Goal: Contribute content: Contribute content

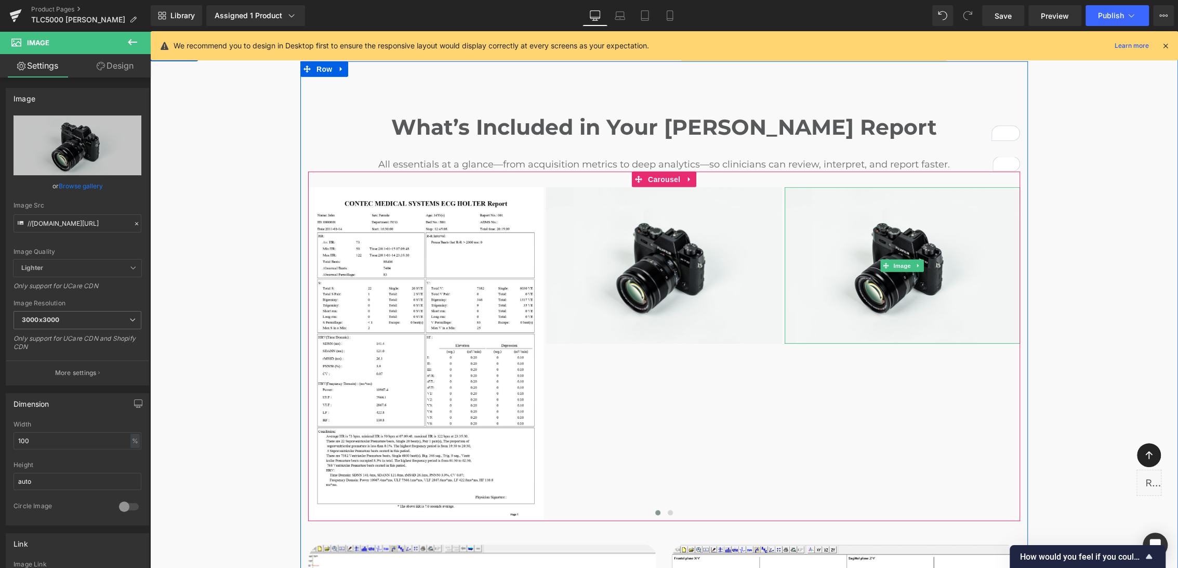
type input "C:\fakepath\Holter Report_page-0002.jpg"
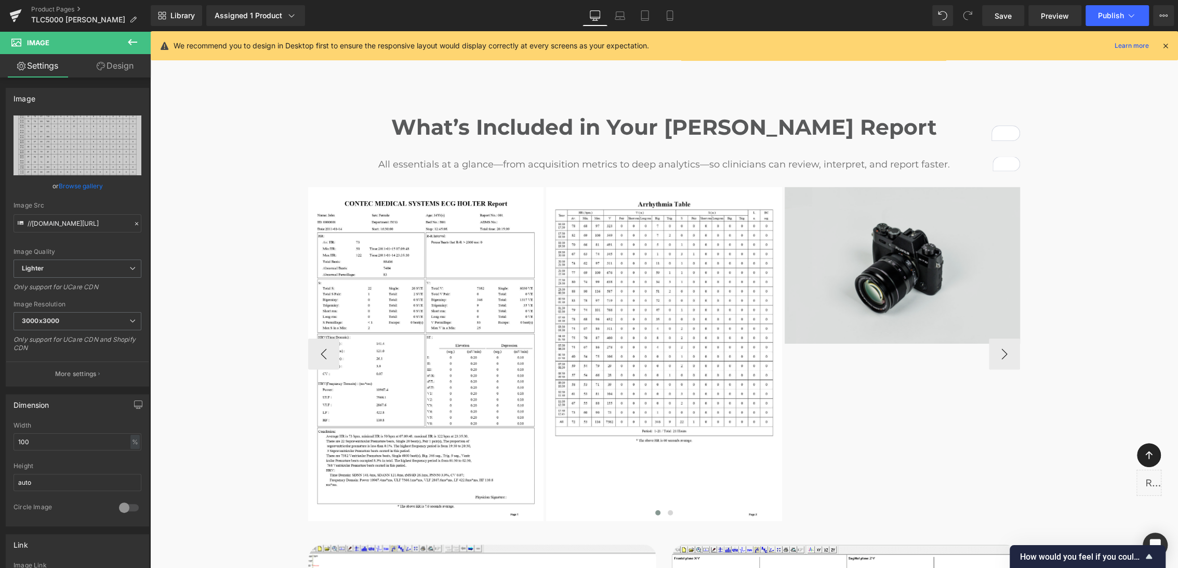
type input "[URL][DOMAIN_NAME][PERSON_NAME]"
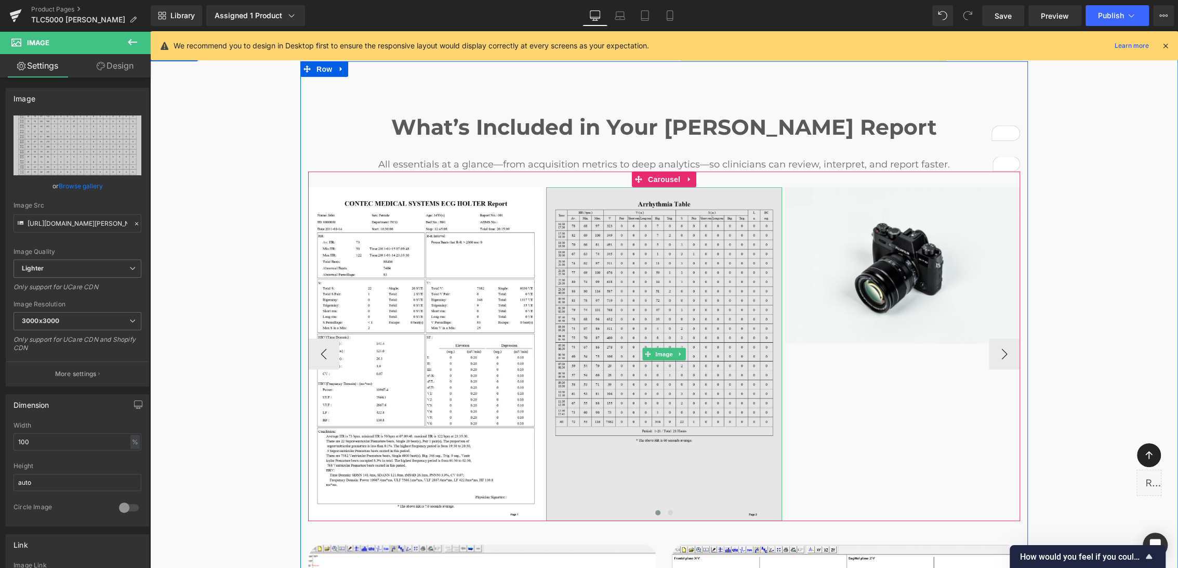
click at [753, 227] on img at bounding box center [663, 354] width 235 height 334
click at [811, 228] on img at bounding box center [902, 265] width 235 height 156
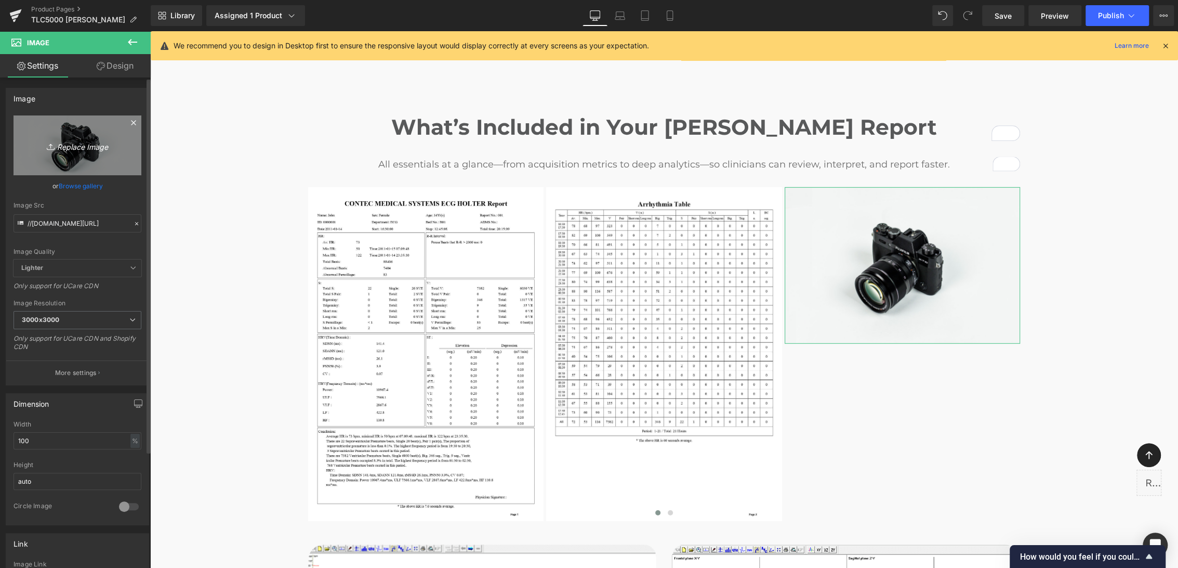
click at [108, 135] on link "Replace Image" at bounding box center [78, 145] width 128 height 60
type input "C:\fakepath\Holter Report_page-0003.jpg"
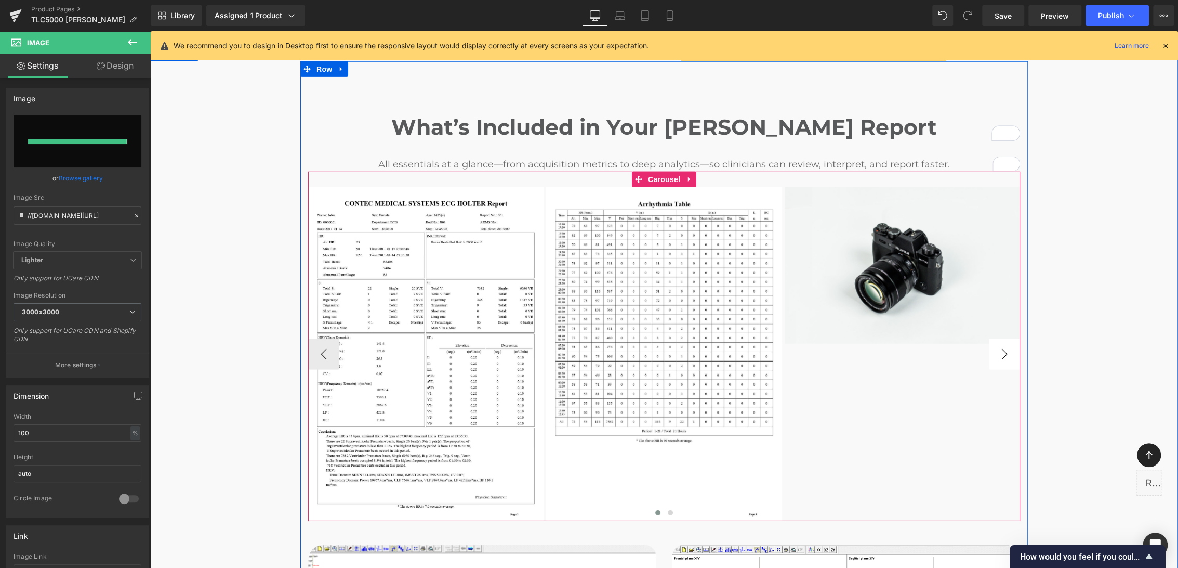
type input "https://ucarecdn.com/c8a16e2d-485e-47b3-8e2e-c38311798229/-/format/auto/-/previ…"
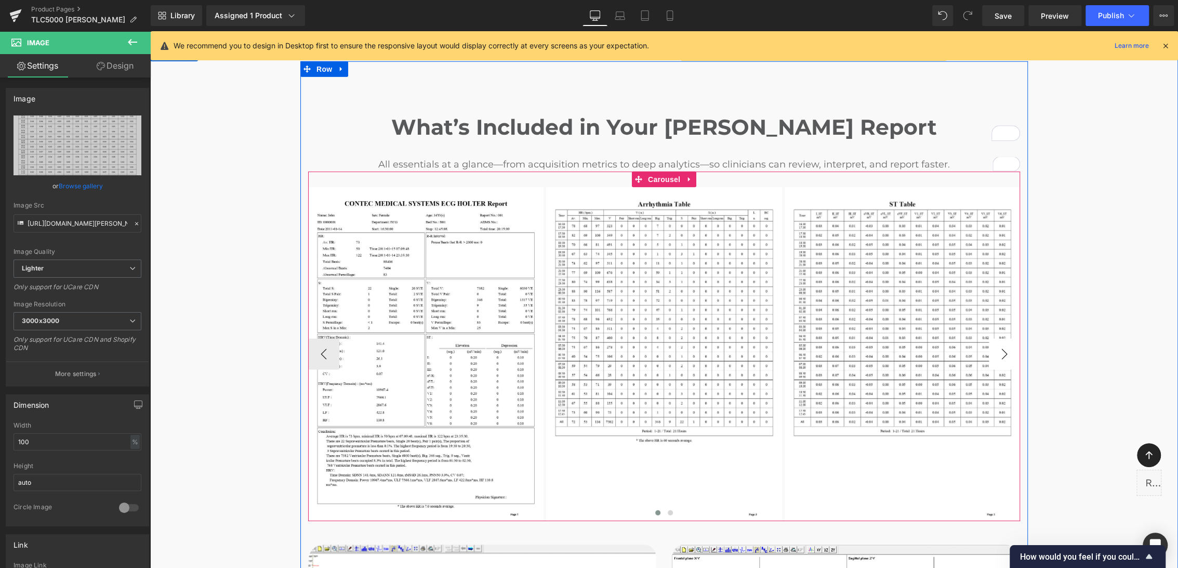
click at [1004, 338] on button "›" at bounding box center [1004, 353] width 31 height 31
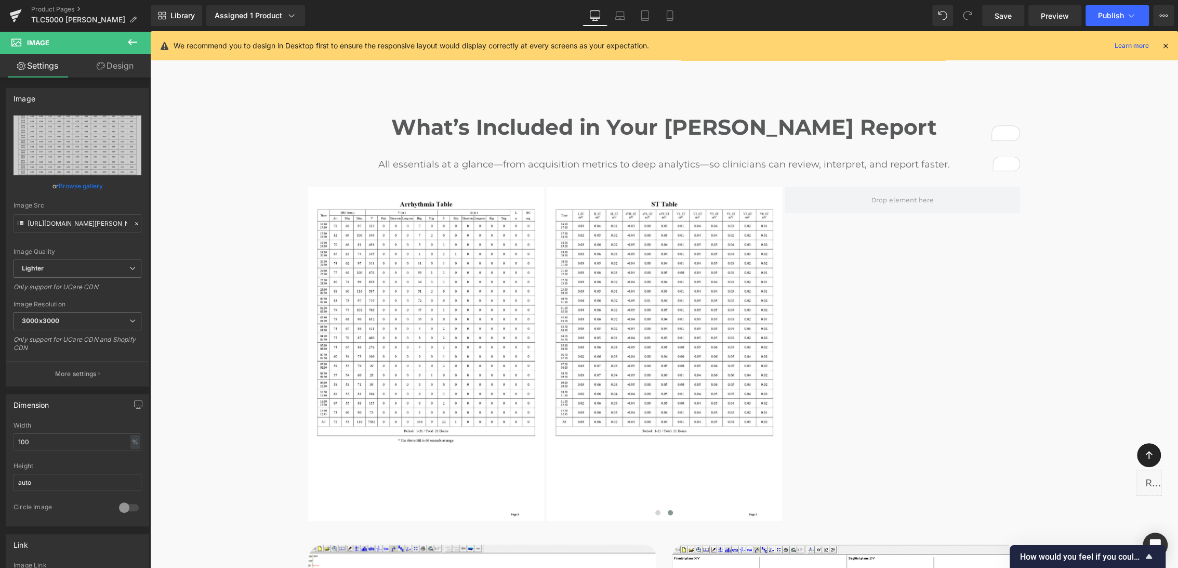
click at [129, 44] on icon at bounding box center [132, 42] width 12 height 12
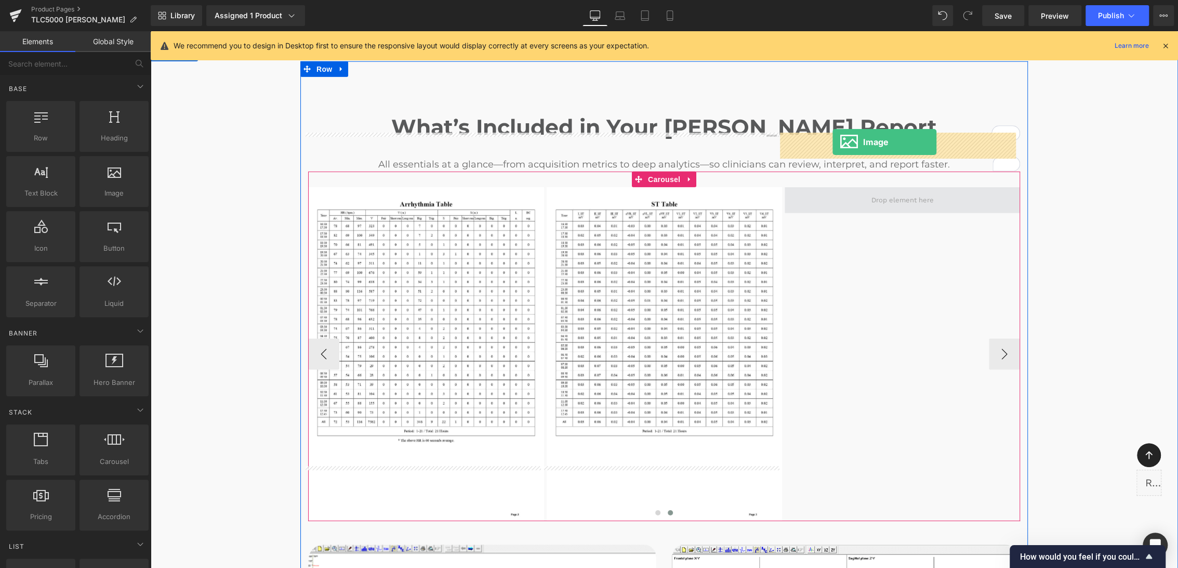
drag, startPoint x: 264, startPoint y: 219, endPoint x: 833, endPoint y: 141, distance: 574.4
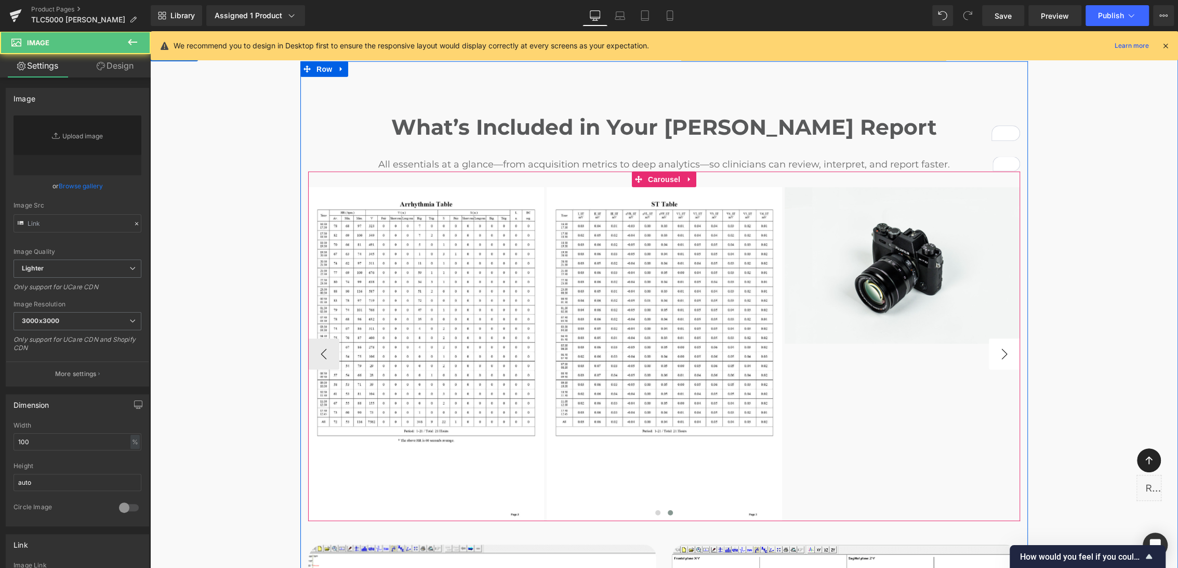
type input "//d1um8515vdn9kb.cloudfront.net/images/parallax.jpg"
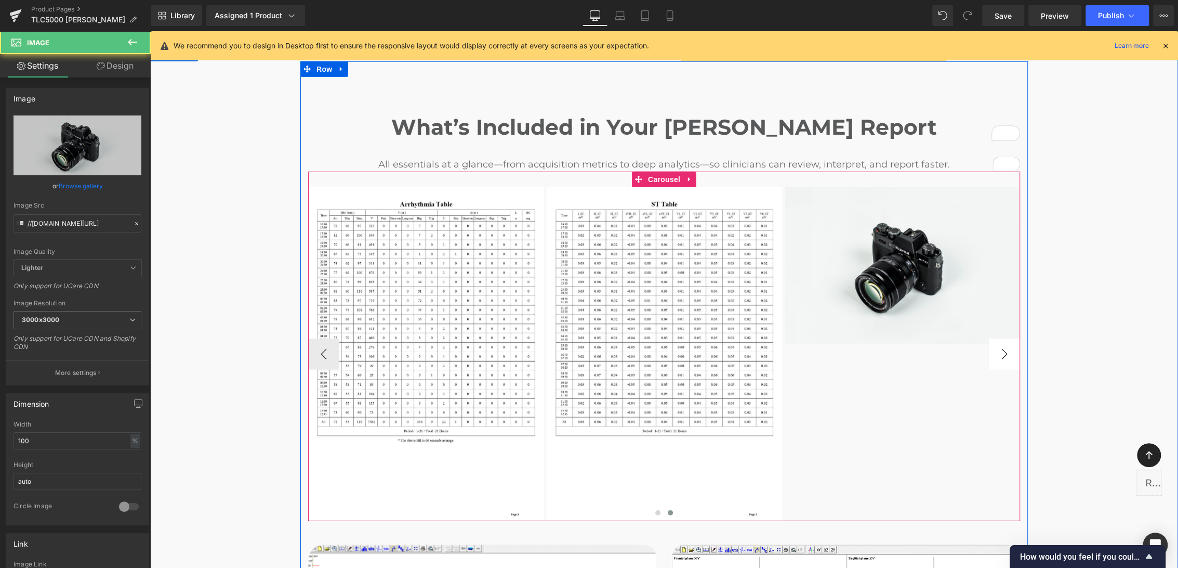
click at [999, 338] on button "›" at bounding box center [1004, 353] width 31 height 31
click at [995, 338] on button "›" at bounding box center [1004, 353] width 31 height 31
click at [663, 172] on span "Carousel" at bounding box center [664, 180] width 37 height 16
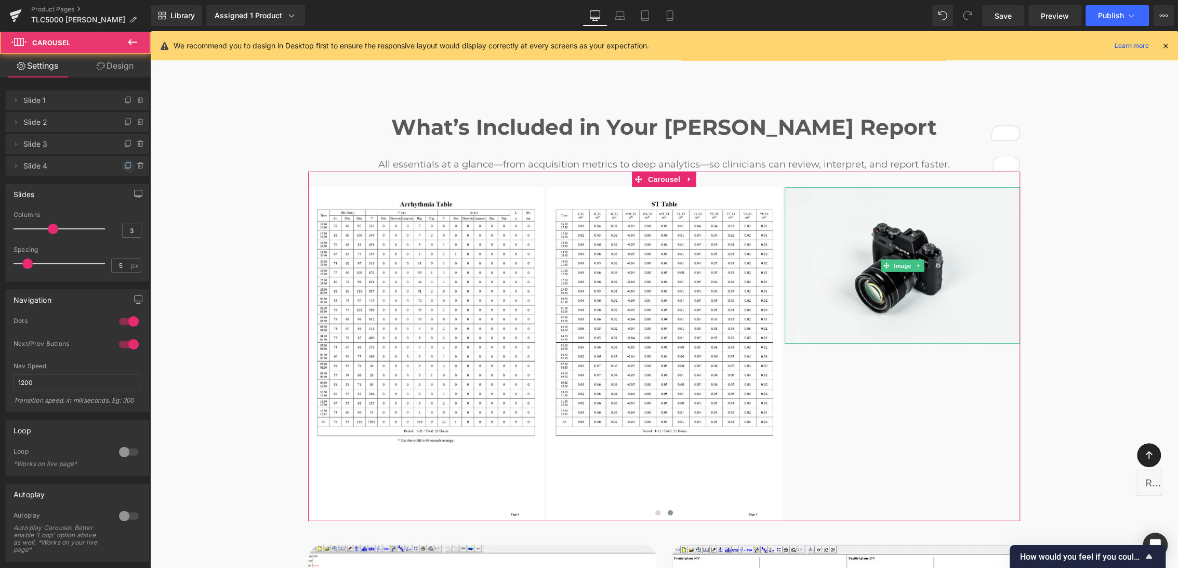
click at [125, 168] on icon at bounding box center [127, 166] width 4 height 5
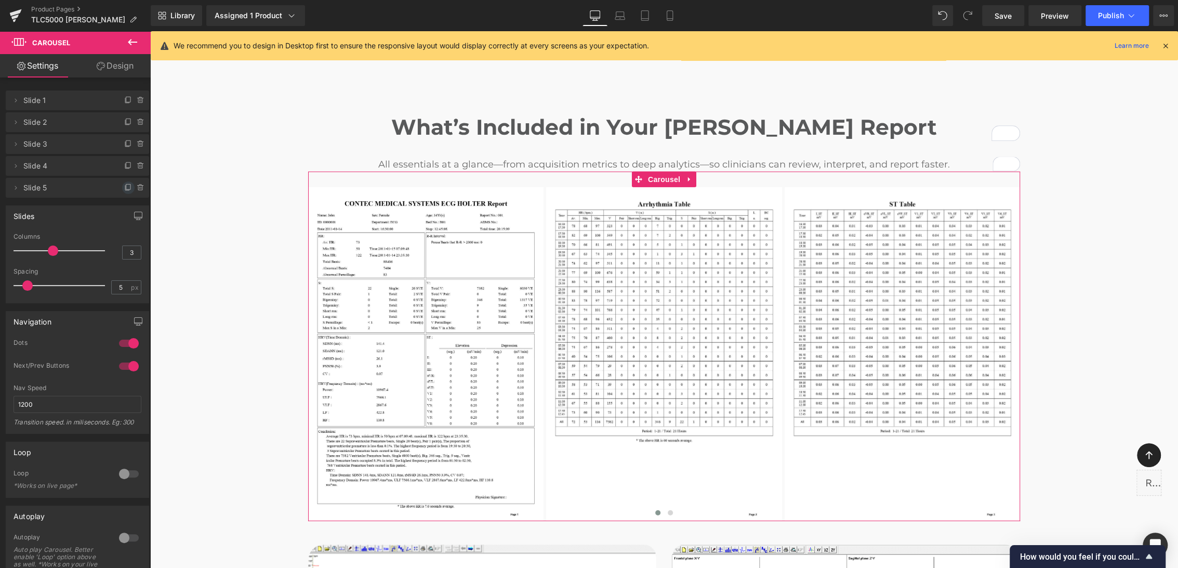
click at [124, 186] on icon at bounding box center [128, 187] width 8 height 8
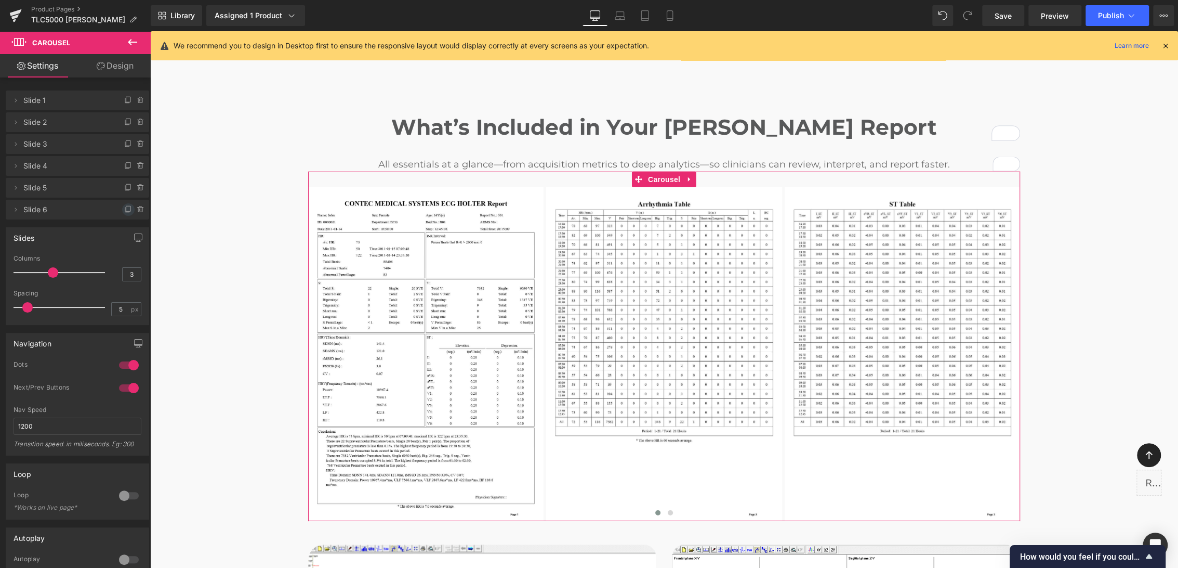
click at [125, 211] on icon at bounding box center [127, 209] width 4 height 5
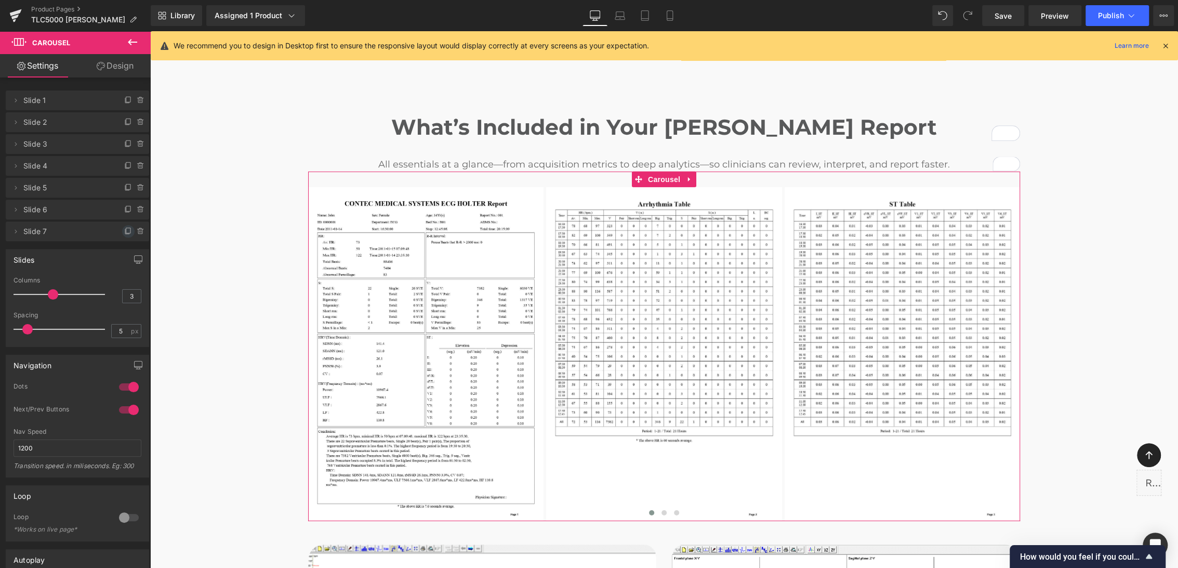
click at [125, 233] on icon at bounding box center [128, 231] width 8 height 8
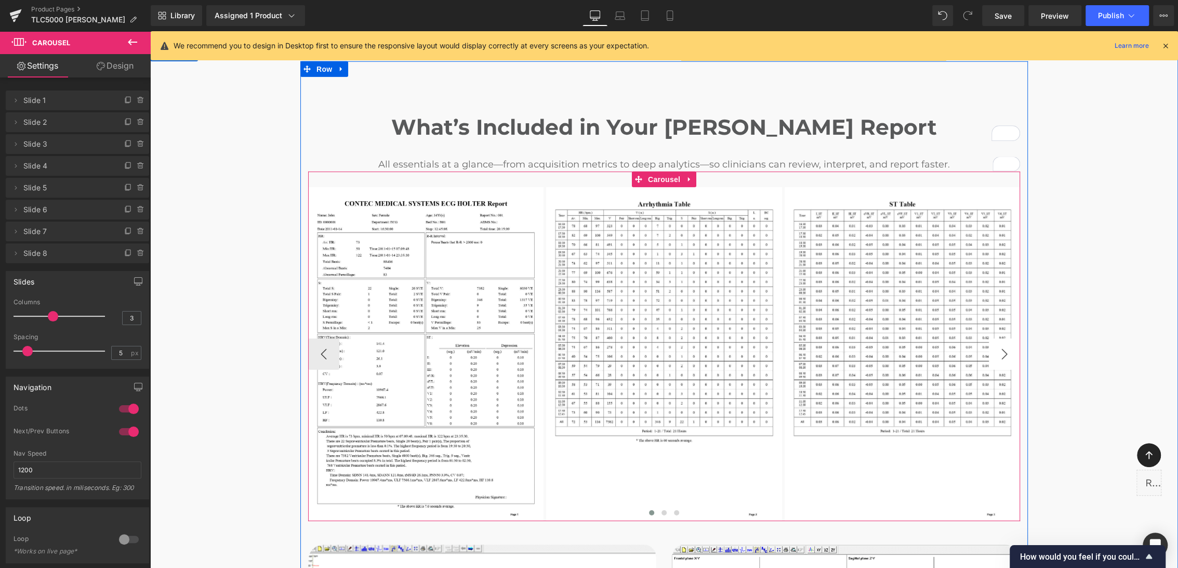
click at [1003, 338] on button "›" at bounding box center [1004, 353] width 31 height 31
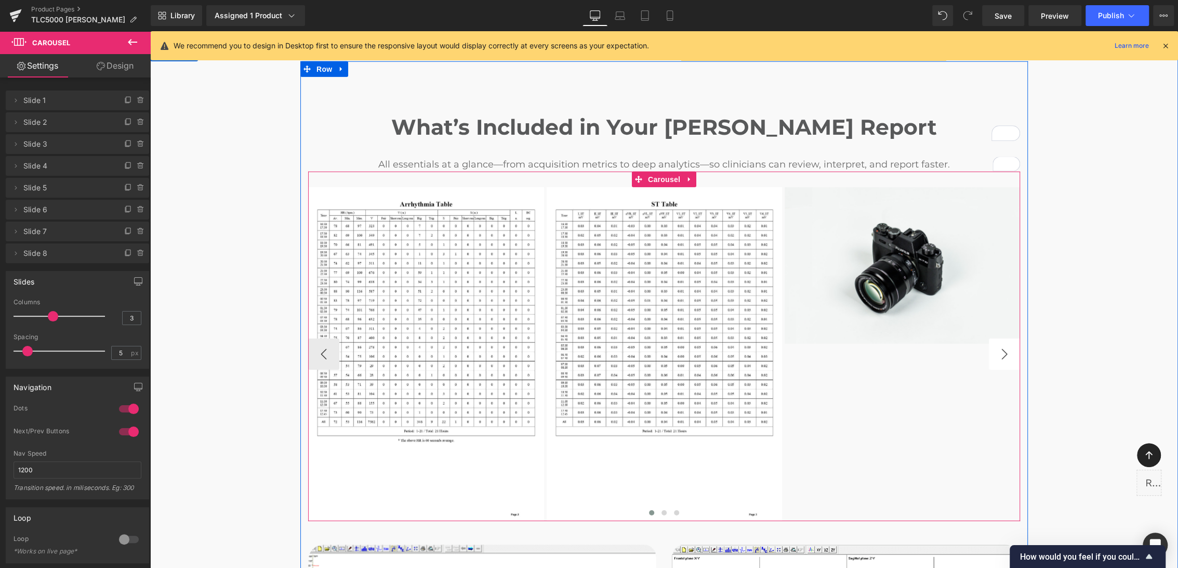
click at [1003, 338] on button "›" at bounding box center [1004, 353] width 31 height 31
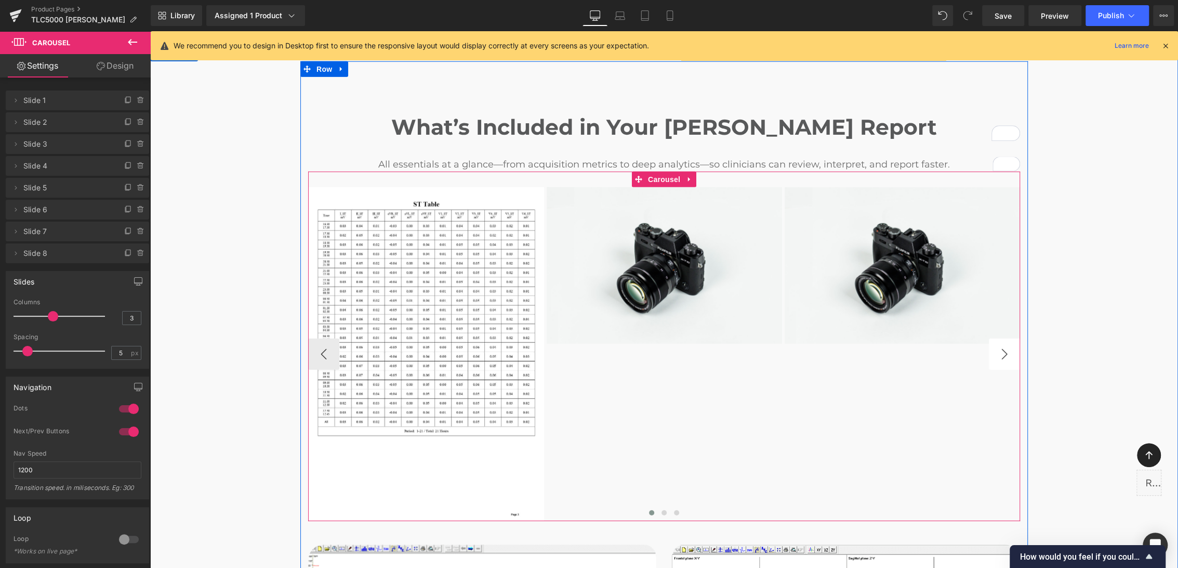
click at [1003, 338] on button "›" at bounding box center [1004, 353] width 31 height 31
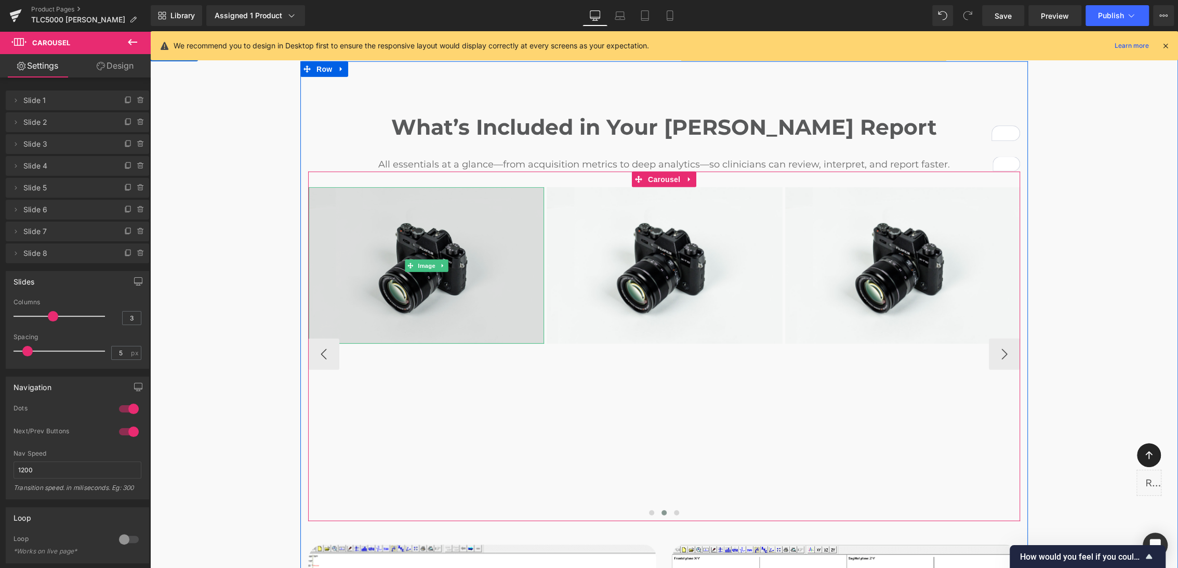
click at [438, 257] on img at bounding box center [426, 265] width 235 height 156
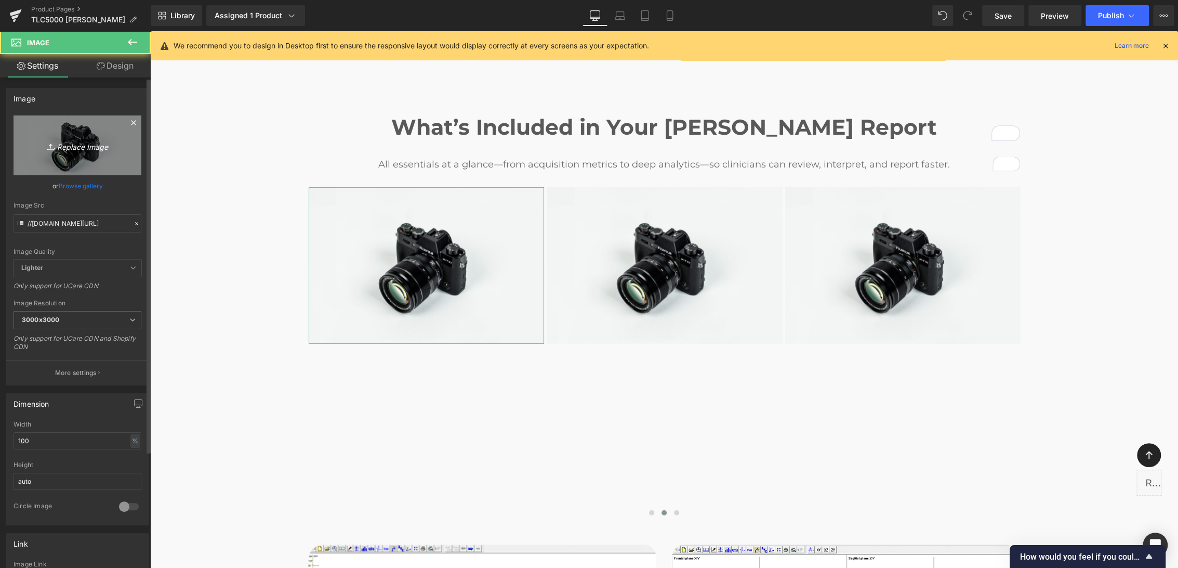
click at [73, 157] on link "Replace Image" at bounding box center [78, 145] width 128 height 60
type input "C:\fakepath\Holter Report_page-0004.jpg"
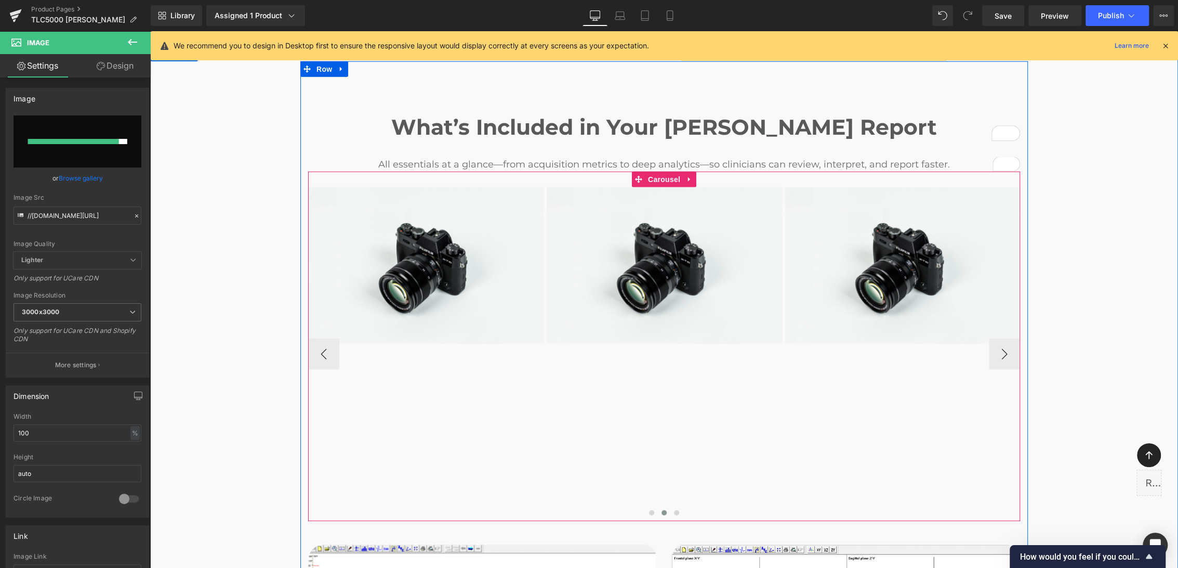
type input "https://ucarecdn.com/8880a6c8-e711-4176-afe9-7c094f00ddc8/-/format/auto/-/previ…"
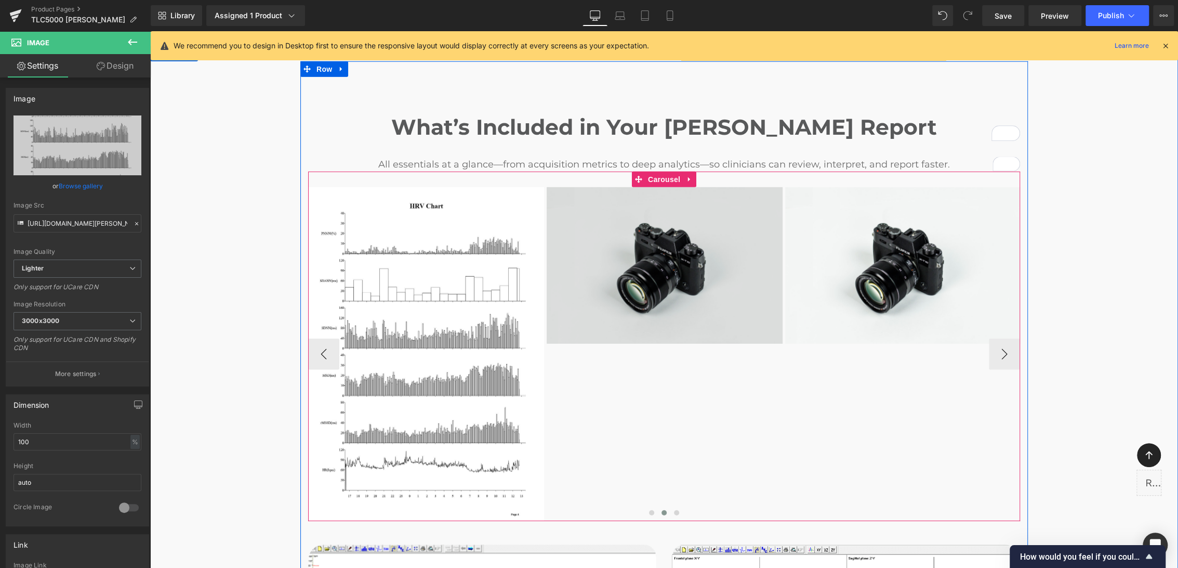
click at [620, 279] on img at bounding box center [664, 265] width 235 height 156
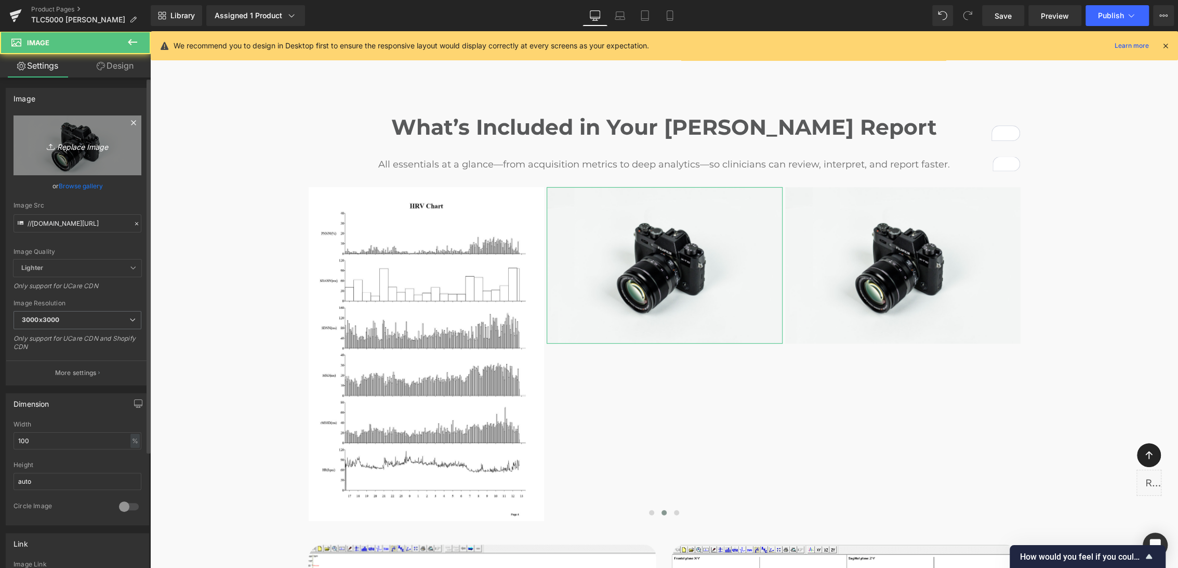
click at [104, 162] on link "Replace Image" at bounding box center [78, 145] width 128 height 60
type input "C:\fakepath\Holter Report_page-0010.jpg"
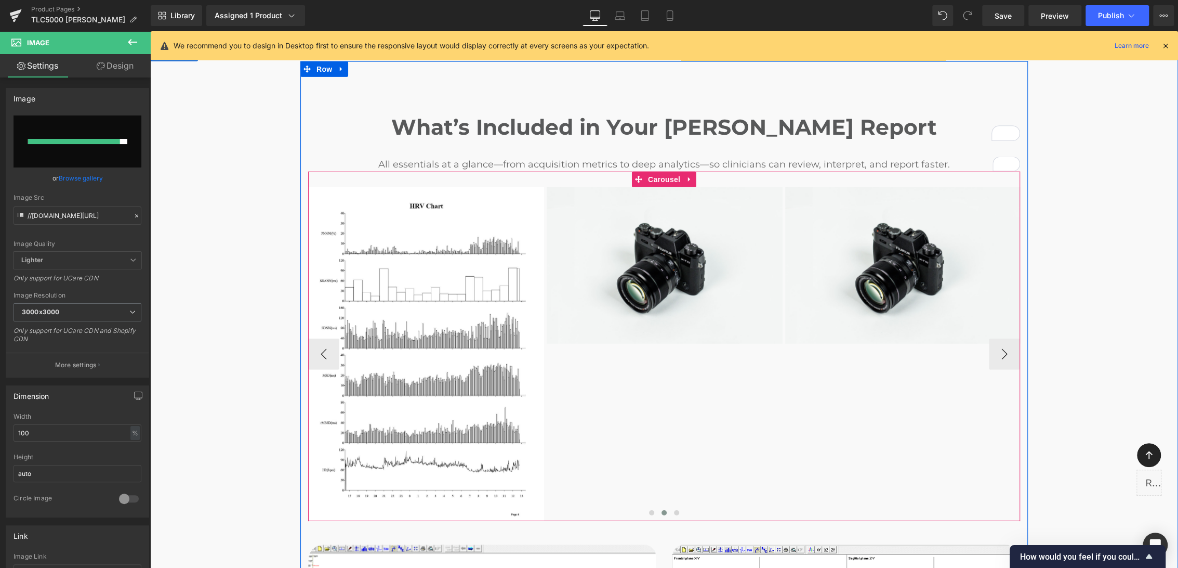
type input "https://ucarecdn.com/092d5aef-e692-4800-9a97-7ef87a218014/-/format/auto/-/previ…"
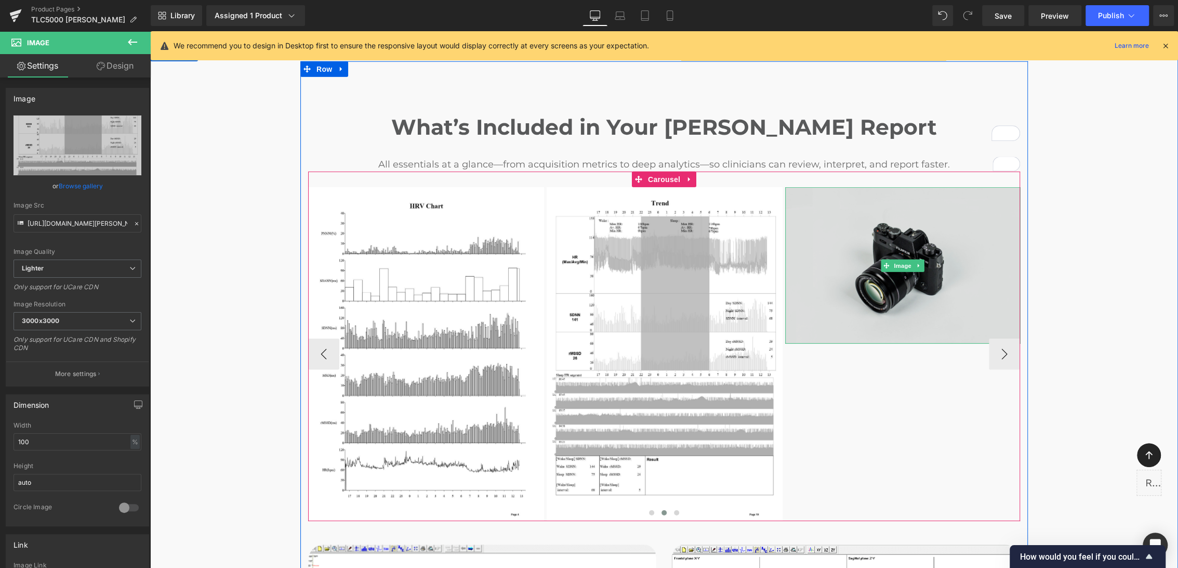
click at [910, 265] on img at bounding box center [902, 265] width 235 height 156
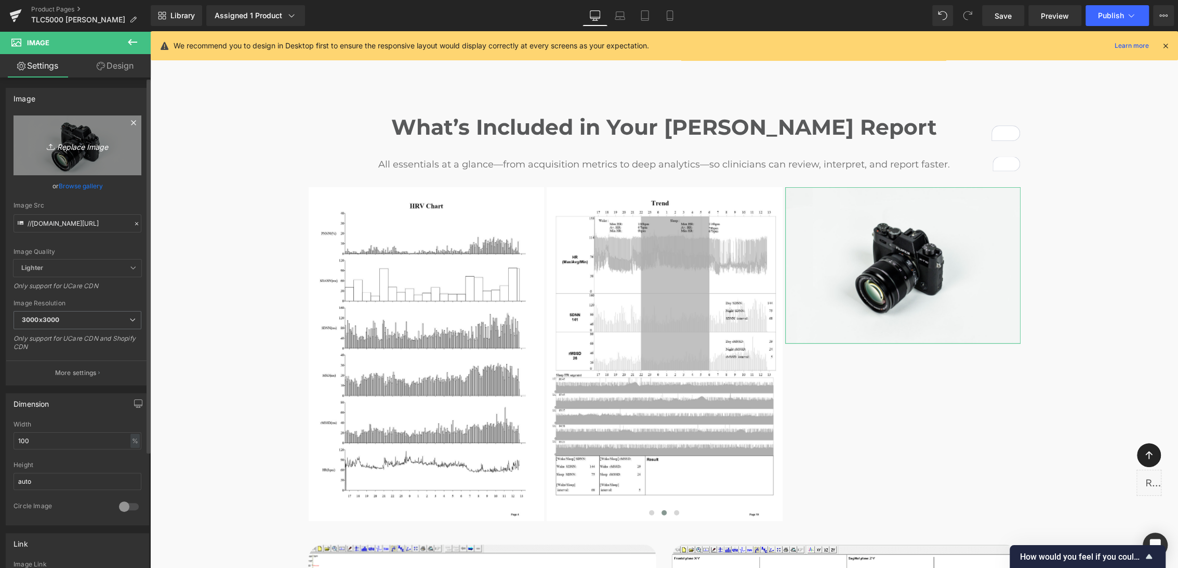
click at [93, 145] on icon "Replace Image" at bounding box center [77, 145] width 83 height 13
type input "C:\fakepath\Holter Report_page-0011.jpg"
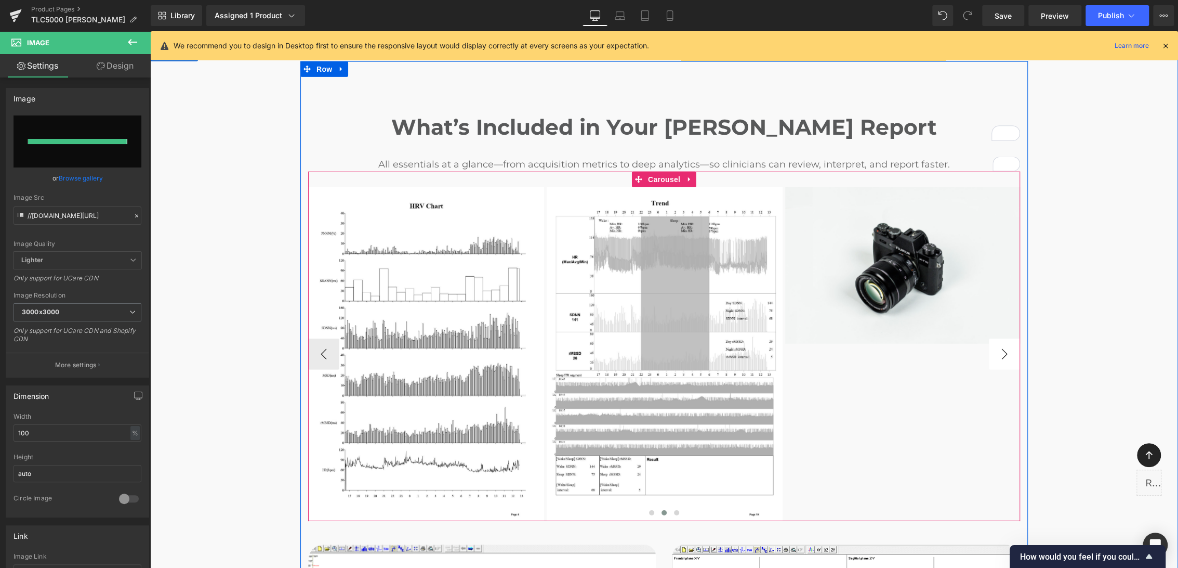
type input "https://ucarecdn.com/e372a909-c27c-4971-8b46-148ac4509829/-/format/auto/-/previ…"
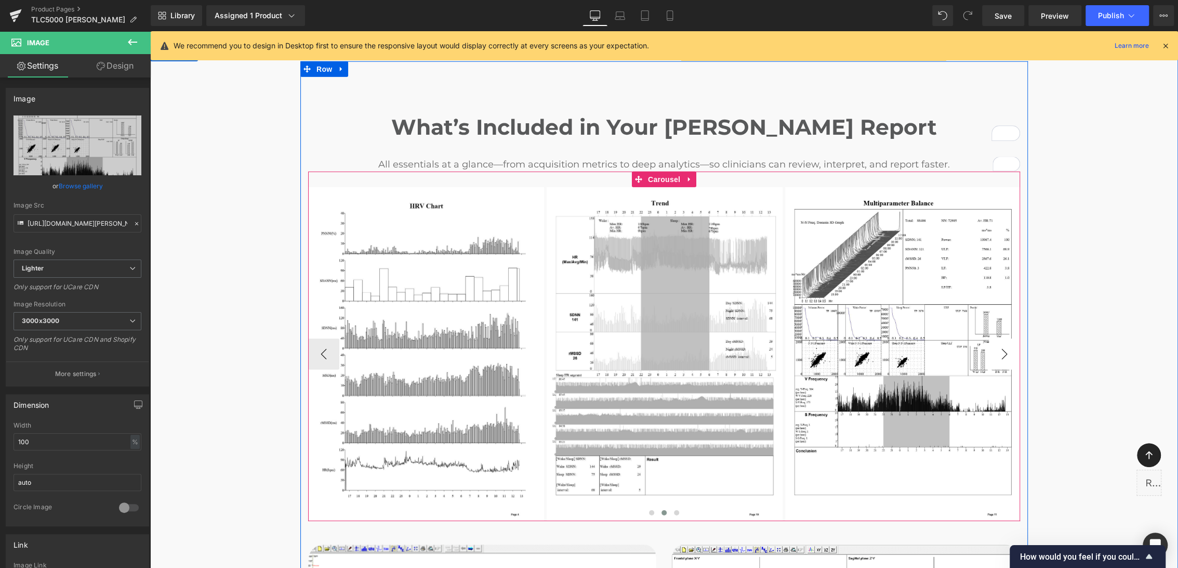
click at [1003, 338] on button "›" at bounding box center [1004, 353] width 31 height 31
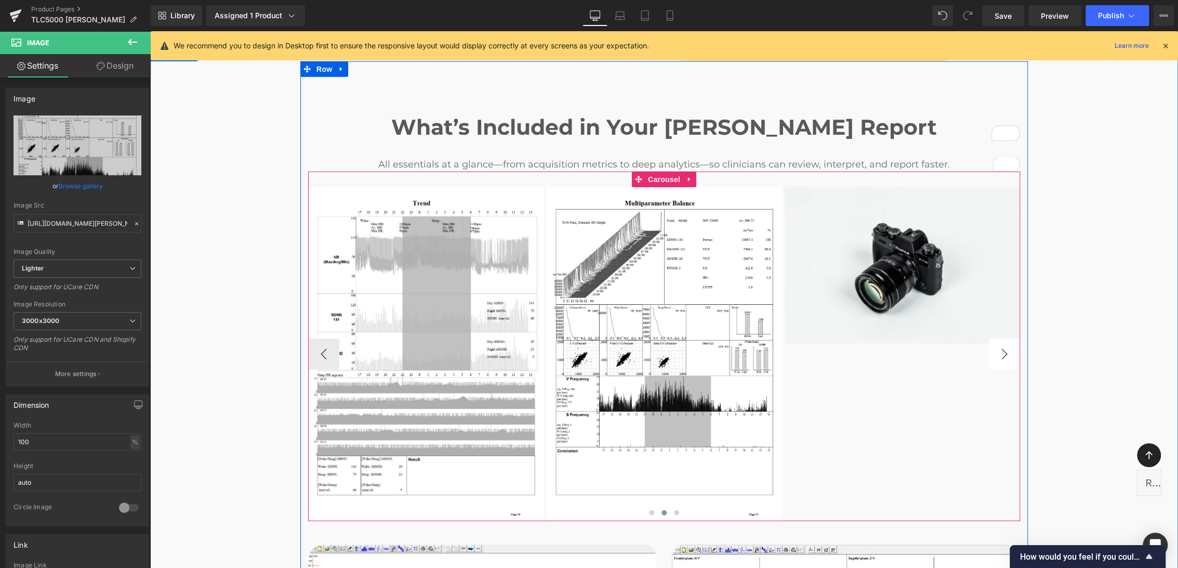
click at [1003, 338] on button "›" at bounding box center [1004, 353] width 31 height 31
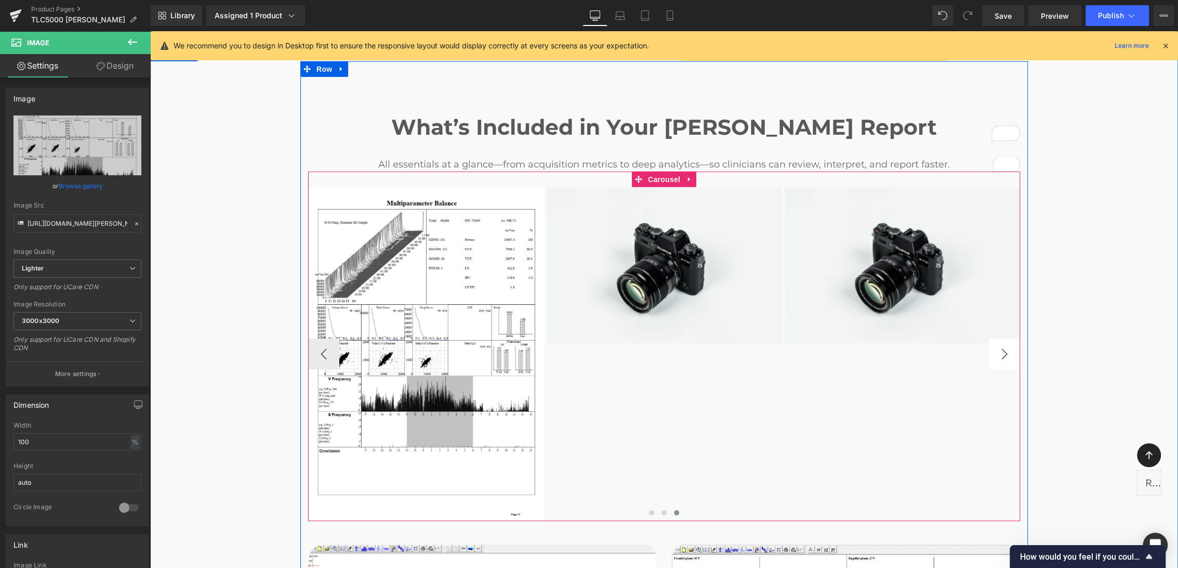
click at [1003, 338] on button "›" at bounding box center [1004, 353] width 31 height 31
click at [645, 233] on img at bounding box center [664, 265] width 235 height 156
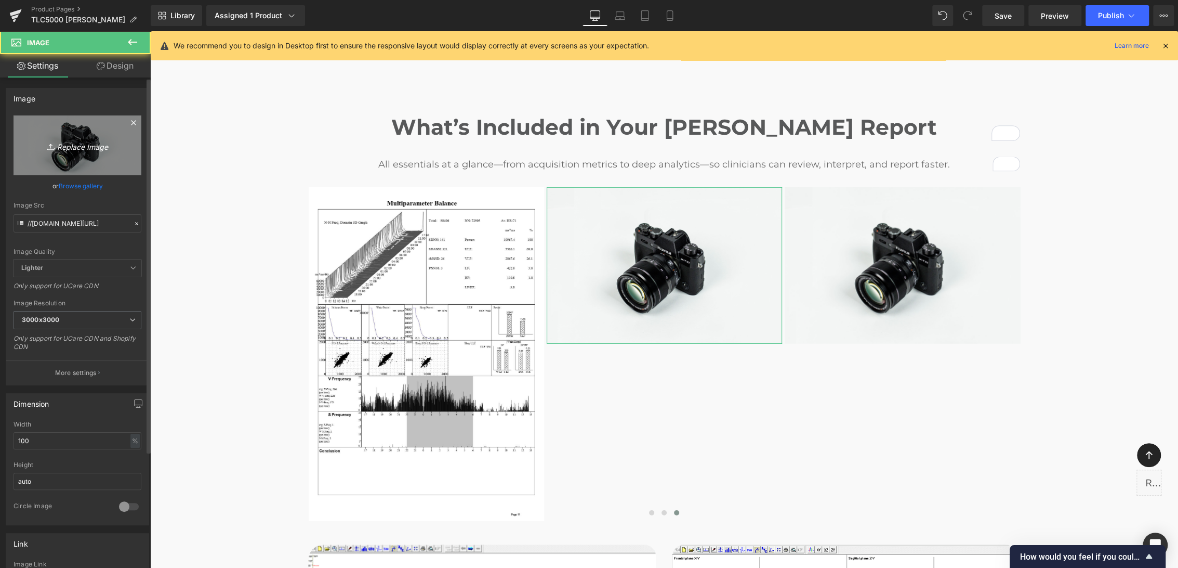
click at [47, 144] on icon at bounding box center [52, 146] width 10 height 10
type input "C:\fakepath\Holter Report_page-0012.jpg"
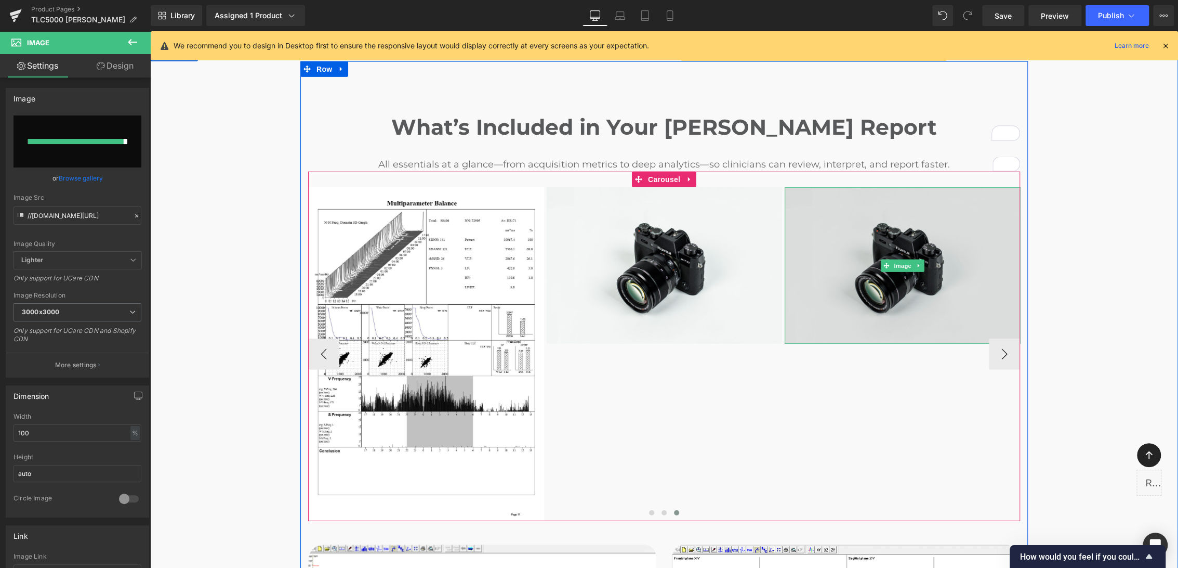
type input "https://ucarecdn.com/8f364410-3221-4aff-8e6e-61ee7974e2f7/-/format/auto/-/previ…"
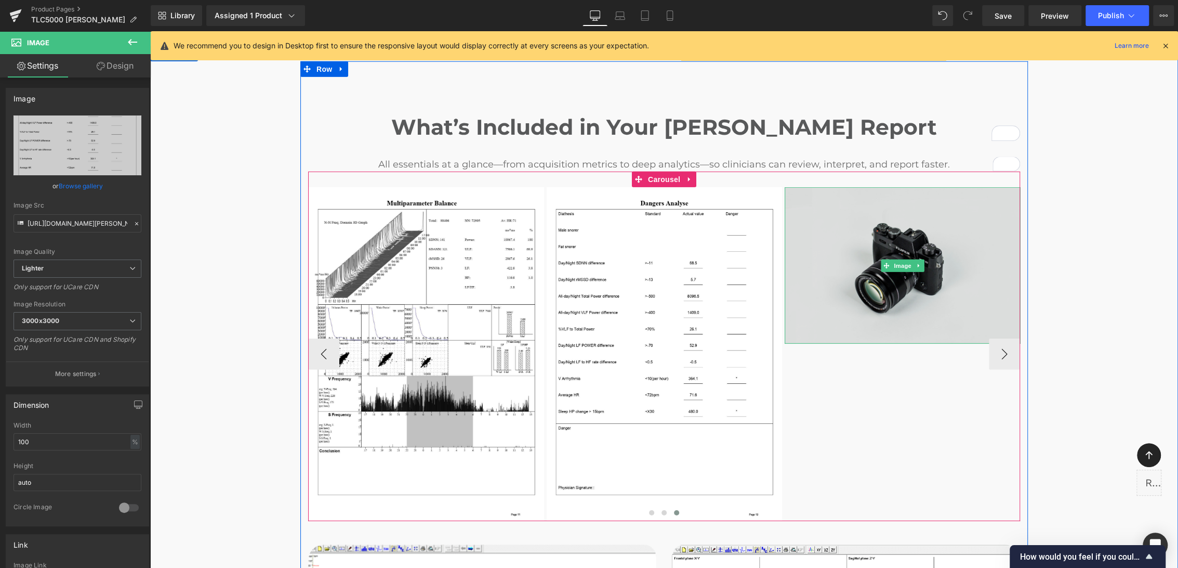
click at [924, 258] on img at bounding box center [902, 265] width 235 height 156
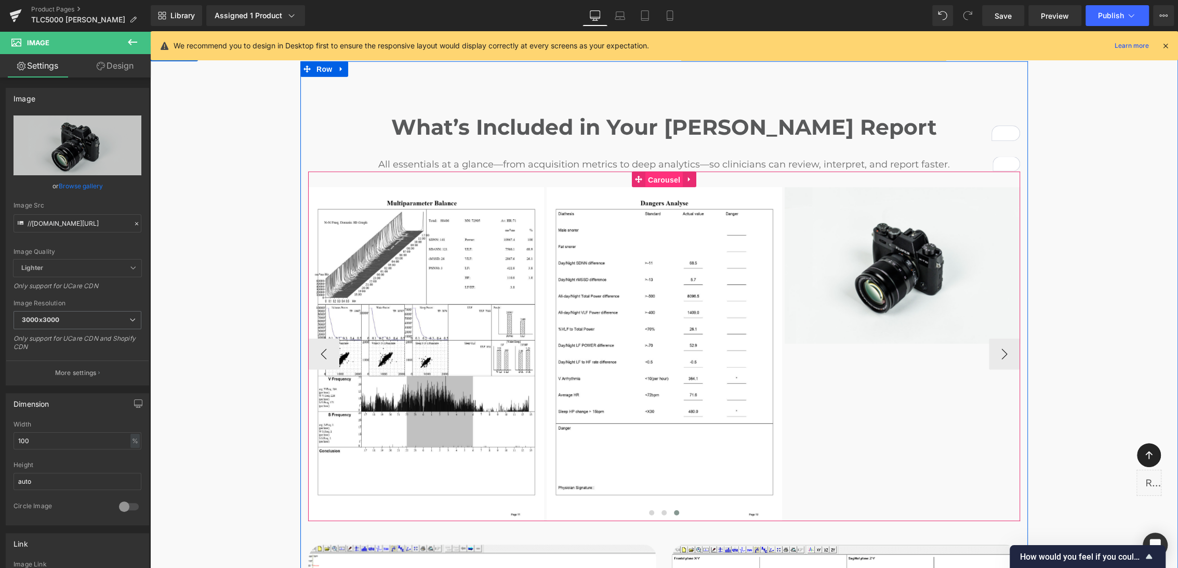
click at [646, 172] on span "Carousel" at bounding box center [664, 180] width 37 height 16
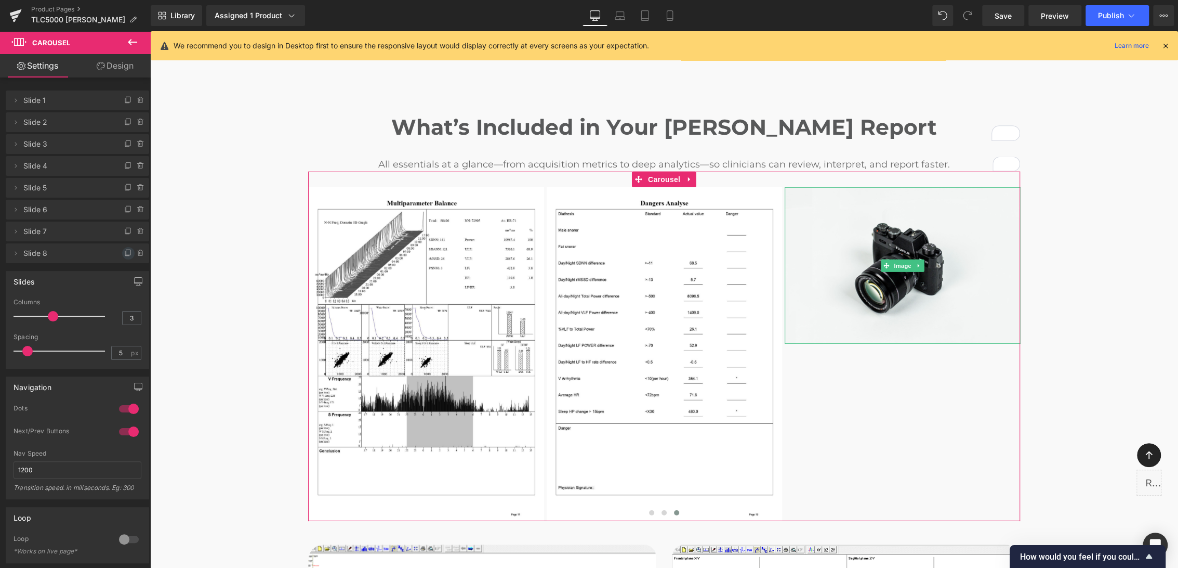
click at [126, 252] on icon at bounding box center [128, 251] width 4 height 5
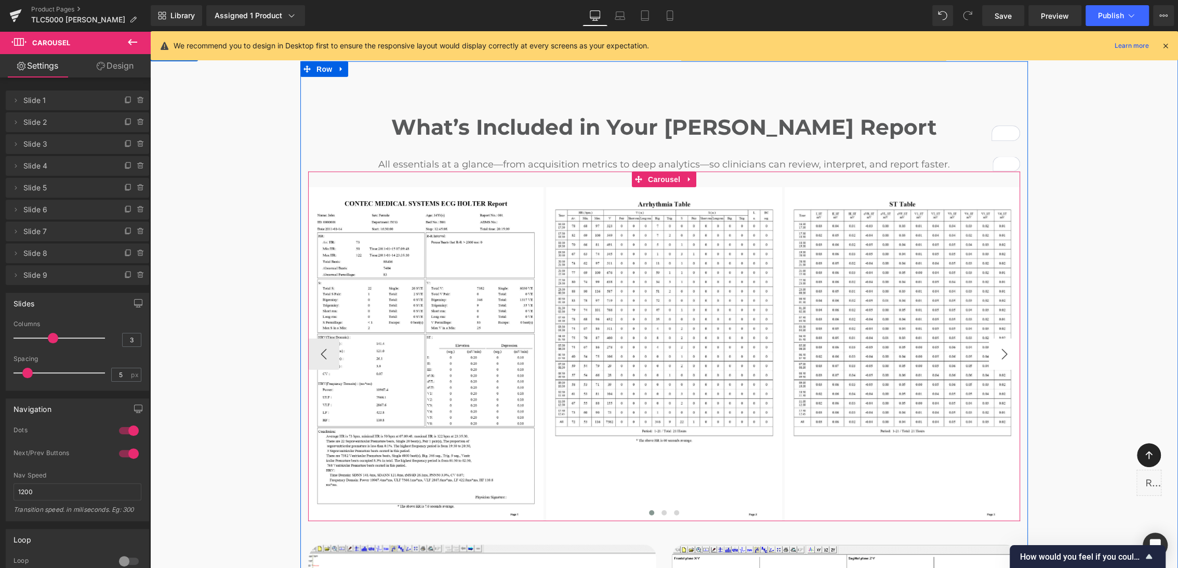
click at [992, 338] on button "›" at bounding box center [1004, 353] width 31 height 31
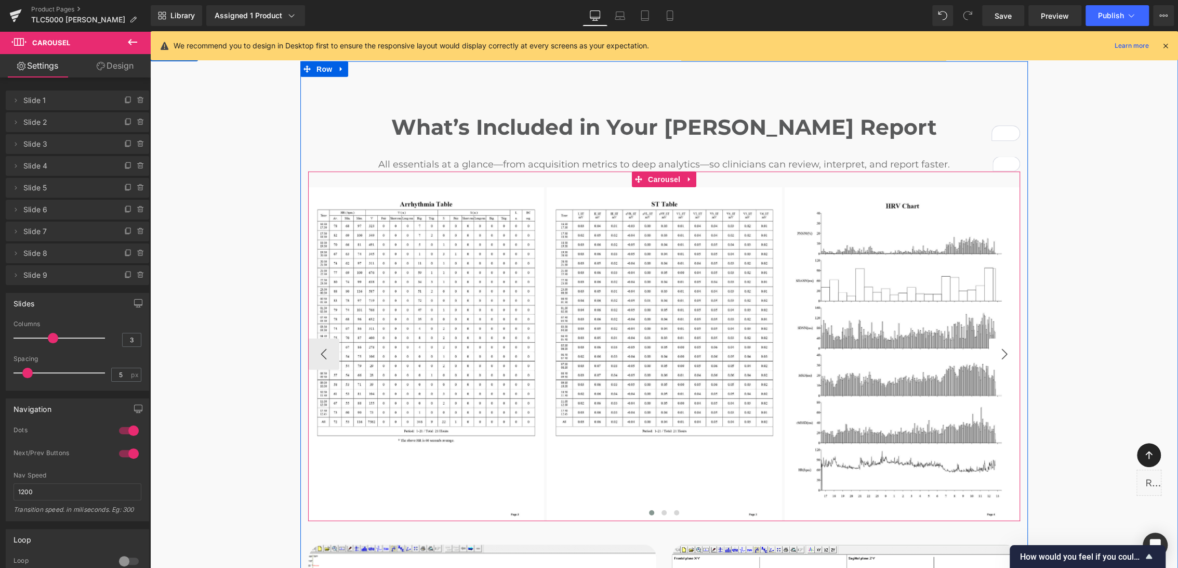
click at [991, 338] on button "›" at bounding box center [1004, 353] width 31 height 31
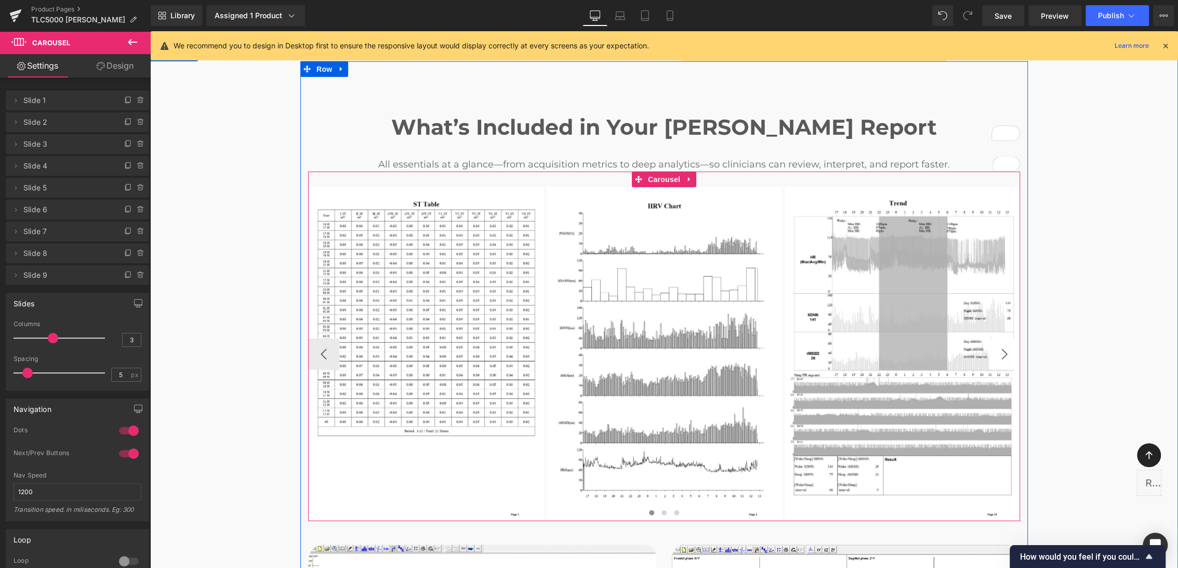
click at [991, 338] on button "›" at bounding box center [1004, 353] width 31 height 31
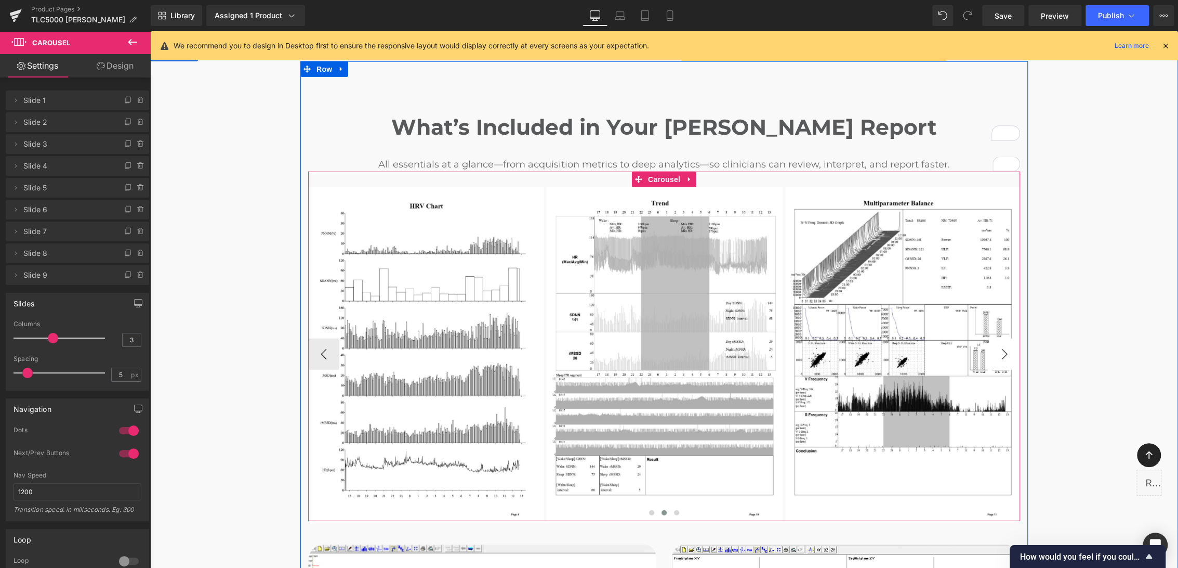
click at [991, 338] on button "›" at bounding box center [1004, 353] width 31 height 31
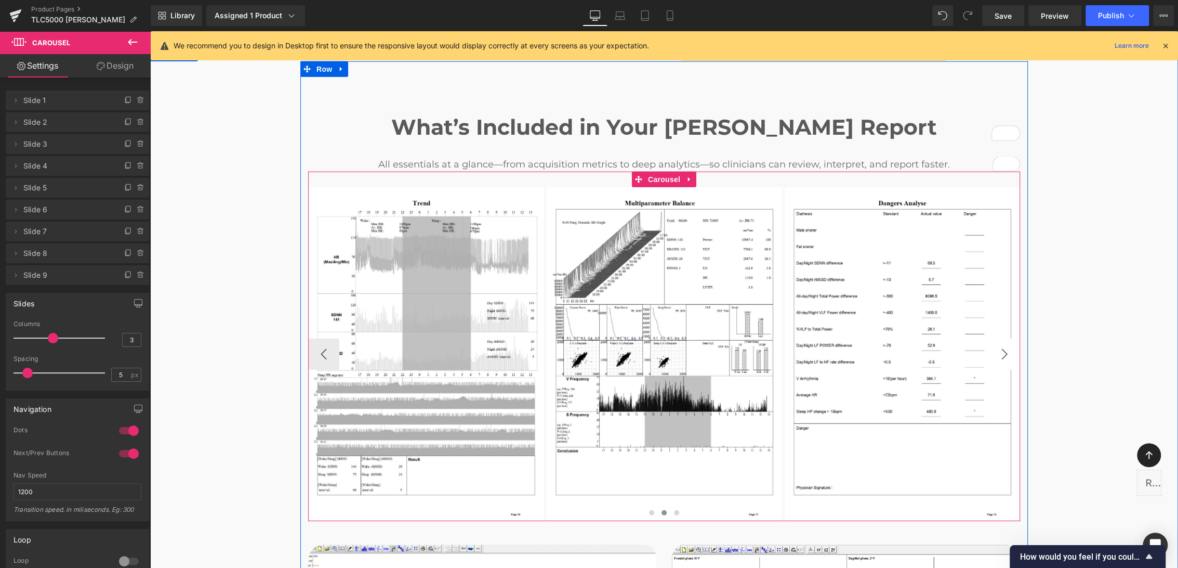
click at [991, 338] on button "›" at bounding box center [1004, 353] width 31 height 31
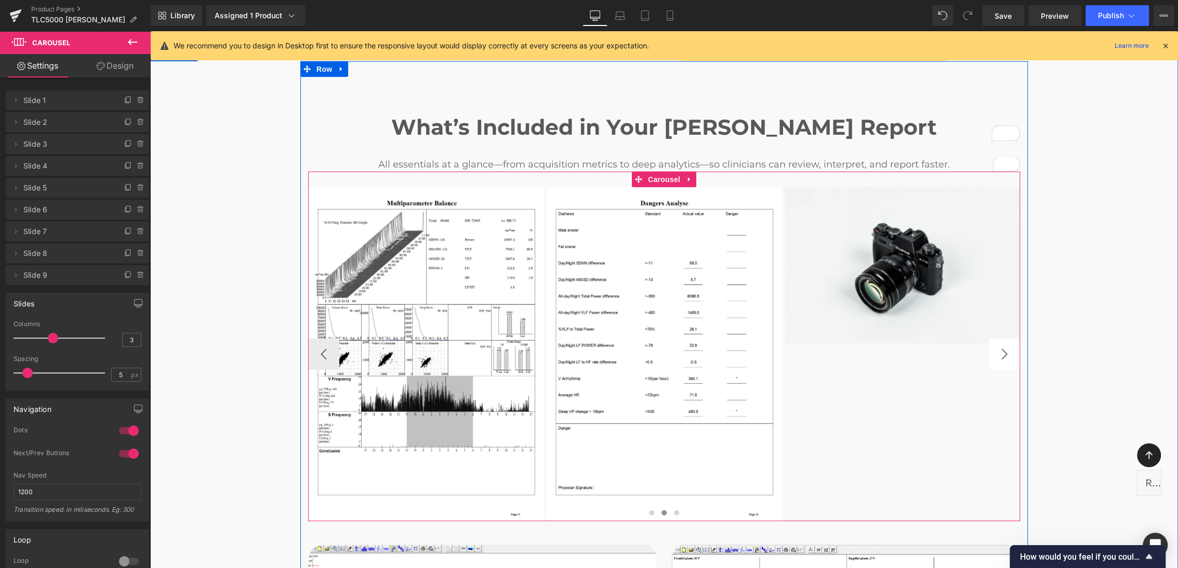
click at [991, 338] on button "›" at bounding box center [1004, 353] width 31 height 31
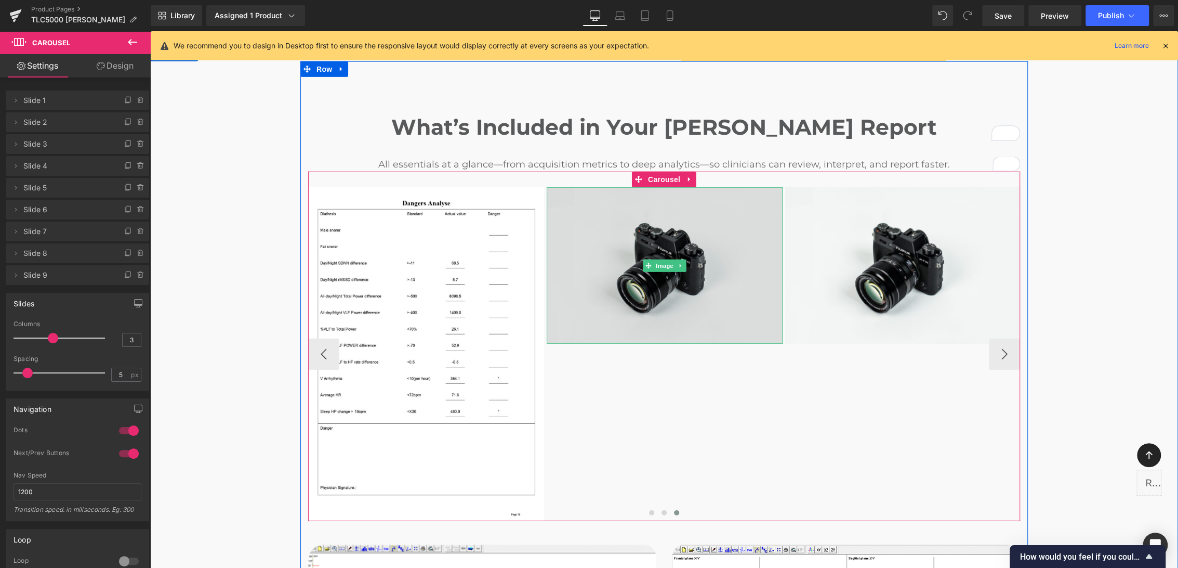
click at [658, 262] on img at bounding box center [664, 265] width 235 height 156
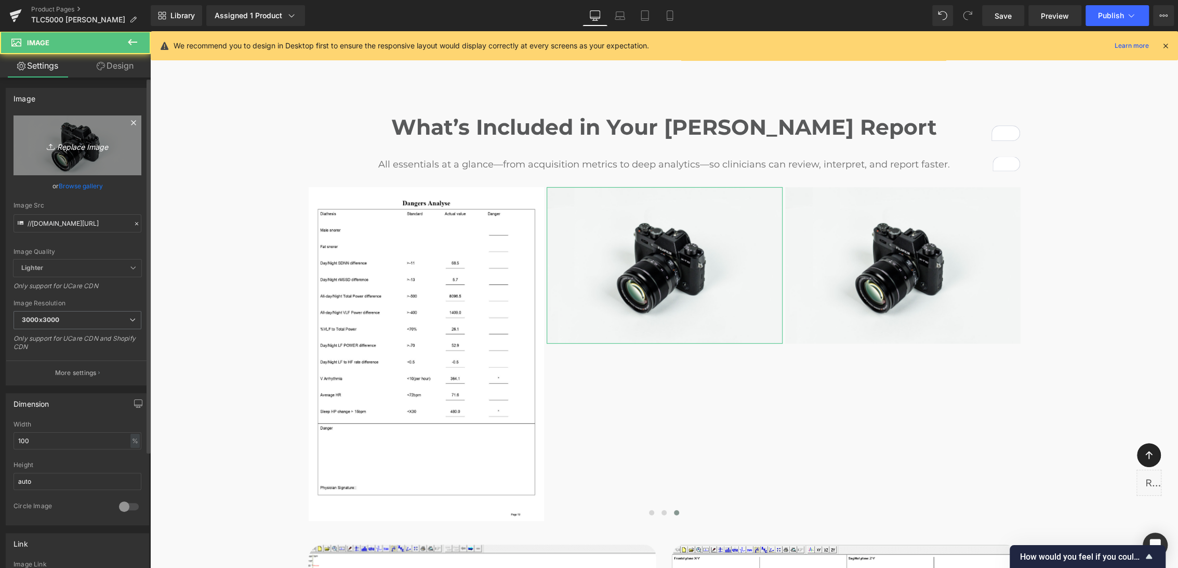
click at [40, 159] on link "Replace Image" at bounding box center [78, 145] width 128 height 60
type input "C:\fakepath\Holter Report_page-0013.jpg"
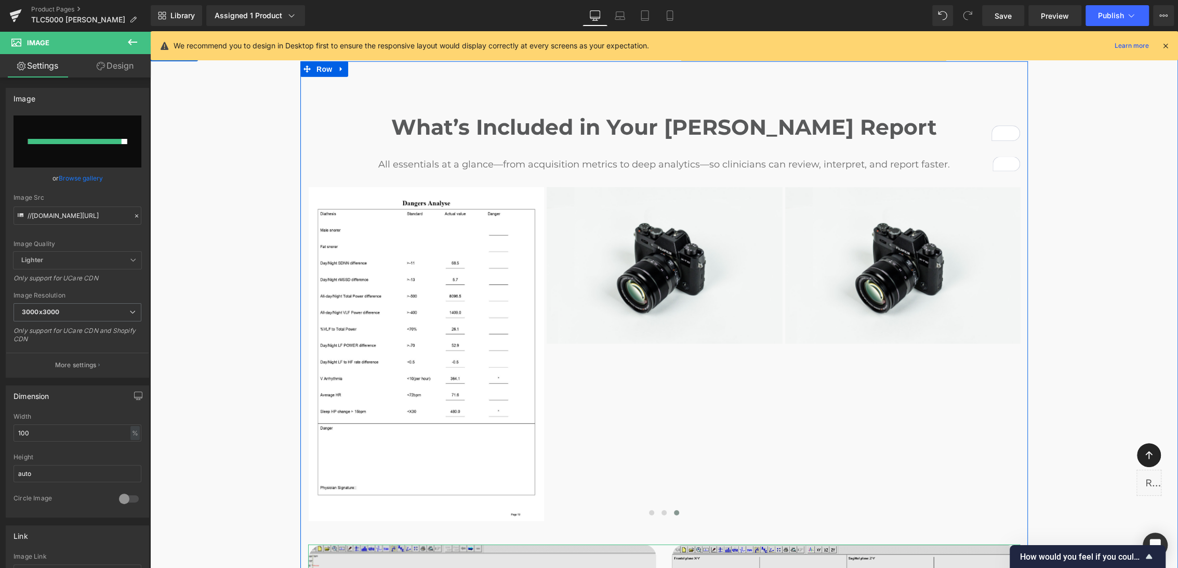
type input "https://ucarecdn.com/d36e590e-224a-4961-a885-ce9d02ca4db4/-/format/auto/-/previ…"
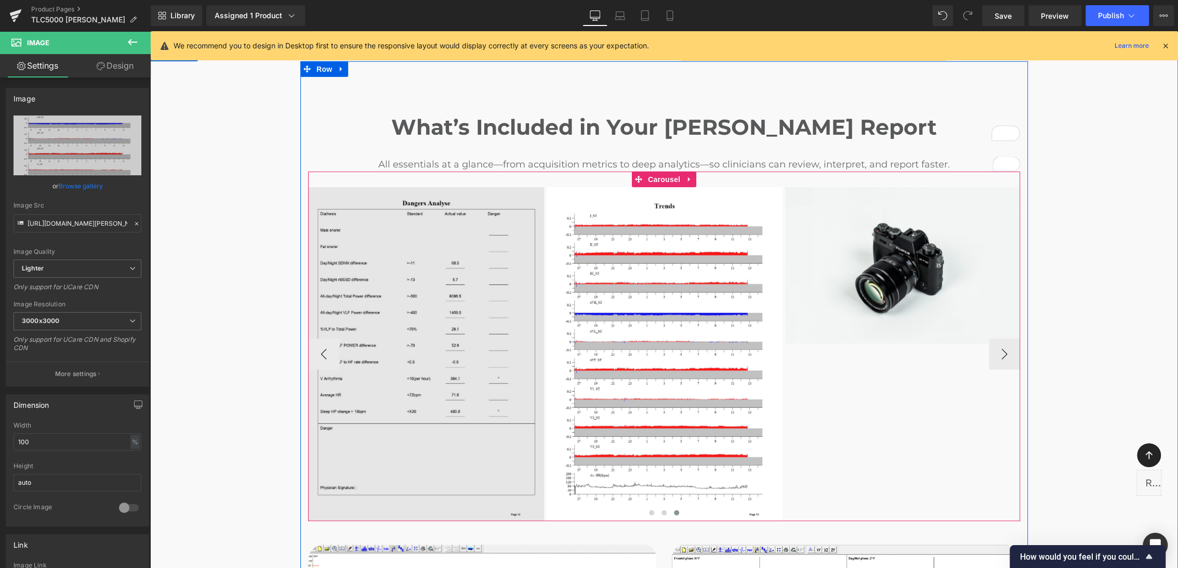
click at [889, 261] on img at bounding box center [902, 265] width 235 height 156
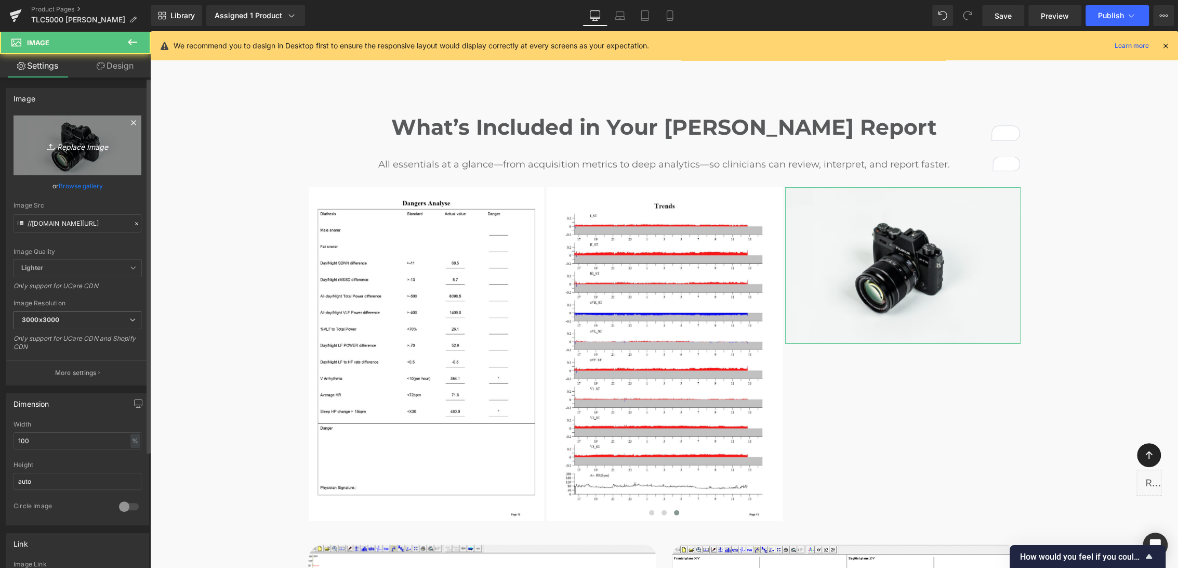
click at [89, 159] on link "Replace Image" at bounding box center [78, 145] width 128 height 60
type input "C:\fakepath\Holter Report_page-0016.jpg"
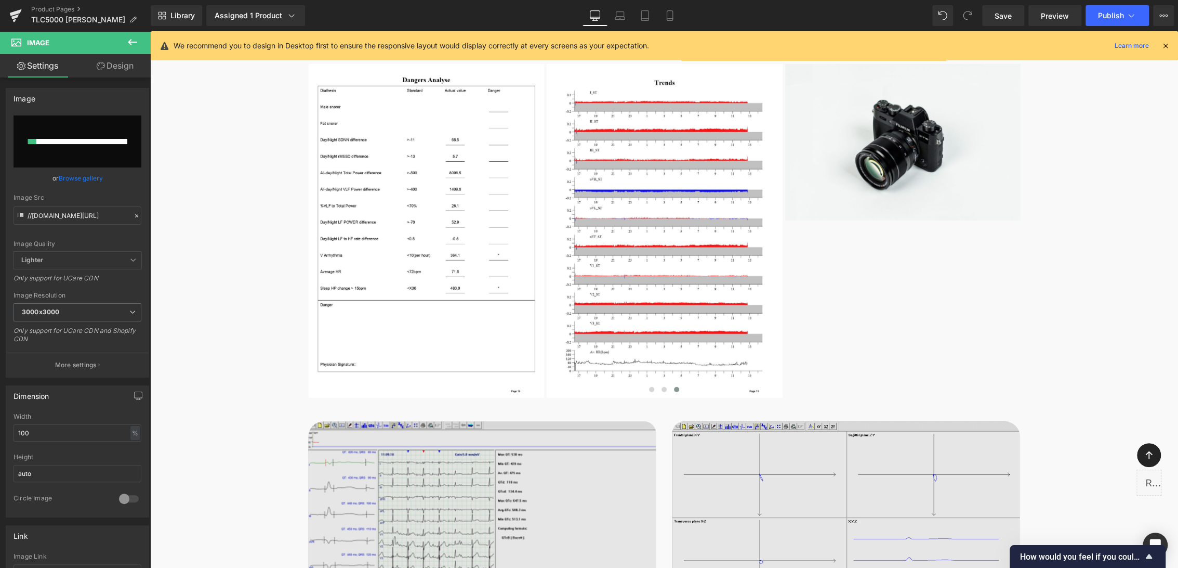
scroll to position [2766, 0]
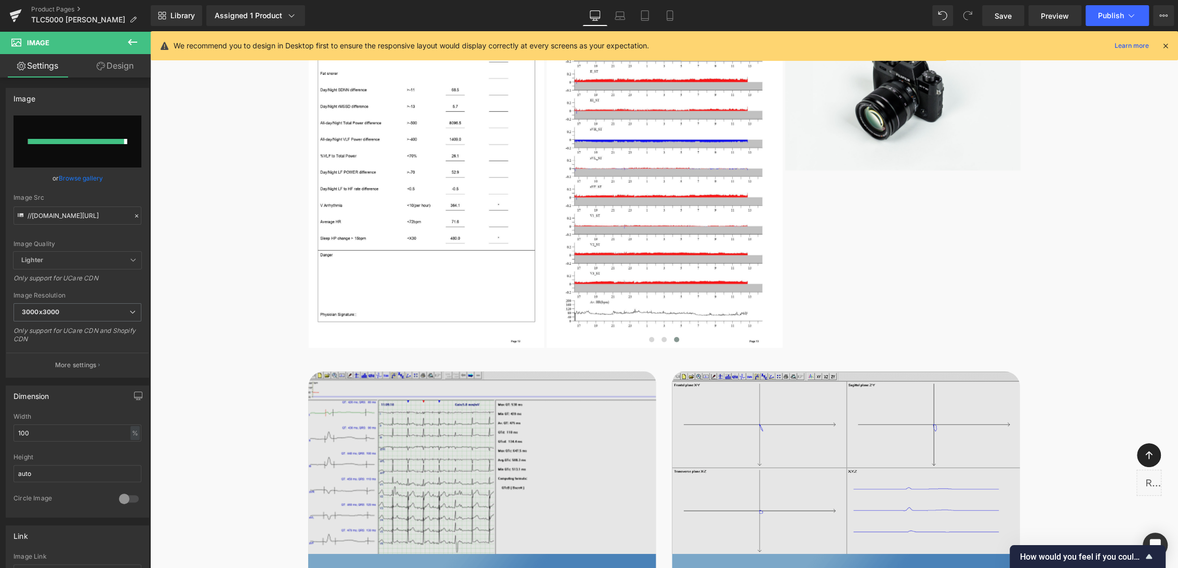
type input "https://ucarecdn.com/383acf45-7b76-469f-bd49-8378a7364f19/-/format/auto/-/previ…"
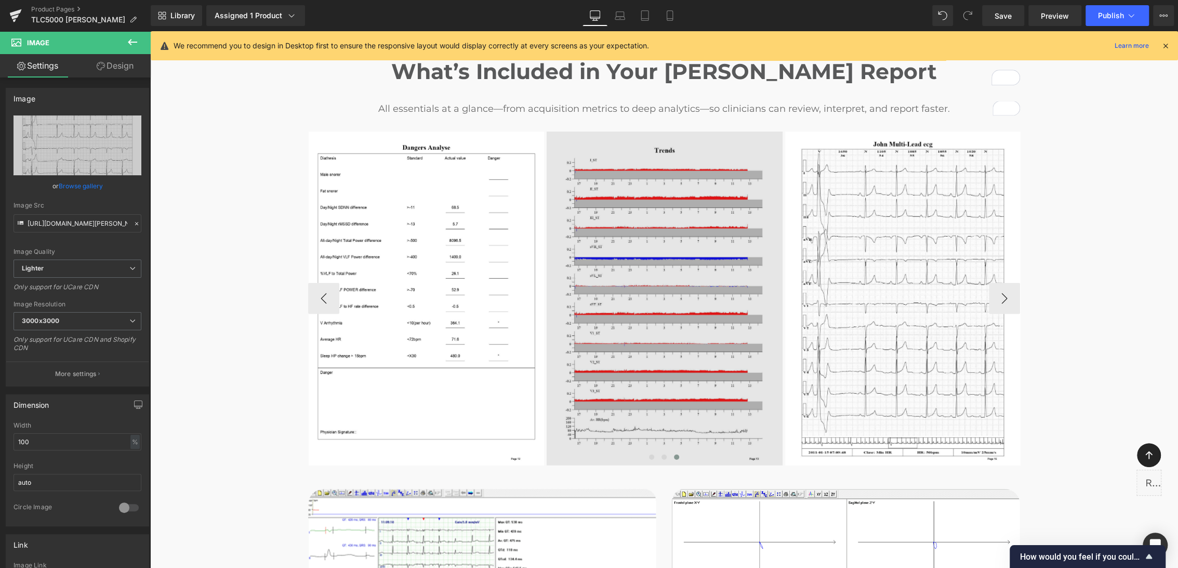
scroll to position [2535, 0]
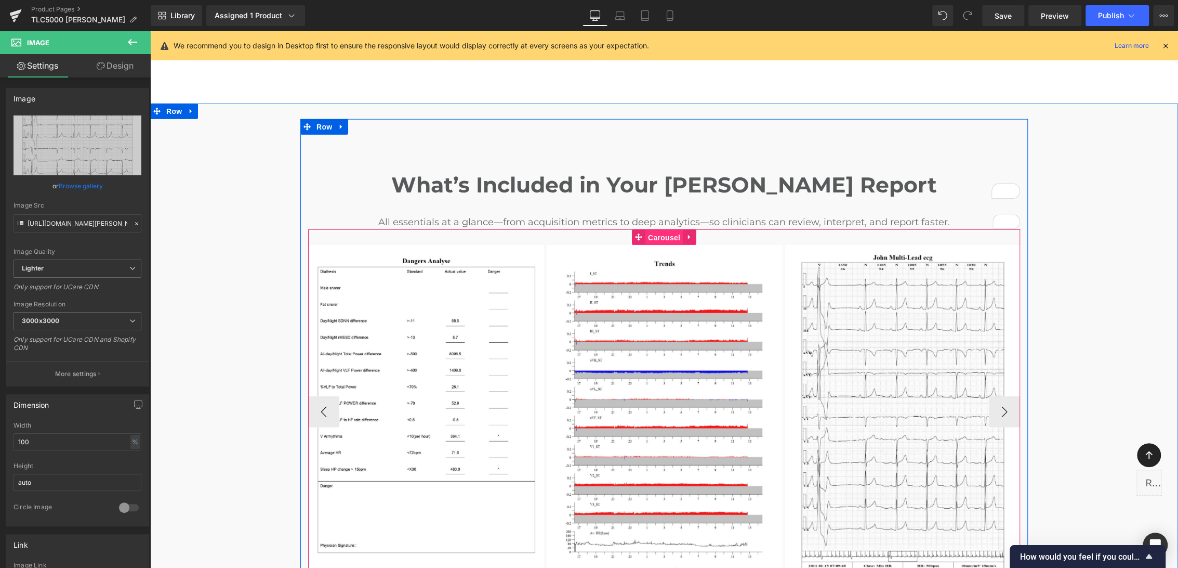
click at [659, 230] on span "Carousel" at bounding box center [664, 238] width 37 height 16
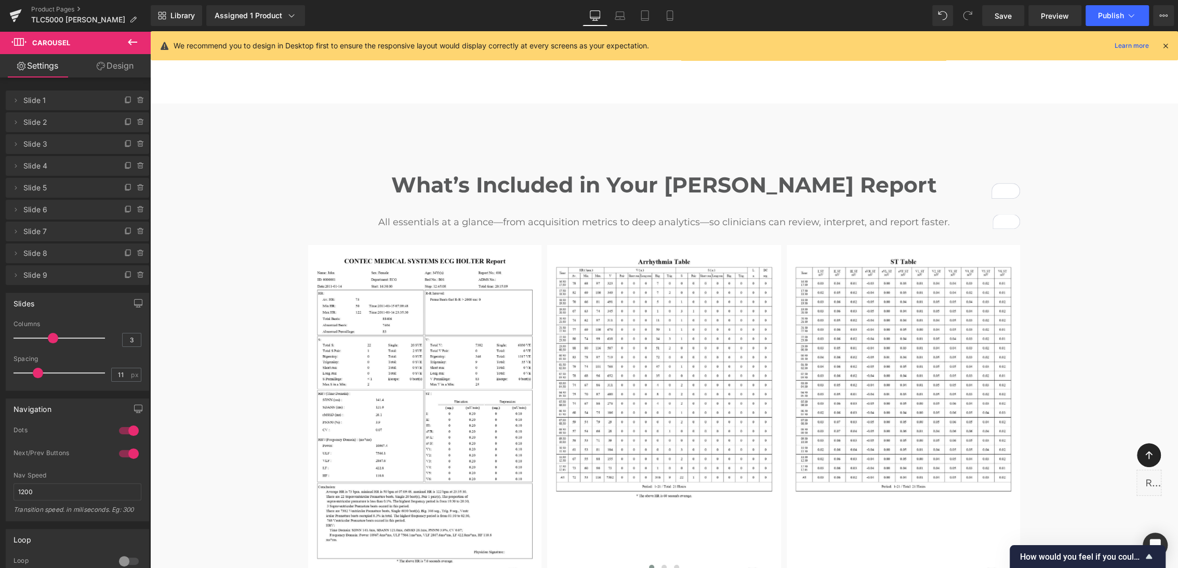
type input "10"
drag, startPoint x: 23, startPoint y: 375, endPoint x: 31, endPoint y: 372, distance: 8.6
click at [31, 372] on span at bounding box center [36, 372] width 10 height 10
click at [122, 427] on div at bounding box center [128, 430] width 25 height 17
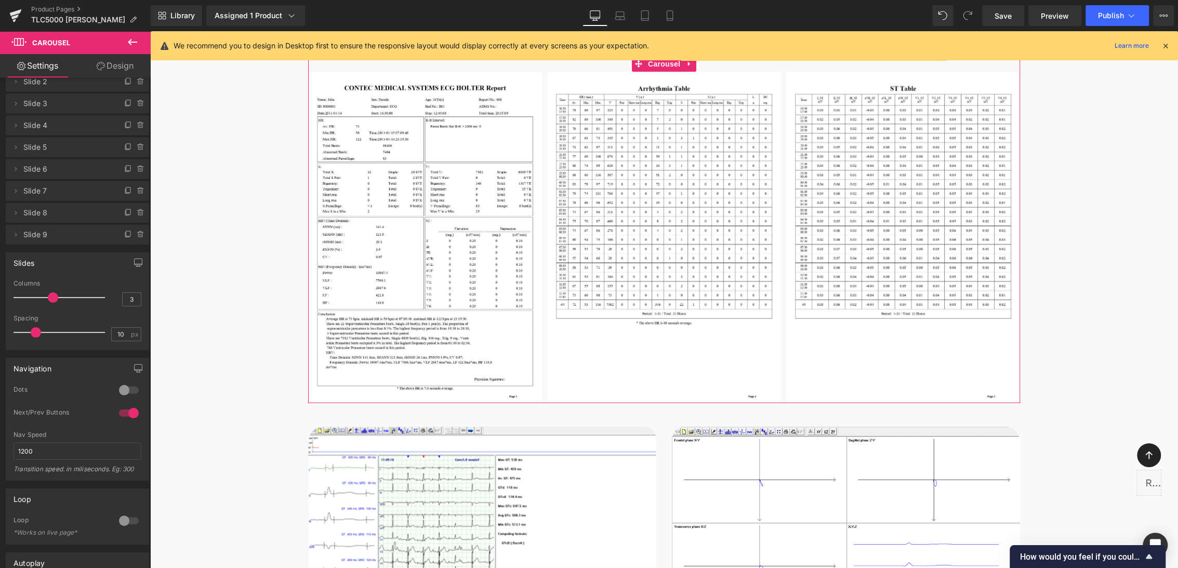
scroll to position [58, 0]
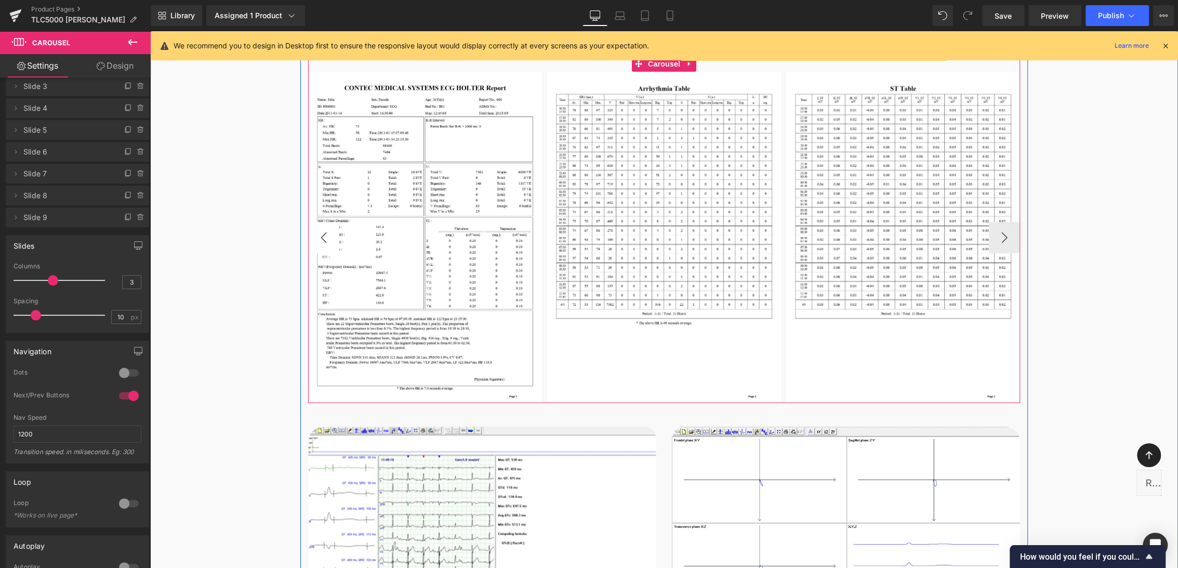
click at [319, 222] on button "‹" at bounding box center [323, 237] width 31 height 31
click at [1007, 222] on button "›" at bounding box center [1004, 237] width 31 height 31
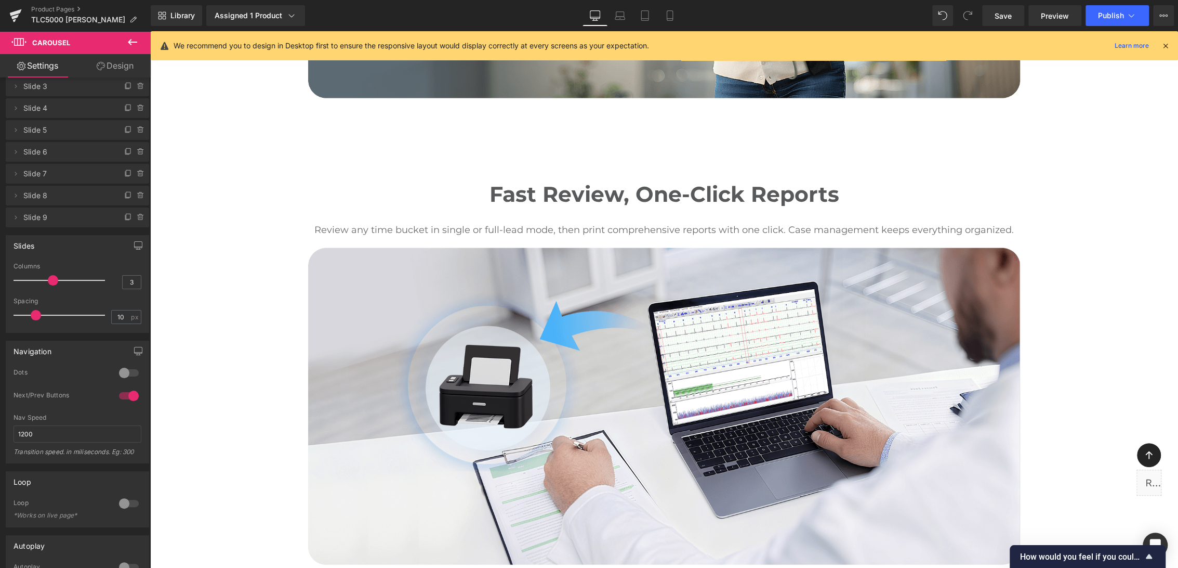
scroll to position [2267, 0]
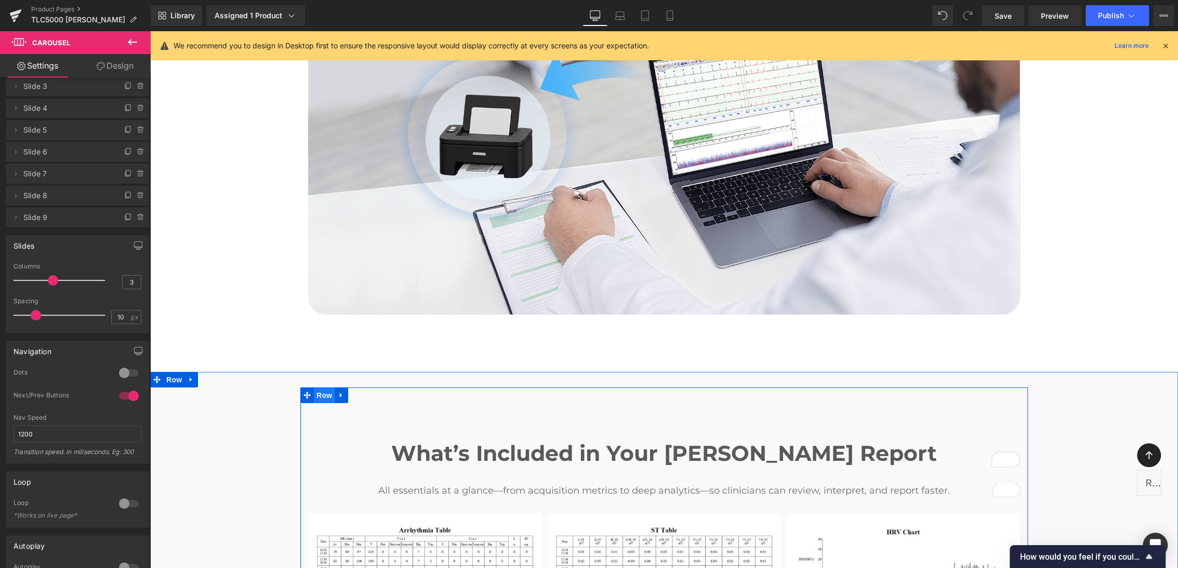
click at [315, 387] on span "Row" at bounding box center [324, 395] width 21 height 16
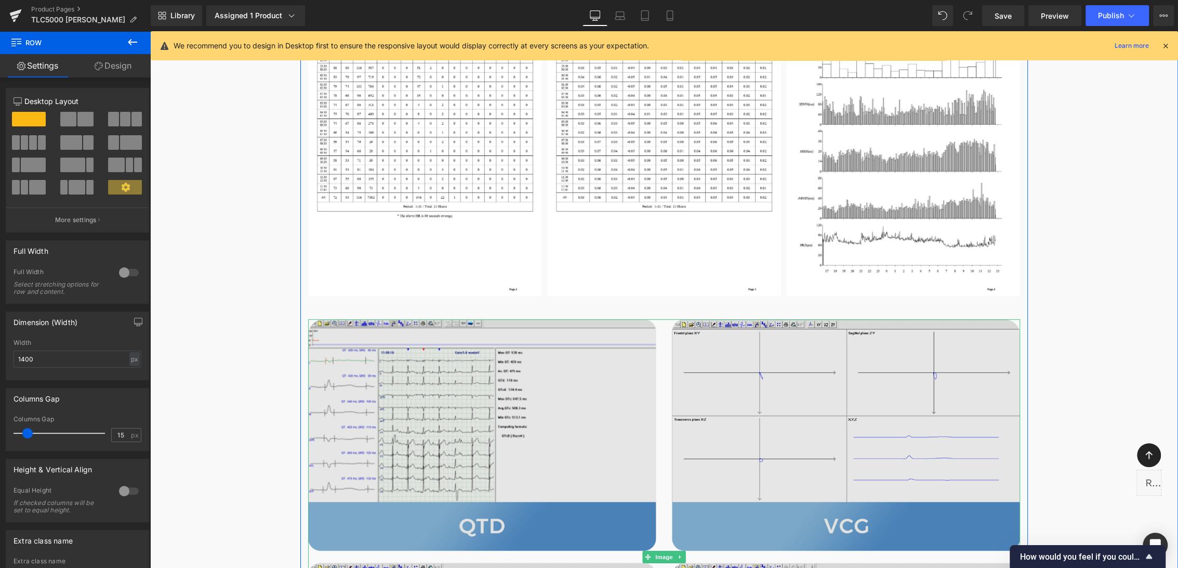
scroll to position [2902, 0]
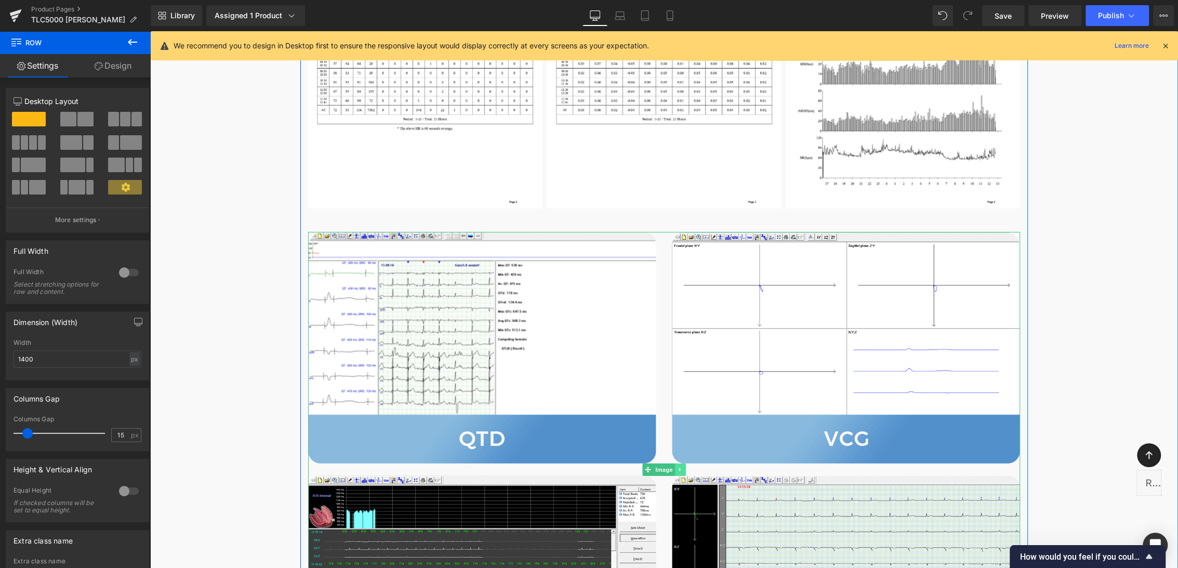
click at [678, 466] on icon at bounding box center [681, 469] width 6 height 6
click at [684, 466] on icon at bounding box center [686, 469] width 6 height 6
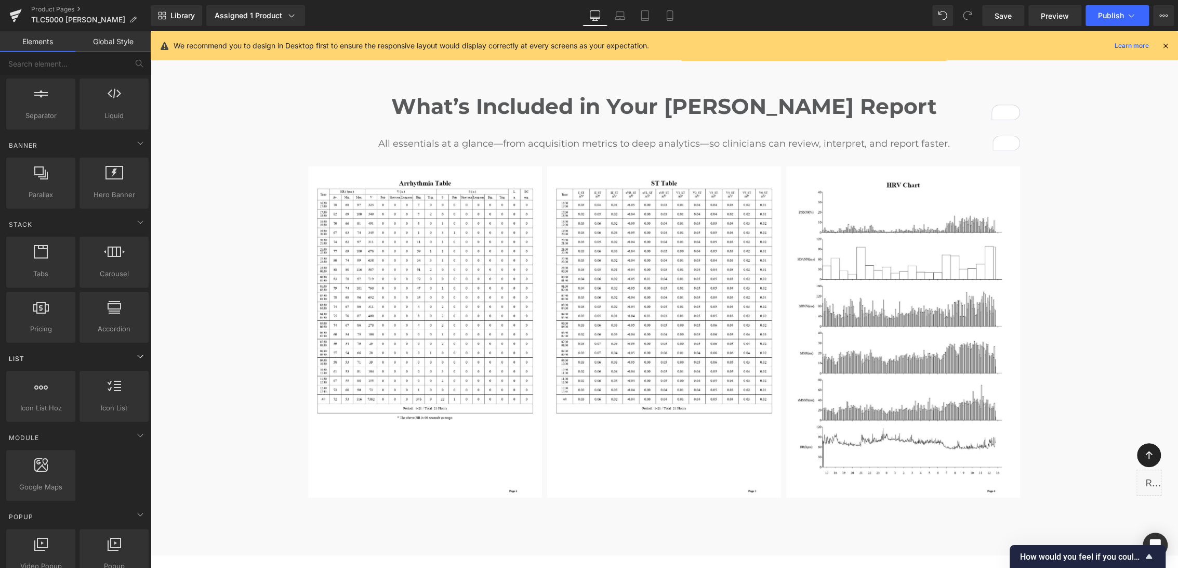
scroll to position [58, 0]
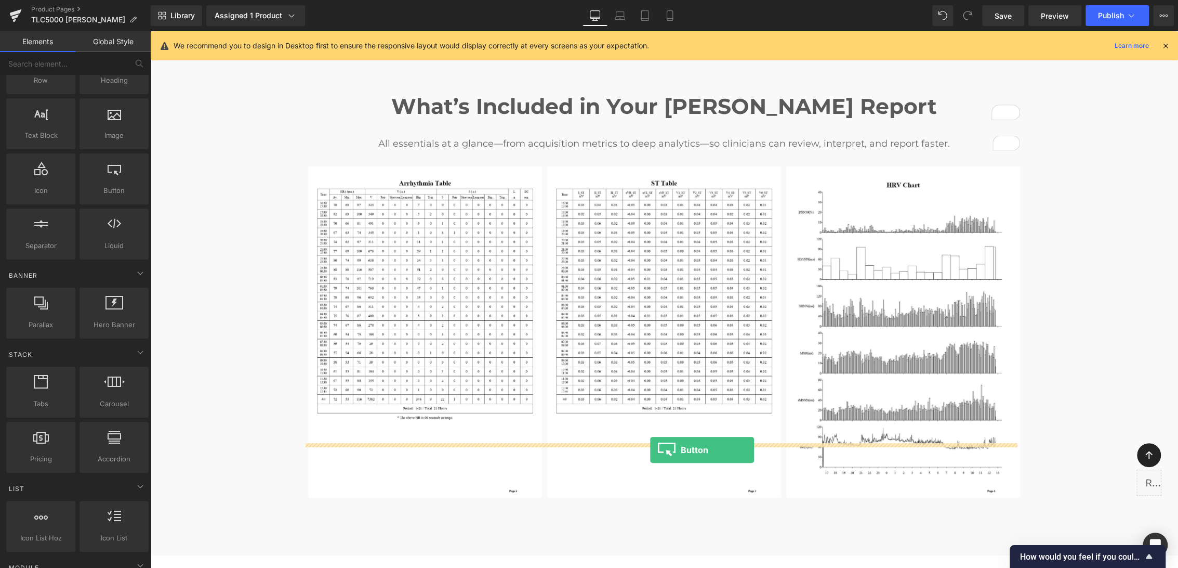
drag, startPoint x: 292, startPoint y: 226, endPoint x: 650, endPoint y: 449, distance: 422.3
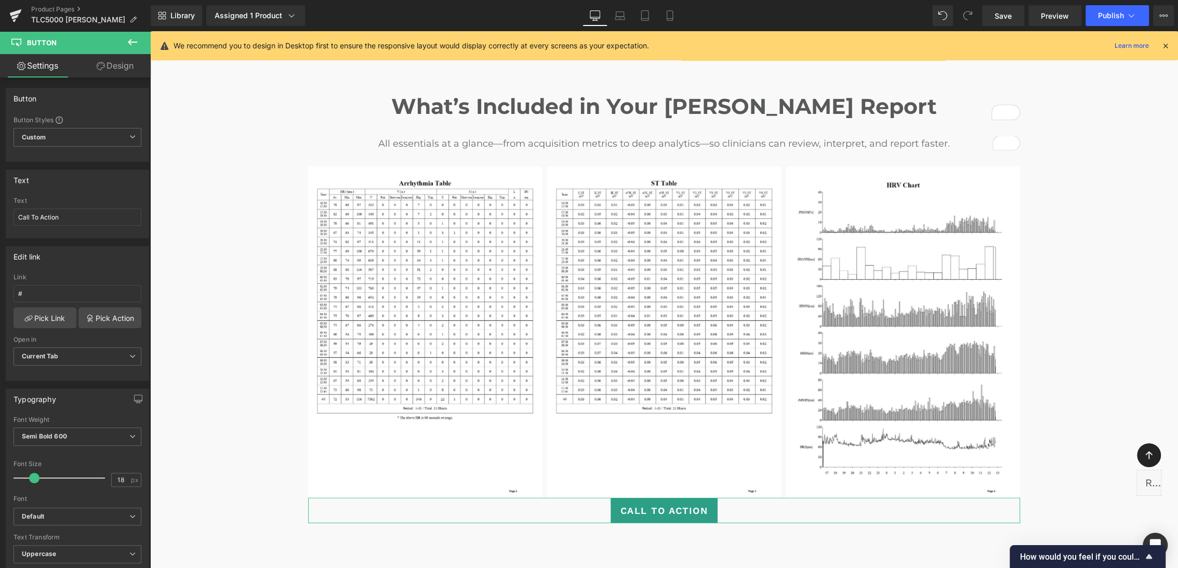
click at [113, 70] on link "Design" at bounding box center [114, 65] width 75 height 23
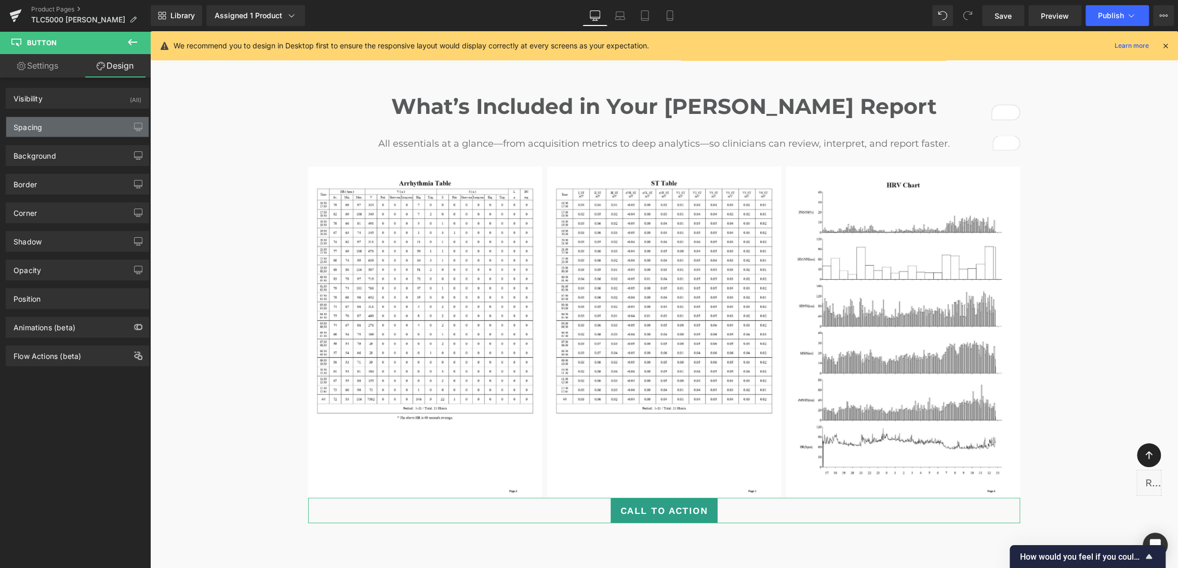
type input "0"
type input "10"
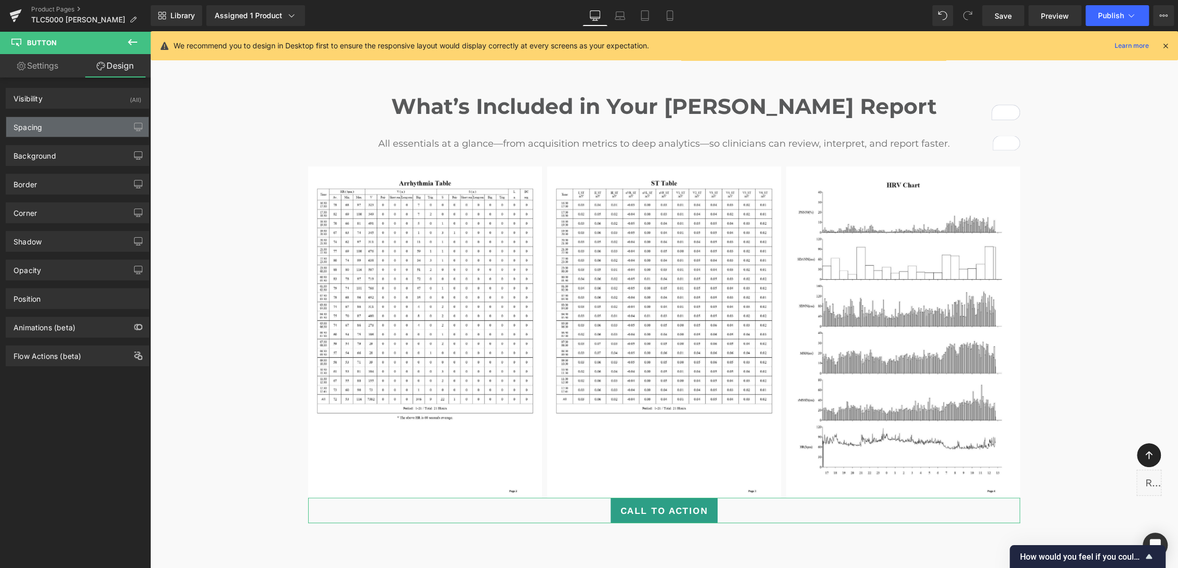
type input "18"
type input "10"
type input "18"
click at [91, 132] on div "Spacing" at bounding box center [77, 127] width 142 height 20
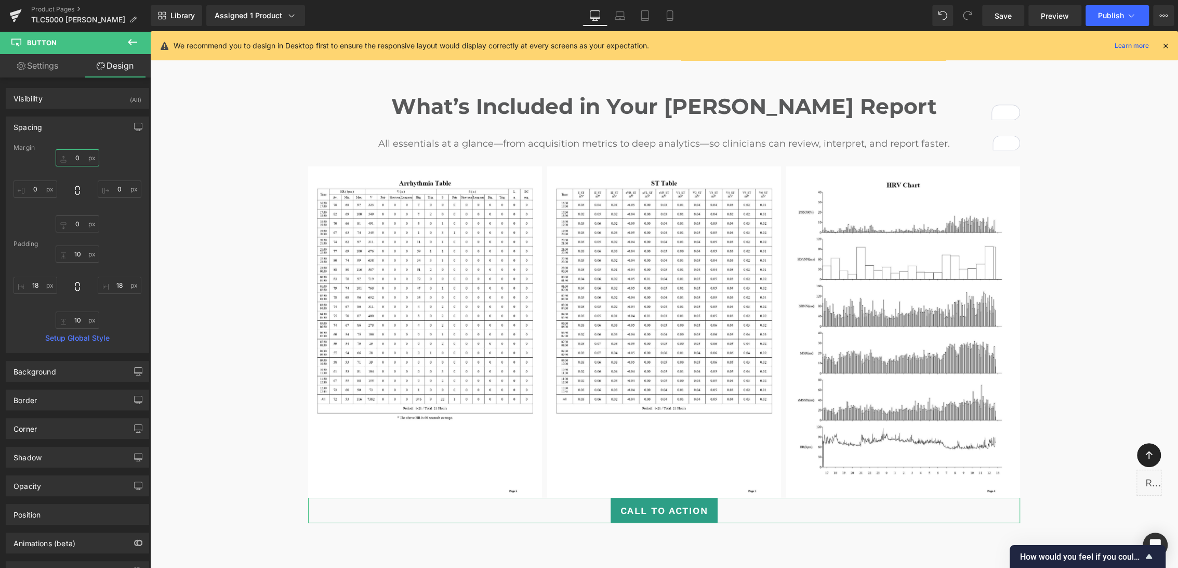
click at [82, 160] on input "0" at bounding box center [78, 157] width 44 height 17
type input "30"
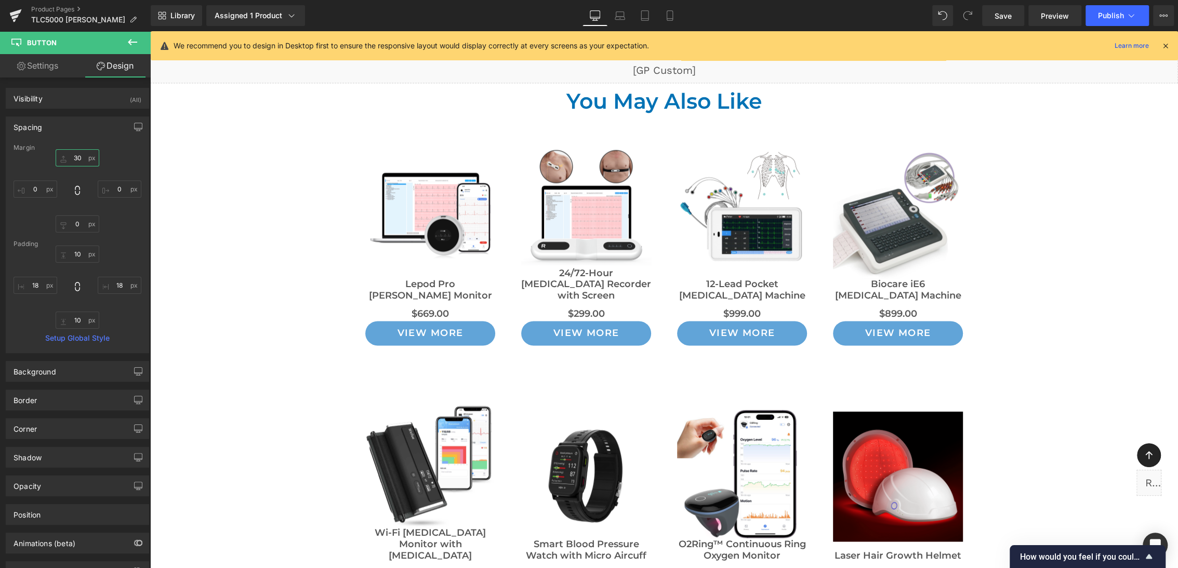
scroll to position [8279, 0]
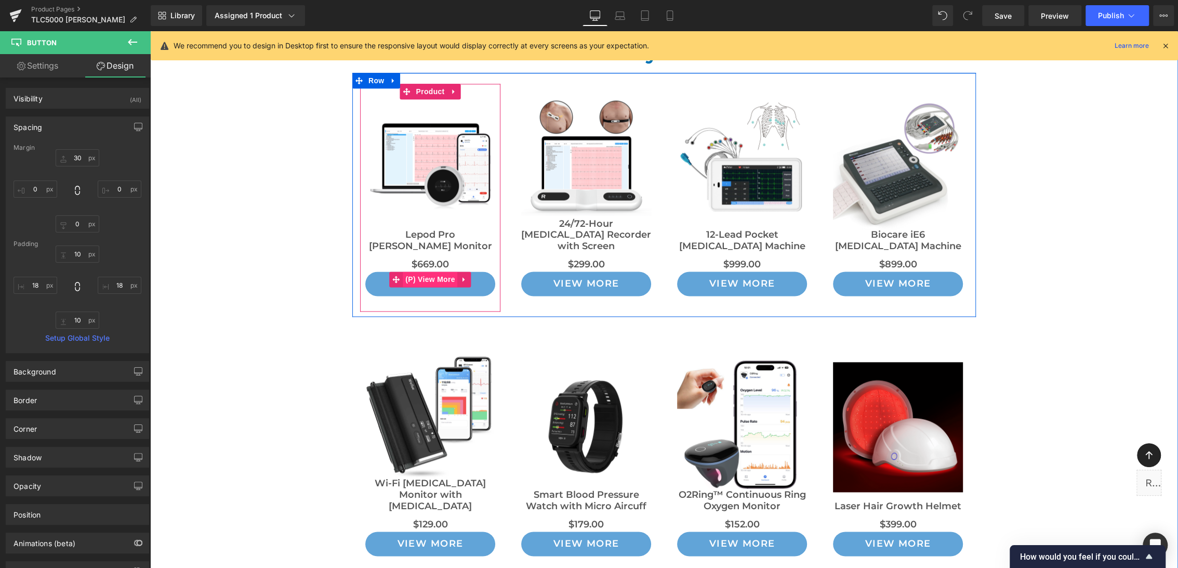
click at [431, 271] on span "(P) View More" at bounding box center [430, 279] width 55 height 16
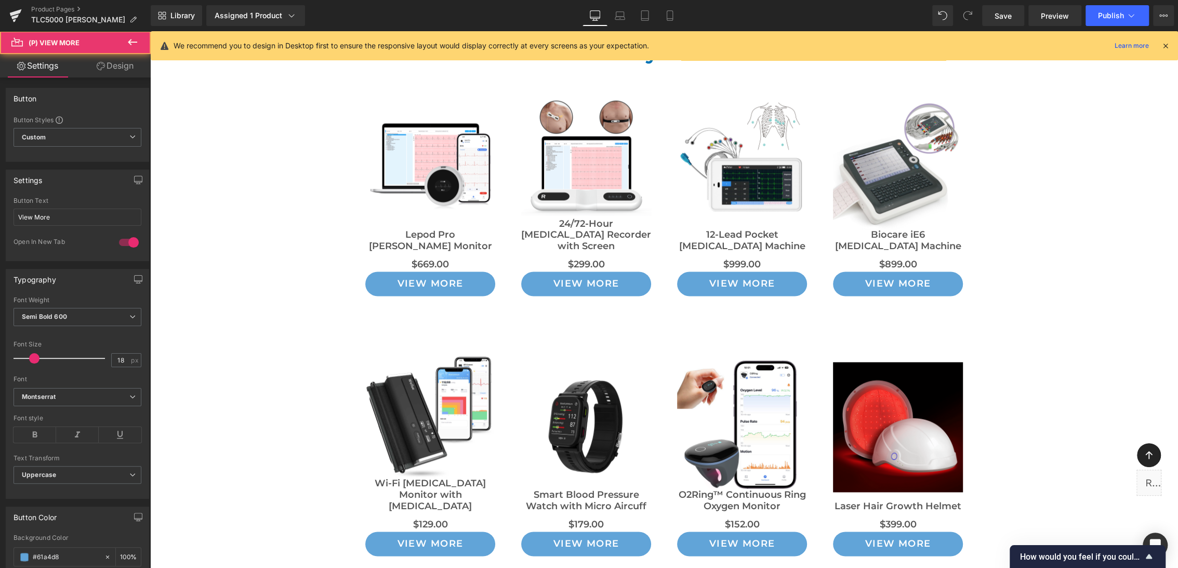
click at [108, 70] on link "Design" at bounding box center [114, 65] width 75 height 23
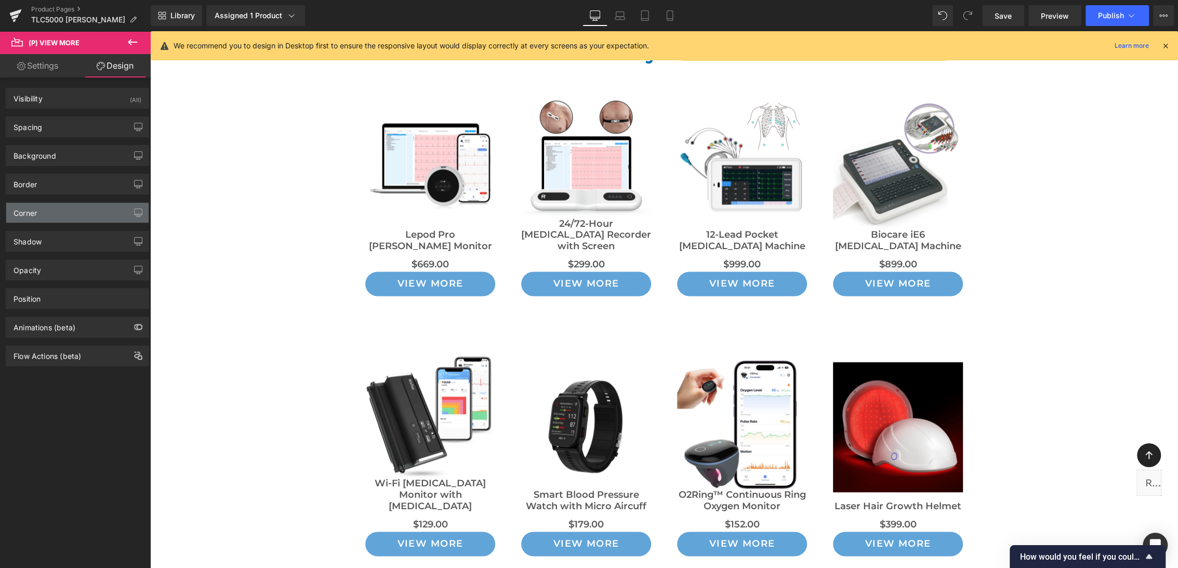
click at [60, 212] on div "Corner" at bounding box center [77, 213] width 142 height 20
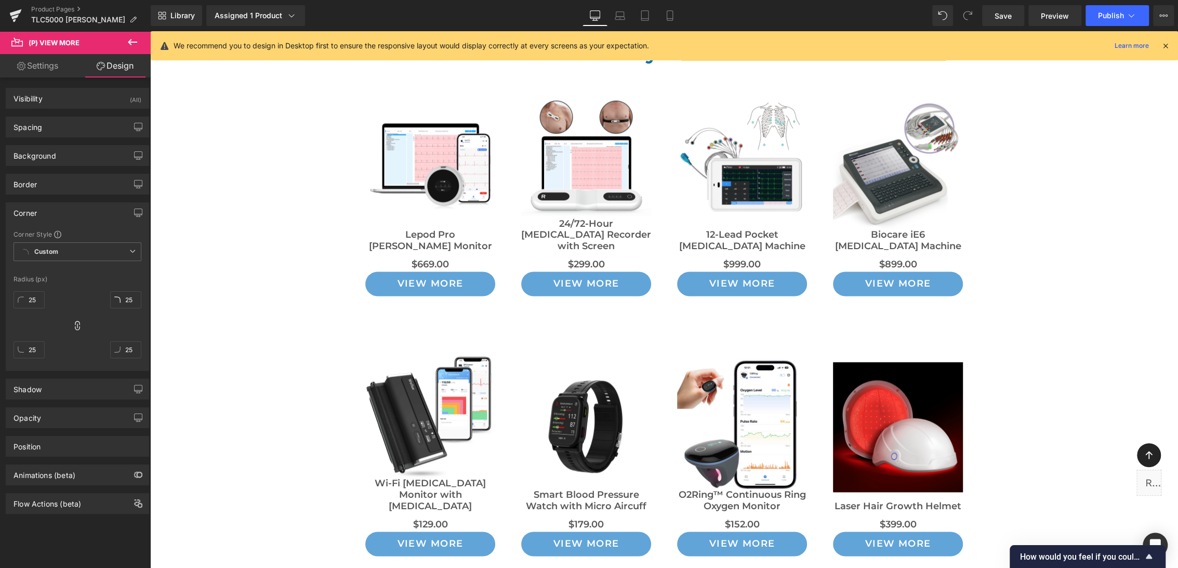
click at [60, 212] on div "Corner" at bounding box center [77, 213] width 142 height 20
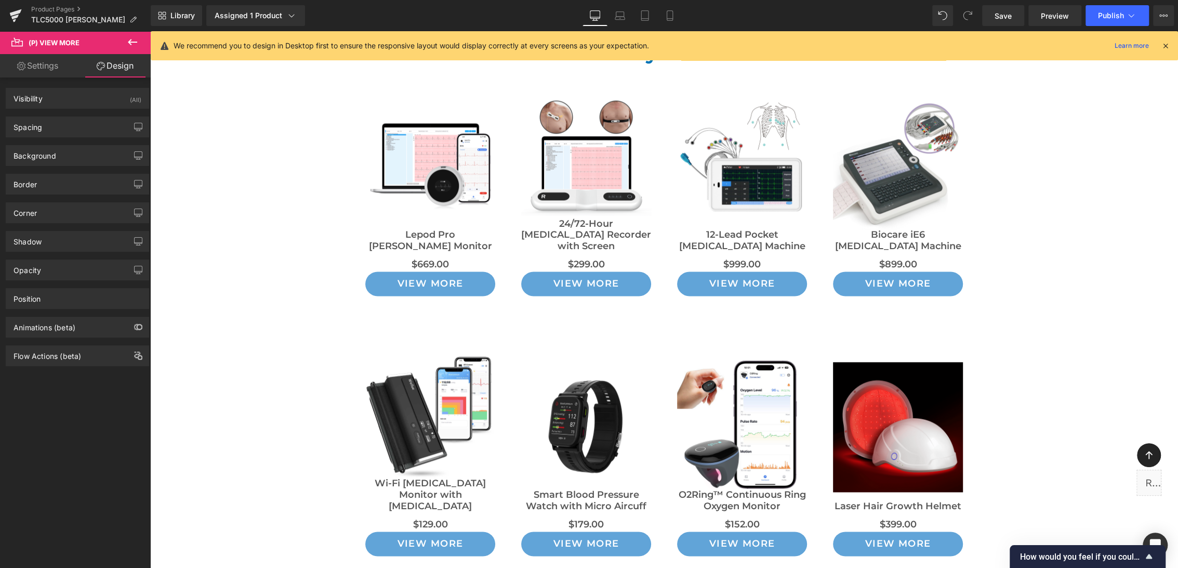
click at [24, 70] on link "Settings" at bounding box center [37, 65] width 75 height 23
type input "100"
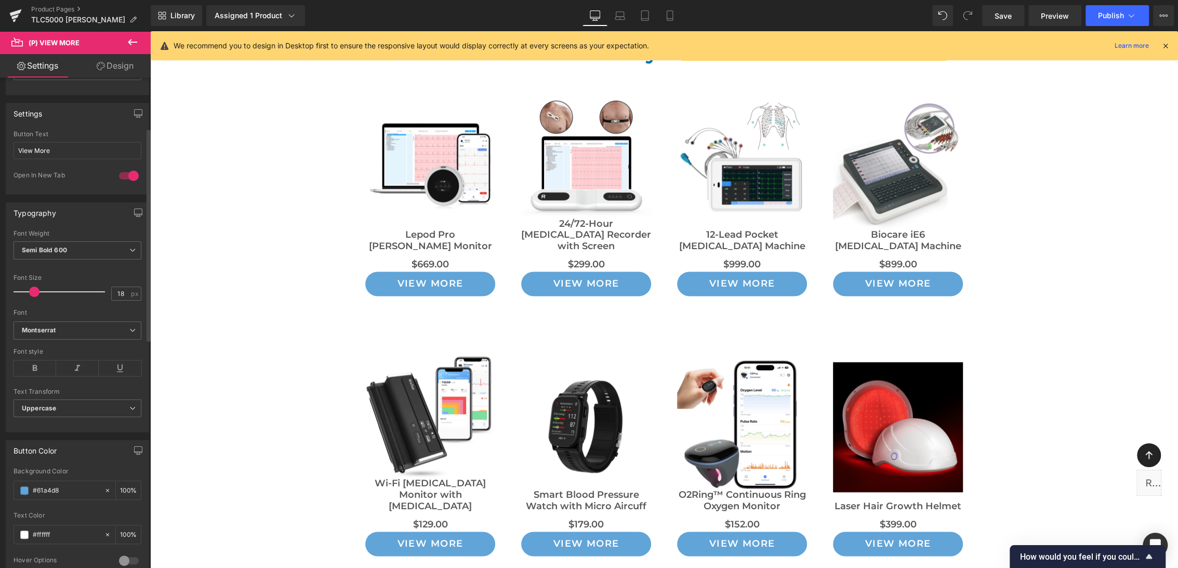
scroll to position [115, 0]
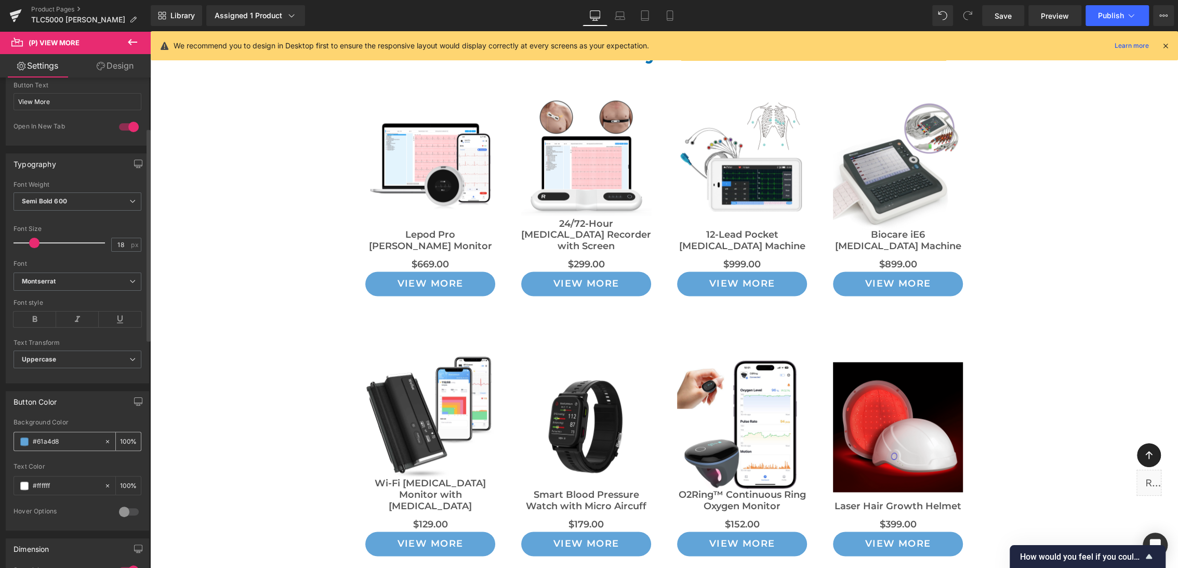
drag, startPoint x: 69, startPoint y: 439, endPoint x: 24, endPoint y: 441, distance: 45.3
click at [24, 441] on div "#61a4d8" at bounding box center [59, 441] width 90 height 18
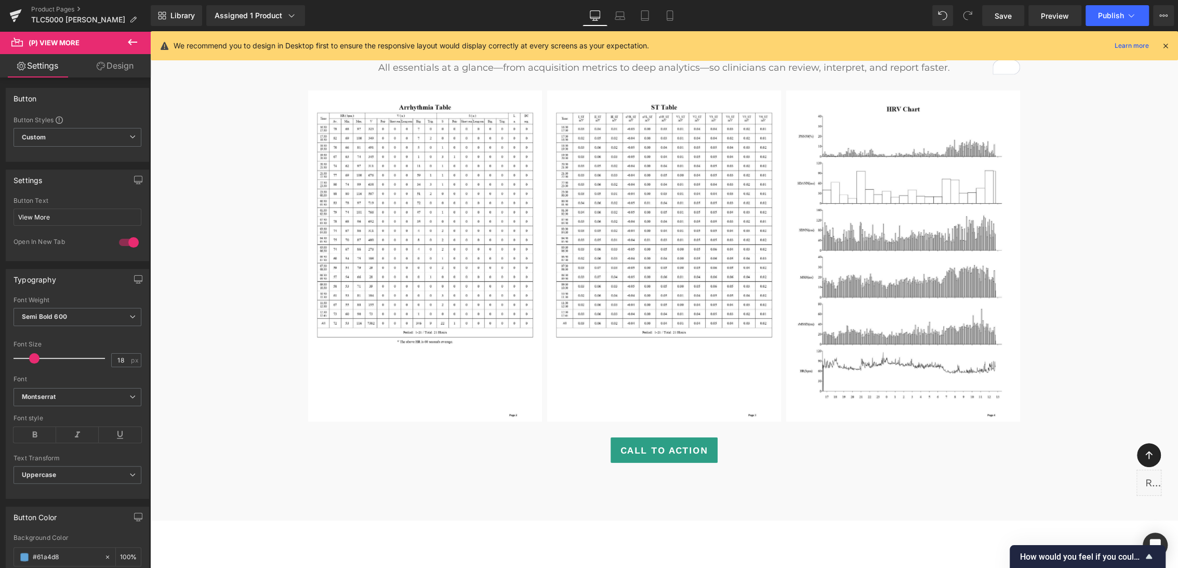
scroll to position [2782, 0]
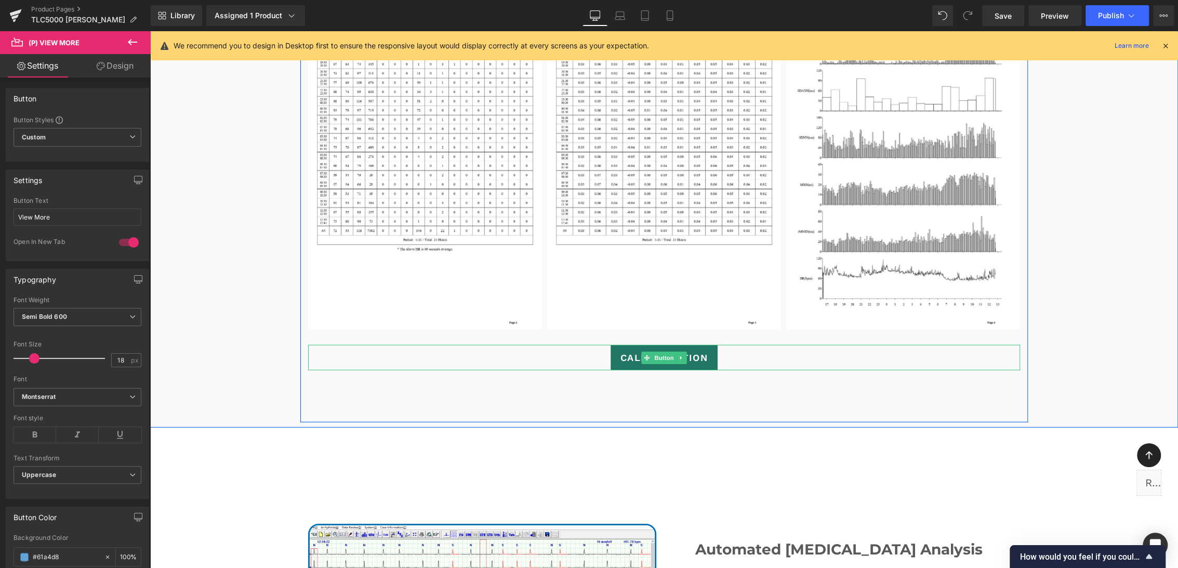
click at [655, 351] on span "Button" at bounding box center [664, 357] width 24 height 12
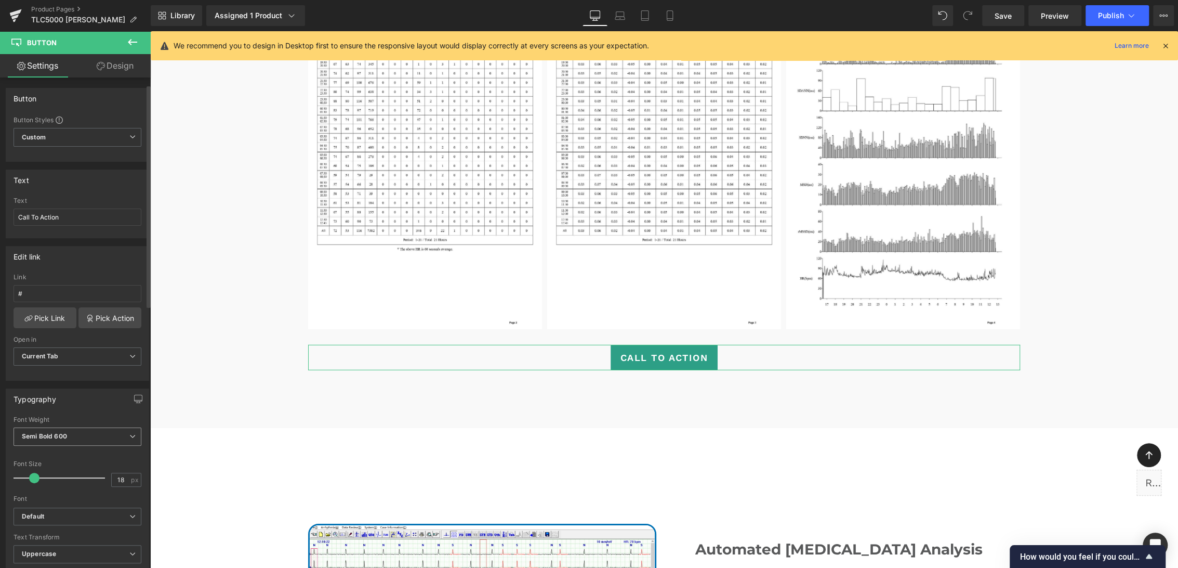
scroll to position [58, 0]
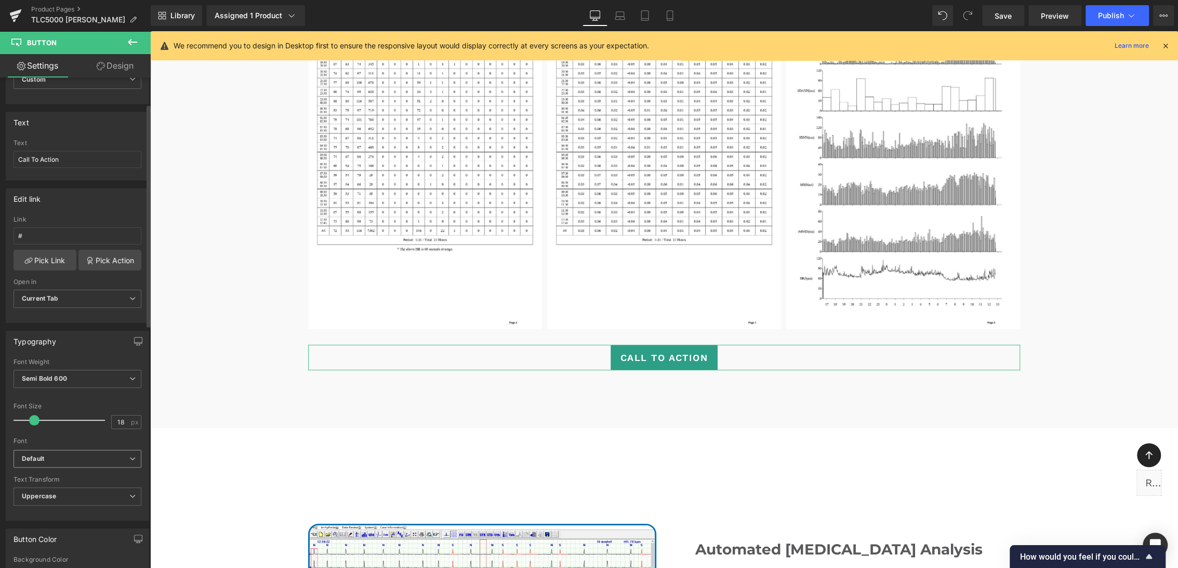
click at [79, 459] on b "Default" at bounding box center [76, 458] width 108 height 9
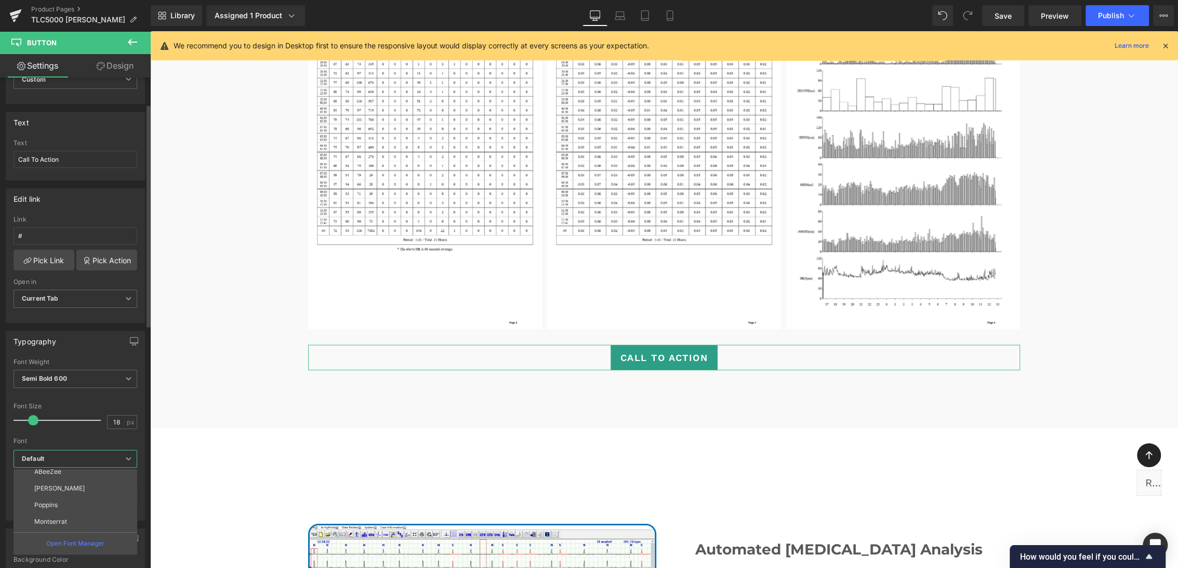
scroll to position [304, 0]
click at [73, 502] on li "Montserrat" at bounding box center [78, 506] width 128 height 17
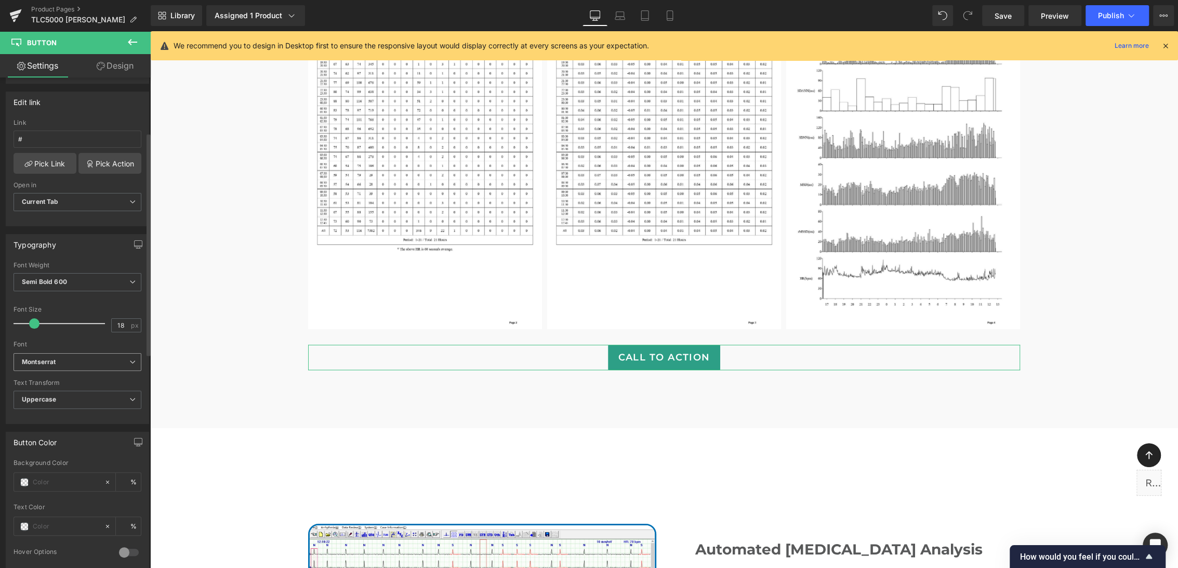
scroll to position [173, 0]
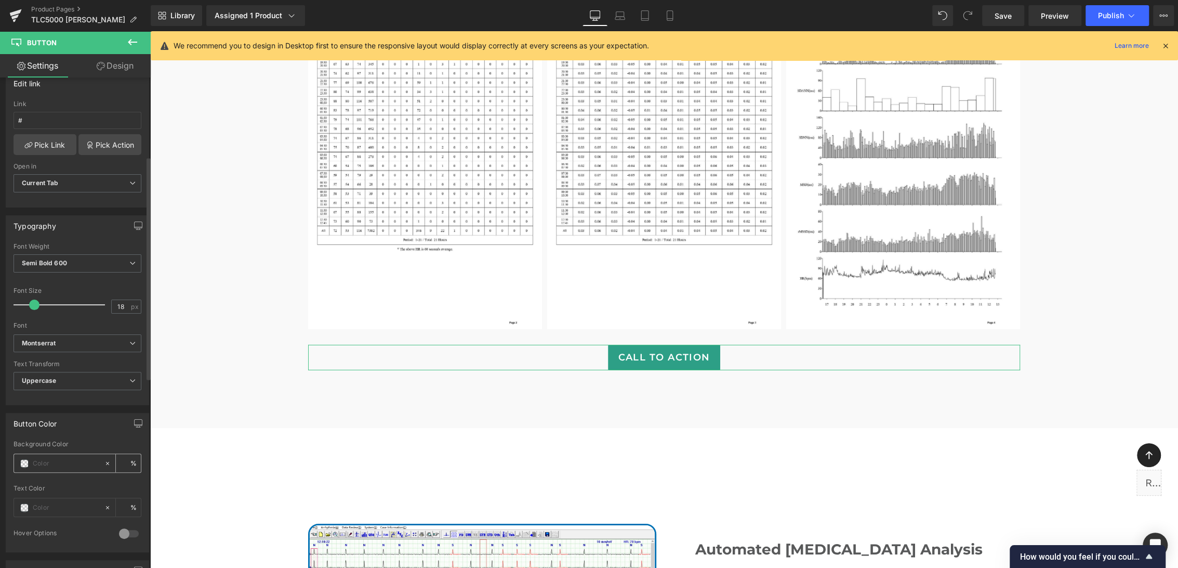
click at [75, 462] on input "text" at bounding box center [66, 462] width 67 height 11
paste input "#61a4d8"
type input "#61a4d8"
type input "100"
type input "#61a4d8"
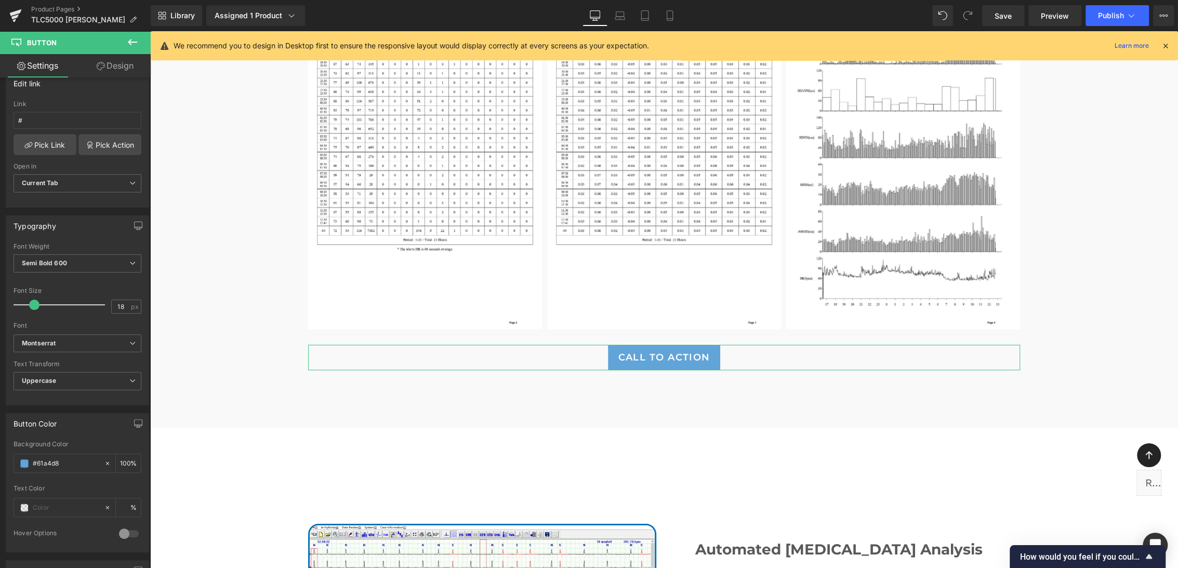
click at [114, 63] on link "Design" at bounding box center [114, 65] width 75 height 23
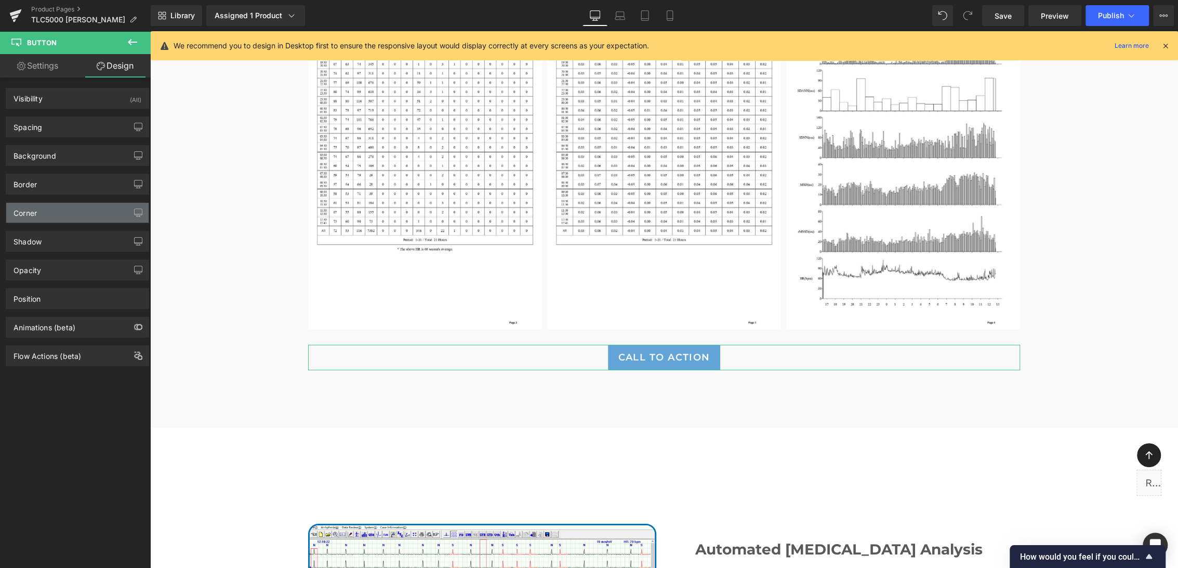
click at [63, 208] on div "Corner" at bounding box center [77, 213] width 142 height 20
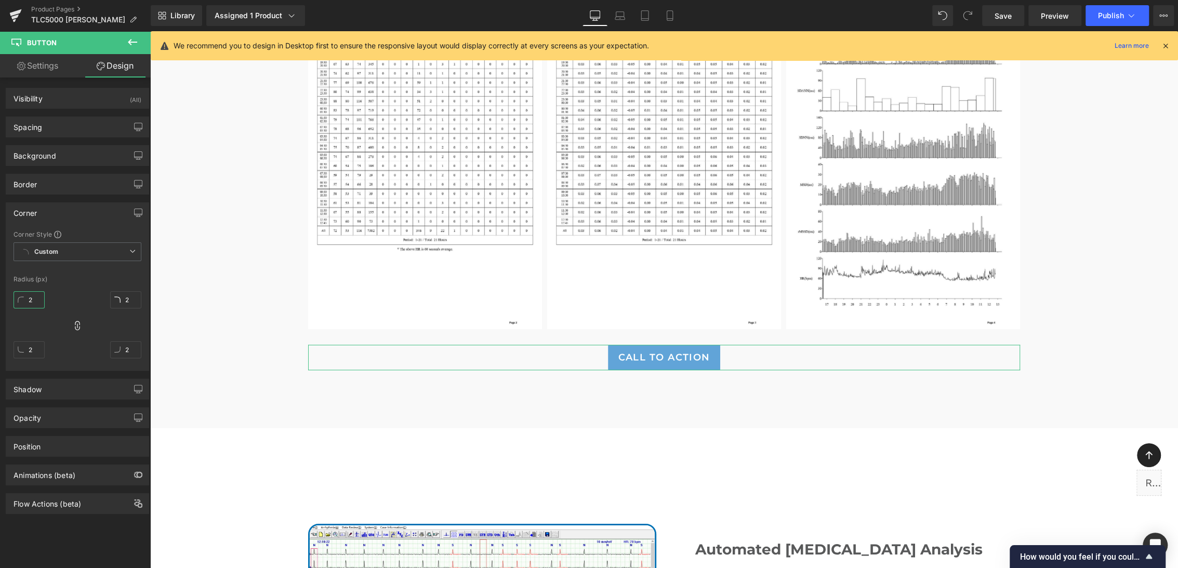
drag, startPoint x: 32, startPoint y: 300, endPoint x: 64, endPoint y: 273, distance: 41.7
click at [33, 300] on input "2" at bounding box center [29, 299] width 31 height 17
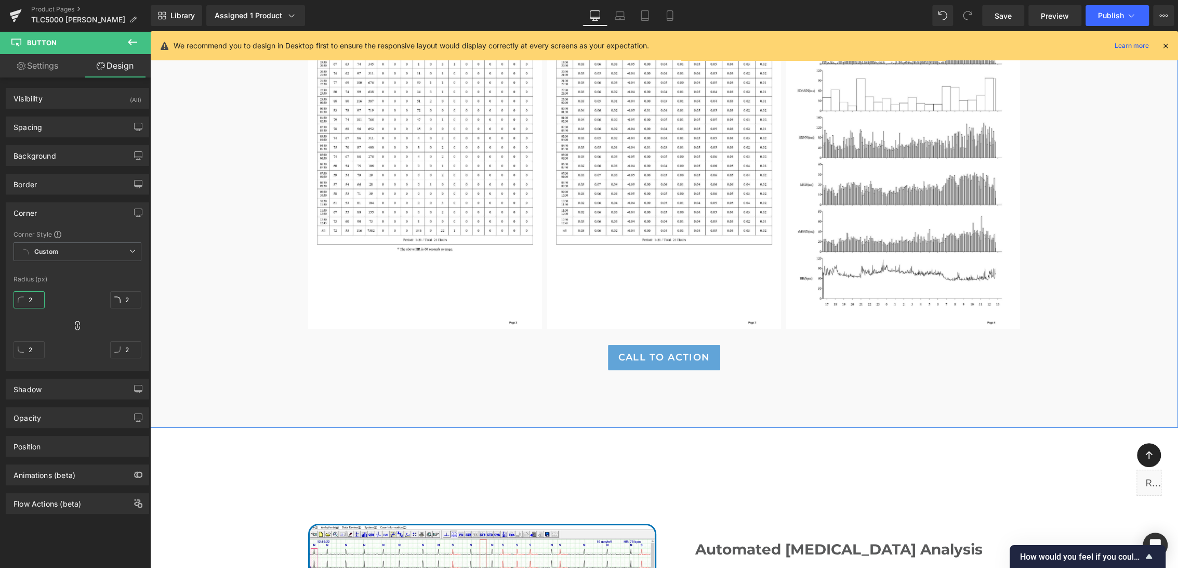
type input "25"
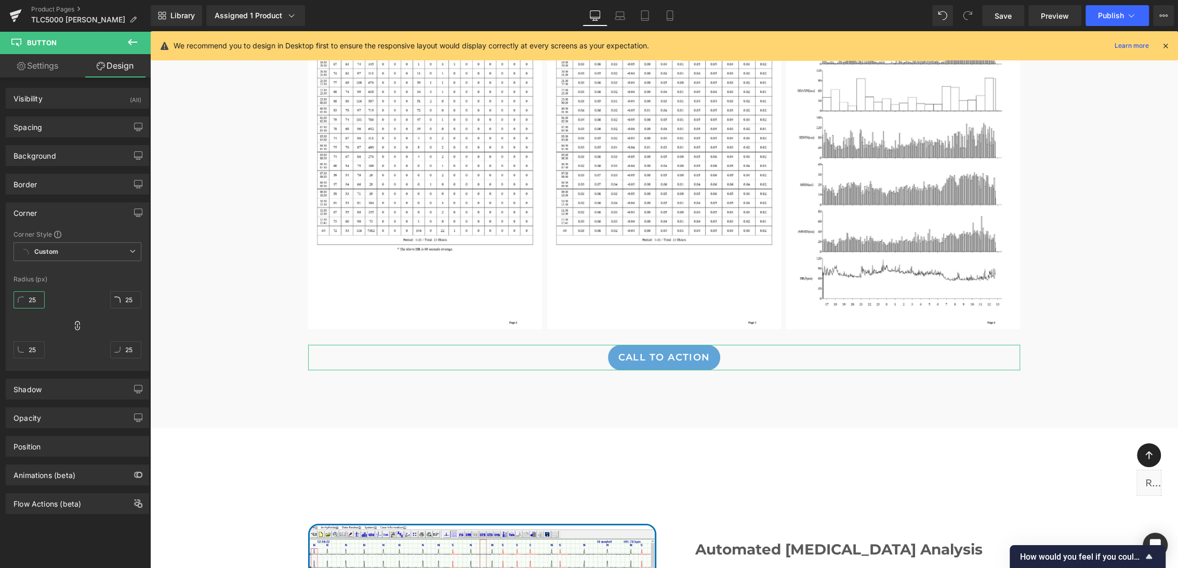
type input "25"
click at [49, 65] on link "Settings" at bounding box center [37, 65] width 75 height 23
type input "100"
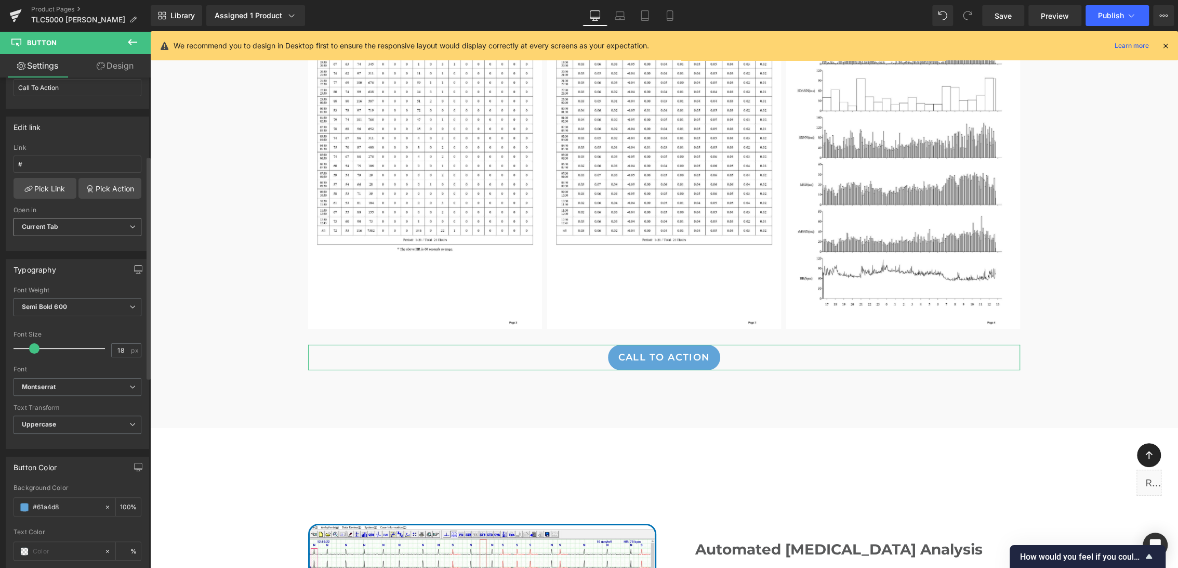
scroll to position [0, 0]
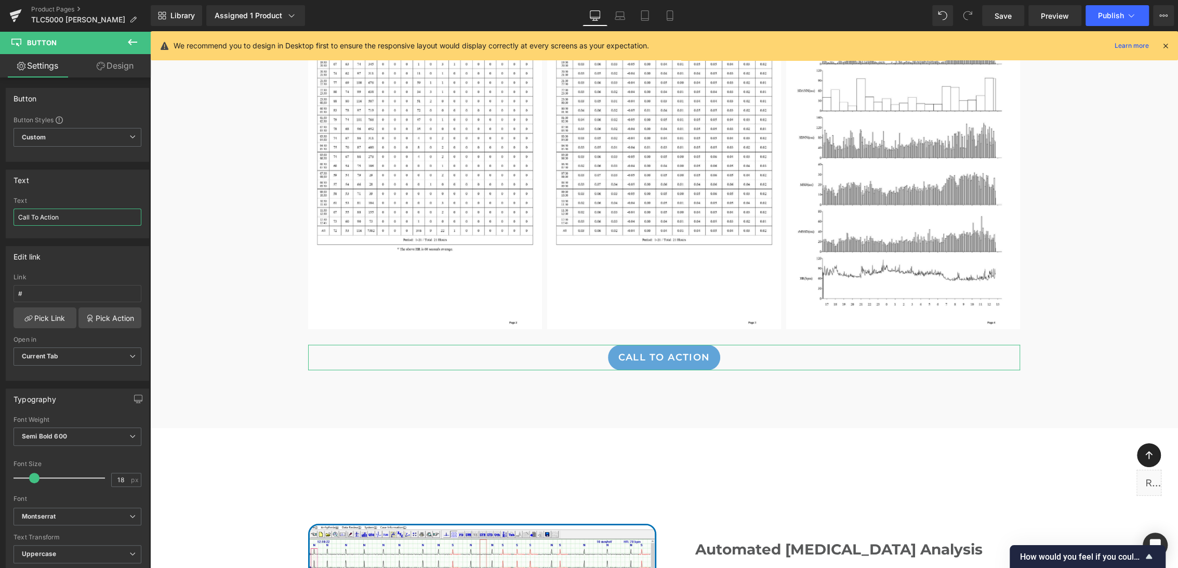
drag, startPoint x: 83, startPoint y: 213, endPoint x: -3, endPoint y: 212, distance: 85.8
click at [0, 212] on html "Button You are previewing how the will restyle your page. You can not edit Elem…" at bounding box center [589, 284] width 1178 height 568
paste input "#61a4d8"
drag, startPoint x: 67, startPoint y: 213, endPoint x: 3, endPoint y: 219, distance: 64.3
click at [3, 219] on div "Text #61a4d8 Text #61a4d8" at bounding box center [77, 200] width 155 height 76
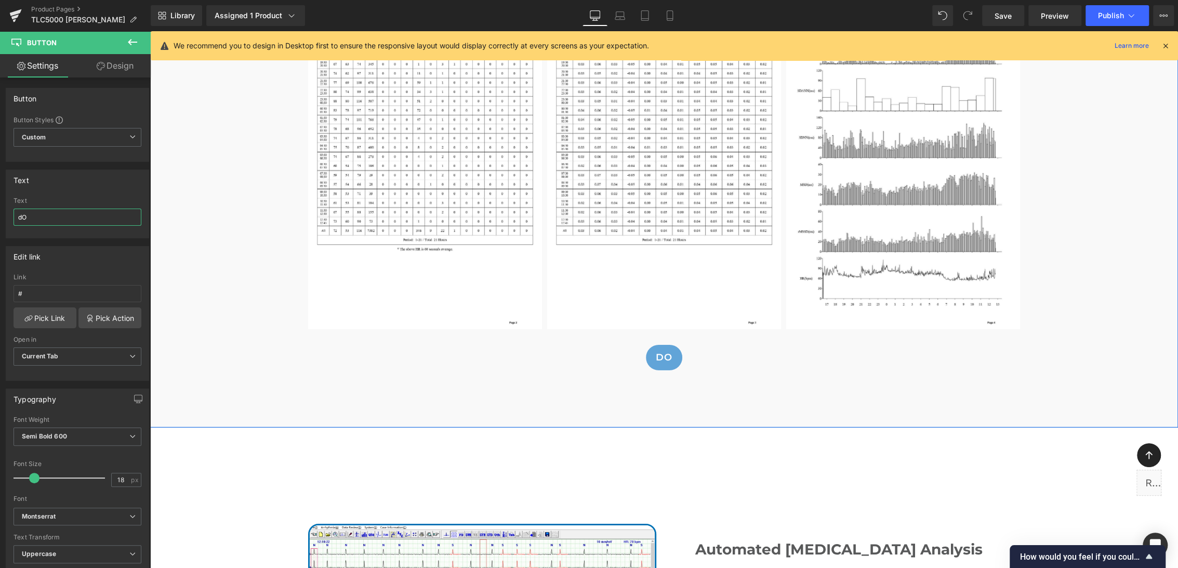
type input "d"
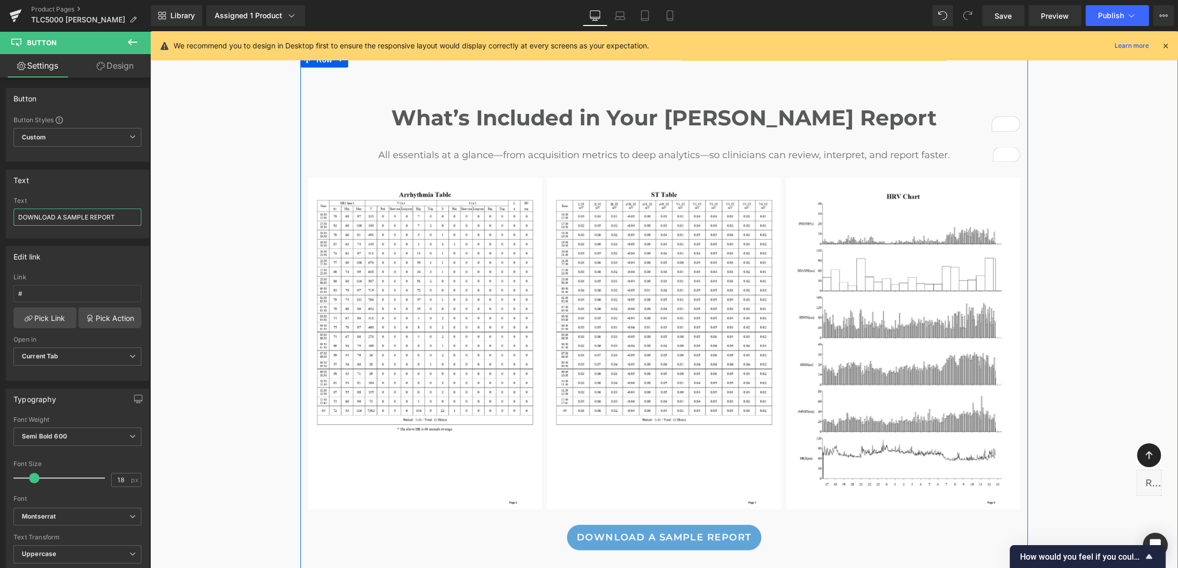
scroll to position [2551, 0]
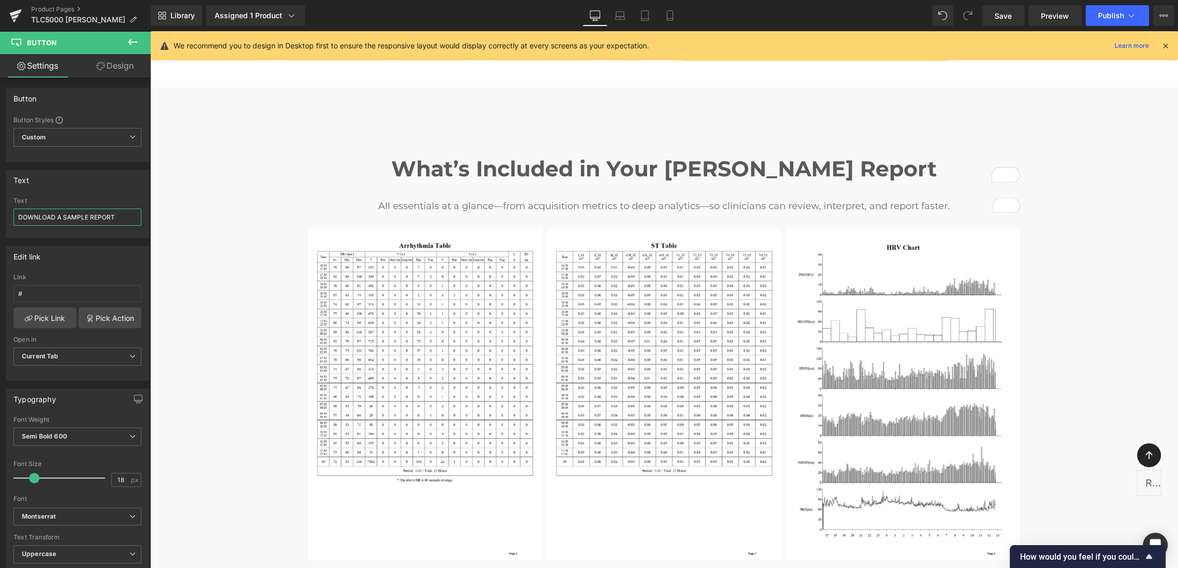
type input "DOWNLOAD A SAMPLE REPORT"
click at [134, 45] on icon at bounding box center [132, 42] width 12 height 12
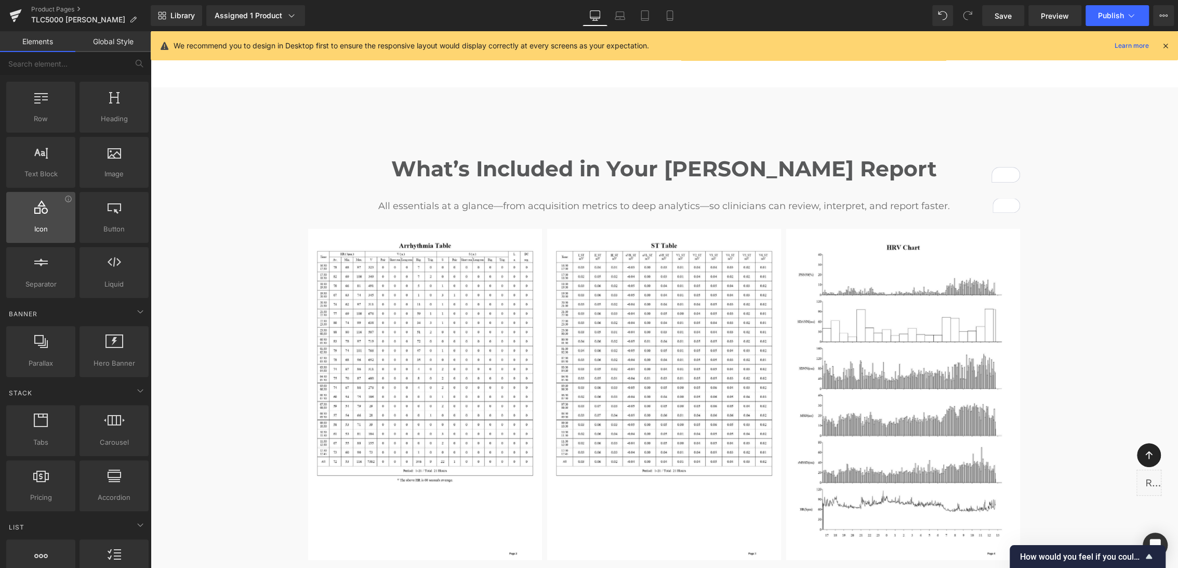
scroll to position [0, 0]
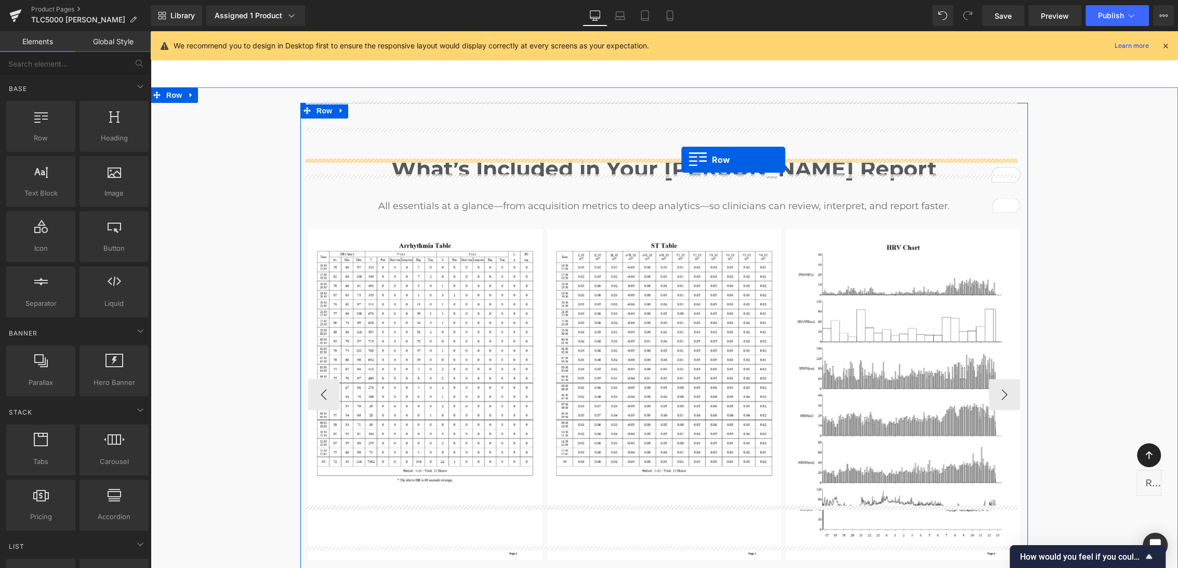
drag, startPoint x: 202, startPoint y: 171, endPoint x: 681, endPoint y: 160, distance: 479.4
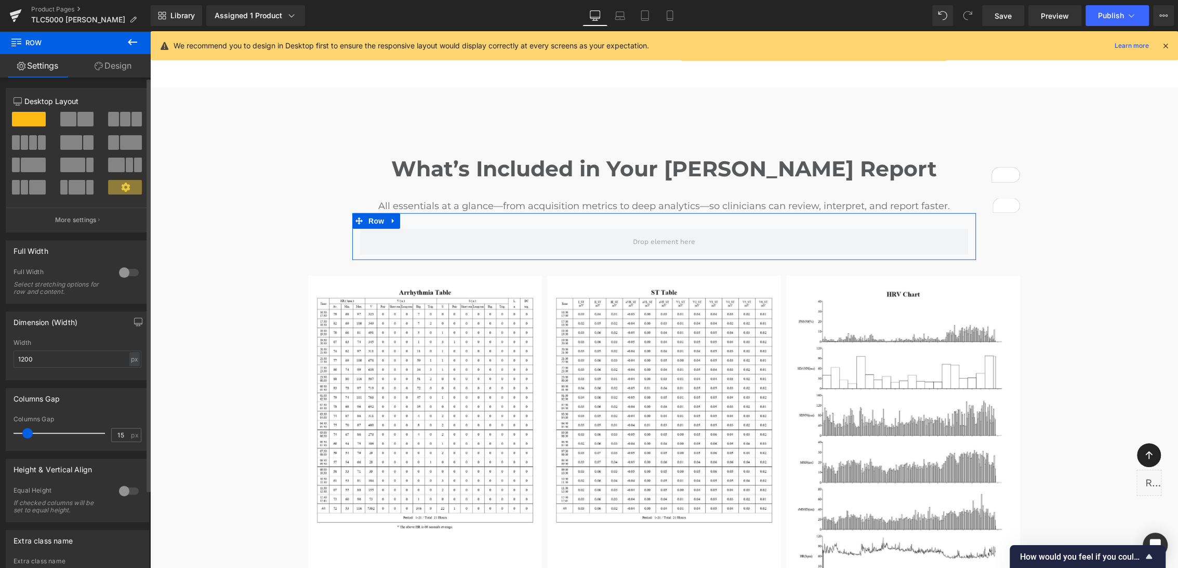
click at [87, 119] on span at bounding box center [85, 119] width 16 height 15
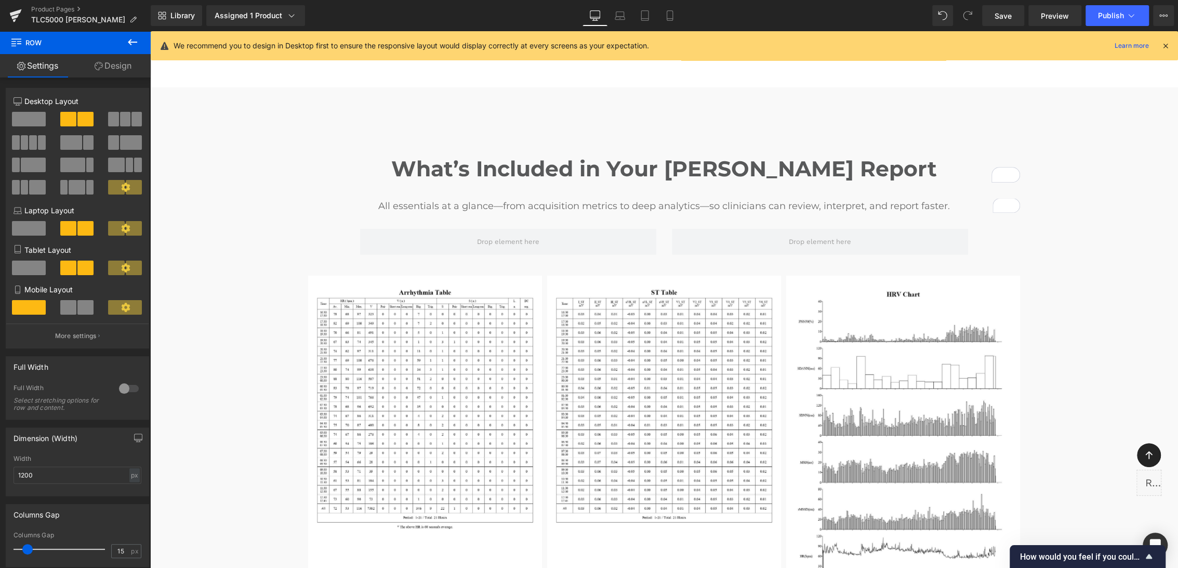
click at [130, 45] on icon at bounding box center [132, 42] width 12 height 12
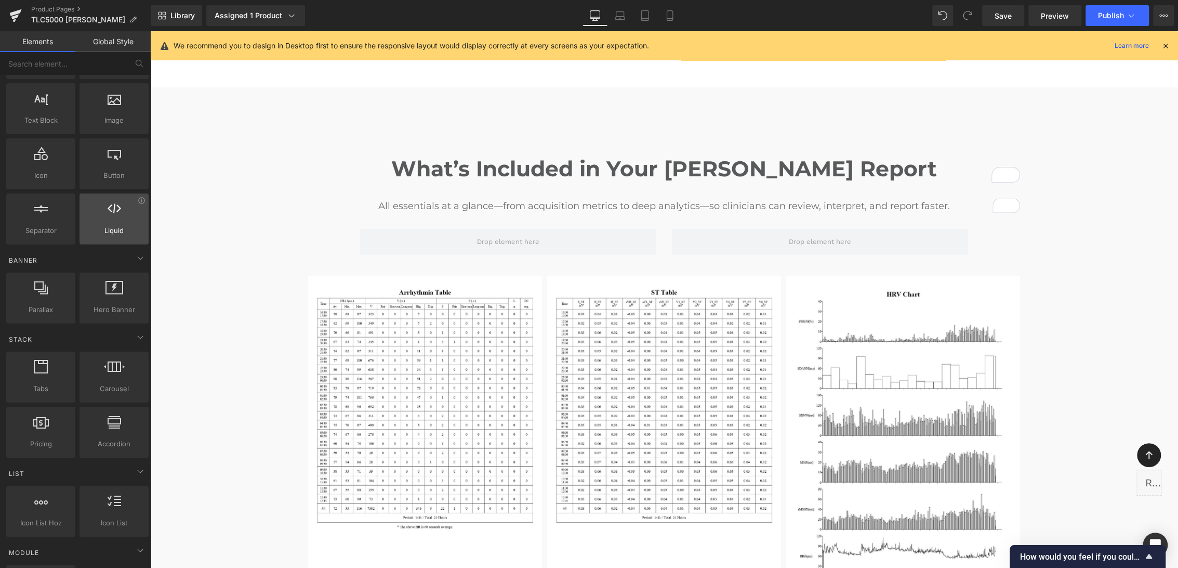
scroll to position [173, 0]
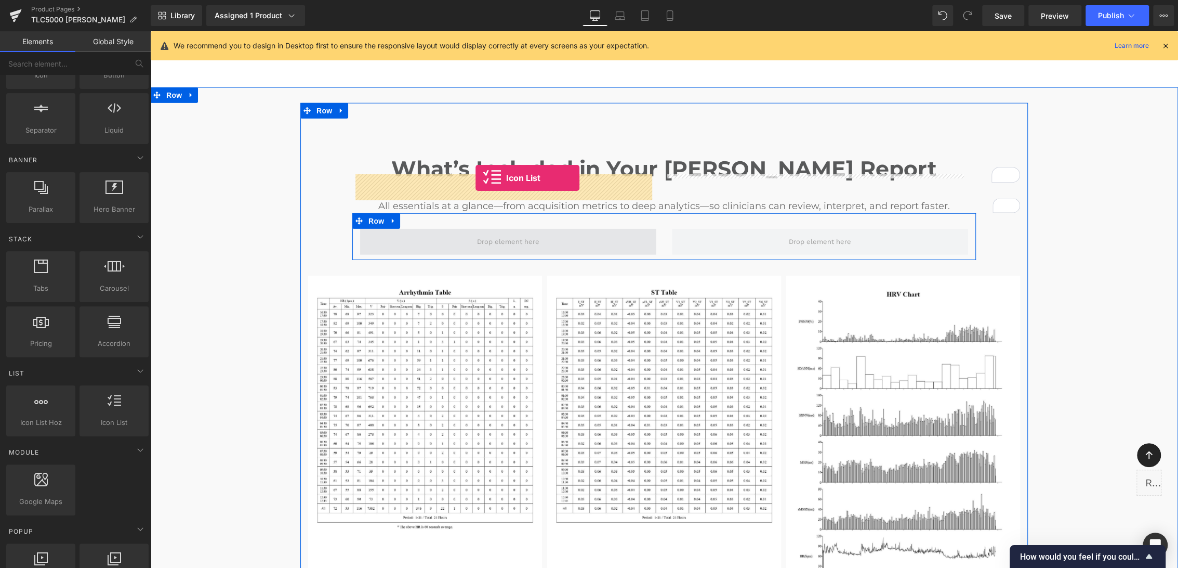
drag, startPoint x: 260, startPoint y: 442, endPoint x: 476, endPoint y: 178, distance: 341.0
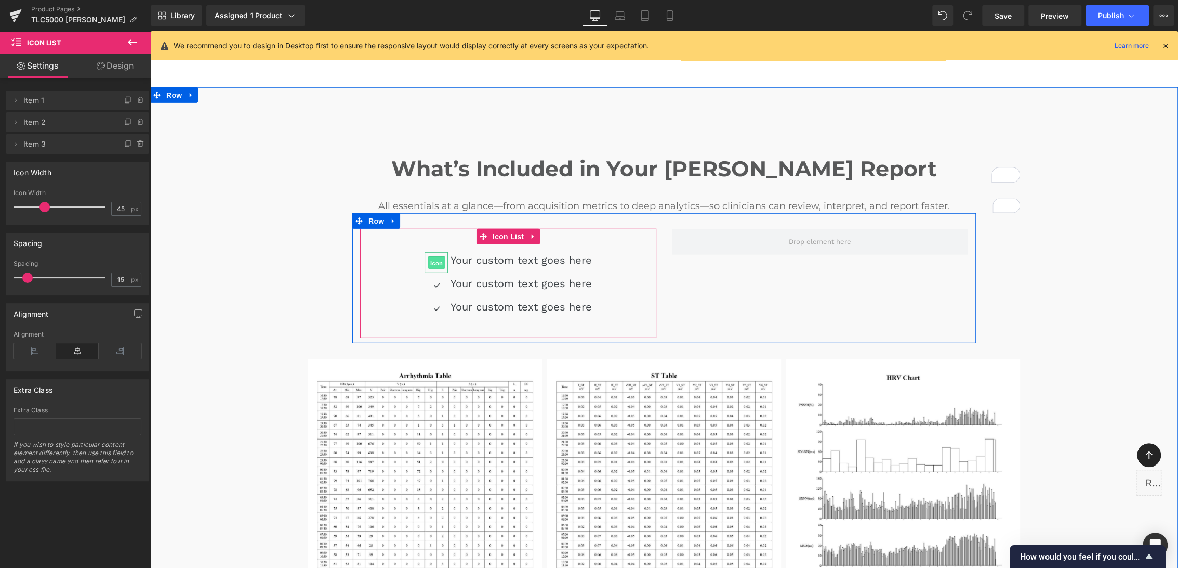
click at [435, 257] on span "Icon" at bounding box center [436, 263] width 17 height 12
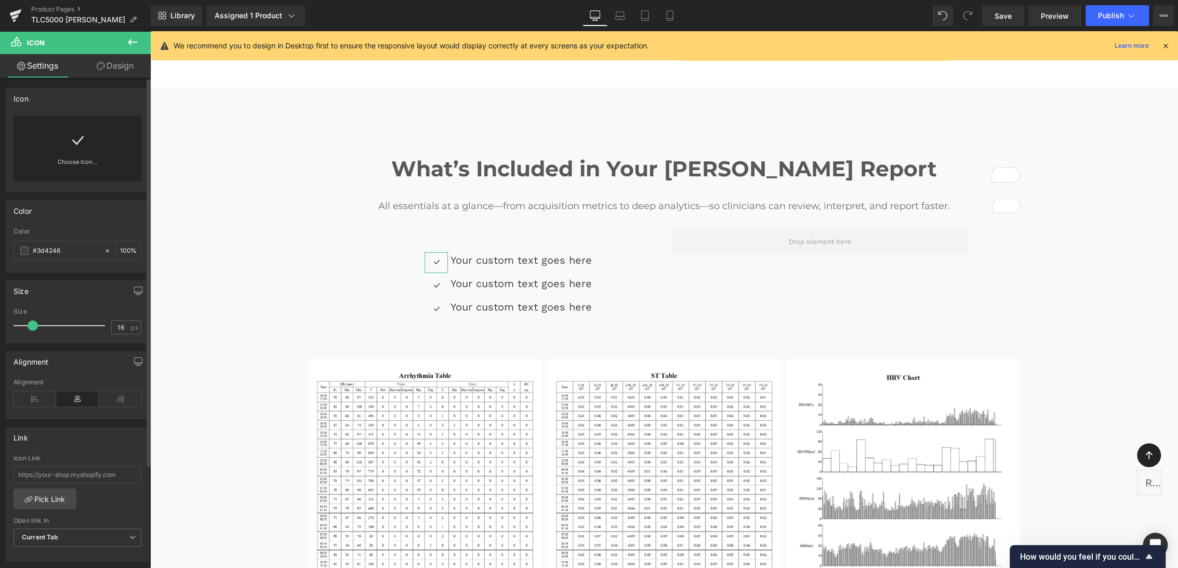
click at [83, 149] on link at bounding box center [77, 136] width 17 height 42
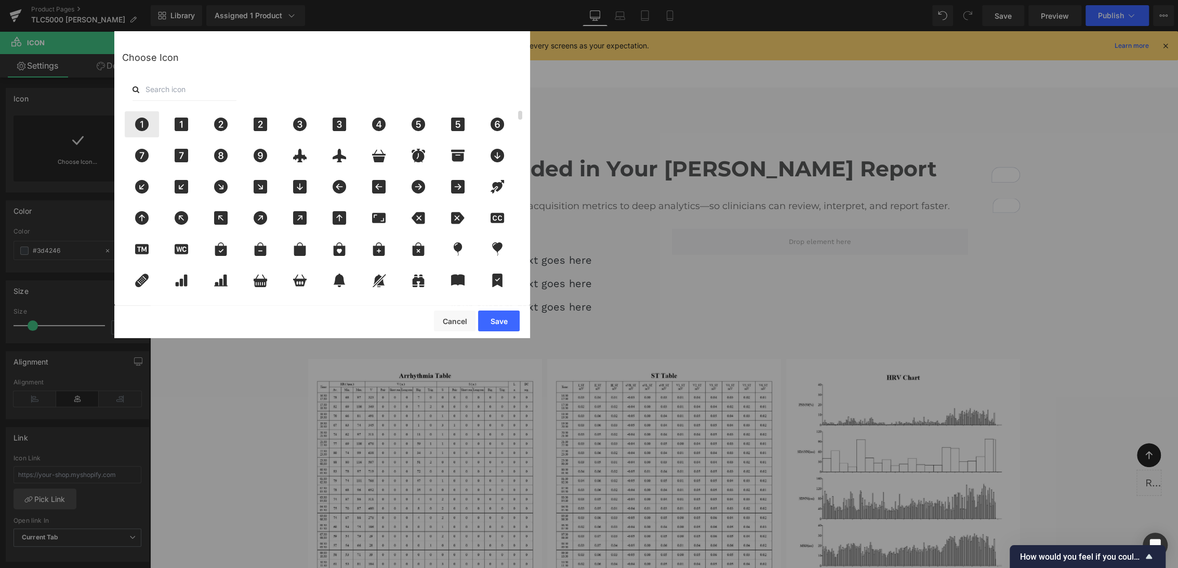
click at [147, 124] on icon at bounding box center [142, 124] width 14 height 14
click at [491, 325] on button "Save" at bounding box center [499, 320] width 42 height 21
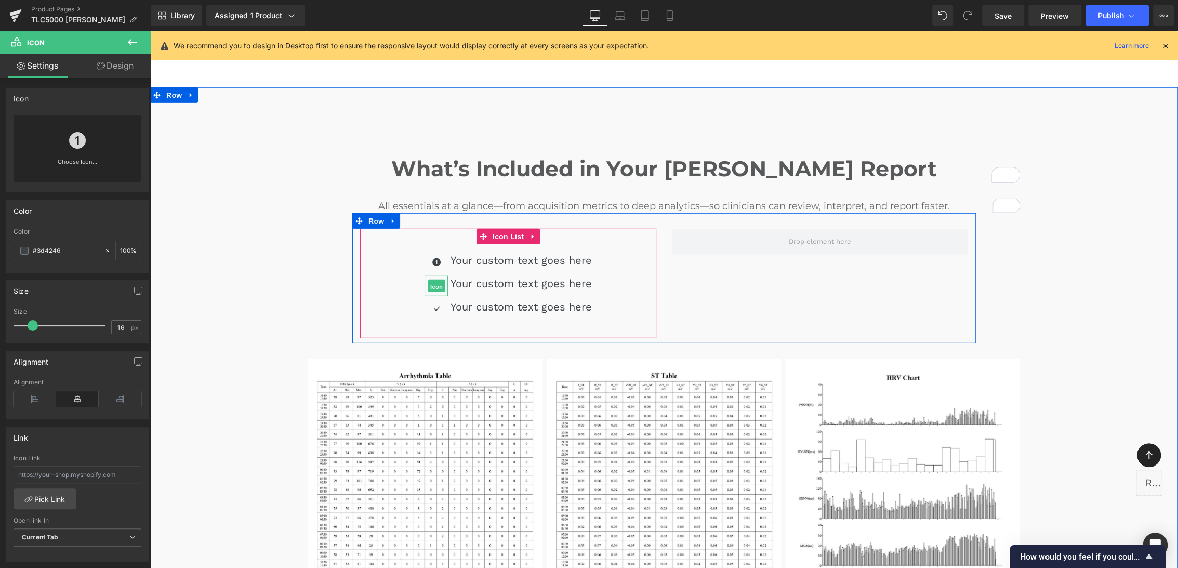
click at [433, 280] on span "Icon" at bounding box center [436, 286] width 17 height 12
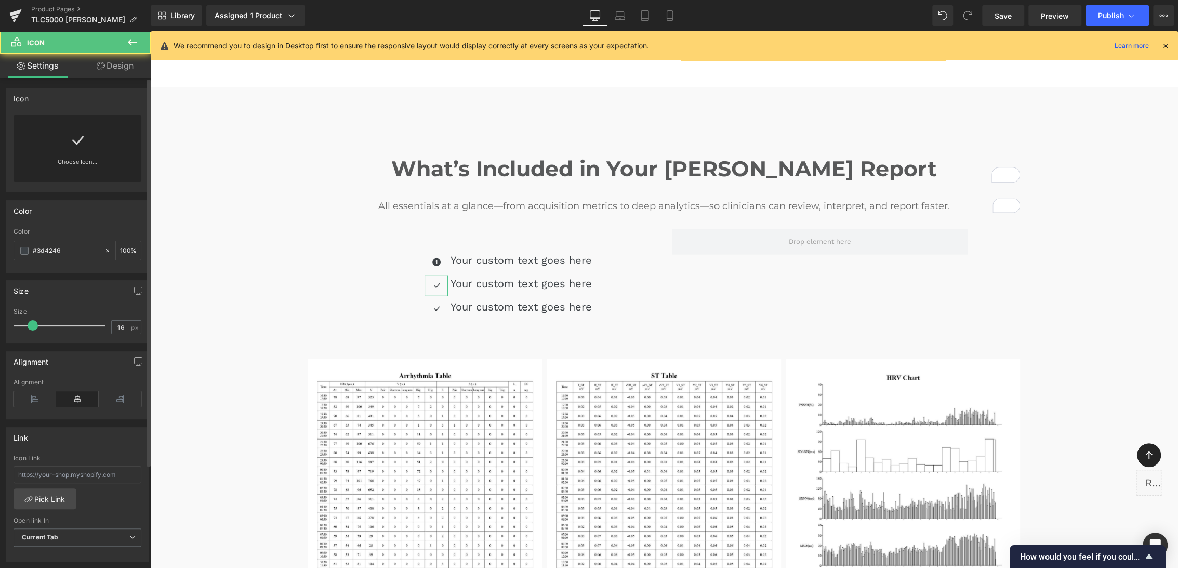
click at [76, 153] on link at bounding box center [77, 136] width 17 height 42
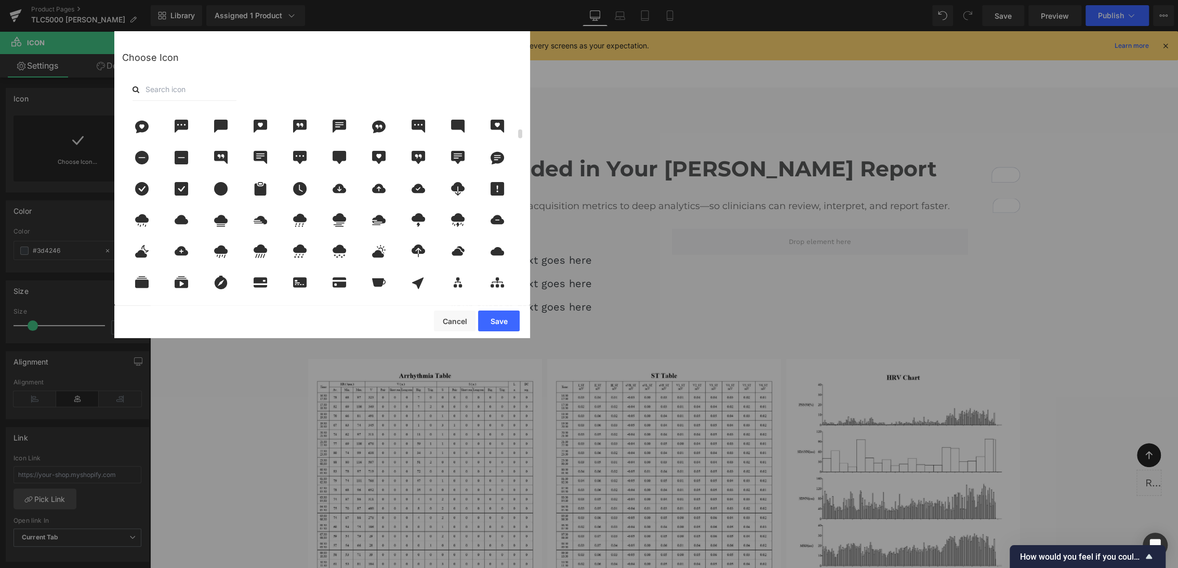
scroll to position [404, 0]
click at [146, 190] on icon at bounding box center [142, 188] width 14 height 14
click at [498, 319] on button "Save" at bounding box center [499, 320] width 42 height 21
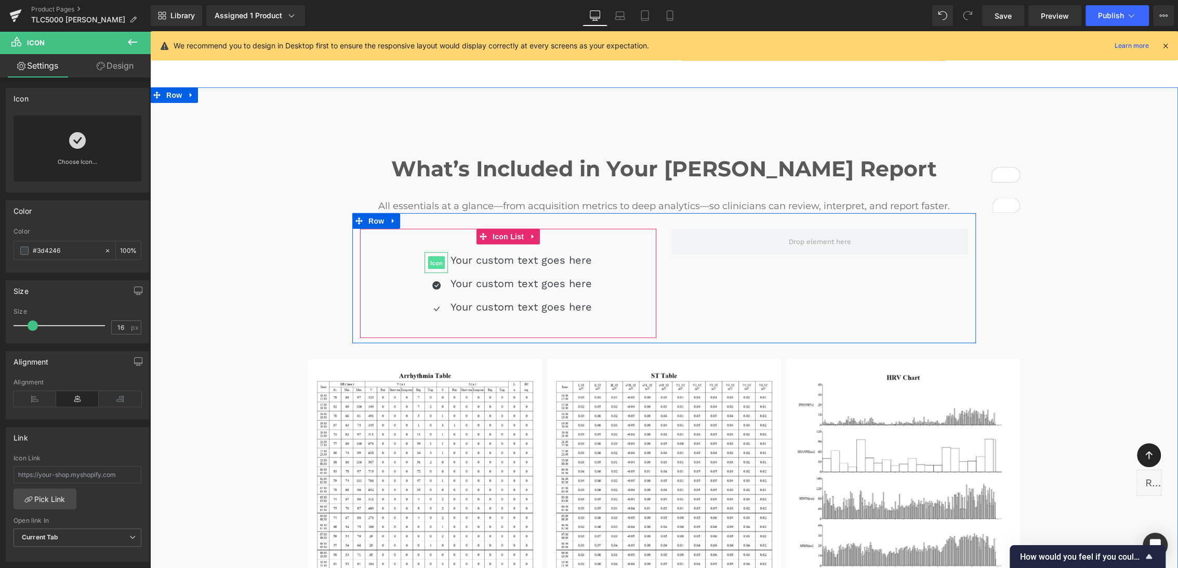
click at [432, 257] on span "Icon" at bounding box center [436, 263] width 17 height 12
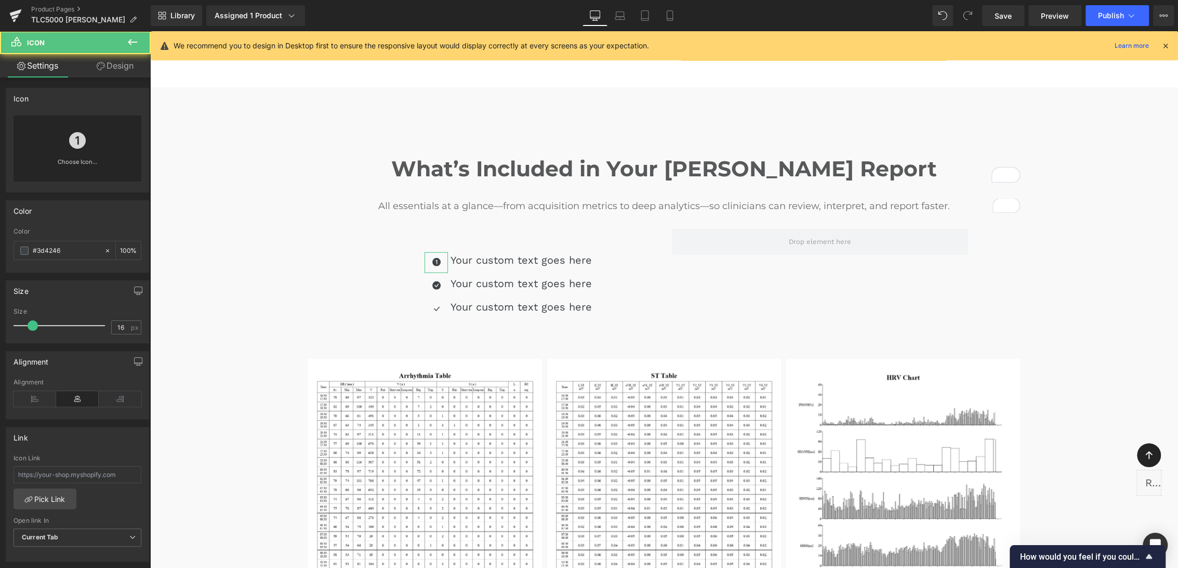
click at [95, 148] on div "Choose Icon..." at bounding box center [78, 148] width 128 height 66
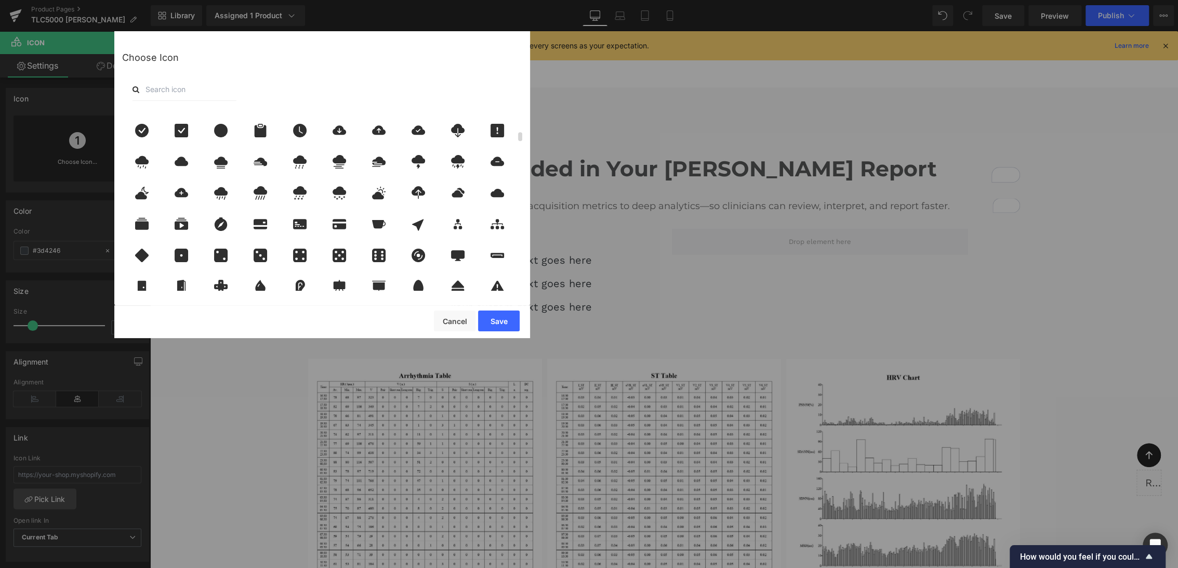
scroll to position [346, 0]
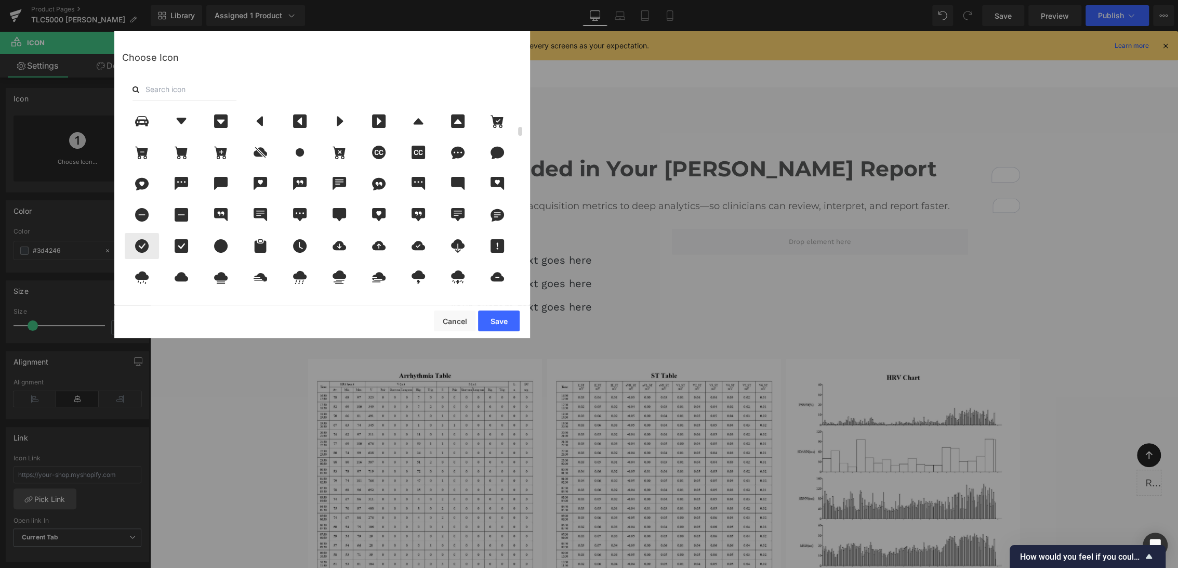
click at [146, 244] on icon at bounding box center [142, 246] width 14 height 14
click at [504, 319] on button "Save" at bounding box center [499, 320] width 42 height 21
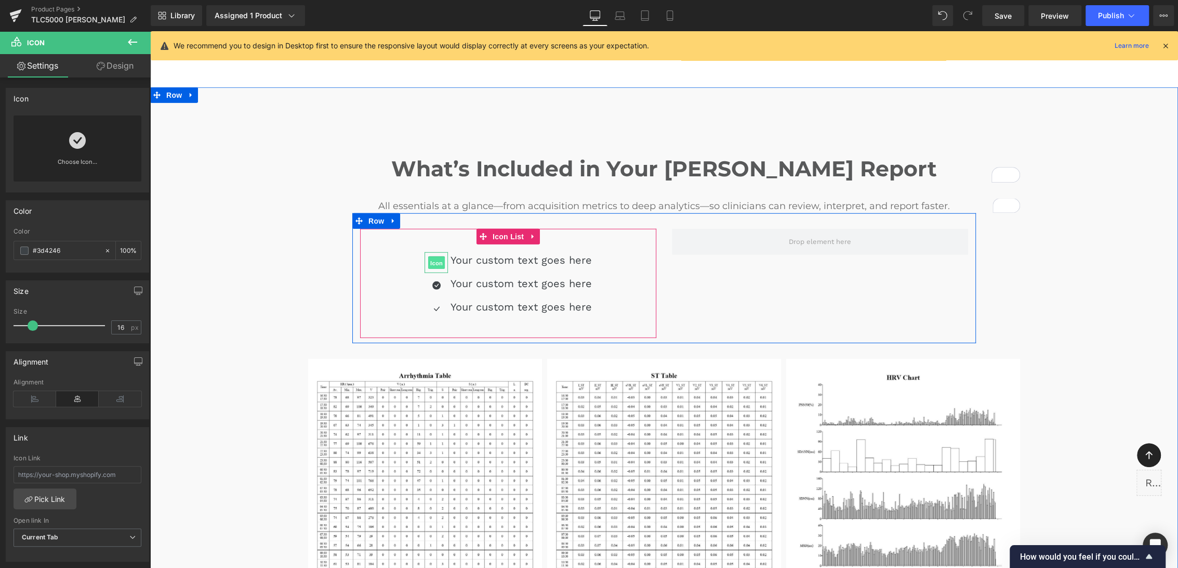
click at [429, 257] on span "Icon" at bounding box center [436, 263] width 17 height 12
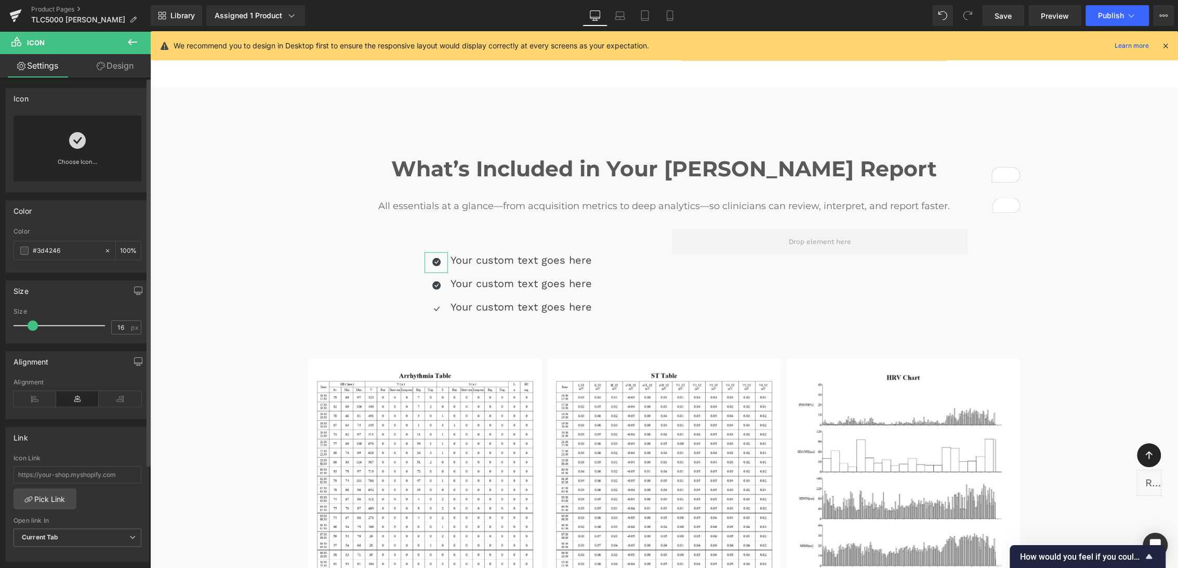
drag, startPoint x: 74, startPoint y: 249, endPoint x: 9, endPoint y: 246, distance: 64.5
click at [9, 246] on div "rgb(61, 66, 70) Color #3d4246 100 %" at bounding box center [77, 250] width 142 height 44
paste input "61a4d8"
type input "#61a4d8"
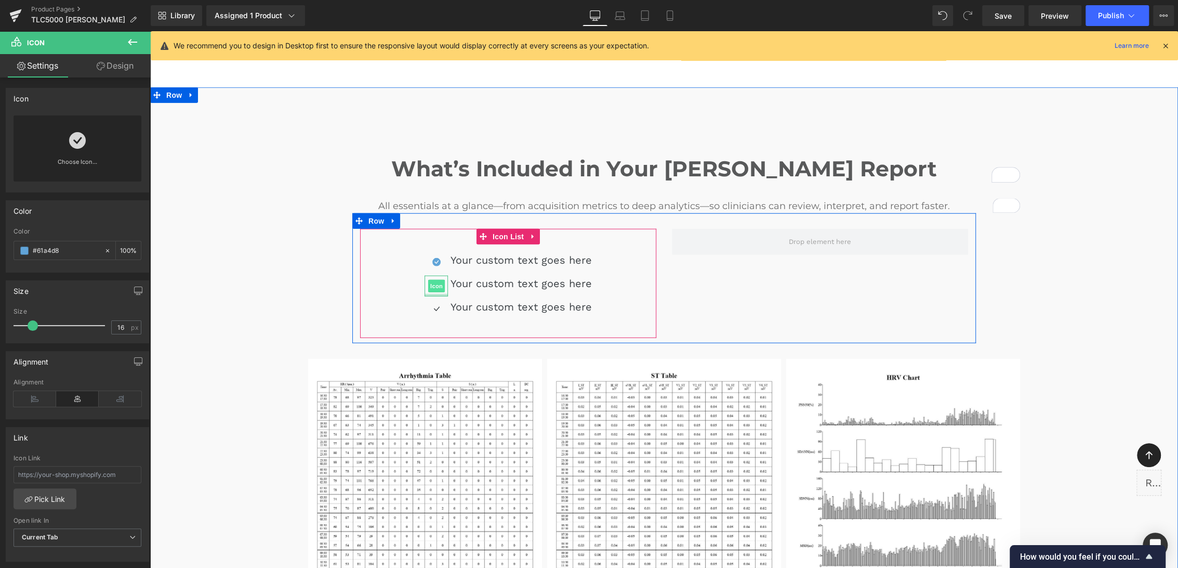
click at [432, 280] on span "Icon" at bounding box center [436, 286] width 17 height 12
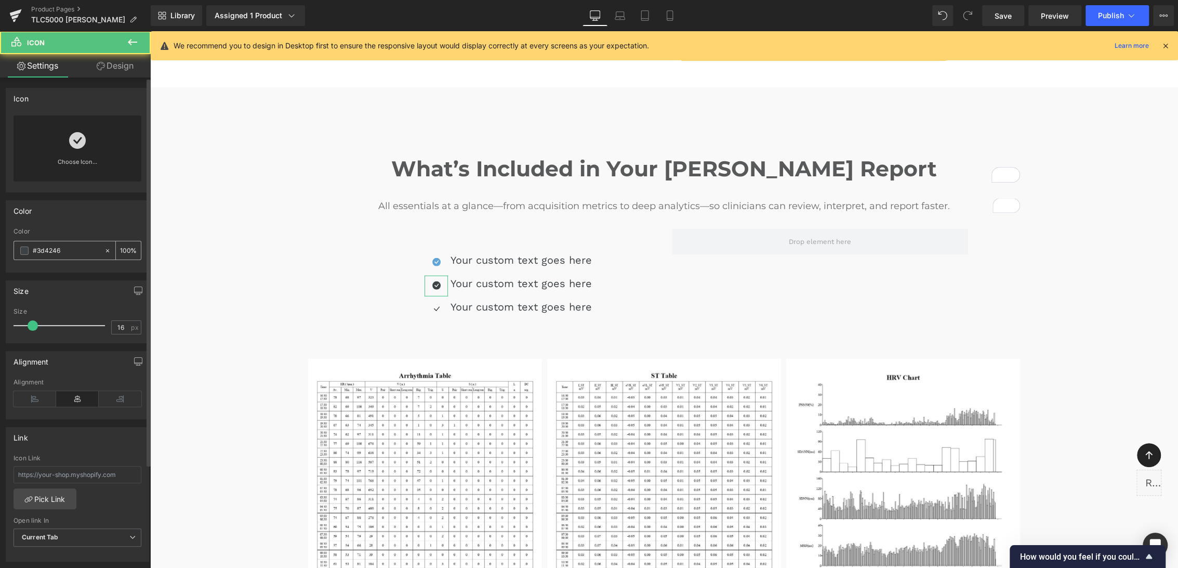
drag, startPoint x: 70, startPoint y: 247, endPoint x: 16, endPoint y: 252, distance: 54.3
click at [16, 252] on div "#3d4246" at bounding box center [59, 250] width 90 height 18
paste input "61a4d8"
type input "#61a4d8"
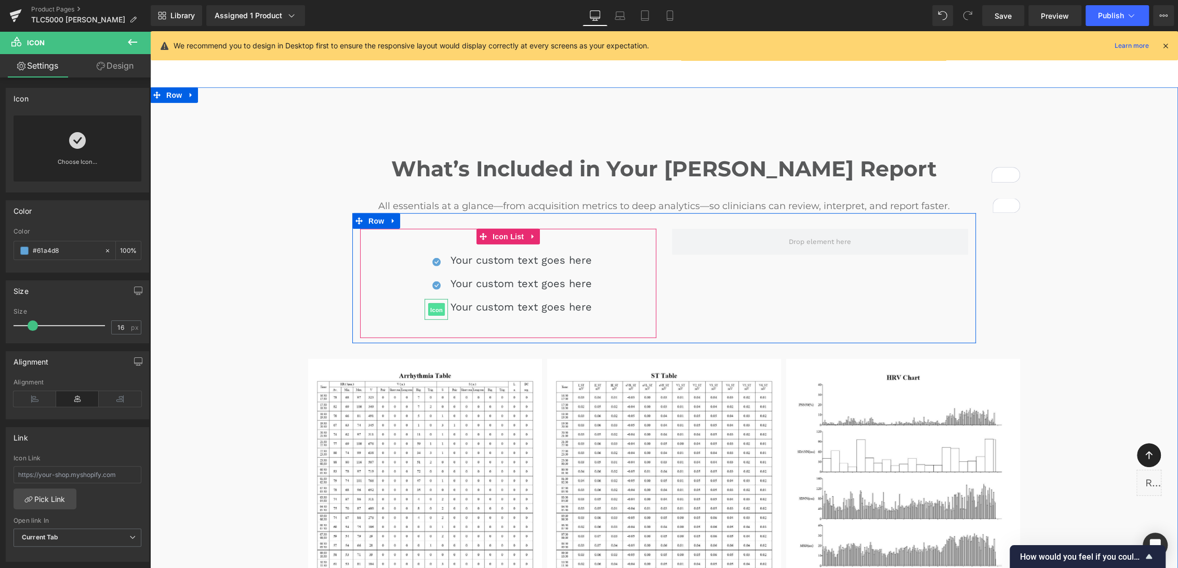
click at [432, 304] on span "Icon" at bounding box center [436, 310] width 17 height 12
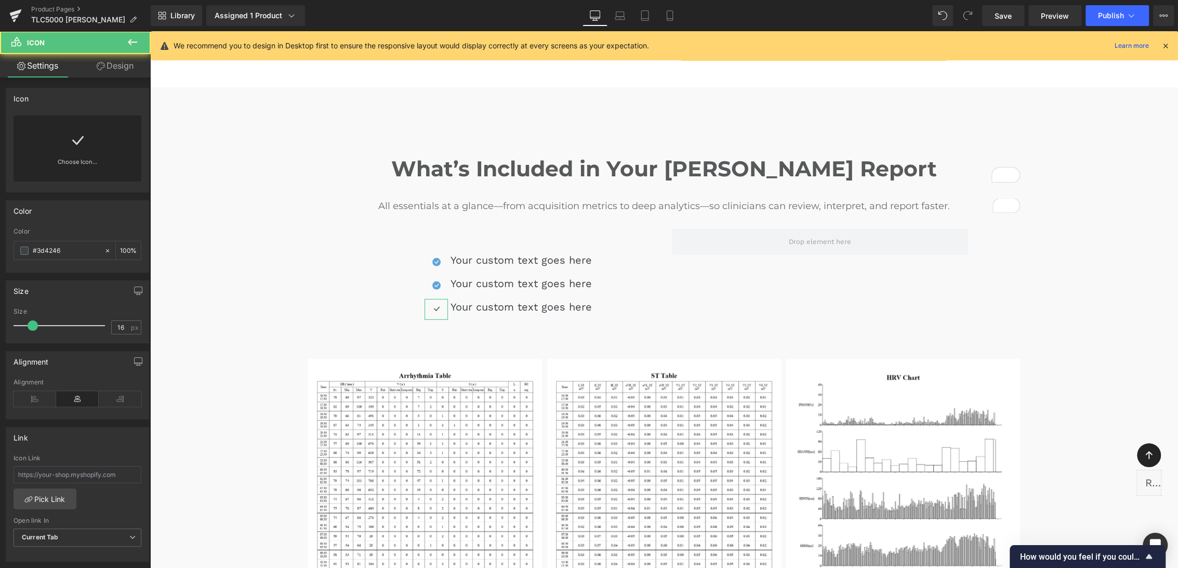
drag, startPoint x: 76, startPoint y: 248, endPoint x: -2, endPoint y: 246, distance: 78.0
click at [0, 246] on html "Icon You are previewing how the will restyle your page. You can not edit Elemen…" at bounding box center [589, 284] width 1178 height 568
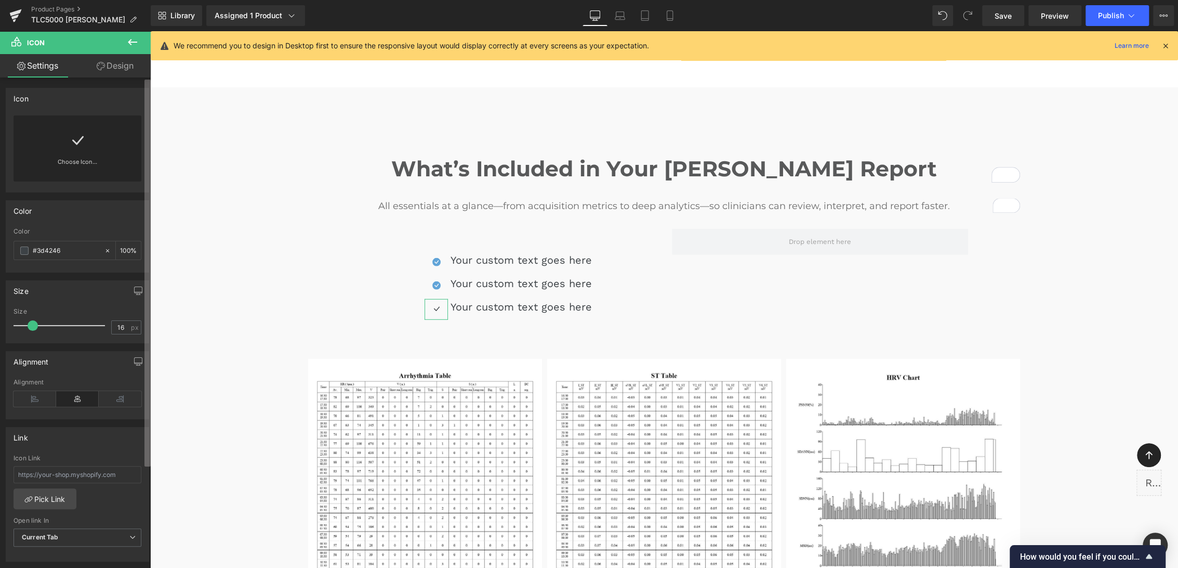
paste input "61a4d8"
type input "#61a4d8"
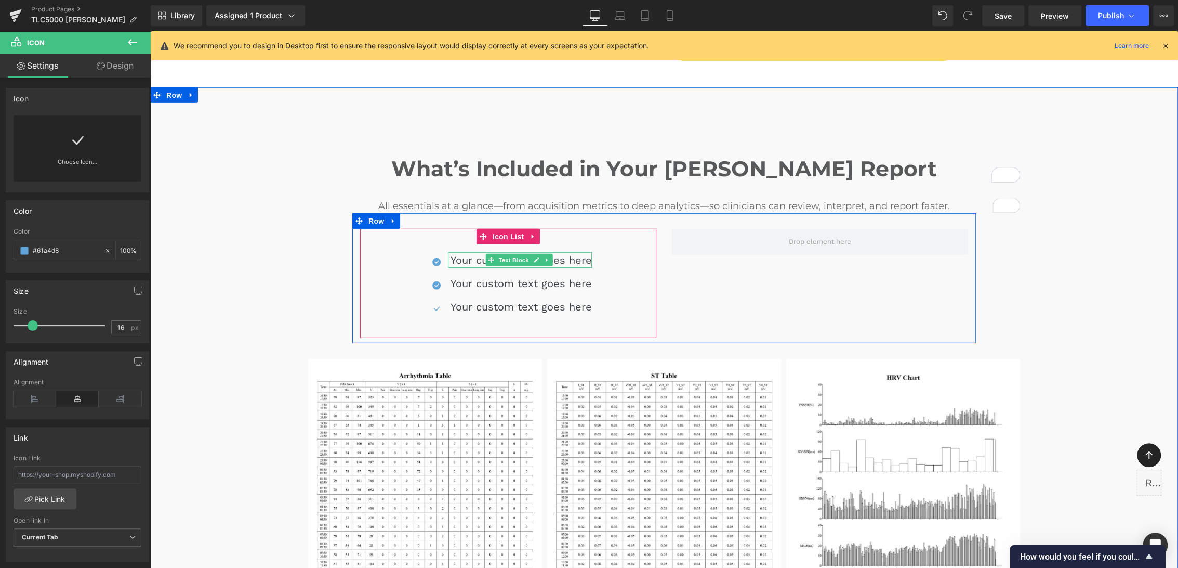
click at [476, 252] on p "Your custom text goes here" at bounding box center [521, 260] width 141 height 16
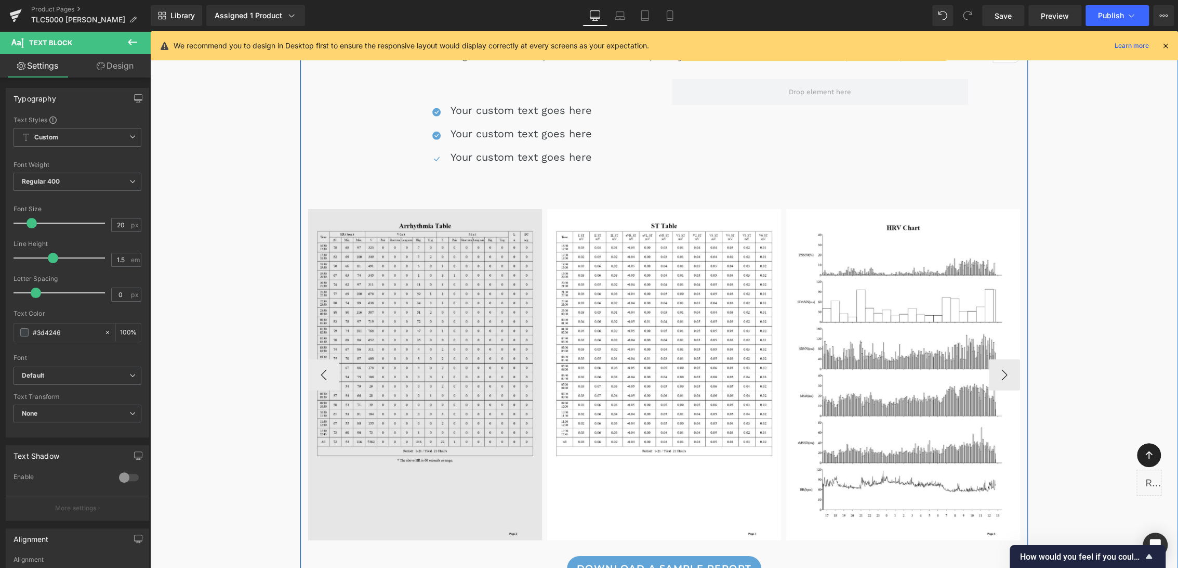
scroll to position [2724, 0]
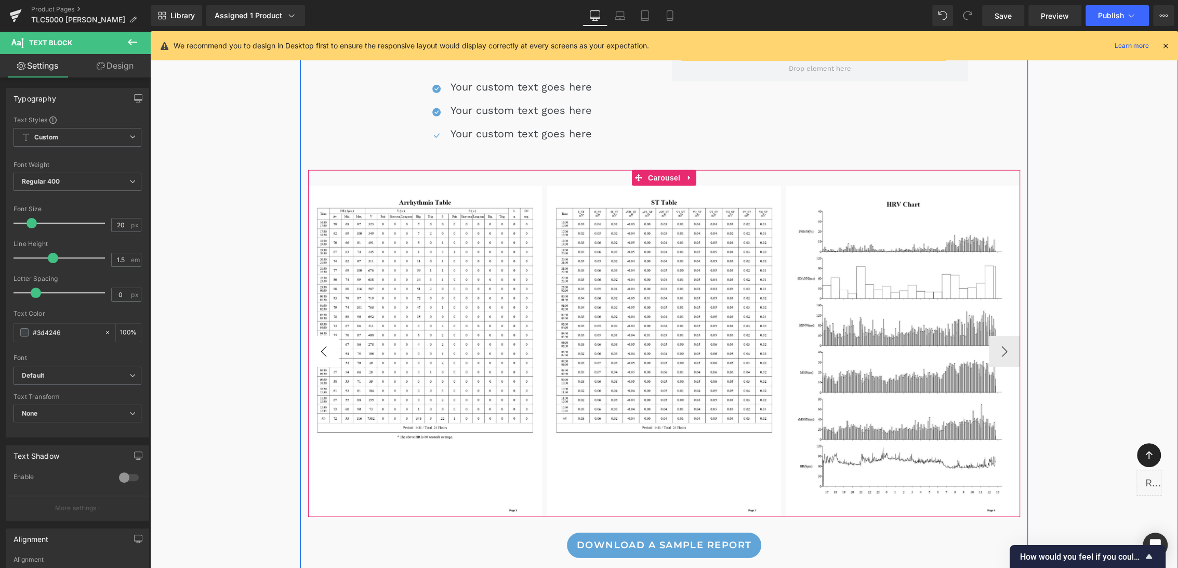
click at [315, 336] on button "‹" at bounding box center [323, 351] width 31 height 31
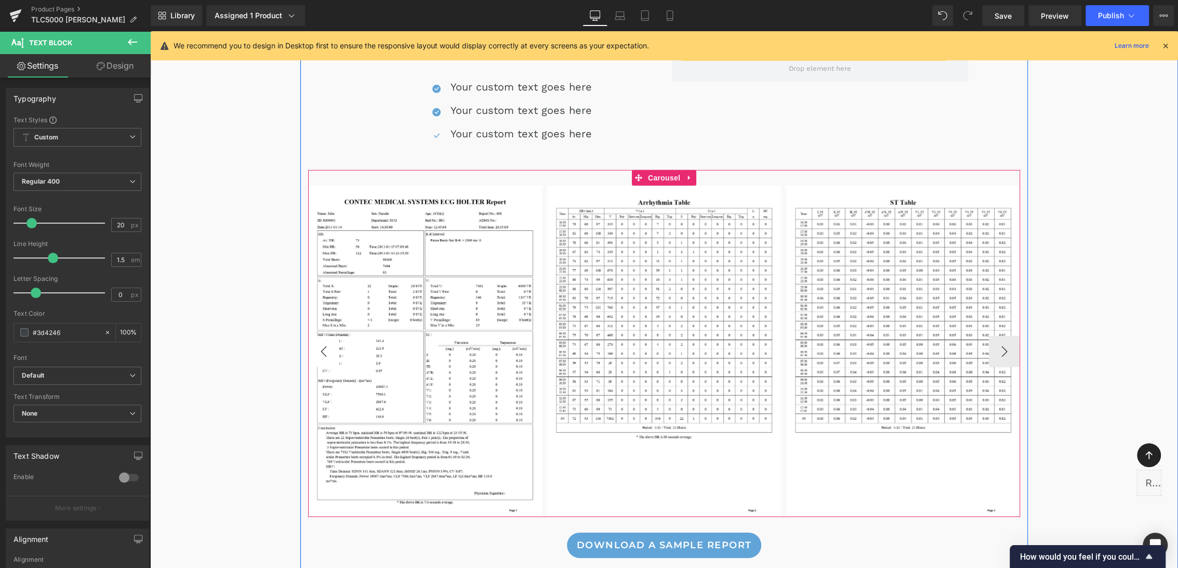
click at [315, 336] on button "‹" at bounding box center [323, 351] width 31 height 31
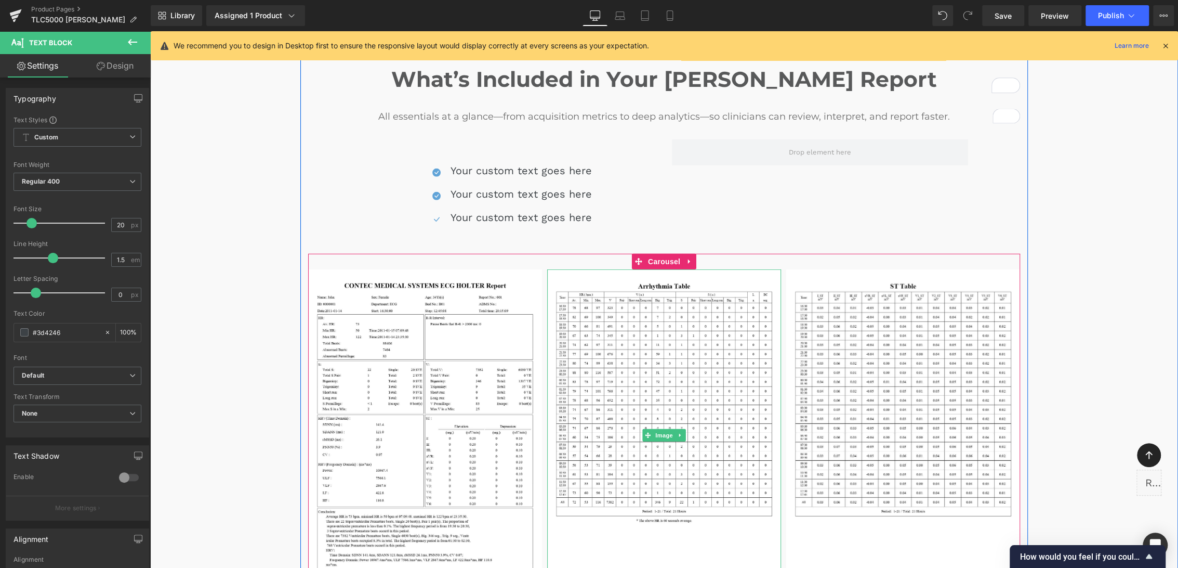
scroll to position [2609, 0]
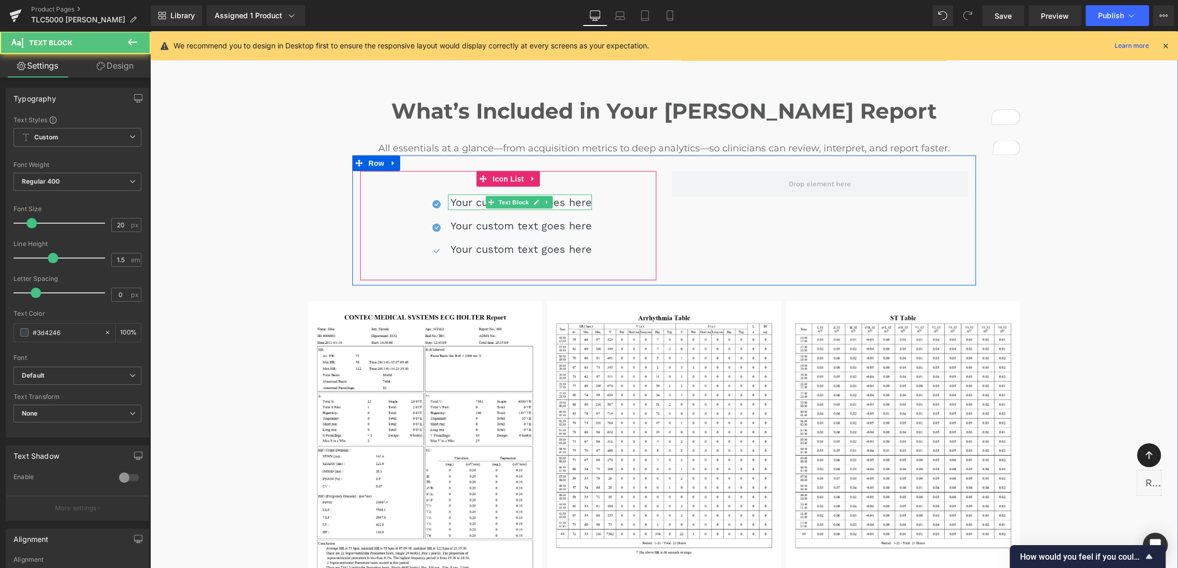
drag, startPoint x: 476, startPoint y: 149, endPoint x: 457, endPoint y: 146, distance: 19.5
click at [476, 194] on p "Your custom text goes here" at bounding box center [521, 202] width 141 height 16
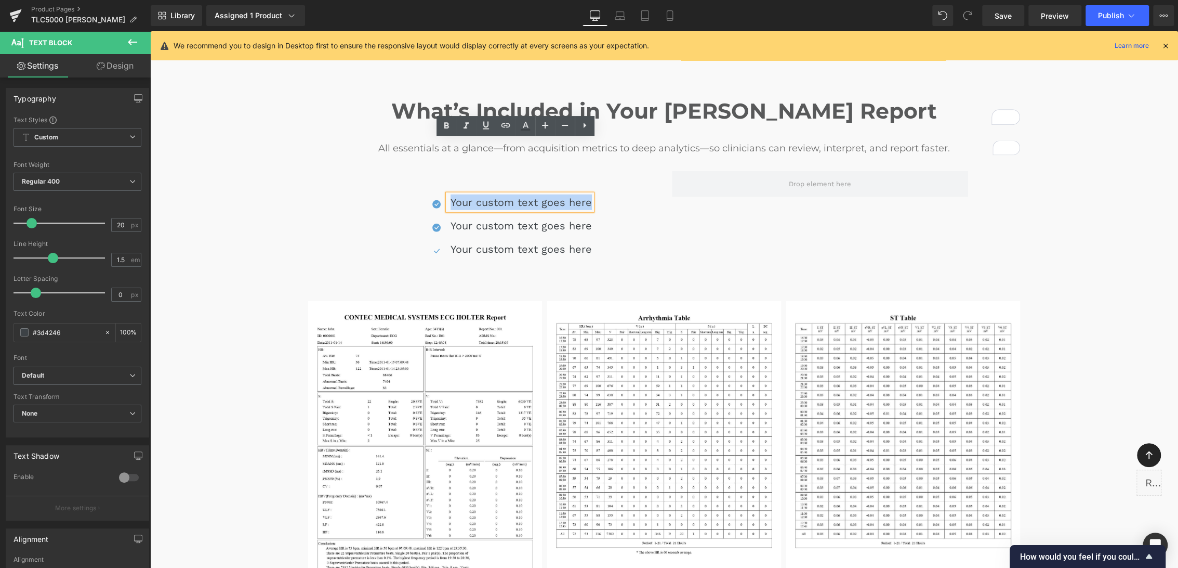
drag, startPoint x: 466, startPoint y: 150, endPoint x: 588, endPoint y: 152, distance: 122.2
click at [588, 194] on div "Your custom text goes here" at bounding box center [520, 202] width 144 height 16
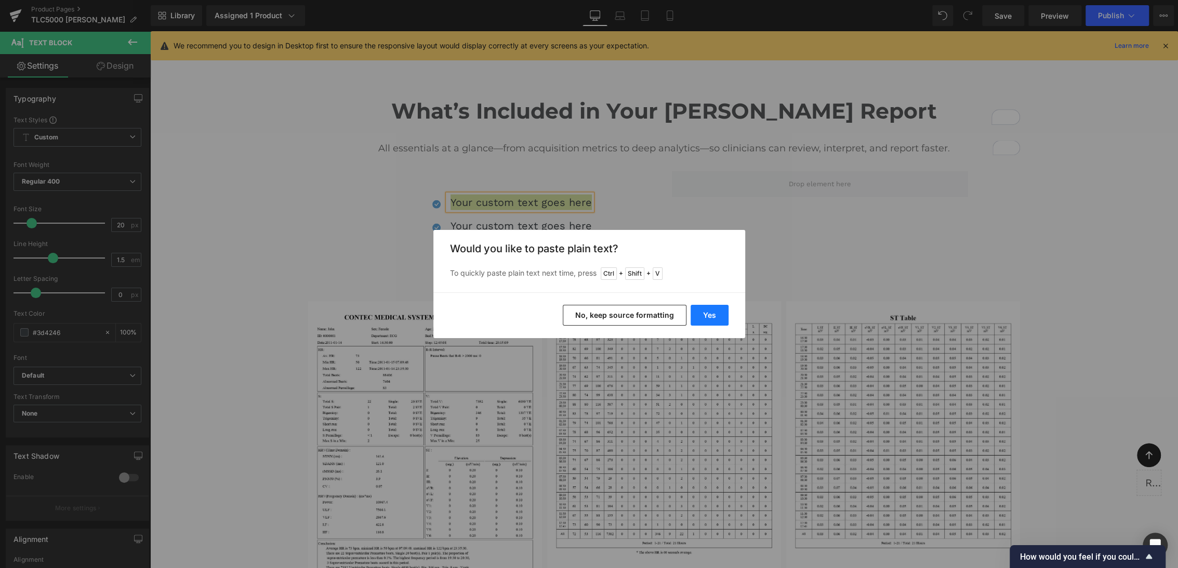
click at [703, 318] on button "Yes" at bounding box center [710, 315] width 38 height 21
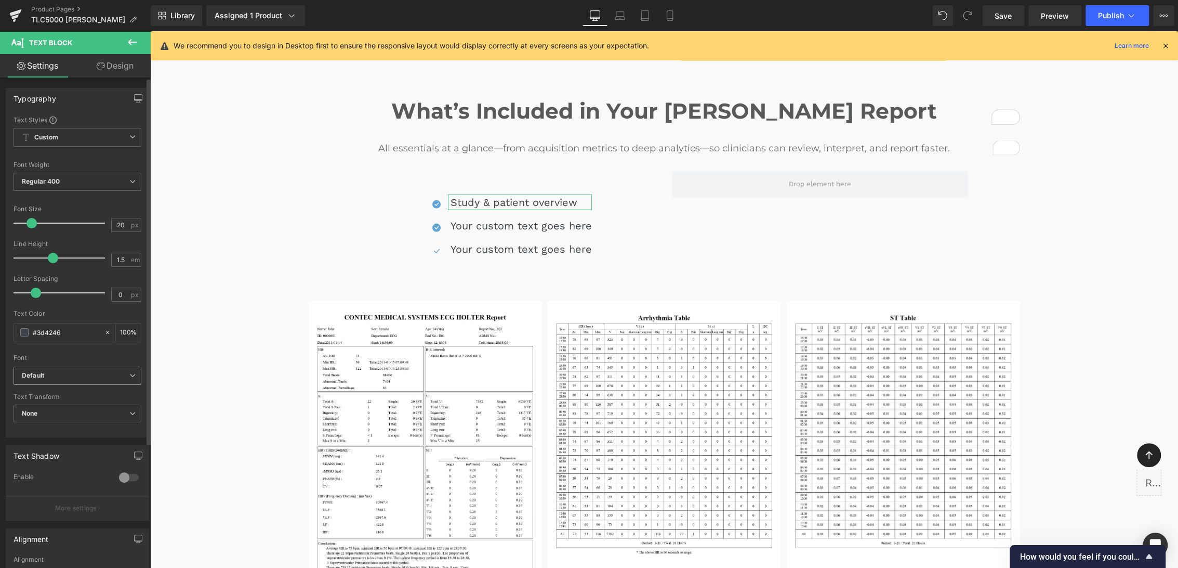
click at [72, 376] on b "Default" at bounding box center [76, 375] width 108 height 9
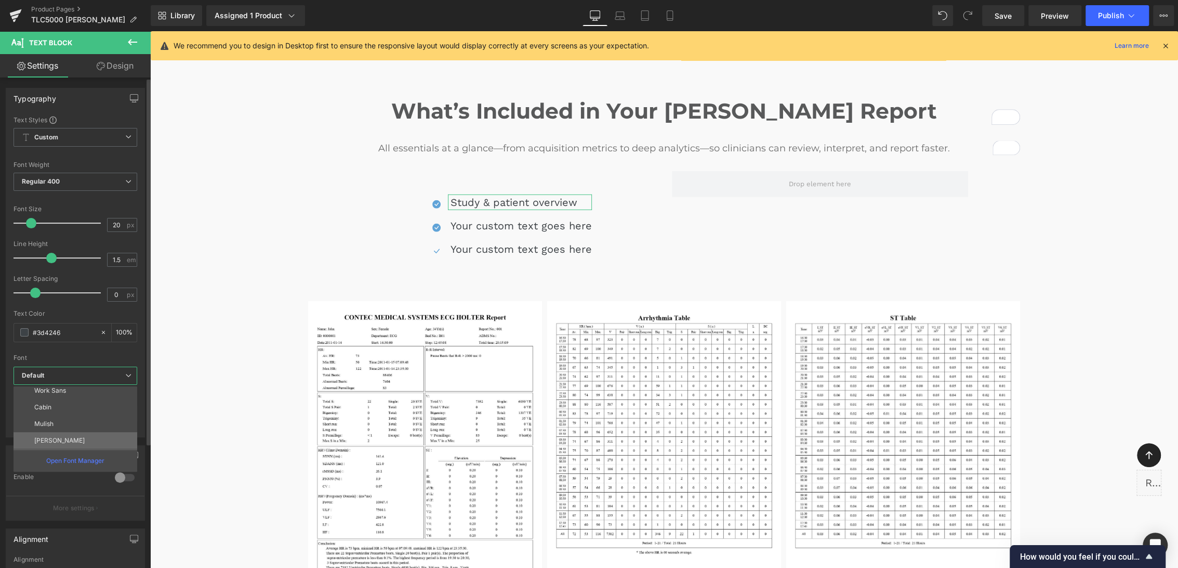
scroll to position [58, 0]
click at [72, 452] on div "Open Font Manager" at bounding box center [76, 460] width 124 height 22
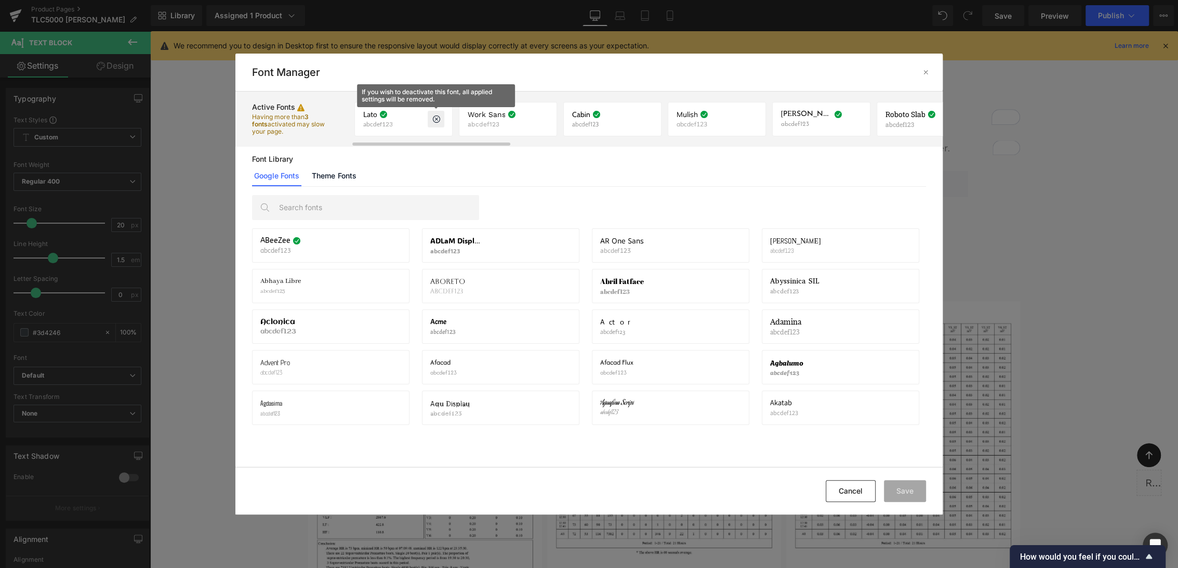
click at [436, 120] on icon at bounding box center [436, 119] width 8 height 8
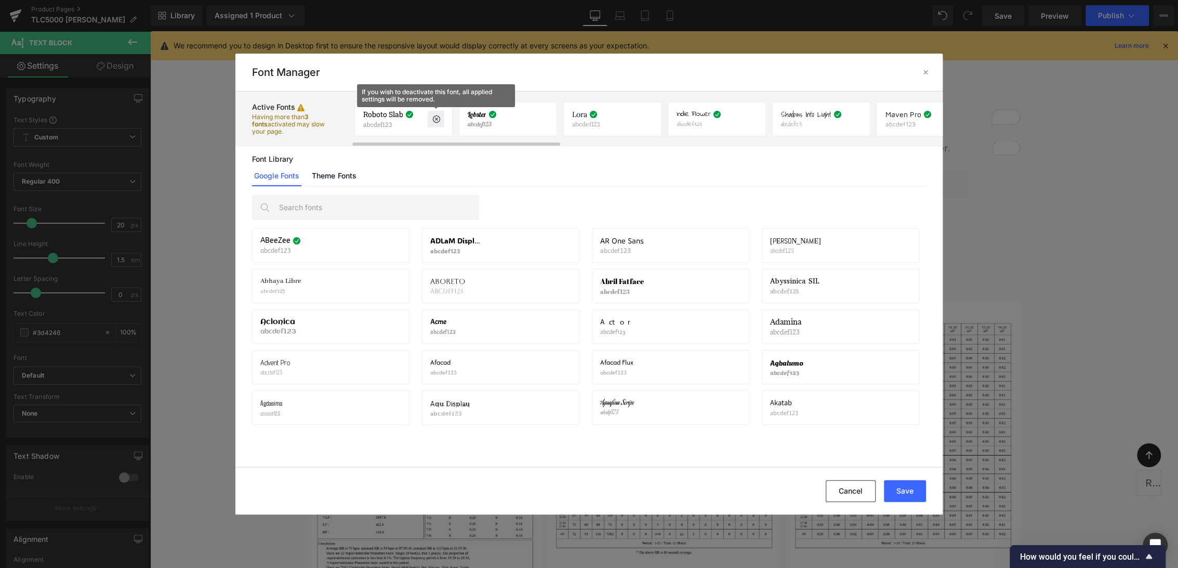
click at [436, 120] on icon at bounding box center [436, 119] width 8 height 8
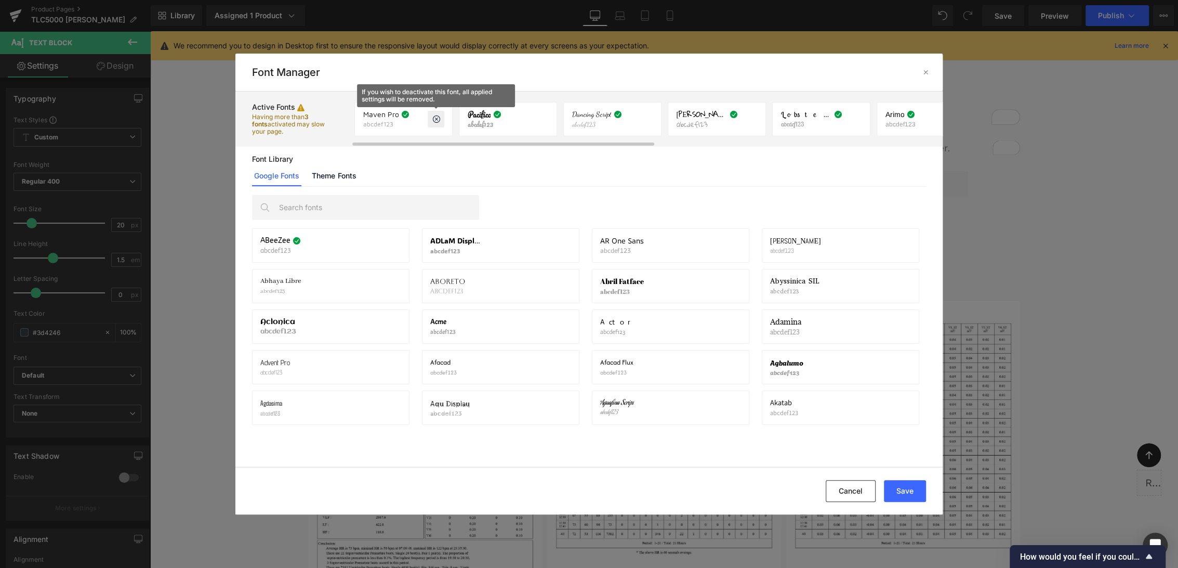
click at [436, 120] on icon at bounding box center [436, 119] width 8 height 8
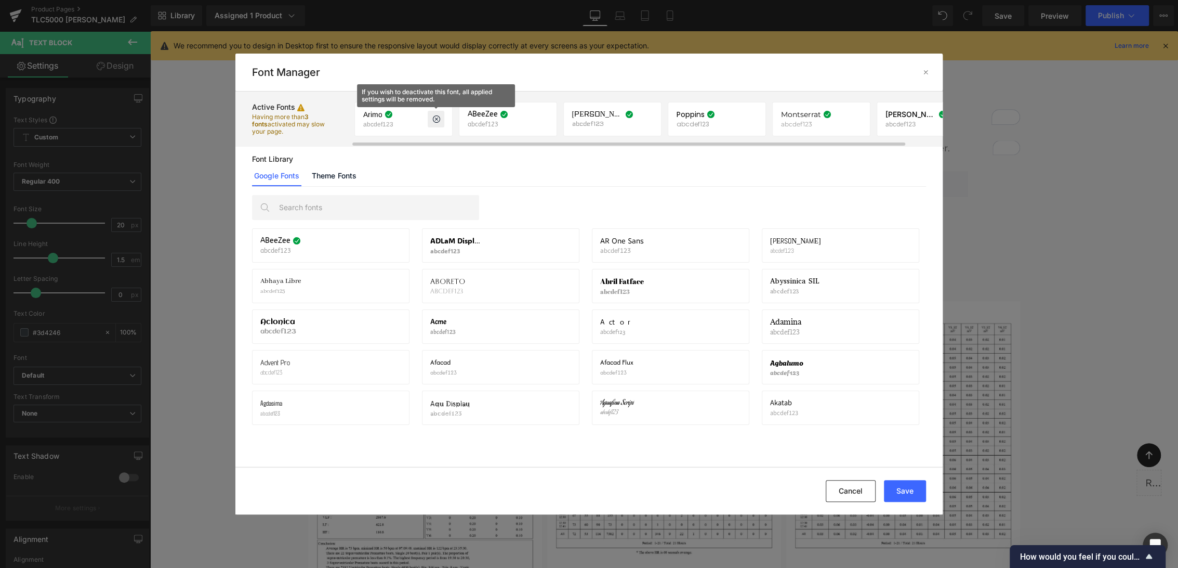
click at [436, 120] on icon at bounding box center [436, 119] width 8 height 8
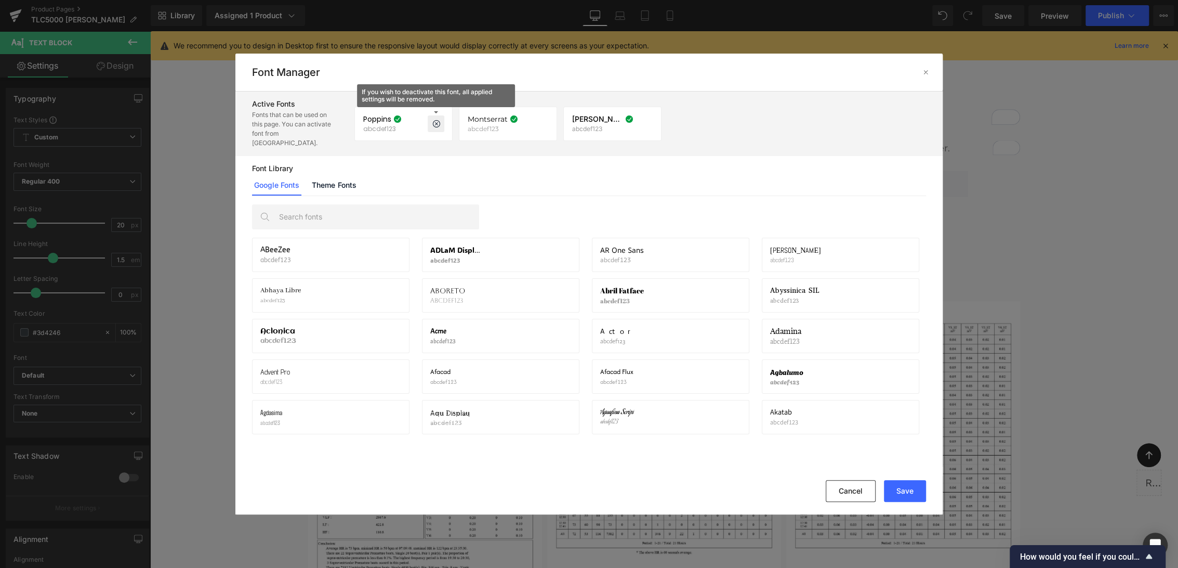
click at [436, 120] on icon at bounding box center [436, 124] width 8 height 8
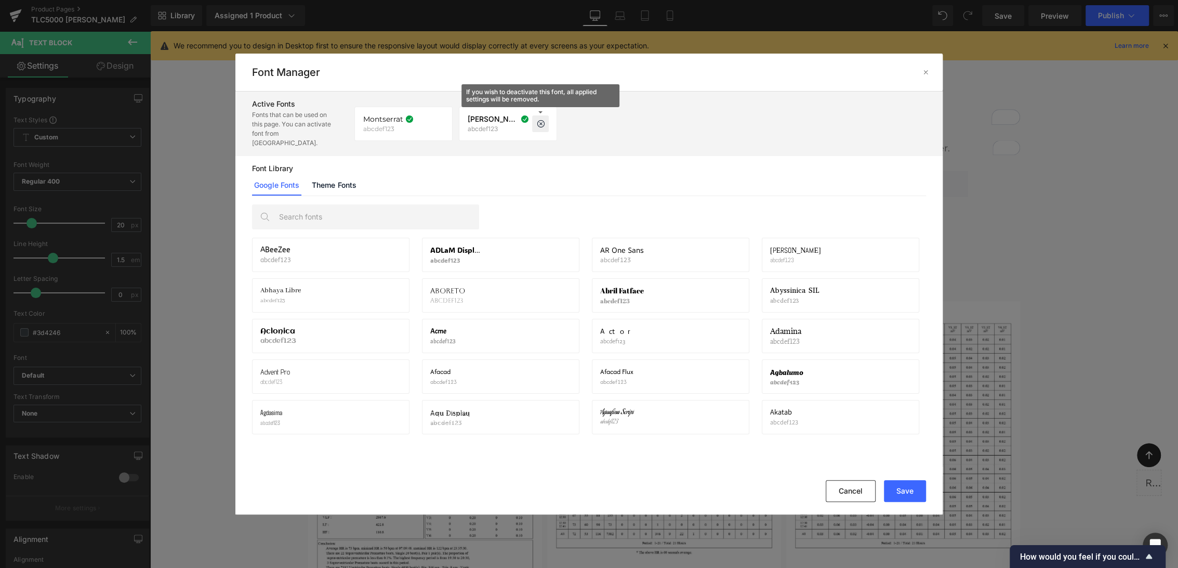
click at [542, 120] on icon at bounding box center [540, 124] width 8 height 8
click at [912, 492] on button "Save" at bounding box center [905, 491] width 42 height 22
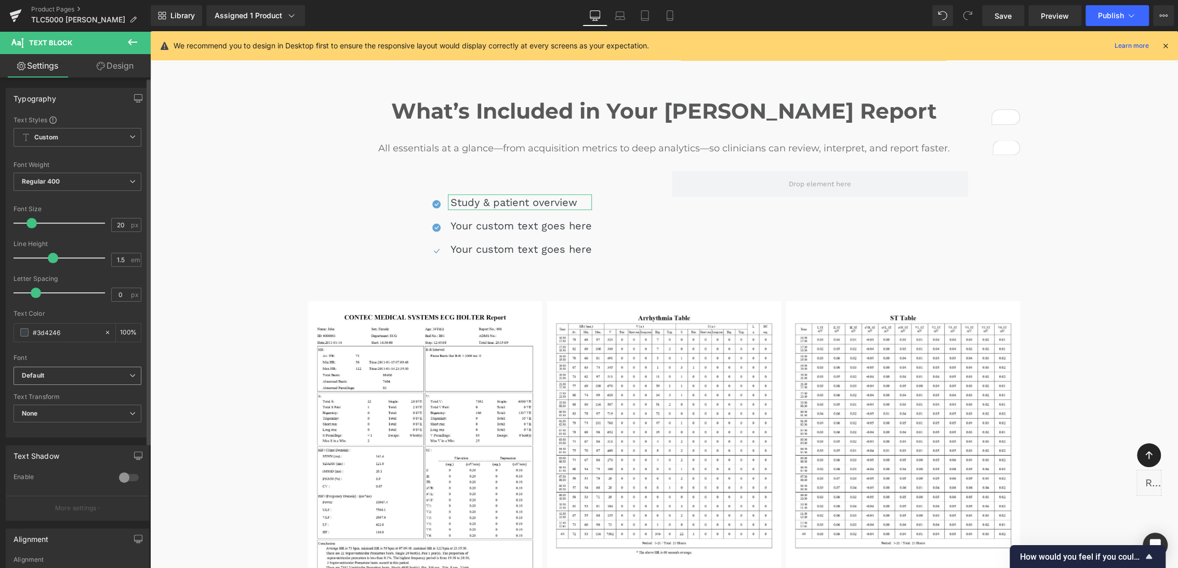
click at [62, 373] on b "Default" at bounding box center [76, 375] width 108 height 9
click at [60, 411] on p "Montserrat" at bounding box center [50, 411] width 33 height 7
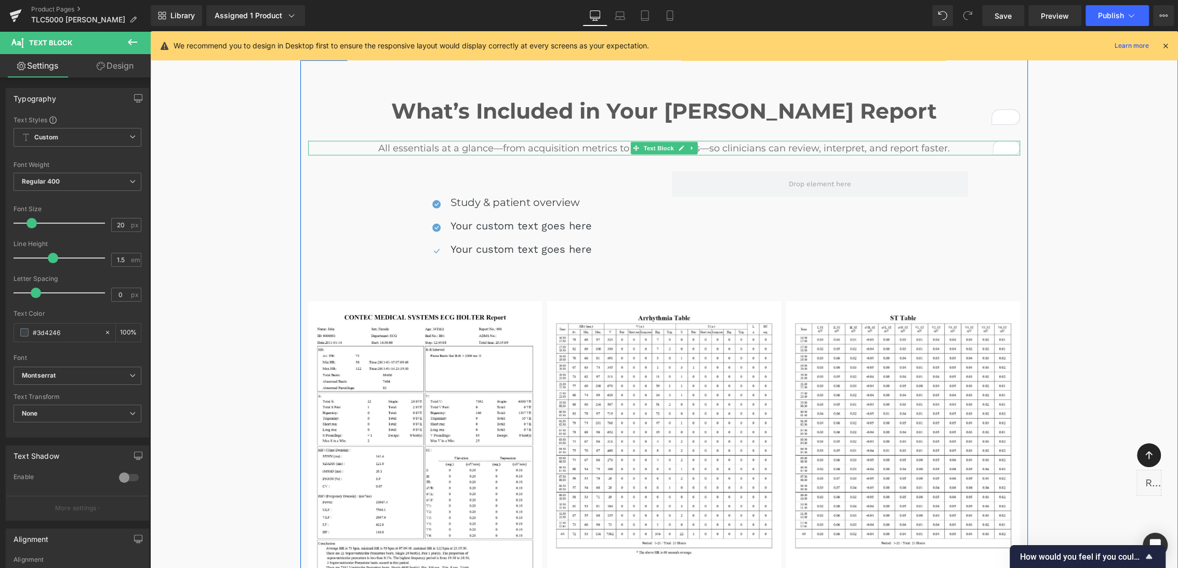
click at [448, 141] on p "All essentials at a glance—from acquisition metrics to deep analytics—so clinic…" at bounding box center [664, 148] width 712 height 15
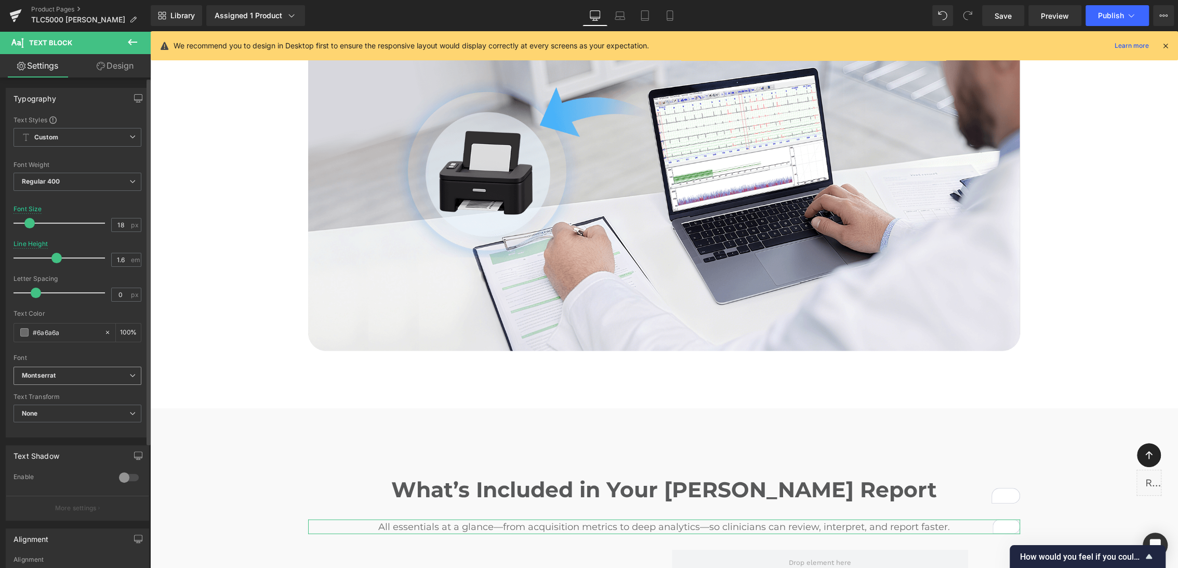
scroll to position [2262, 0]
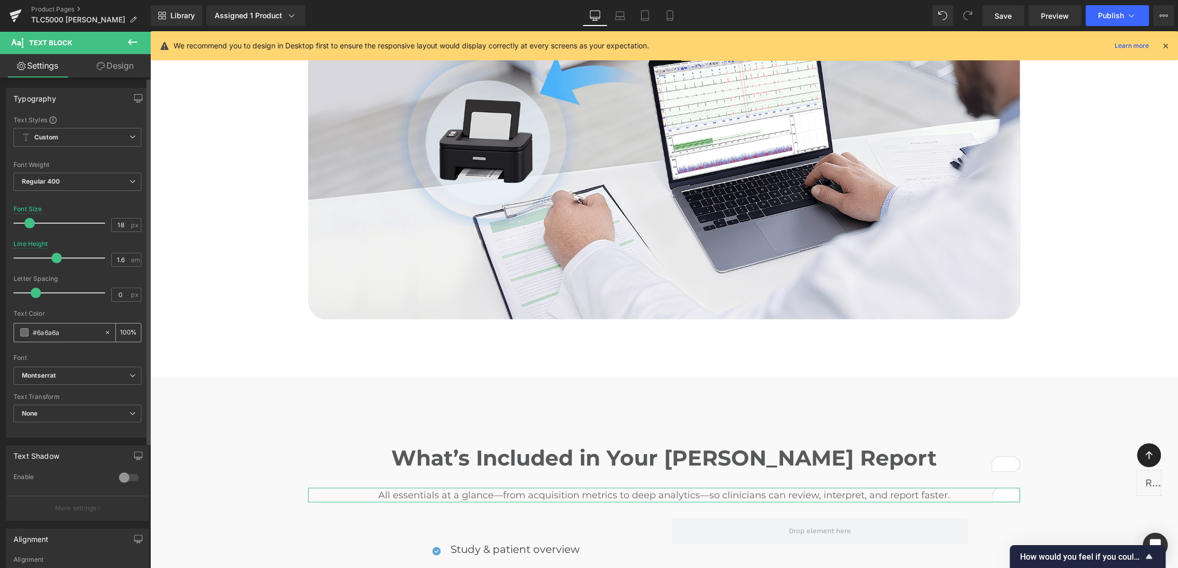
drag, startPoint x: 72, startPoint y: 333, endPoint x: 21, endPoint y: 332, distance: 51.5
click at [21, 332] on div "#6a6a6a" at bounding box center [59, 332] width 90 height 18
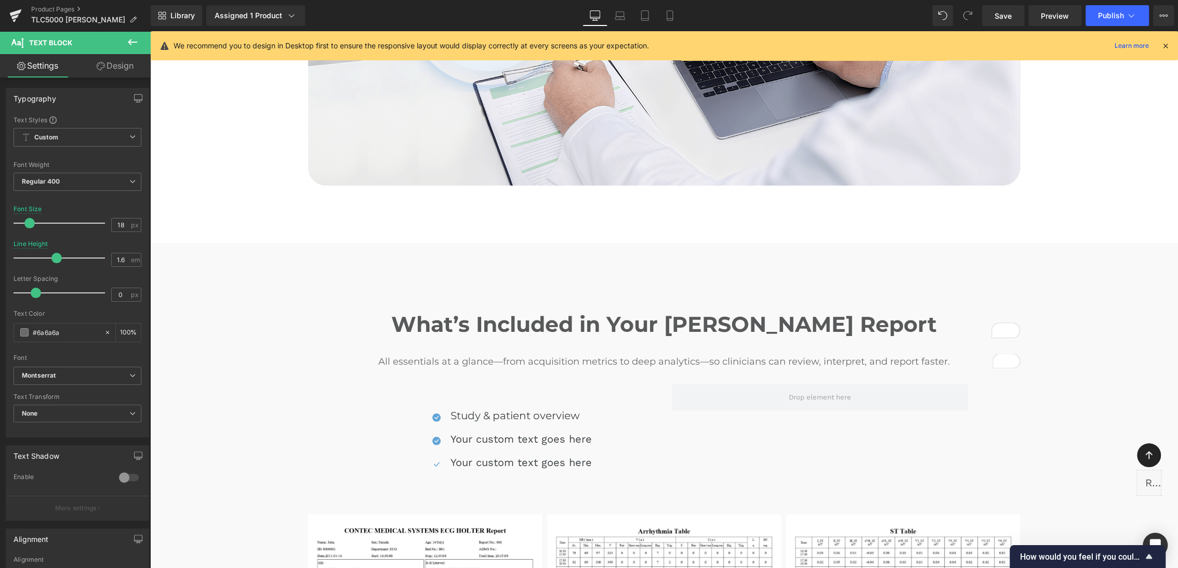
scroll to position [2436, 0]
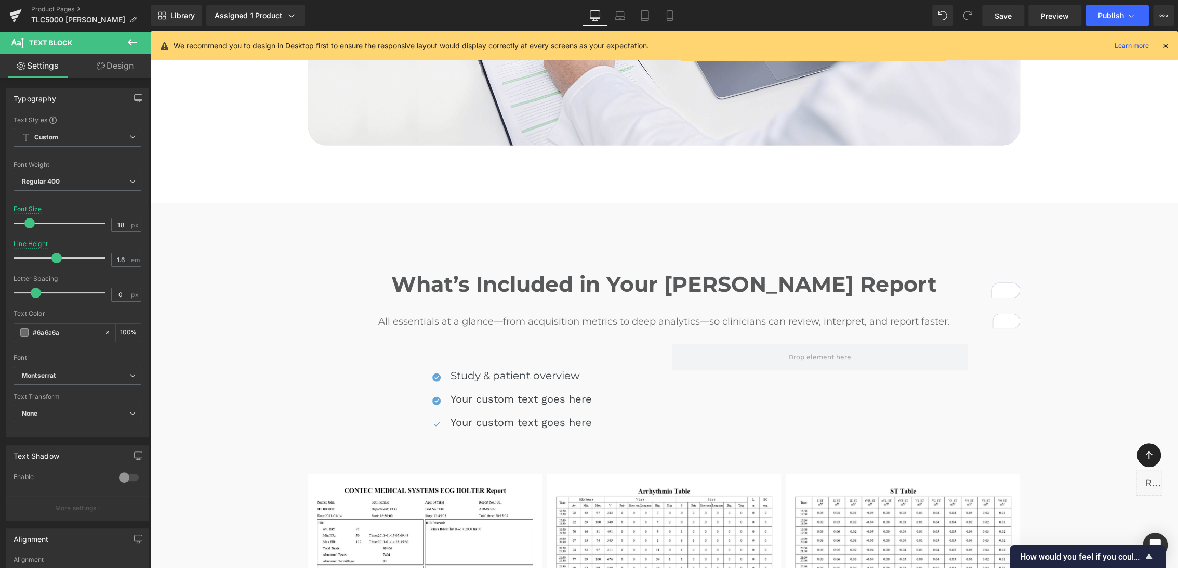
click at [451, 367] on p "Study & patient overview" at bounding box center [521, 375] width 141 height 16
drag, startPoint x: 123, startPoint y: 226, endPoint x: 106, endPoint y: 227, distance: 17.2
click at [106, 227] on div "Font Size 20 px" at bounding box center [78, 222] width 128 height 35
type input "18"
drag, startPoint x: 75, startPoint y: 335, endPoint x: 22, endPoint y: 328, distance: 54.0
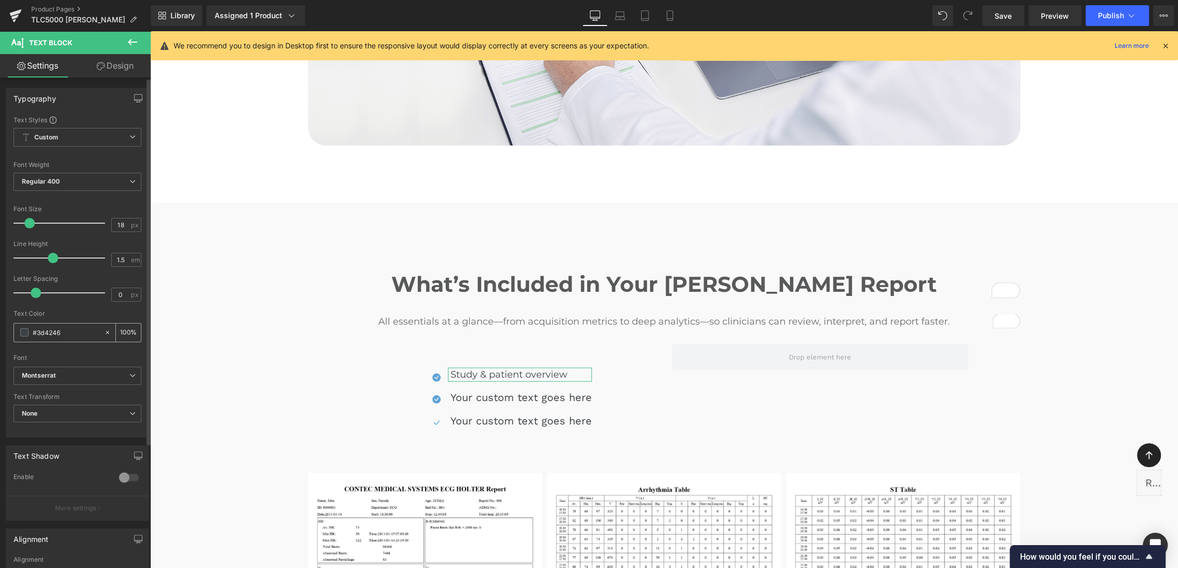
click at [22, 328] on div "#3d4246" at bounding box center [59, 332] width 90 height 18
paste input "6a6a6a"
type input "#6a6a6a"
click at [100, 67] on icon at bounding box center [101, 66] width 8 height 8
click at [0, 0] on div "Spacing" at bounding box center [0, 0] width 0 height 0
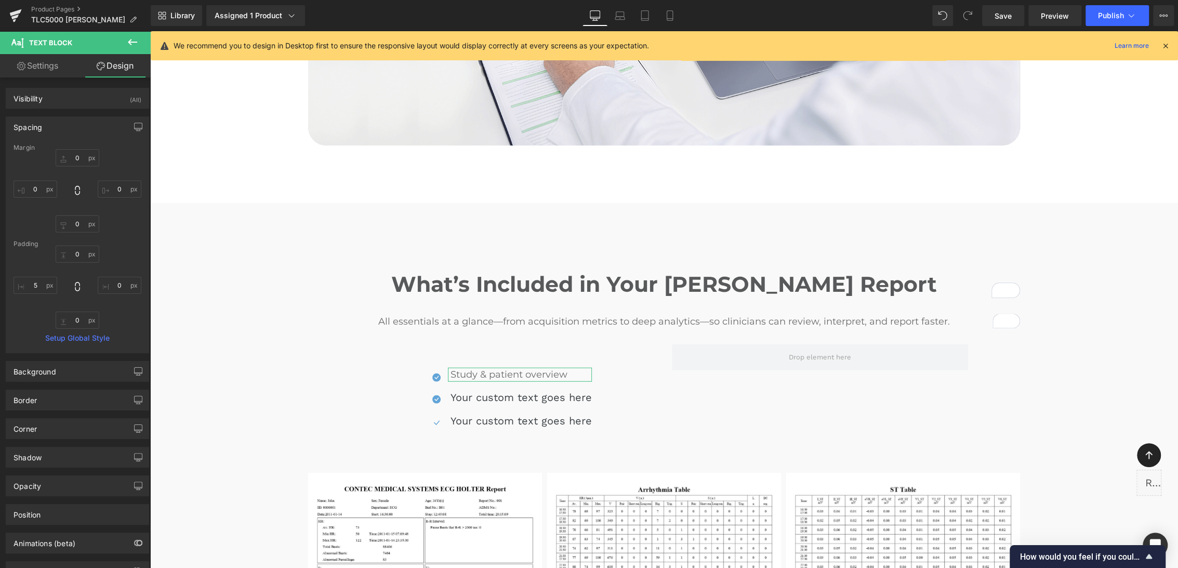
type input "0"
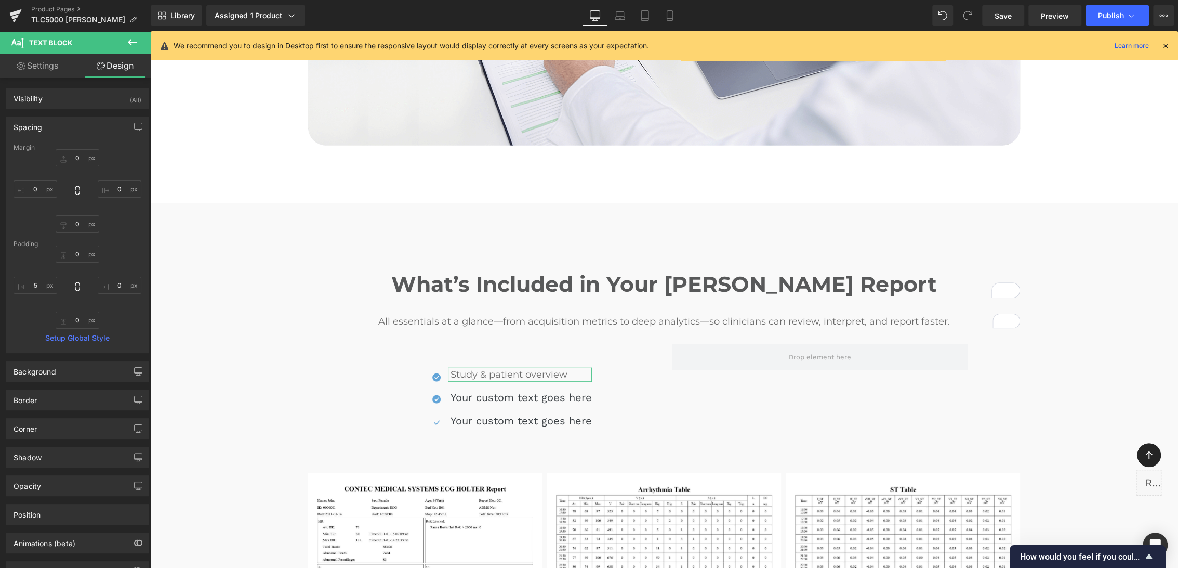
type input "0"
type input "5"
click at [76, 253] on input "0" at bounding box center [78, 253] width 44 height 17
type input "5"
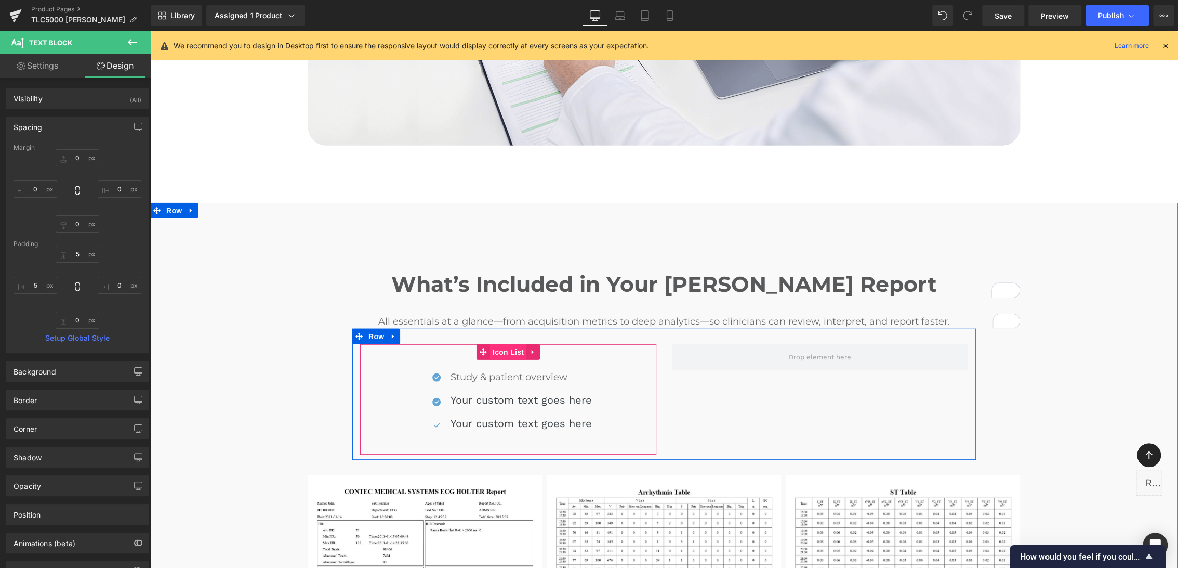
click at [506, 344] on span "Icon List" at bounding box center [508, 352] width 36 height 16
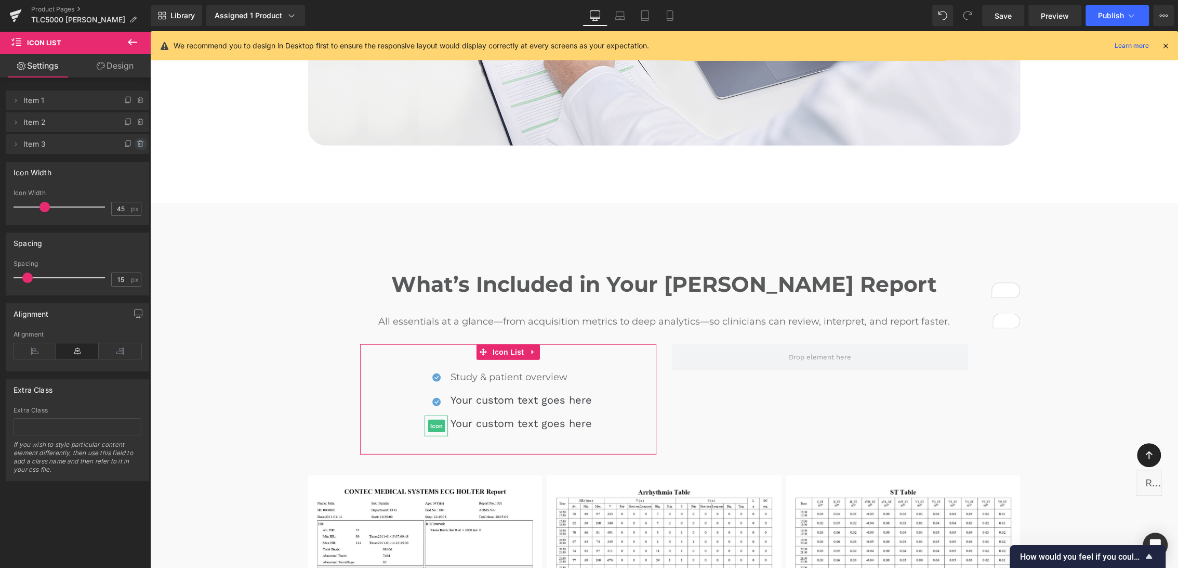
click at [137, 144] on icon at bounding box center [141, 144] width 8 height 8
click at [136, 146] on button "Delete" at bounding box center [129, 145] width 33 height 14
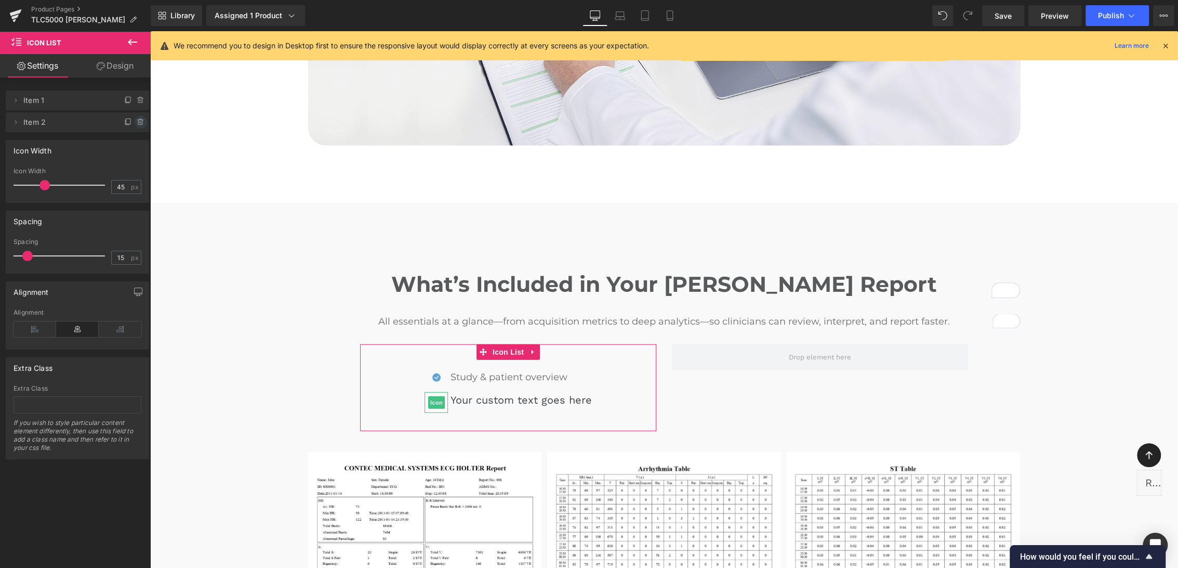
click at [139, 121] on icon at bounding box center [141, 122] width 8 height 8
click at [132, 123] on button "Delete" at bounding box center [129, 123] width 33 height 14
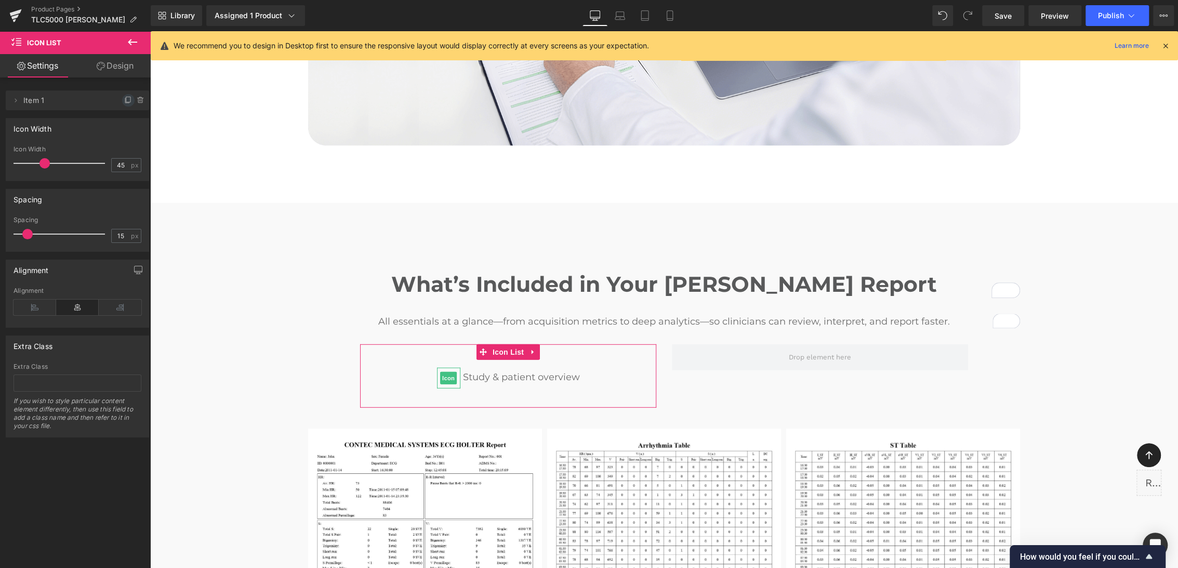
click at [125, 100] on icon at bounding box center [128, 100] width 8 height 8
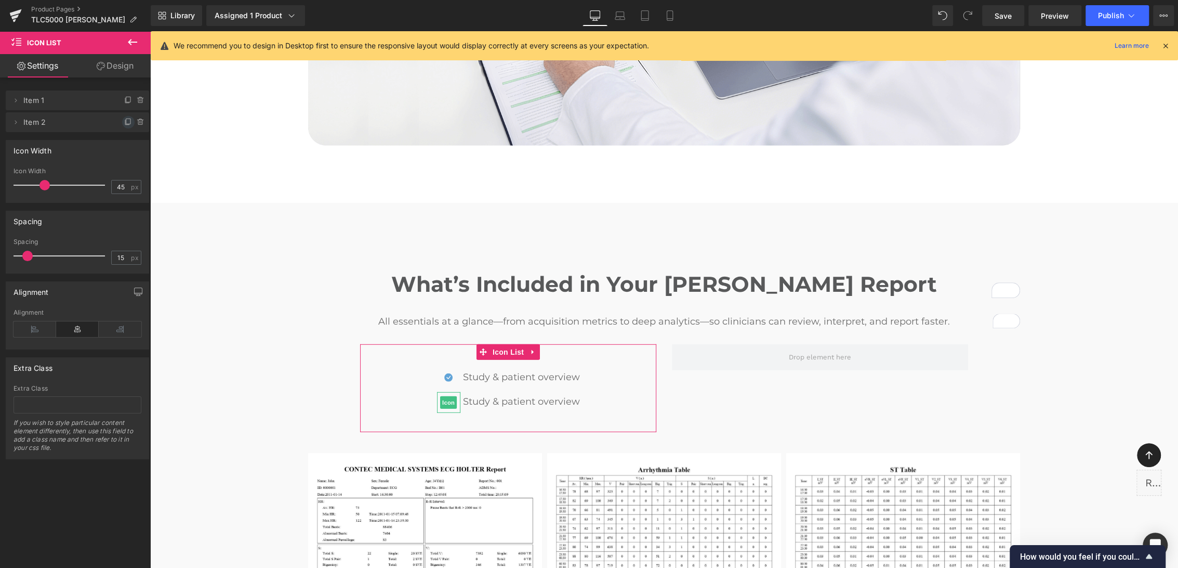
click at [125, 121] on icon at bounding box center [127, 122] width 4 height 5
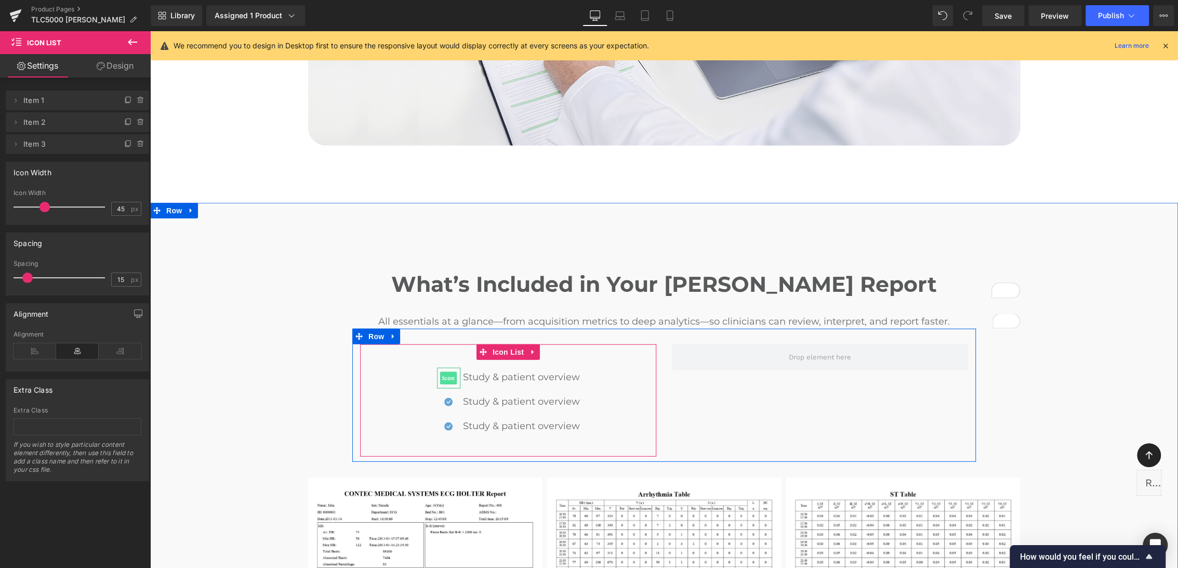
click at [441, 372] on span "Icon" at bounding box center [448, 378] width 17 height 12
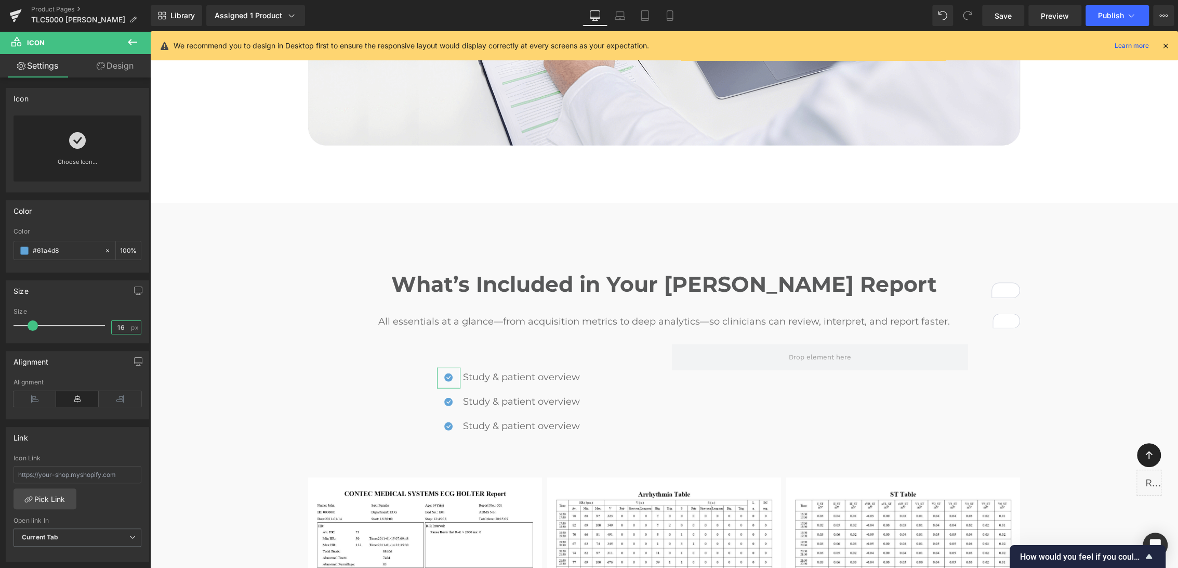
drag, startPoint x: 121, startPoint y: 324, endPoint x: 115, endPoint y: 324, distance: 5.2
click at [115, 324] on input "16" at bounding box center [121, 327] width 18 height 13
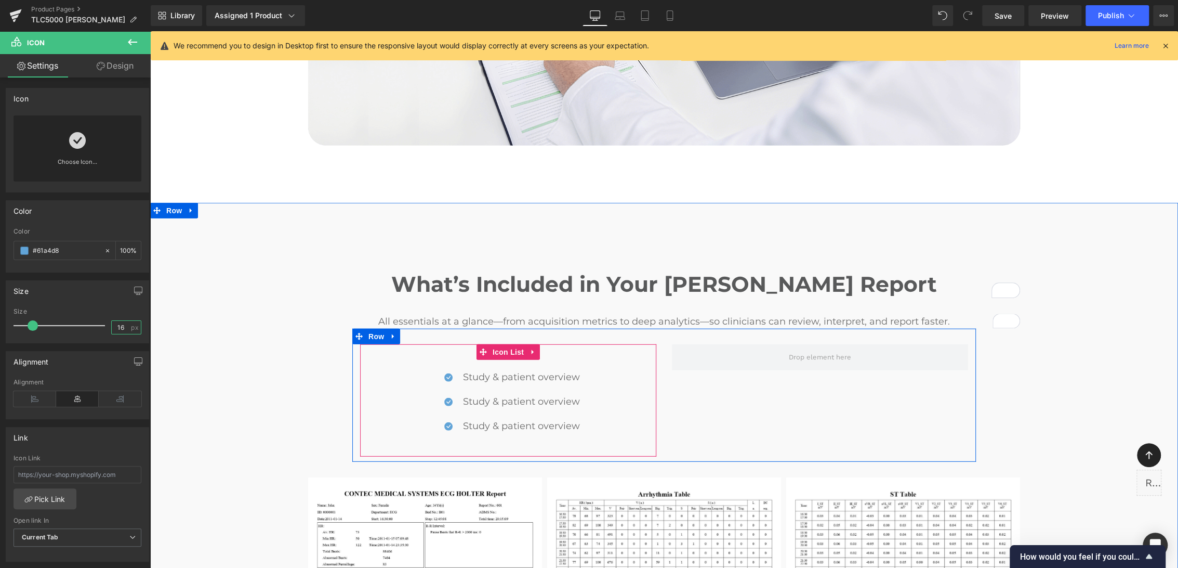
type input "18"
click at [442, 397] on span "Icon" at bounding box center [448, 403] width 17 height 12
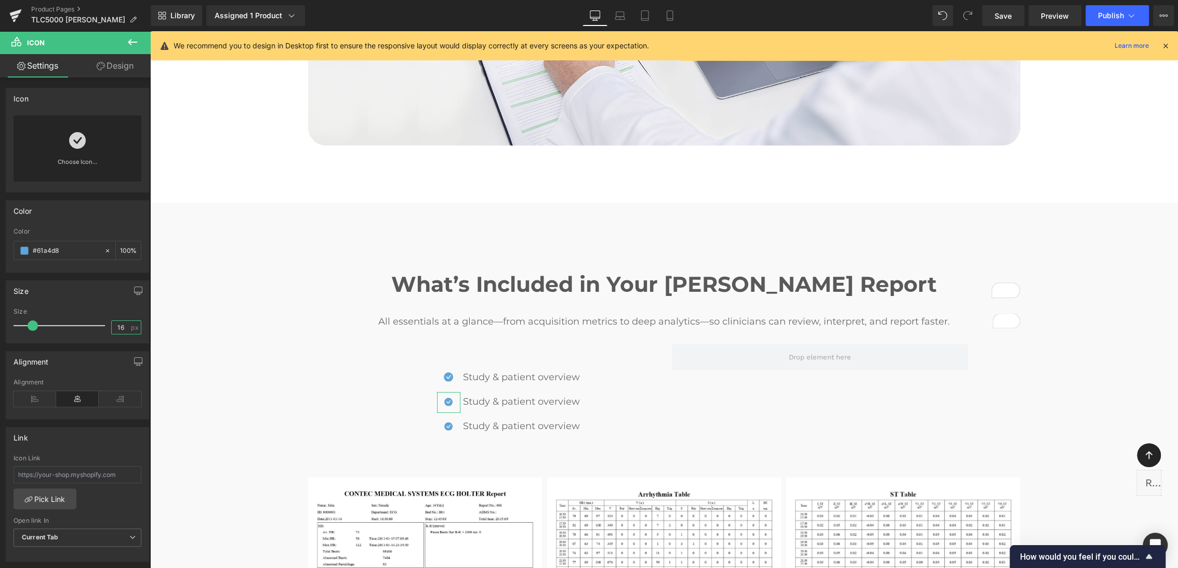
drag, startPoint x: 123, startPoint y: 329, endPoint x: 146, endPoint y: 313, distance: 28.0
click at [116, 326] on input "16" at bounding box center [121, 327] width 18 height 13
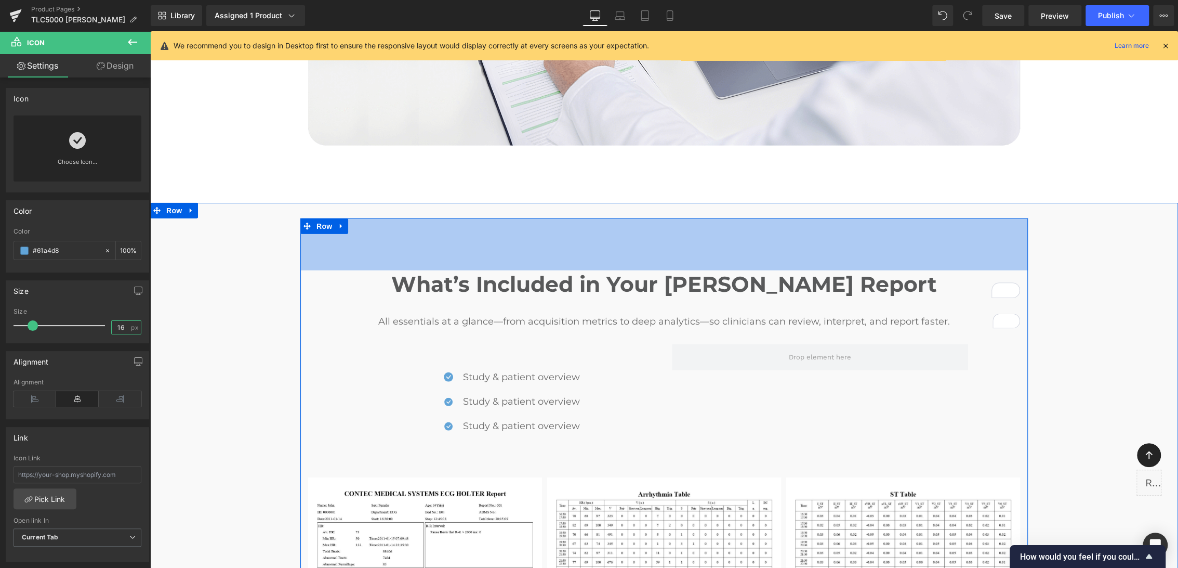
type input "18"
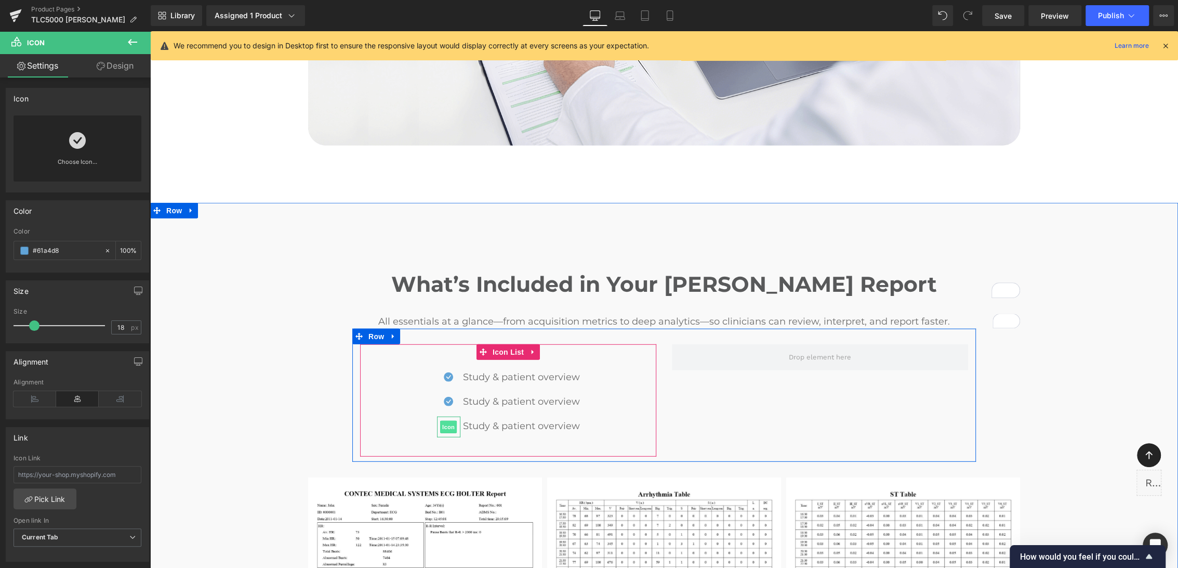
click at [441, 420] on span "Icon" at bounding box center [448, 426] width 17 height 12
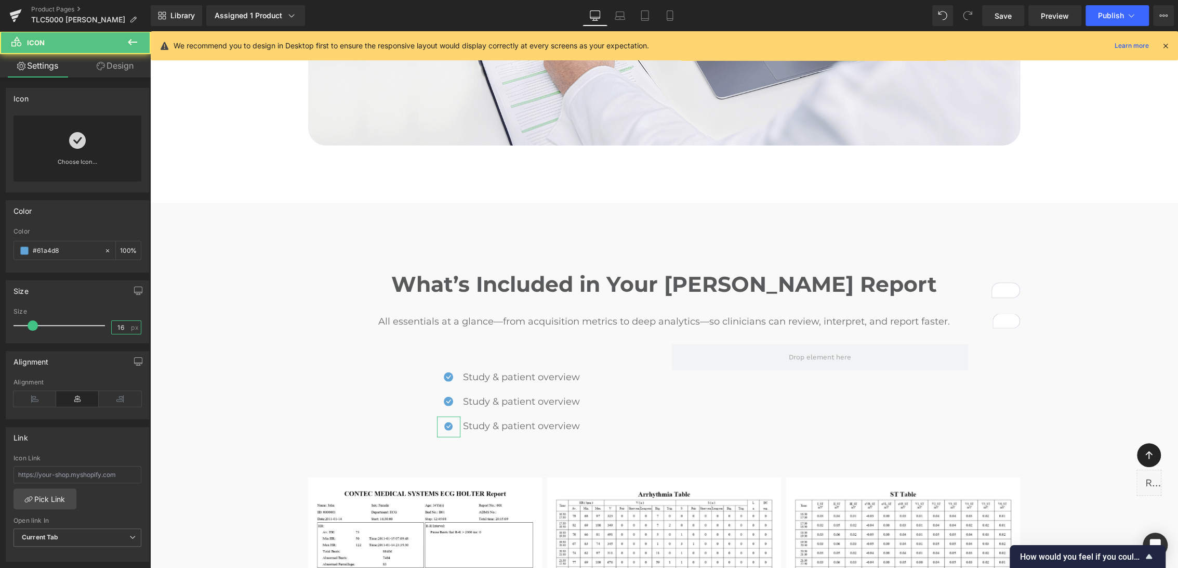
drag, startPoint x: 117, startPoint y: 323, endPoint x: 124, endPoint y: 325, distance: 7.6
click at [122, 326] on input "16" at bounding box center [121, 327] width 18 height 13
type input "18"
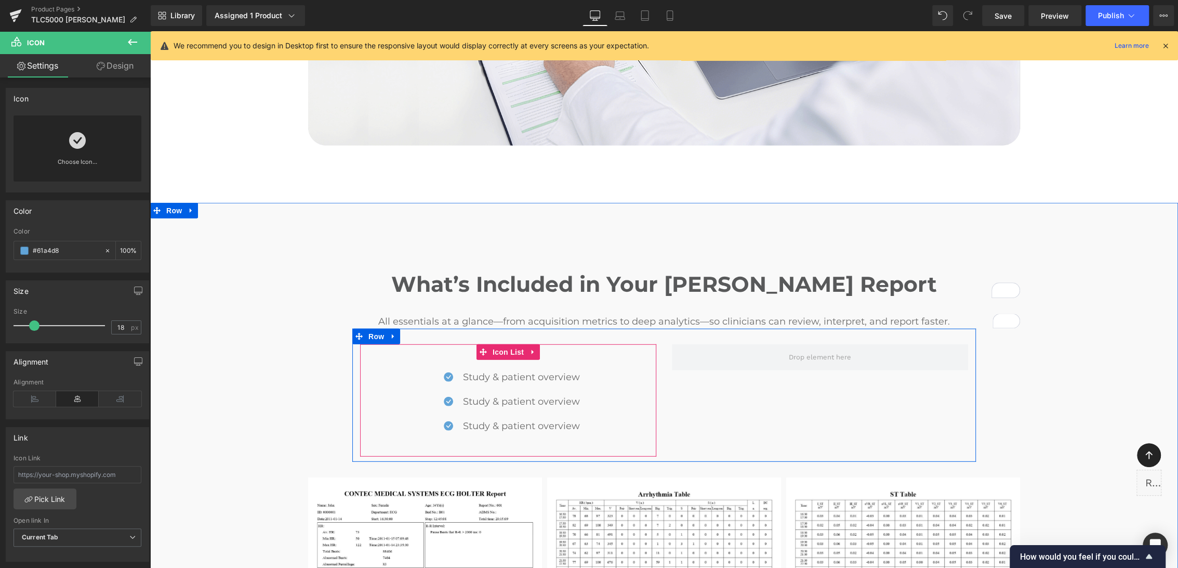
click at [470, 394] on p "Study & patient overview" at bounding box center [521, 401] width 117 height 14
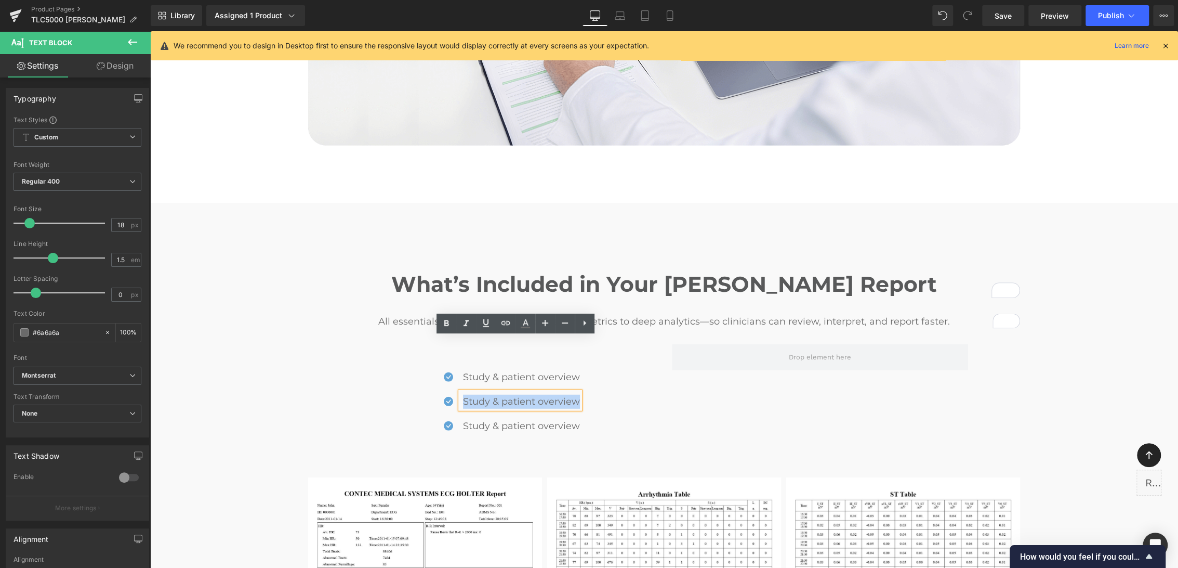
drag, startPoint x: 459, startPoint y: 349, endPoint x: 573, endPoint y: 347, distance: 113.8
click at [576, 392] on div "Study & patient overview" at bounding box center [521, 400] width 120 height 17
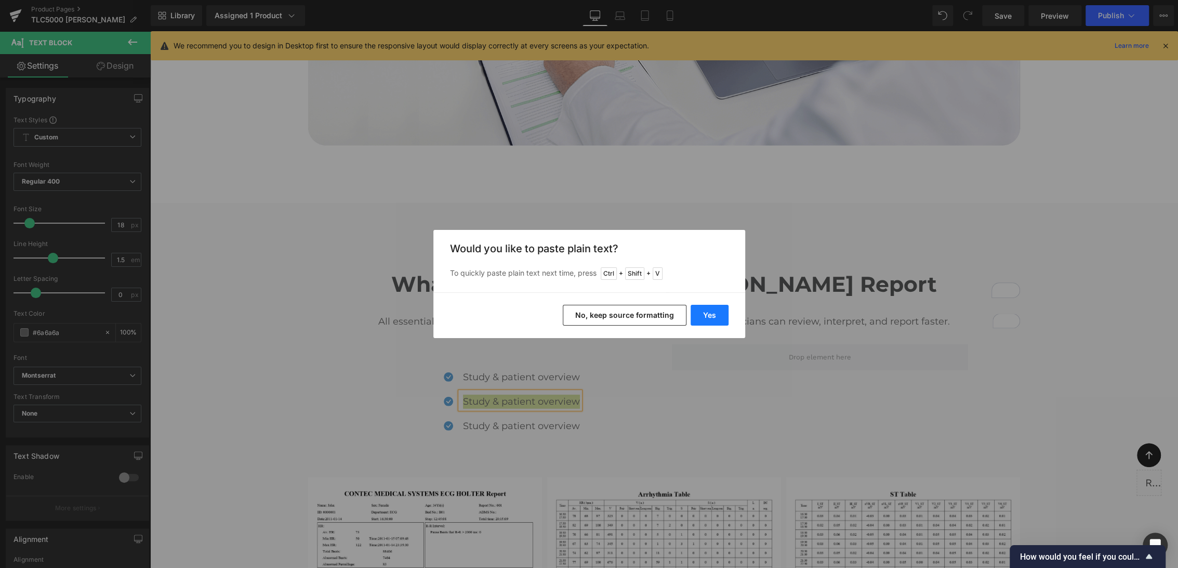
click at [702, 323] on button "Yes" at bounding box center [710, 315] width 38 height 21
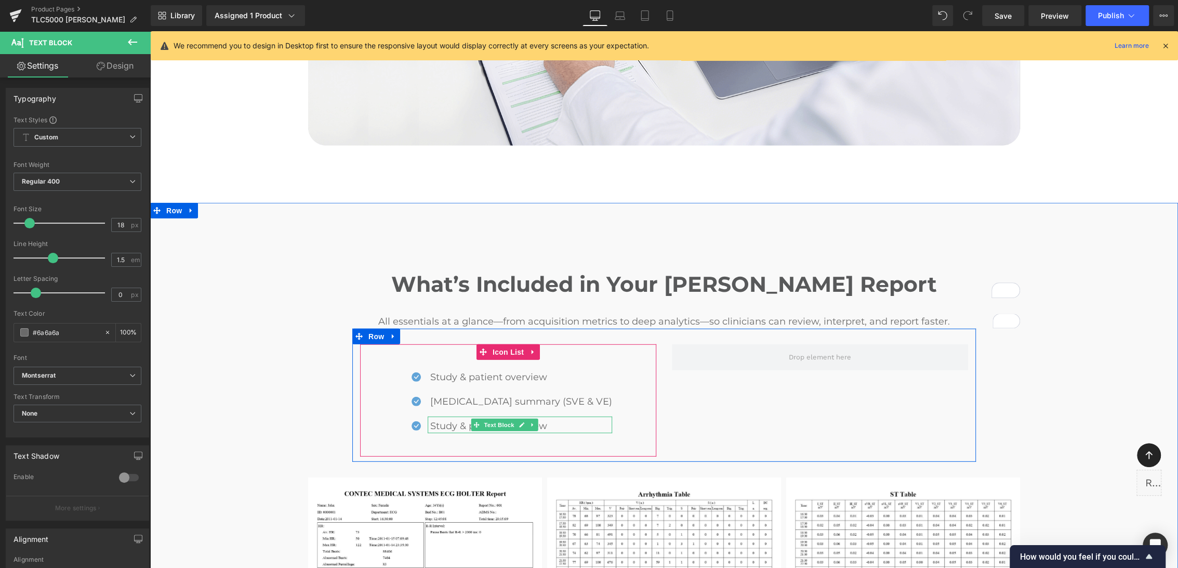
click at [457, 419] on p "Study & patient overview" at bounding box center [521, 426] width 182 height 14
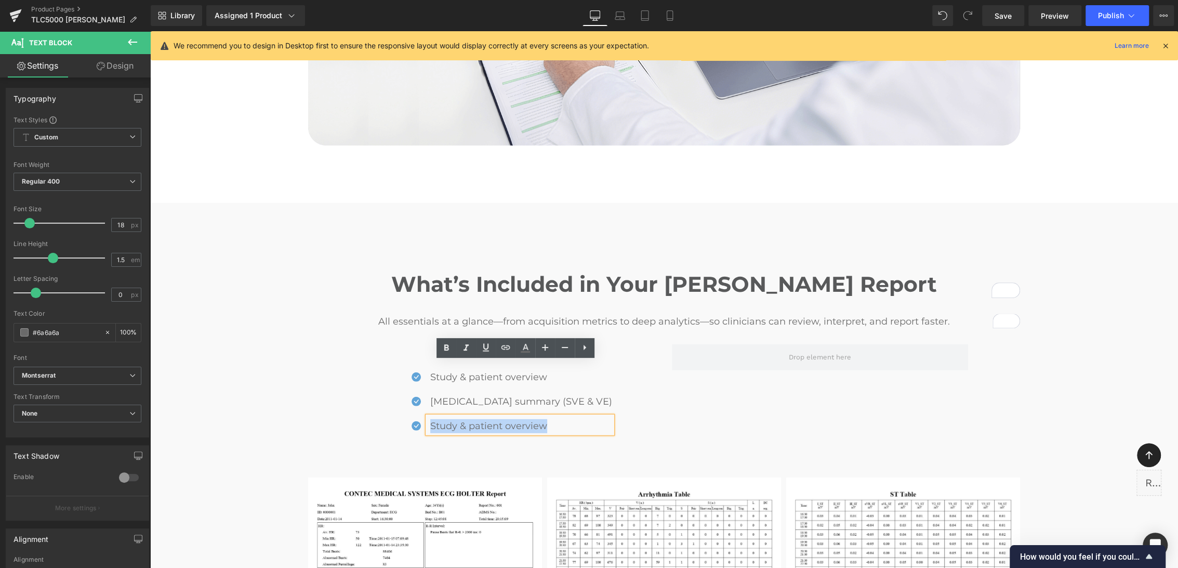
drag, startPoint x: 439, startPoint y: 372, endPoint x: 561, endPoint y: 374, distance: 122.2
click at [561, 416] on div "Study & patient overview" at bounding box center [520, 424] width 185 height 17
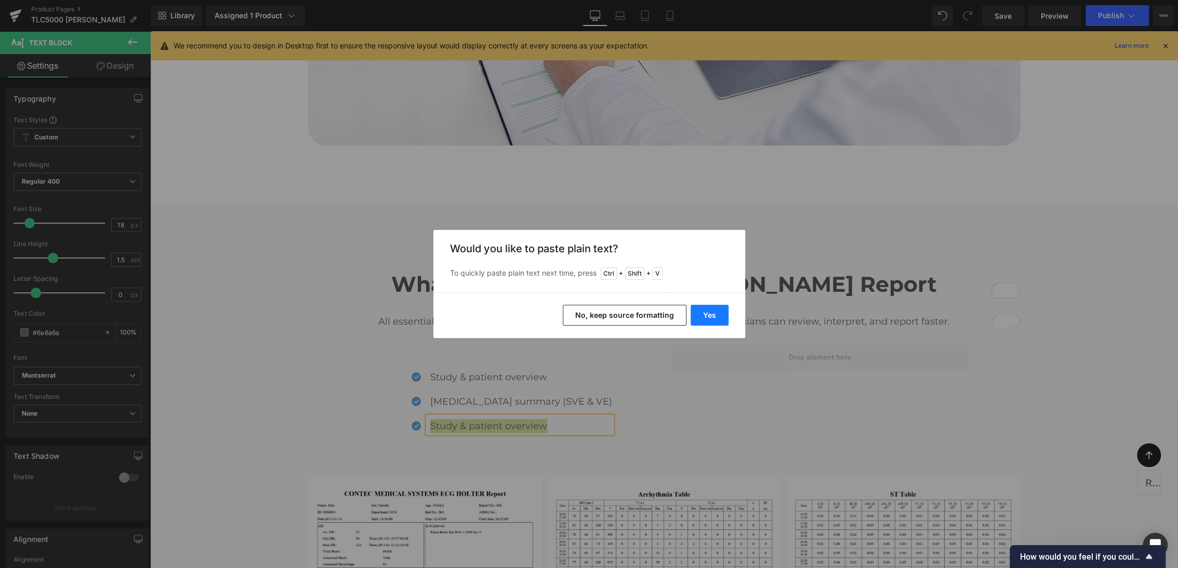
click at [703, 314] on button "Yes" at bounding box center [710, 315] width 38 height 21
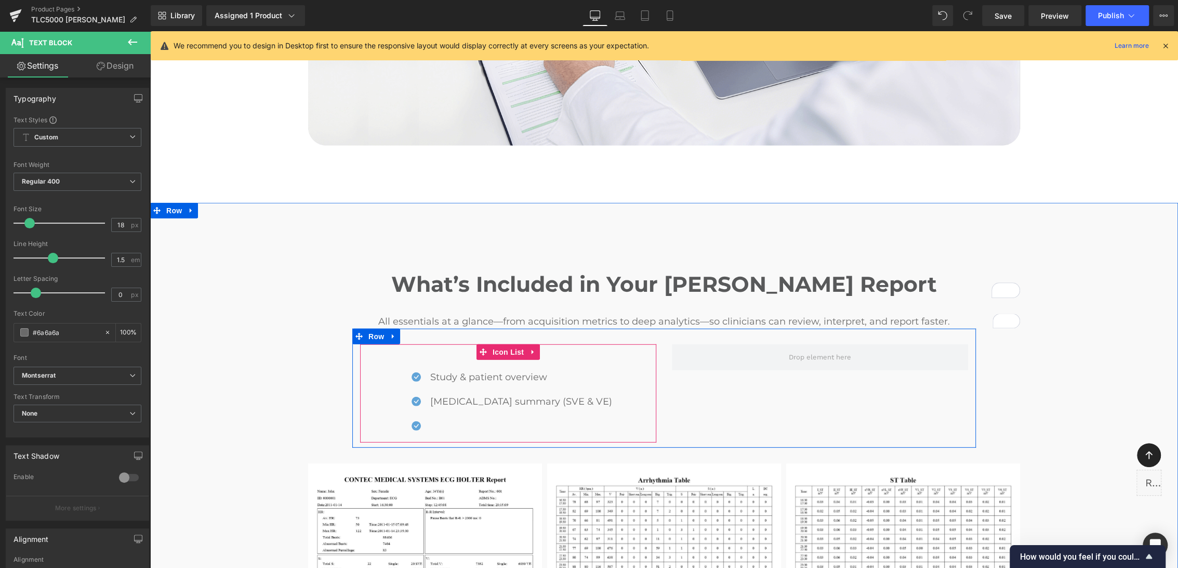
click at [477, 370] on ul "Icon Study & patient overview Text Block Icon Arrhythmia summary (SVE & VE) Tex…" at bounding box center [508, 396] width 208 height 59
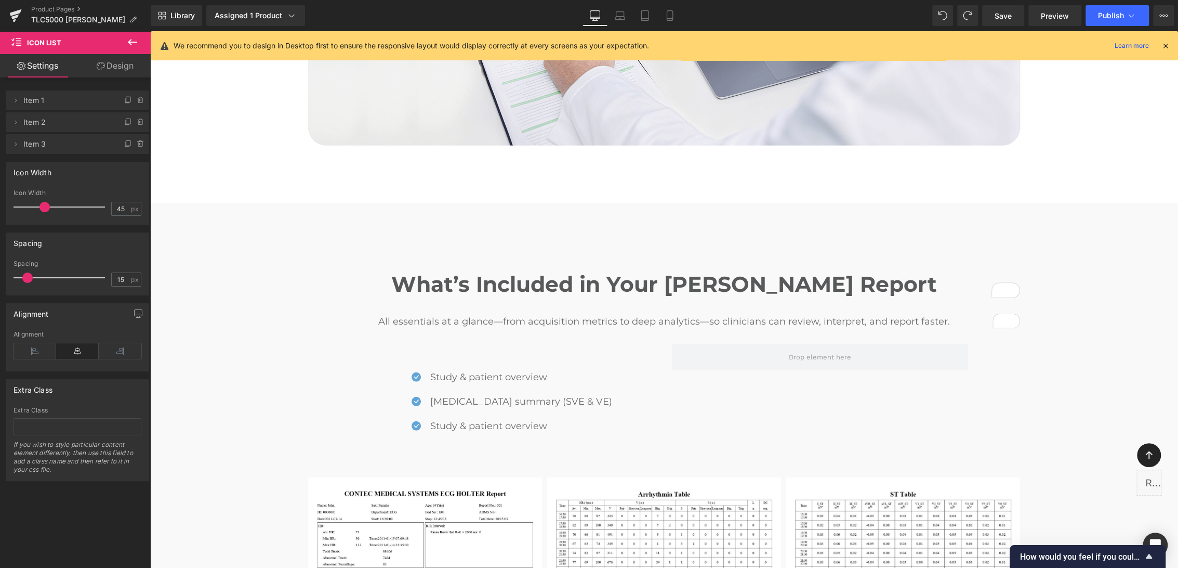
scroll to position [2436, 0]
click at [482, 418] on span at bounding box center [476, 424] width 11 height 12
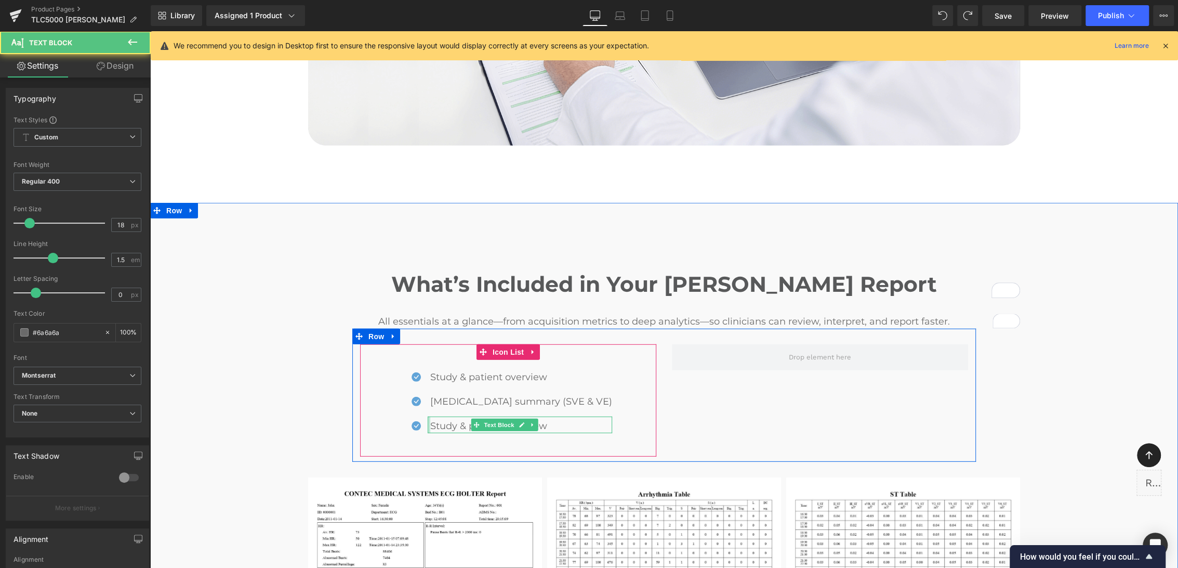
drag, startPoint x: 440, startPoint y: 370, endPoint x: 550, endPoint y: 374, distance: 110.3
click at [430, 416] on div at bounding box center [429, 424] width 3 height 17
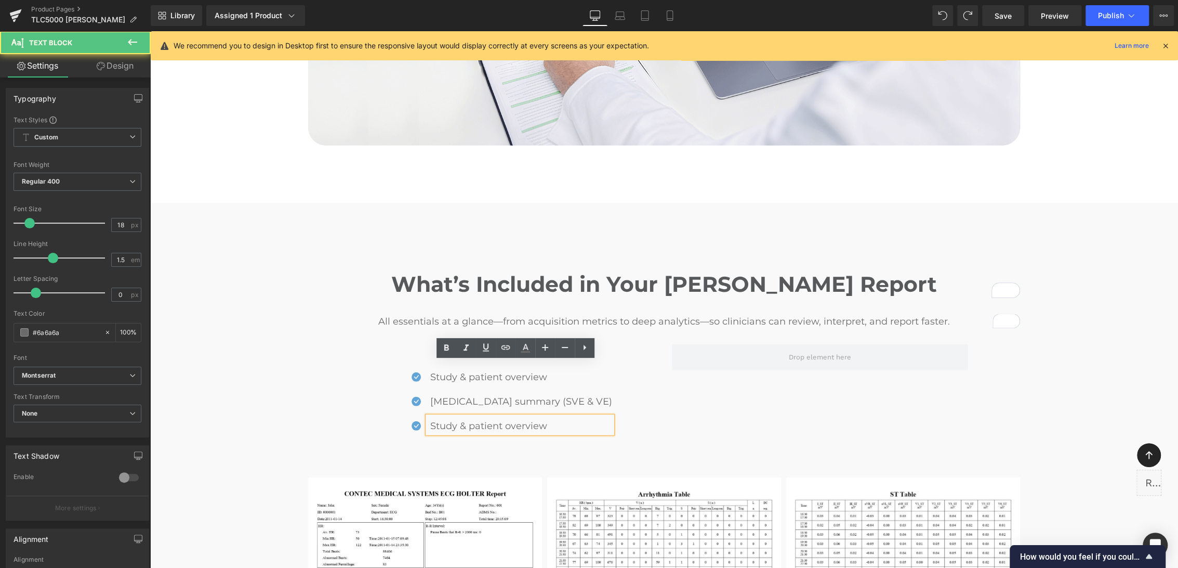
click at [443, 419] on p "Study & patient overview" at bounding box center [521, 426] width 182 height 14
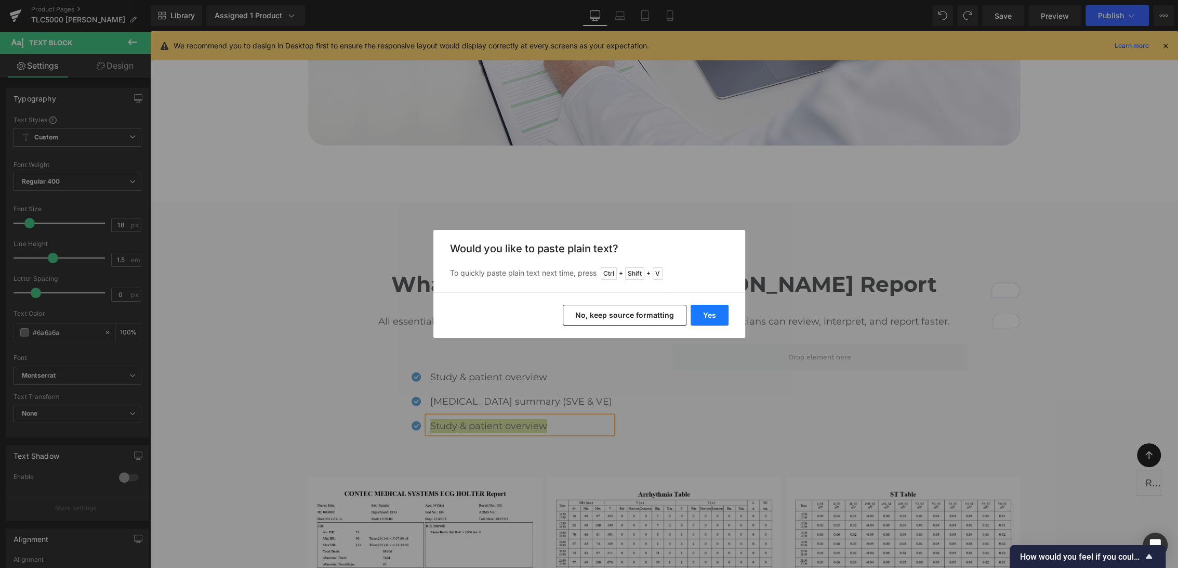
click at [703, 315] on button "Yes" at bounding box center [710, 315] width 38 height 21
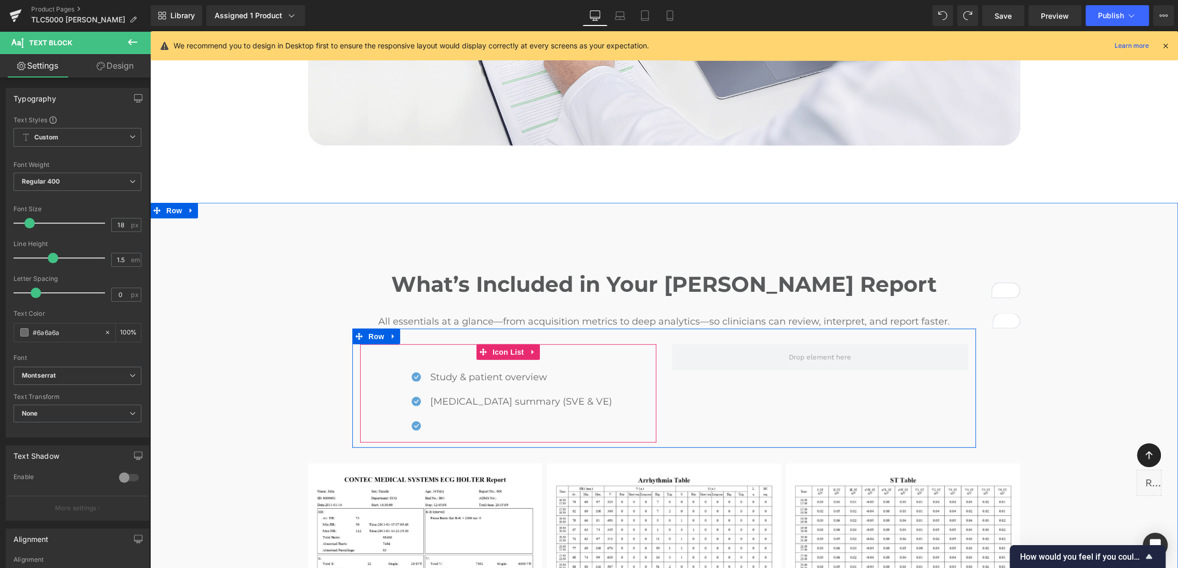
click at [521, 372] on div "Icon Study & patient overview Text Block Icon [MEDICAL_DATA] summary (SVE & VE)…" at bounding box center [508, 393] width 296 height 98
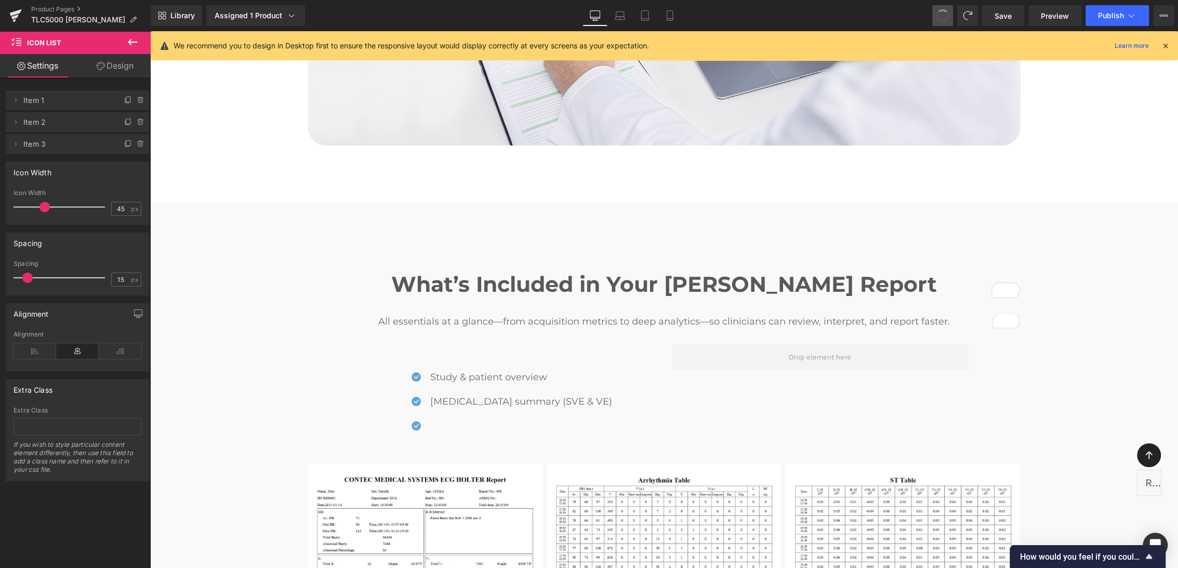
drag, startPoint x: 940, startPoint y: 13, endPoint x: 913, endPoint y: 36, distance: 36.1
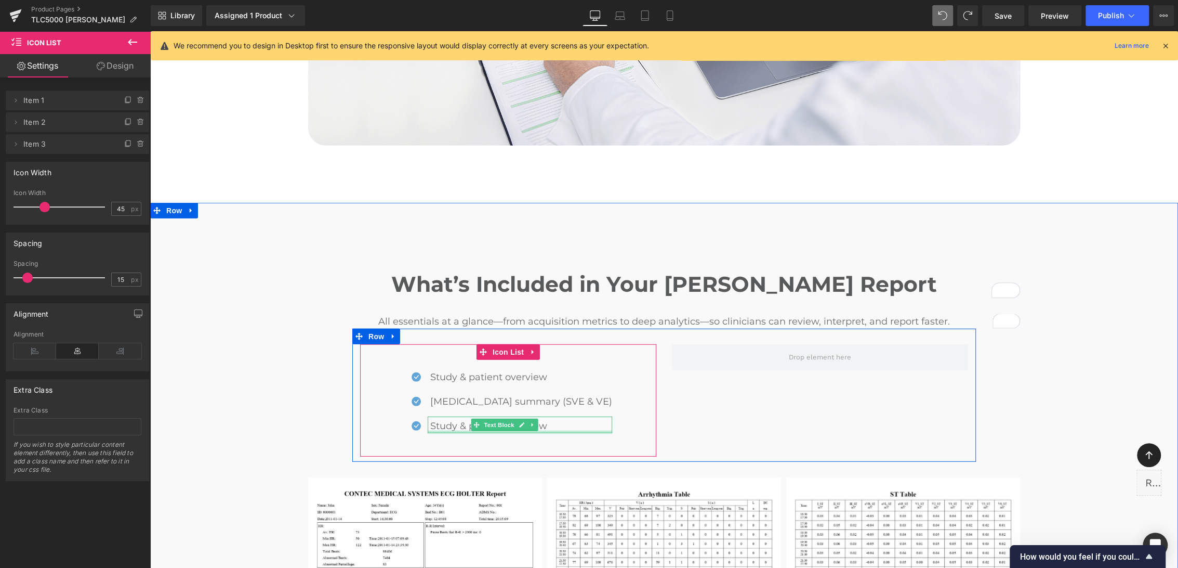
click at [551, 430] on div at bounding box center [520, 431] width 185 height 3
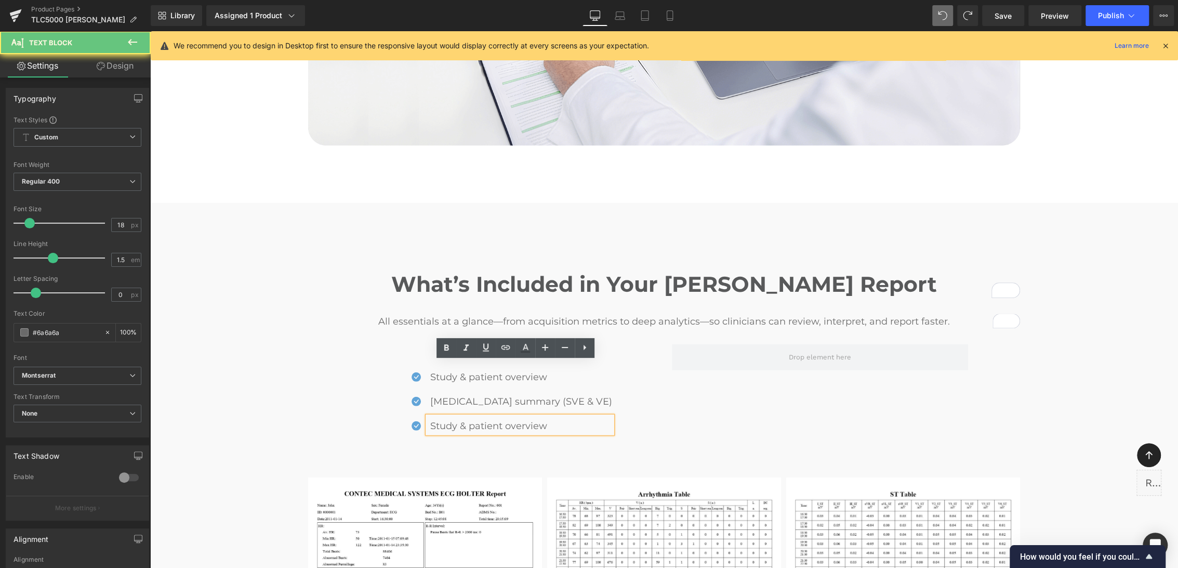
click at [563, 419] on p "Study & patient overview" at bounding box center [521, 426] width 182 height 14
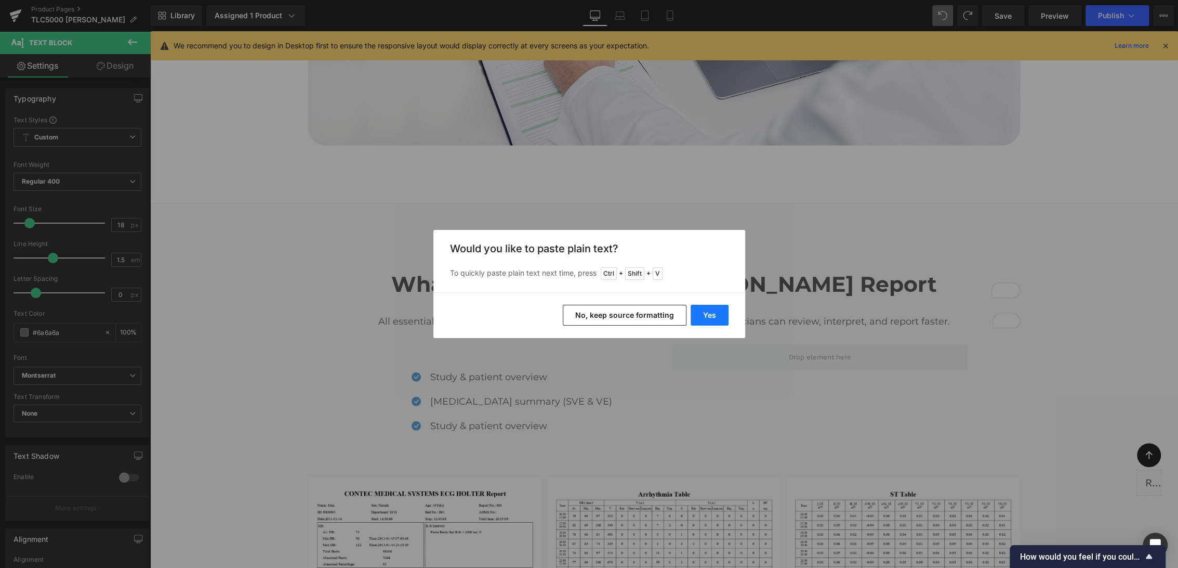
click at [711, 314] on button "Yes" at bounding box center [710, 315] width 38 height 21
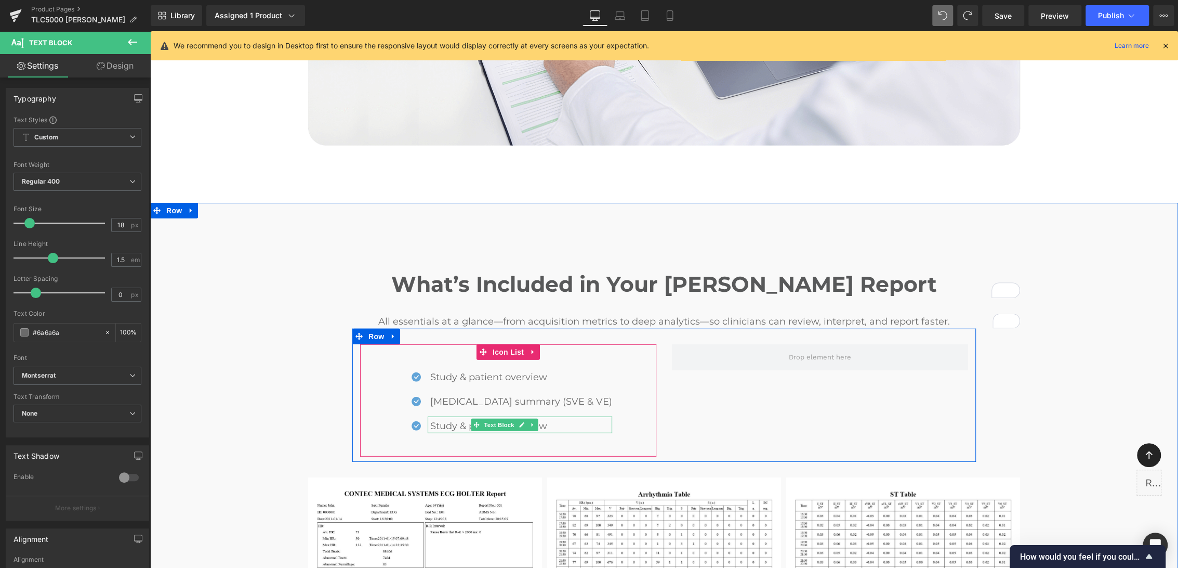
click at [566, 419] on p "Study & patient overview" at bounding box center [521, 426] width 182 height 14
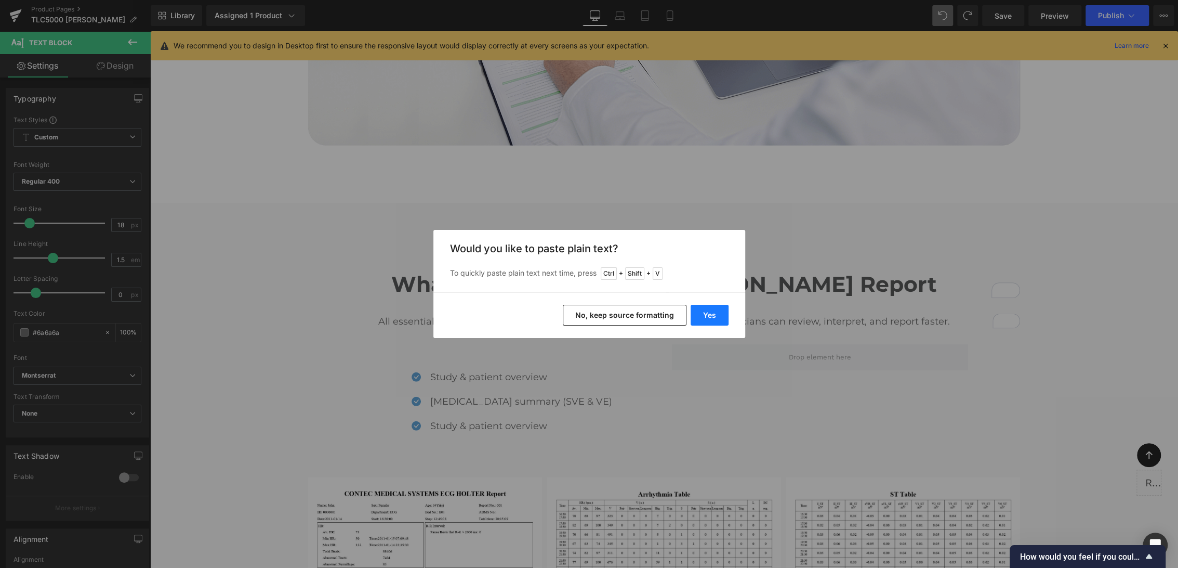
click at [707, 319] on button "Yes" at bounding box center [710, 315] width 38 height 21
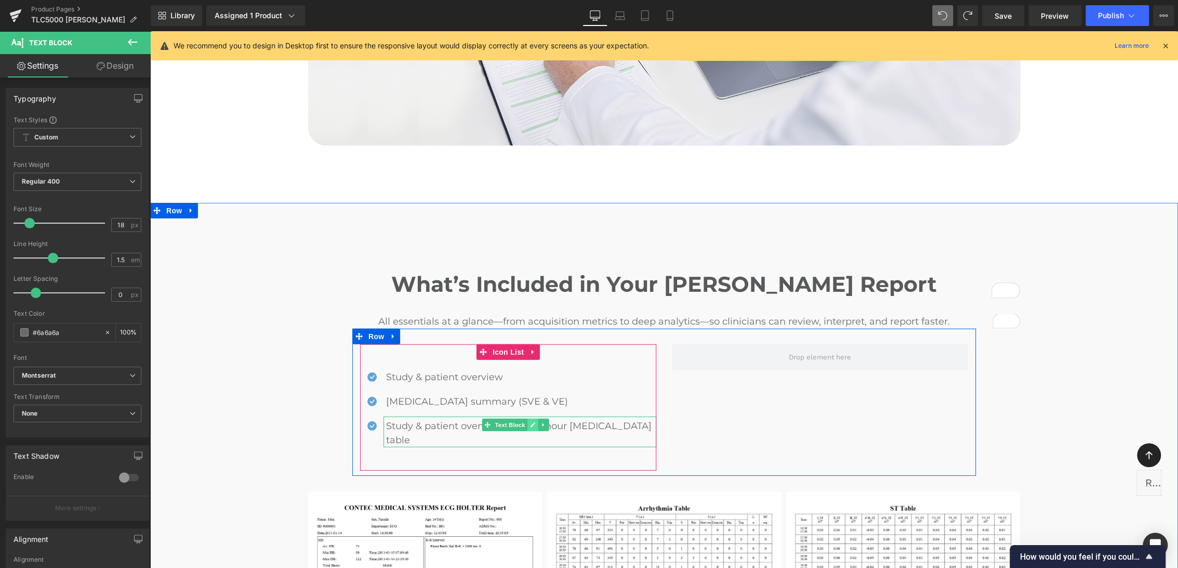
click at [532, 422] on icon at bounding box center [533, 425] width 6 height 6
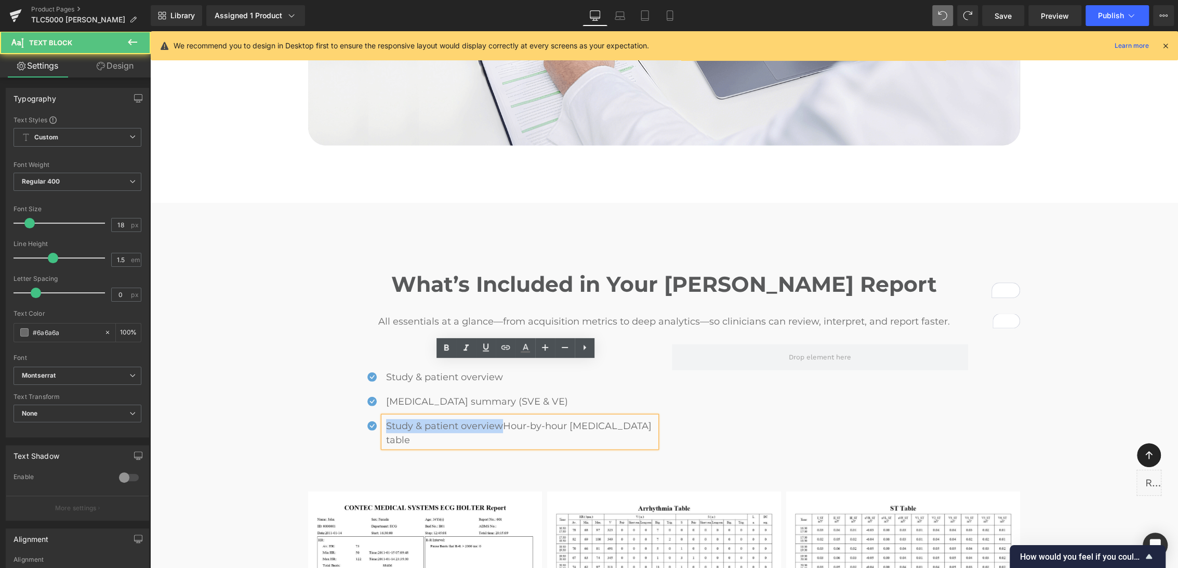
drag, startPoint x: 503, startPoint y: 370, endPoint x: 387, endPoint y: 371, distance: 115.4
click at [387, 419] on p "Study & patient overviewHour-by-hour [MEDICAL_DATA] table" at bounding box center [521, 433] width 270 height 28
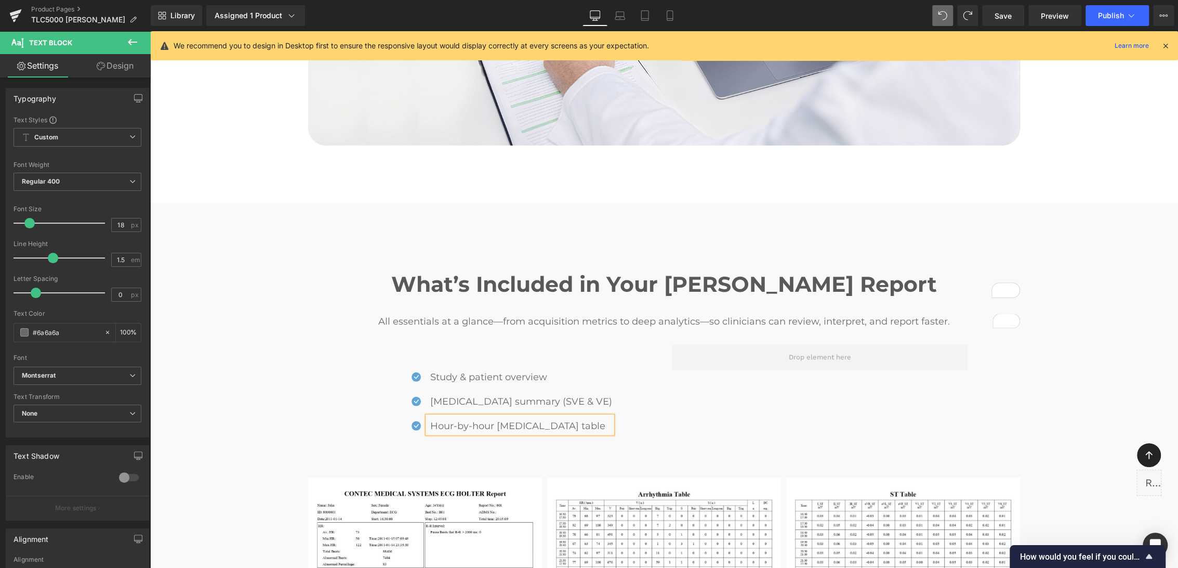
click at [665, 328] on div "Icon Study & patient overview Text Block Icon [MEDICAL_DATA] summary (SVE & VE)…" at bounding box center [664, 394] width 624 height 133
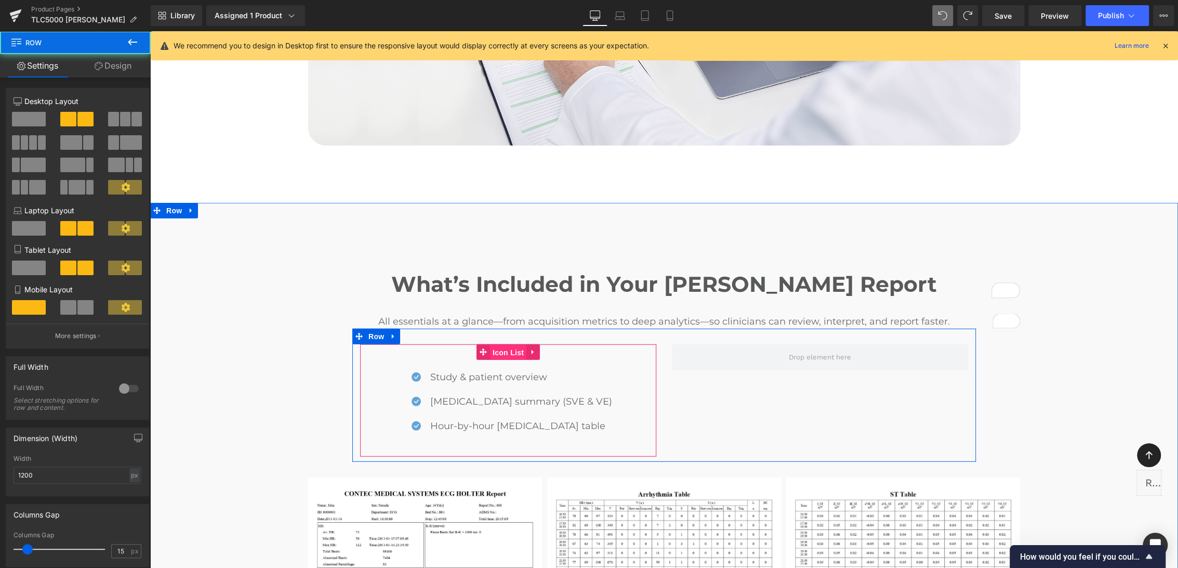
click at [511, 345] on span "Icon List" at bounding box center [508, 353] width 36 height 16
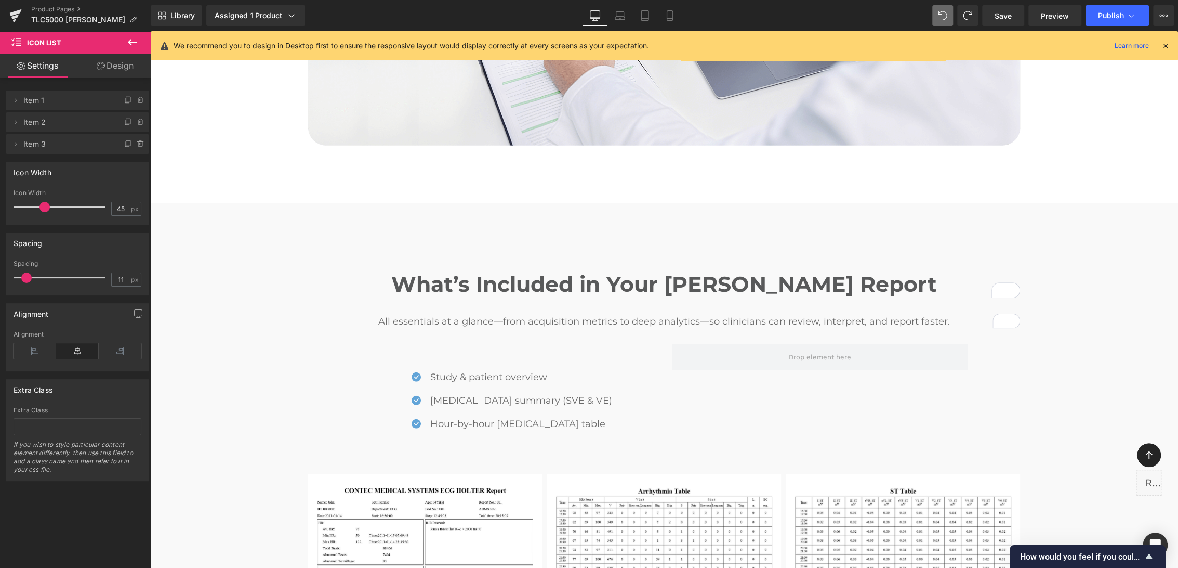
type input "8"
click at [27, 279] on span at bounding box center [23, 277] width 10 height 10
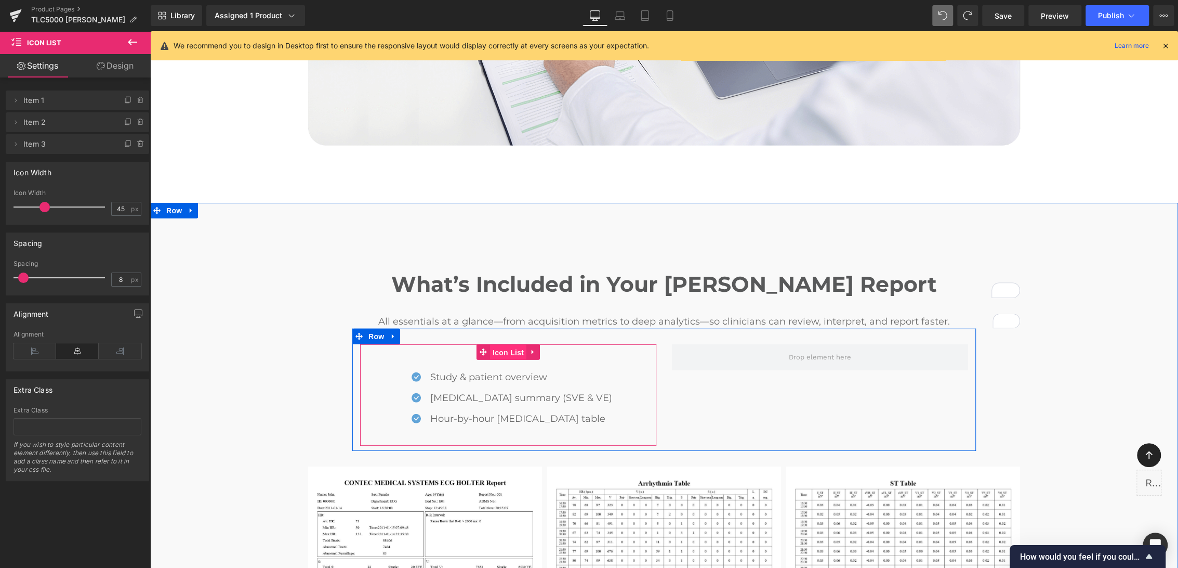
click at [509, 345] on span "Icon List" at bounding box center [508, 353] width 36 height 16
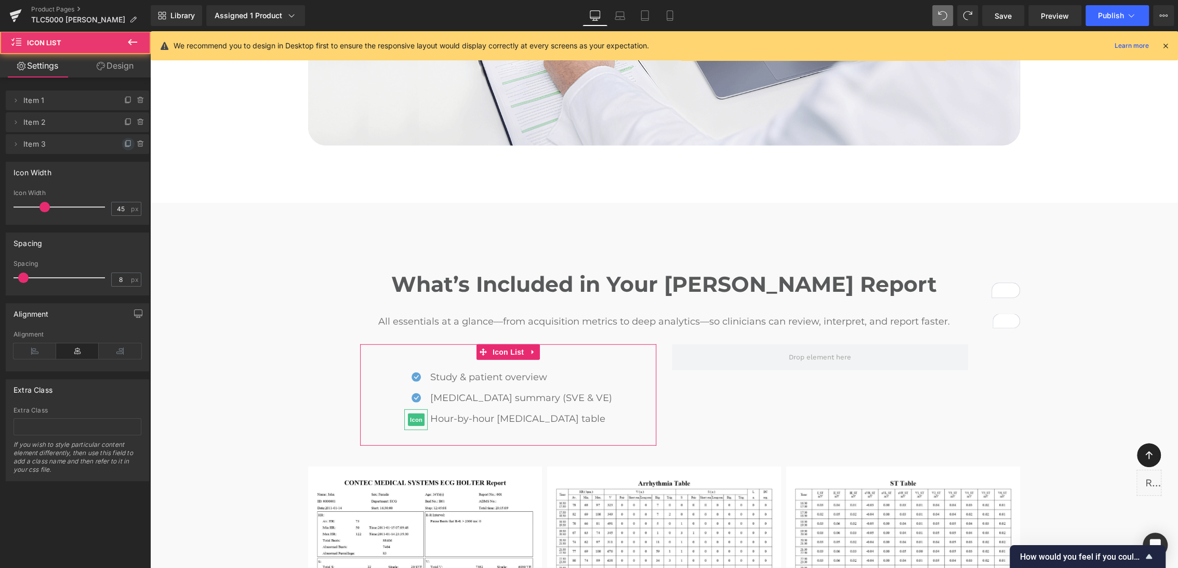
click at [124, 140] on span at bounding box center [128, 144] width 12 height 12
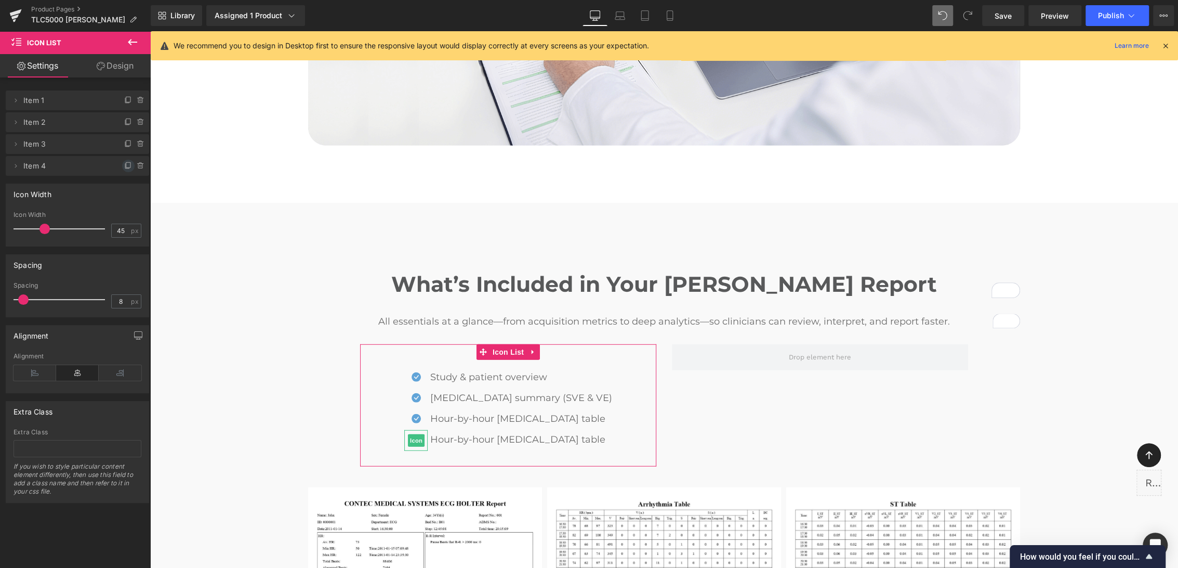
click at [127, 168] on icon at bounding box center [128, 166] width 8 height 8
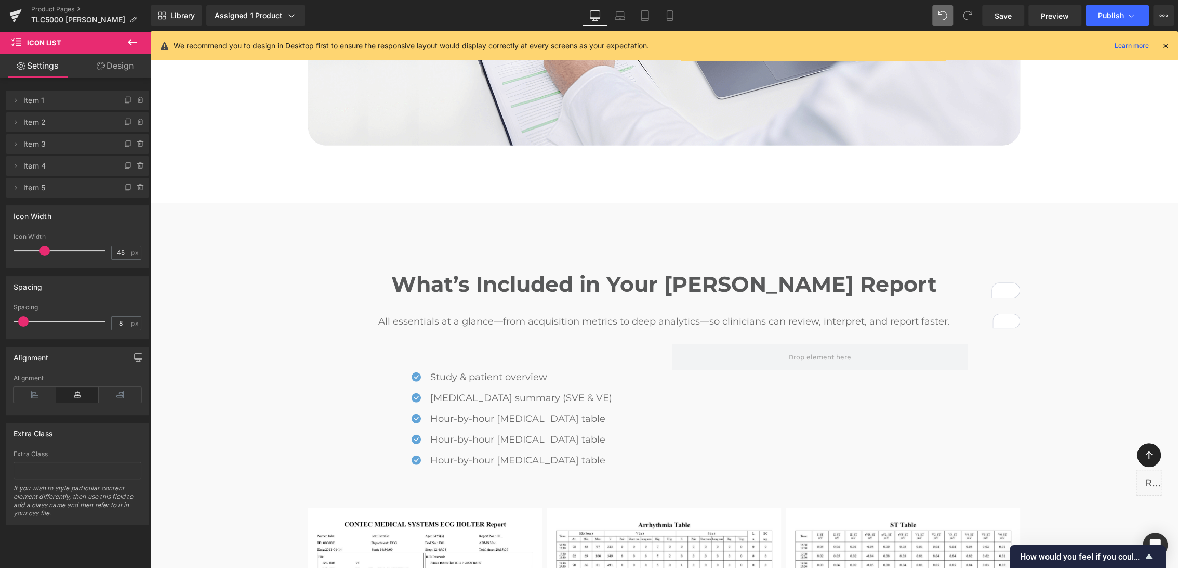
click at [451, 432] on p "Hour-by-hour [MEDICAL_DATA] table" at bounding box center [521, 439] width 182 height 14
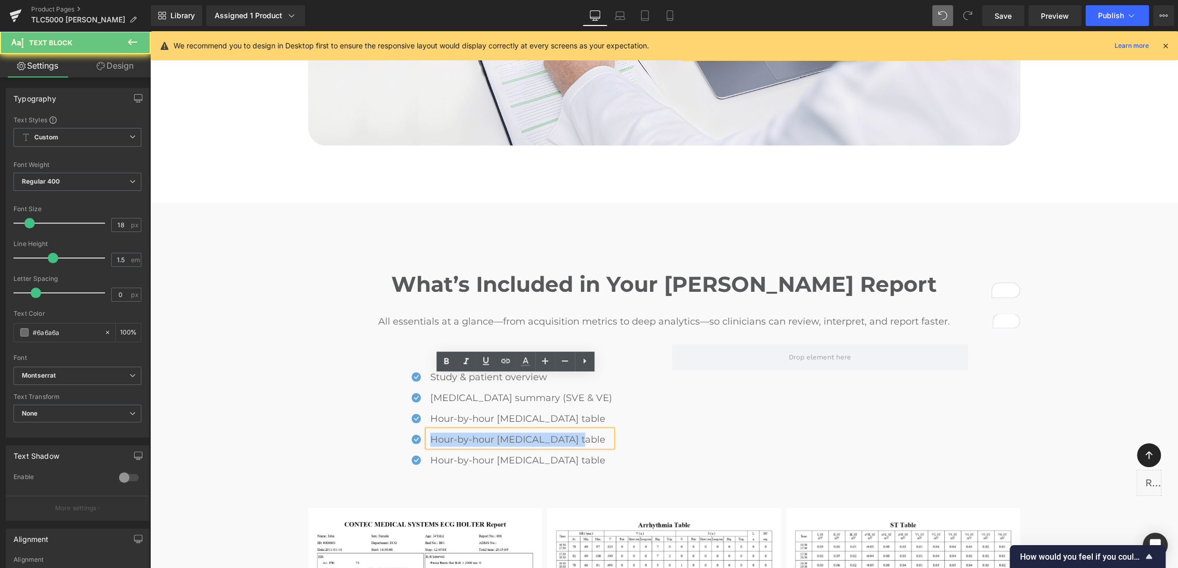
drag, startPoint x: 442, startPoint y: 384, endPoint x: 589, endPoint y: 385, distance: 147.1
click at [589, 432] on p "Hour-by-hour [MEDICAL_DATA] table" at bounding box center [521, 439] width 182 height 14
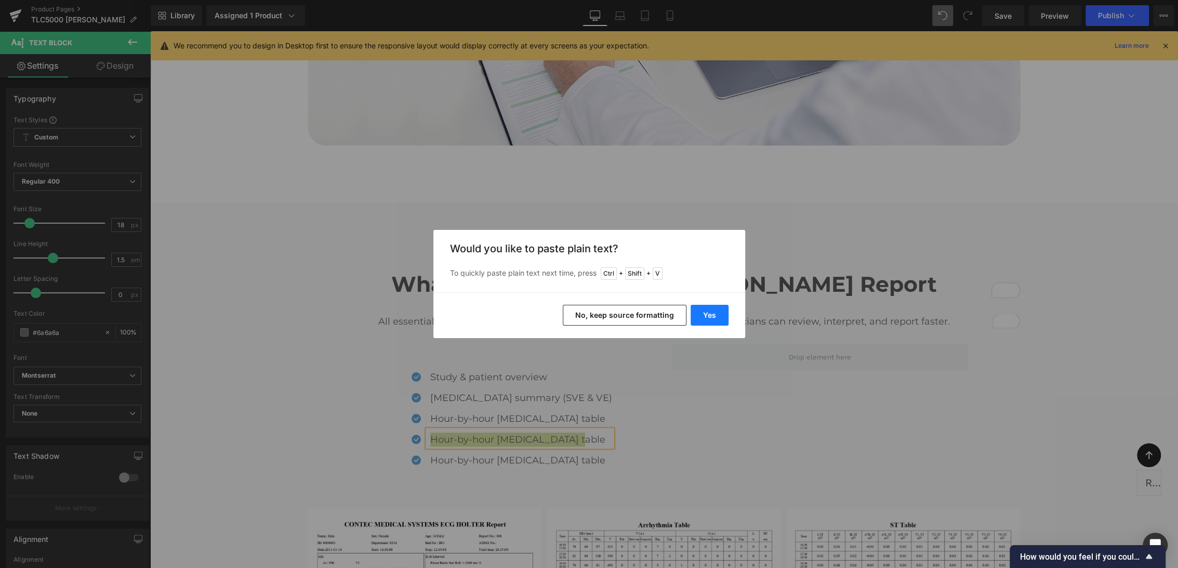
click at [697, 320] on button "Yes" at bounding box center [710, 315] width 38 height 21
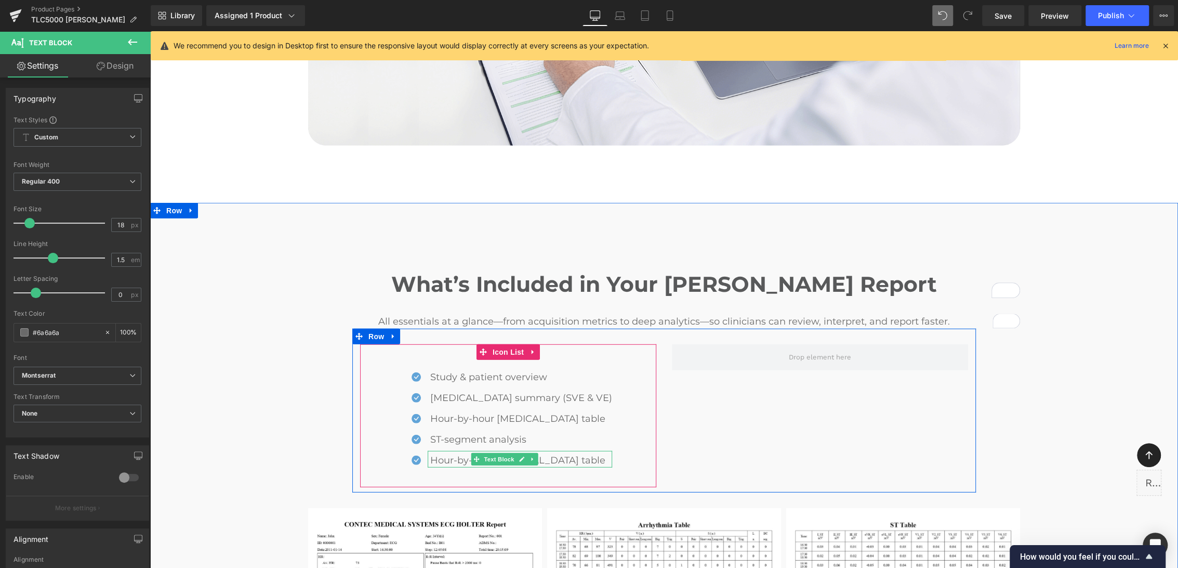
click at [451, 453] on p "Hour-by-hour [MEDICAL_DATA] table" at bounding box center [521, 460] width 182 height 14
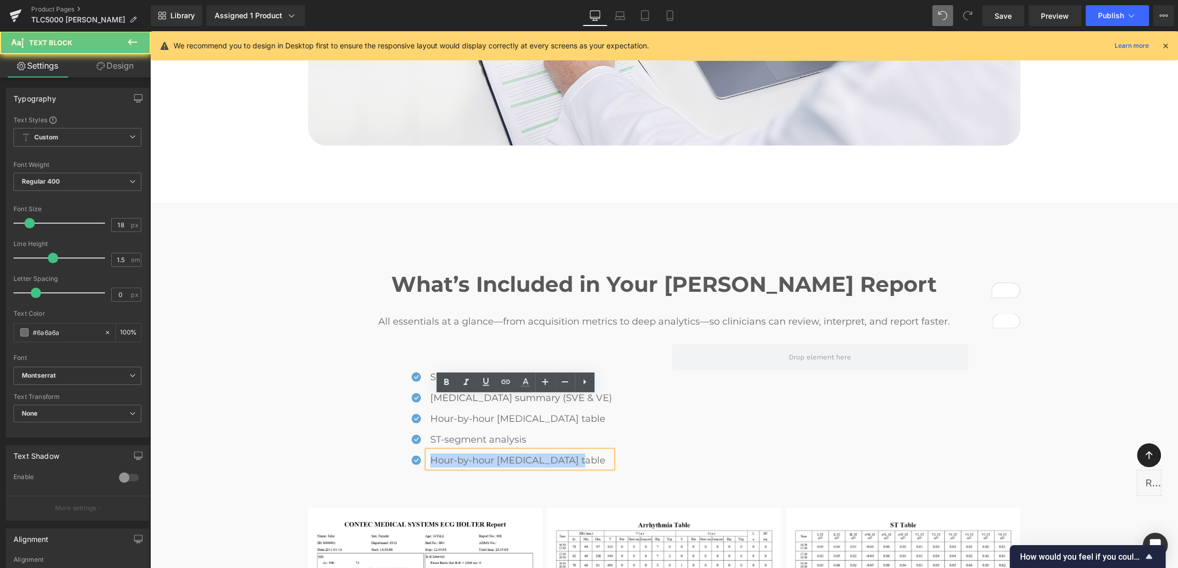
drag, startPoint x: 443, startPoint y: 405, endPoint x: 589, endPoint y: 405, distance: 146.1
click at [592, 453] on p "Hour-by-hour [MEDICAL_DATA] table" at bounding box center [521, 460] width 182 height 14
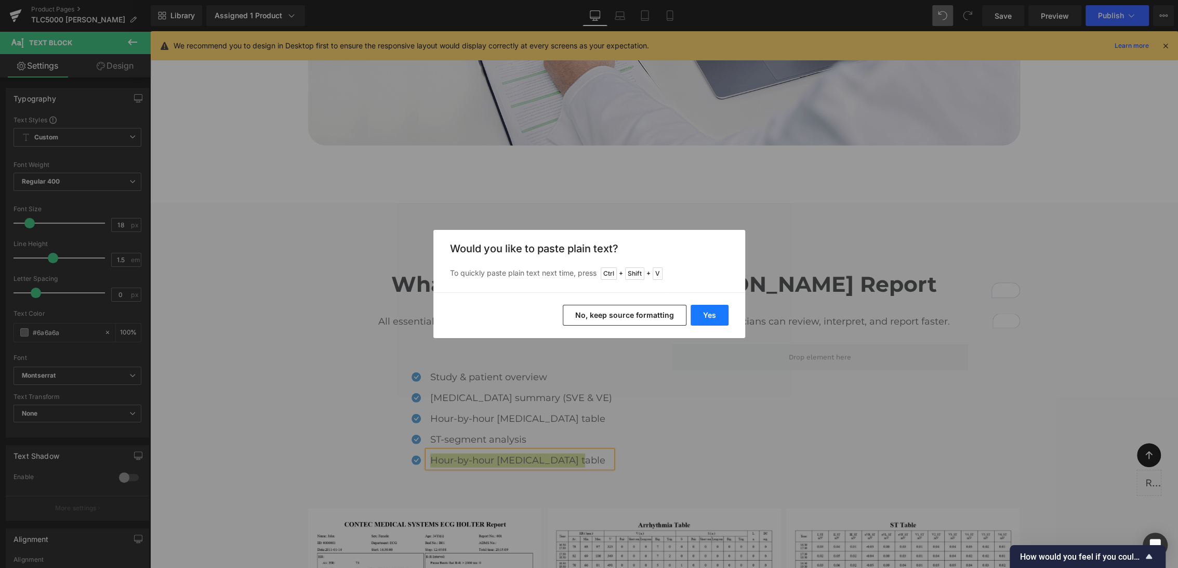
click at [704, 315] on button "Yes" at bounding box center [710, 315] width 38 height 21
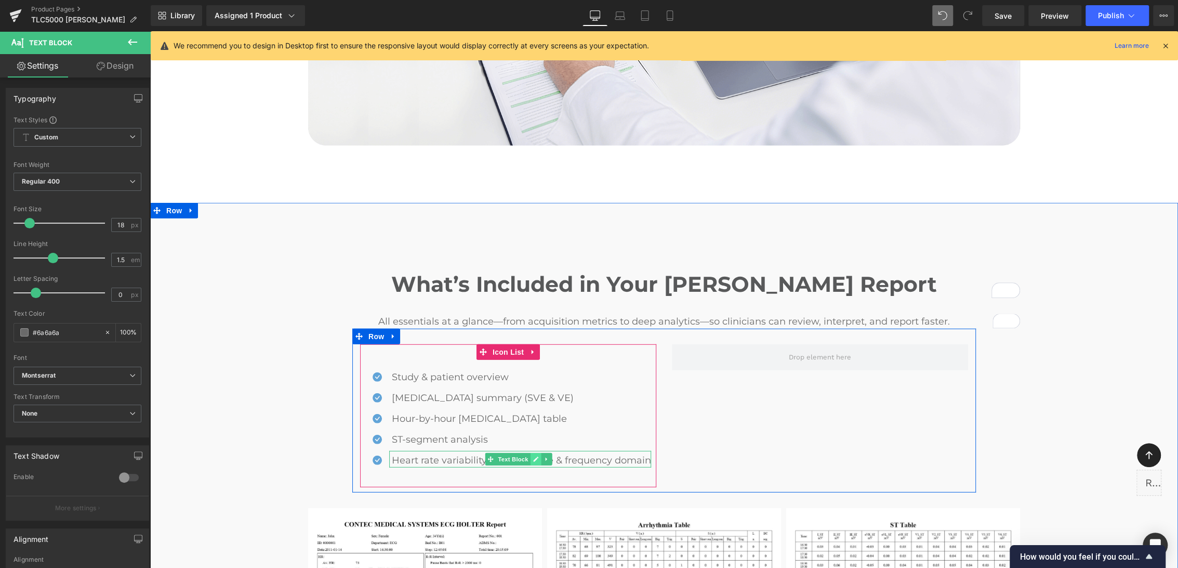
click at [534, 456] on icon at bounding box center [536, 459] width 6 height 6
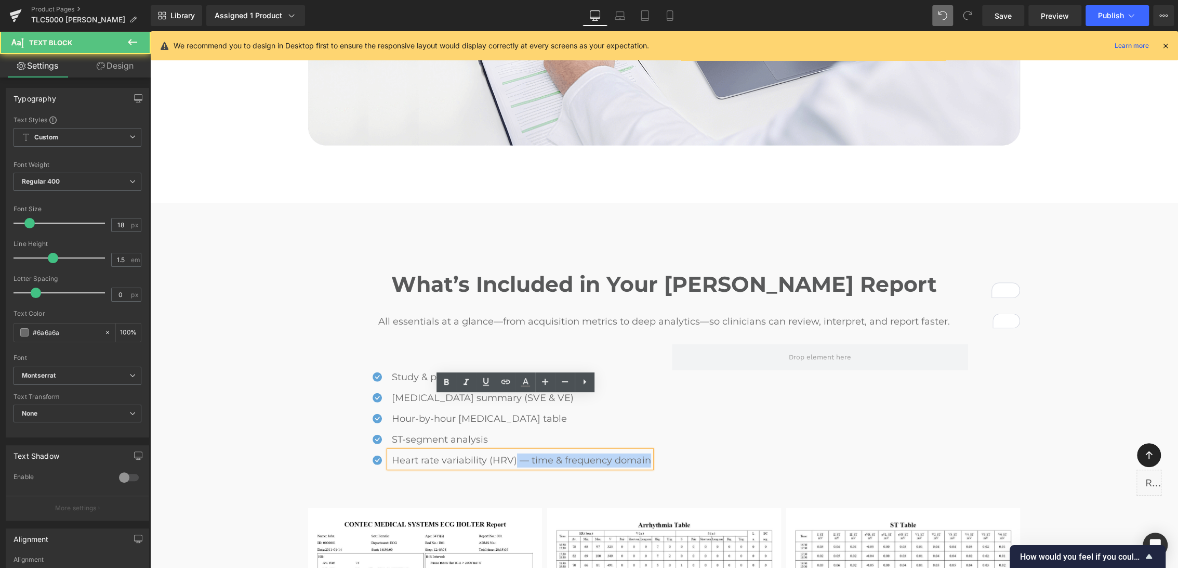
drag, startPoint x: 511, startPoint y: 407, endPoint x: 642, endPoint y: 408, distance: 131.0
click at [642, 453] on p "Heart rate variability (HRV) — time & frequency domain" at bounding box center [521, 460] width 259 height 14
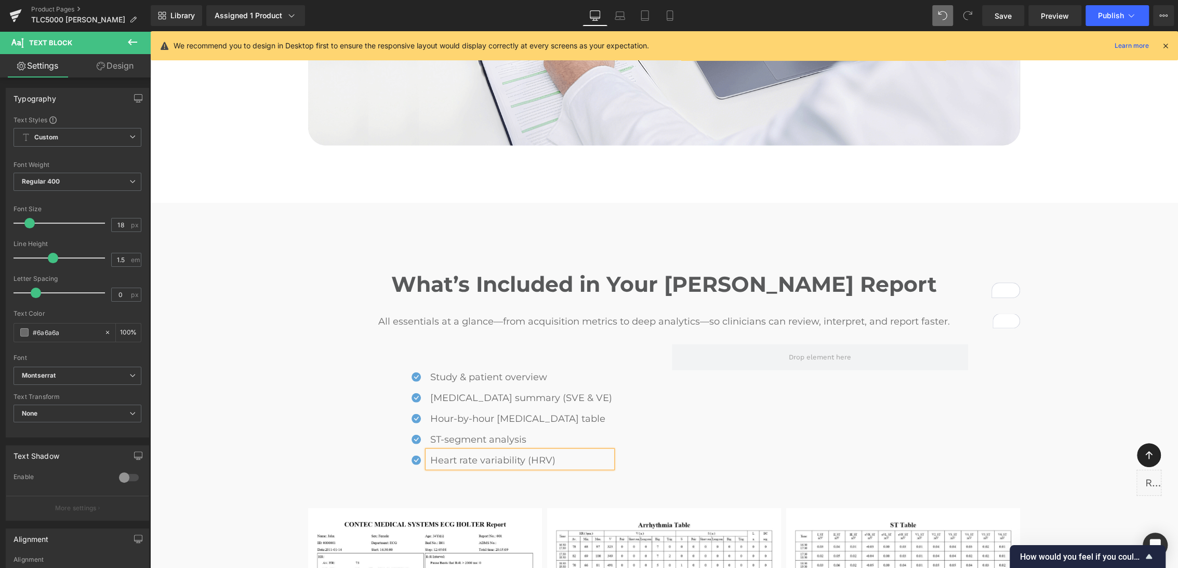
click at [688, 373] on div "Icon Study & patient overview Text Block Icon [MEDICAL_DATA] summary (SVE & VE)…" at bounding box center [664, 410] width 624 height 164
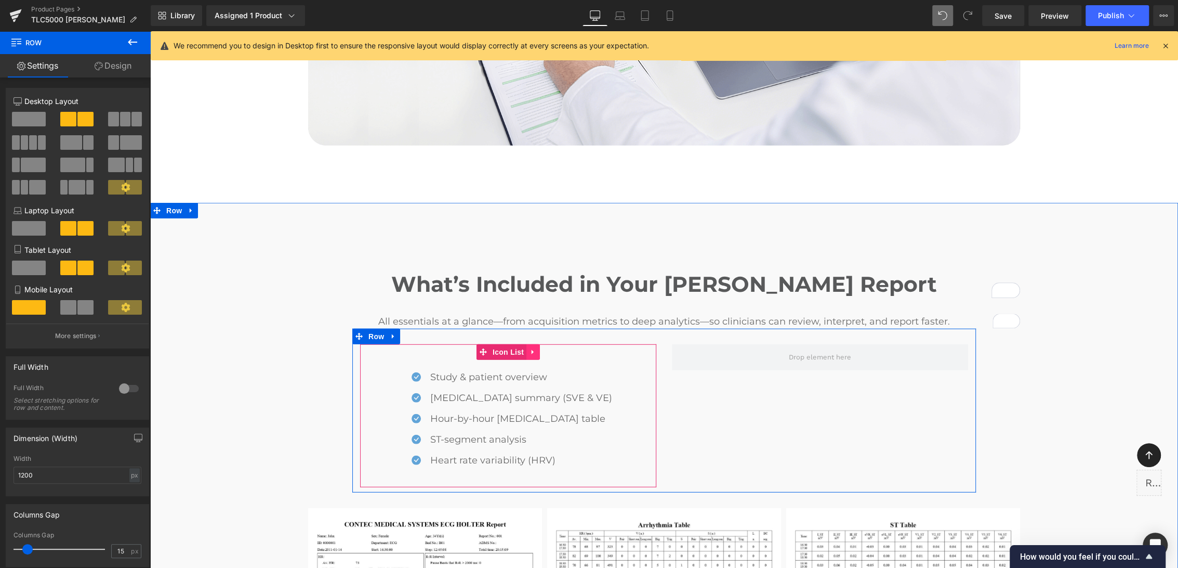
click at [530, 348] on icon at bounding box center [533, 352] width 7 height 8
drag, startPoint x: 521, startPoint y: 298, endPoint x: 464, endPoint y: 418, distance: 133.5
click at [523, 348] on icon at bounding box center [526, 351] width 7 height 7
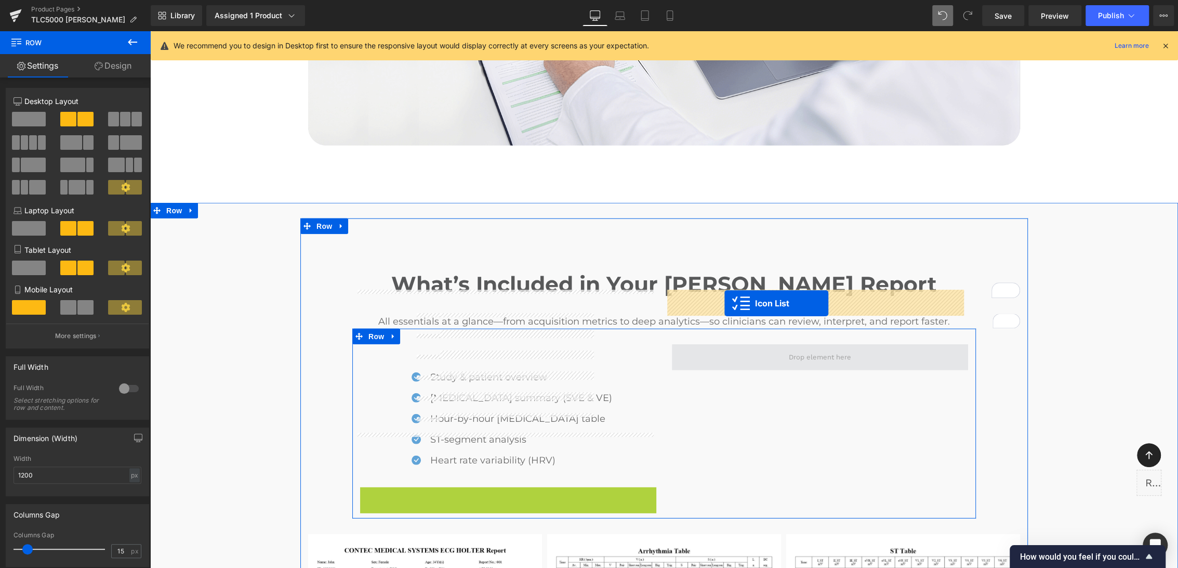
drag, startPoint x: 498, startPoint y: 441, endPoint x: 725, endPoint y: 302, distance: 265.0
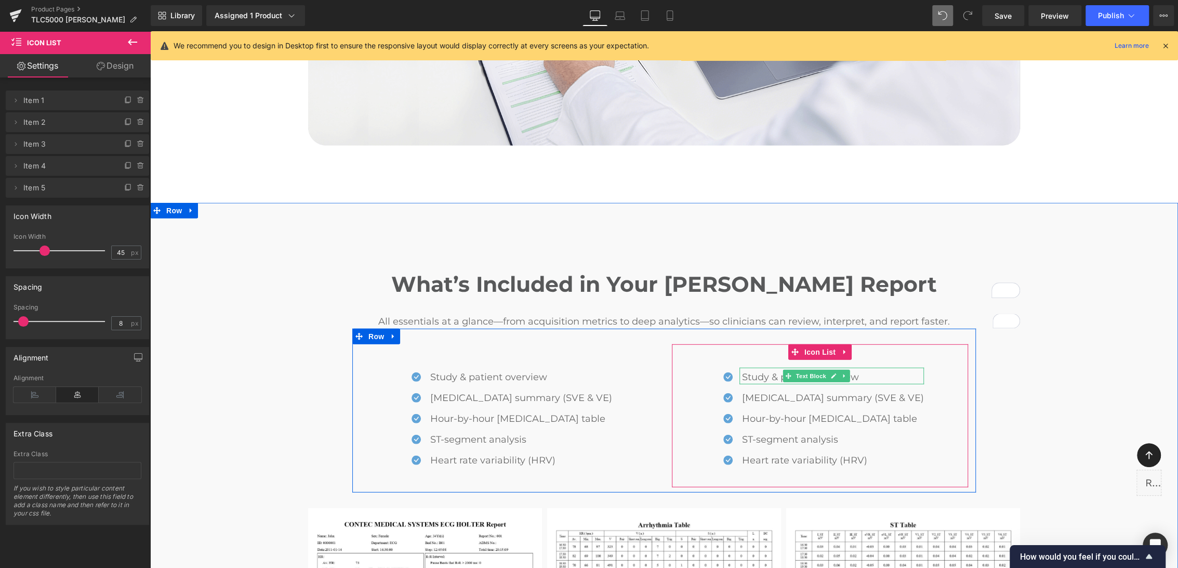
click at [761, 370] on p "Study & patient overview" at bounding box center [833, 377] width 182 height 14
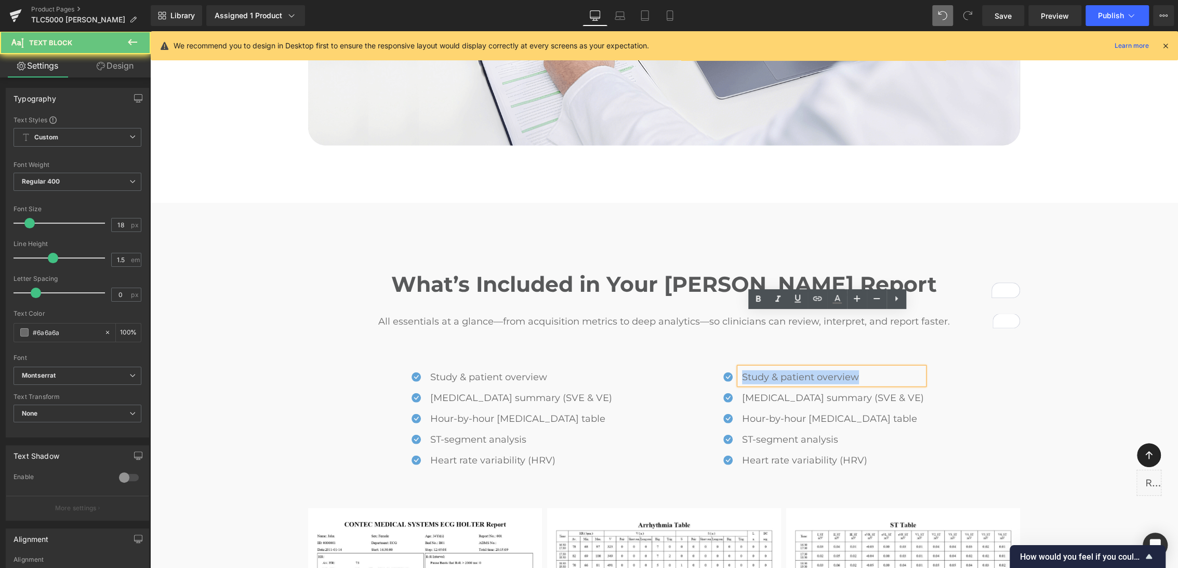
drag, startPoint x: 754, startPoint y: 323, endPoint x: 875, endPoint y: 327, distance: 120.7
click at [876, 370] on p "Study & patient overview" at bounding box center [833, 377] width 182 height 14
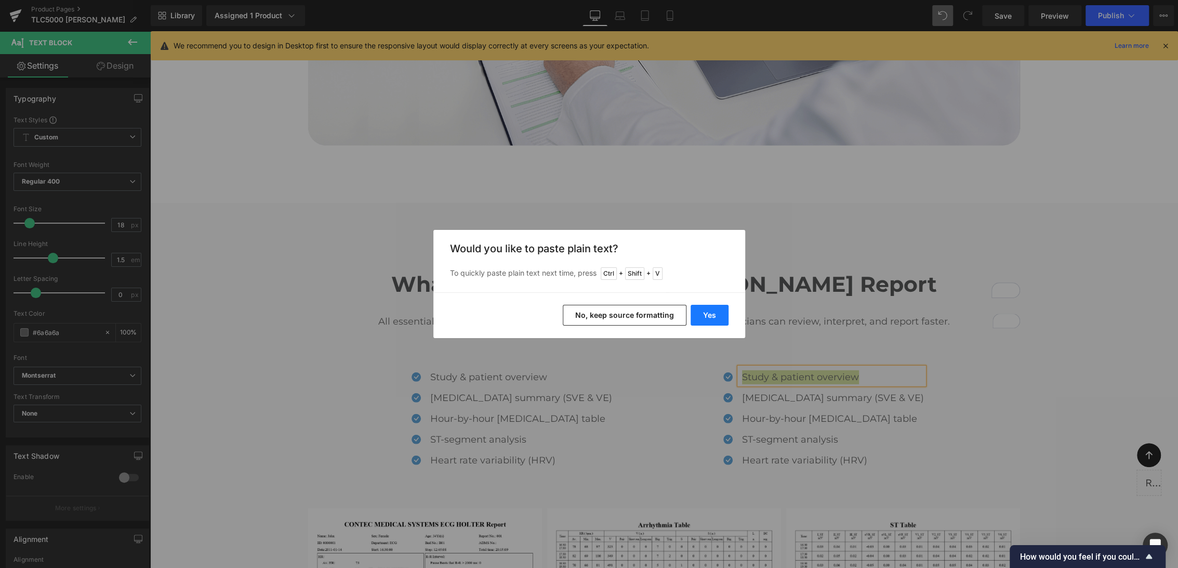
click at [711, 314] on button "Yes" at bounding box center [710, 315] width 38 height 21
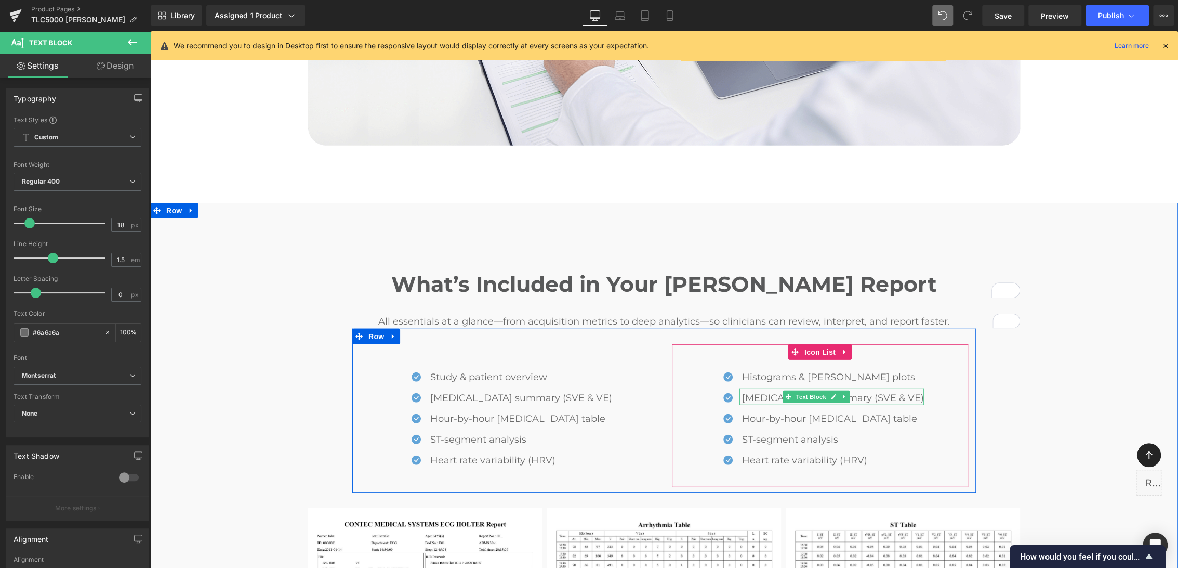
click at [781, 391] on p "[MEDICAL_DATA] summary (SVE & VE)" at bounding box center [833, 398] width 182 height 14
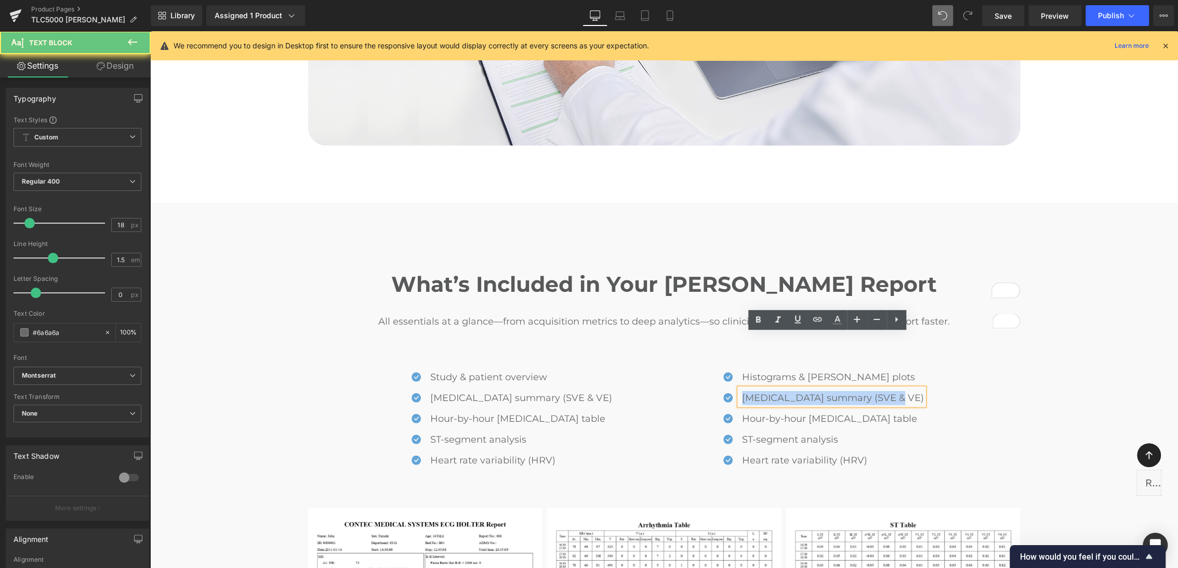
drag, startPoint x: 754, startPoint y: 342, endPoint x: 911, endPoint y: 341, distance: 157.5
click at [911, 367] on div "Icon Histograms & [PERSON_NAME] plots Text Block Icon [MEDICAL_DATA] summary (S…" at bounding box center [820, 419] width 296 height 104
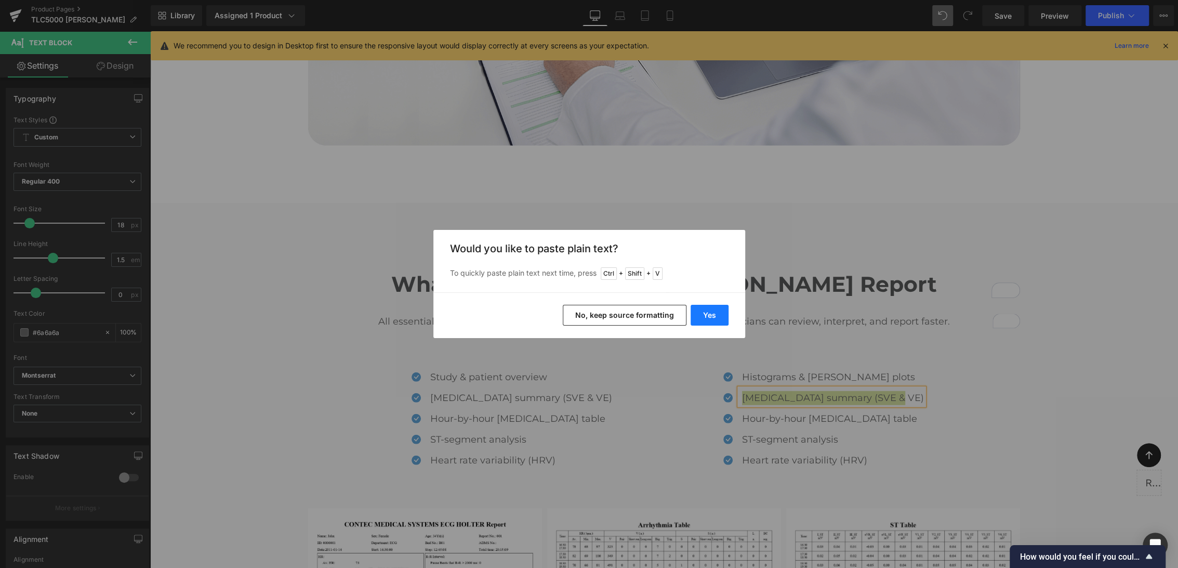
click at [703, 311] on button "Yes" at bounding box center [710, 315] width 38 height 21
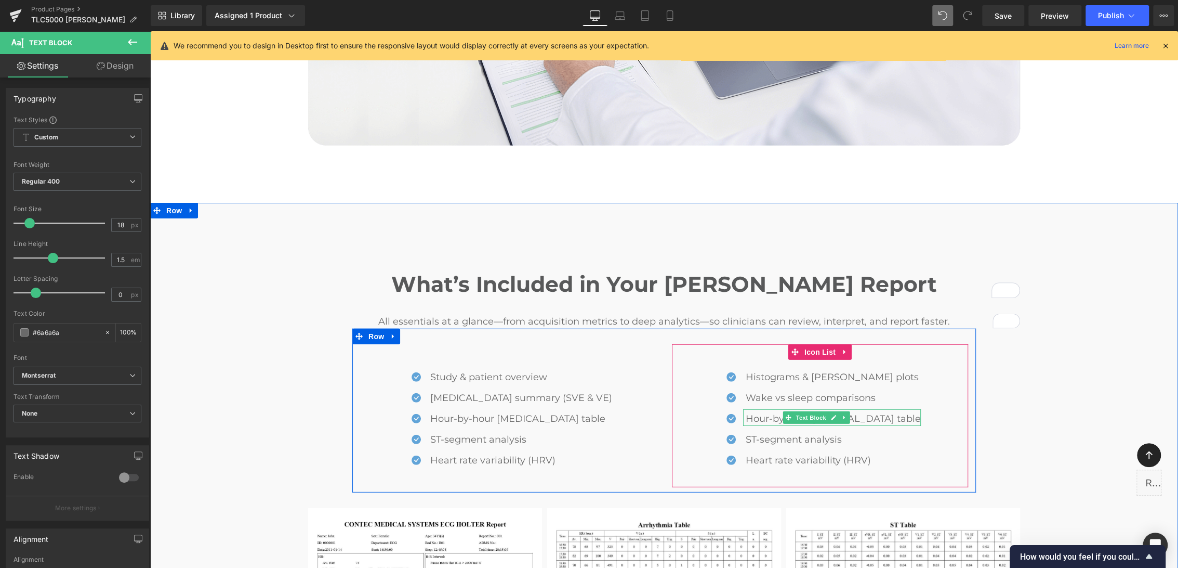
drag, startPoint x: 778, startPoint y: 364, endPoint x: 757, endPoint y: 365, distance: 20.3
click at [777, 412] on p "Hour-by-hour [MEDICAL_DATA] table" at bounding box center [833, 419] width 175 height 14
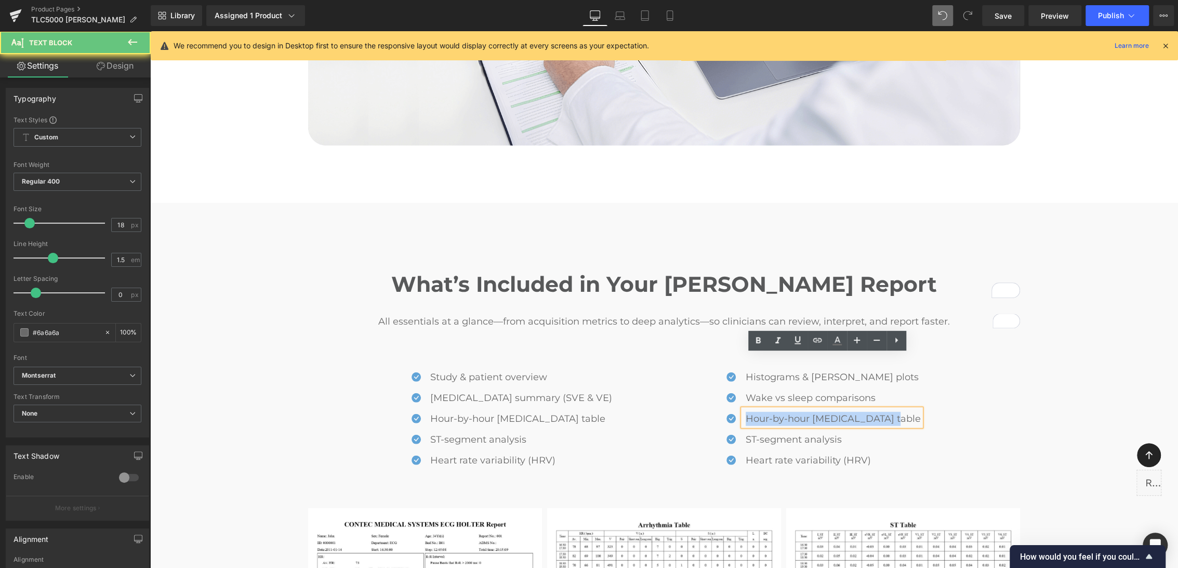
drag, startPoint x: 755, startPoint y: 365, endPoint x: 906, endPoint y: 359, distance: 151.4
click at [906, 367] on div "Icon Histograms & [PERSON_NAME] plots Text Block Icon Wake vs sleep comparisons…" at bounding box center [820, 419] width 296 height 104
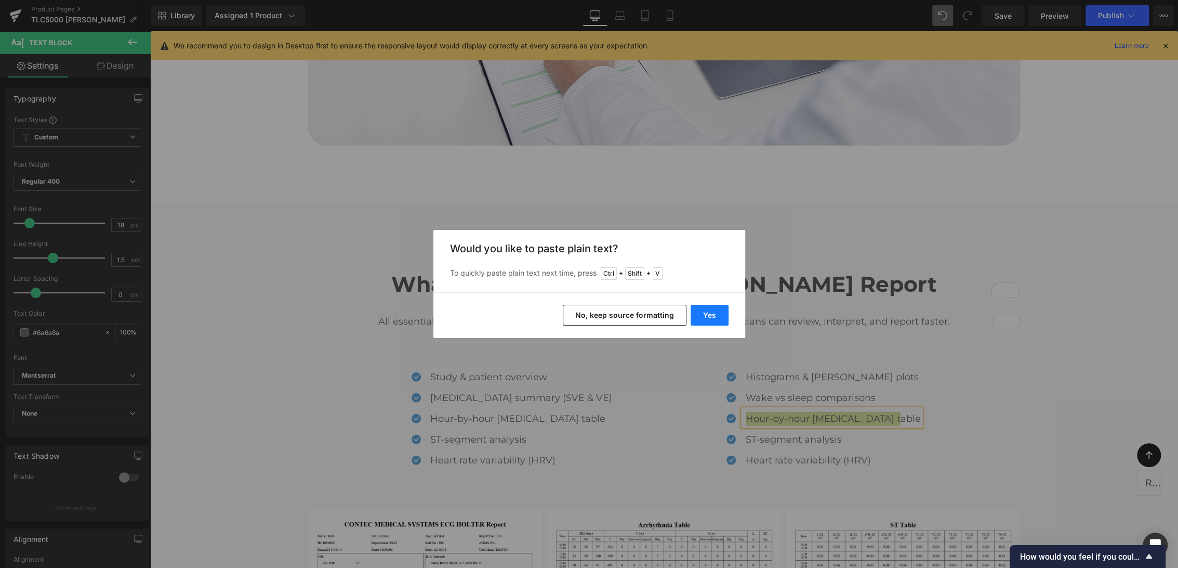
click at [705, 315] on button "Yes" at bounding box center [710, 315] width 38 height 21
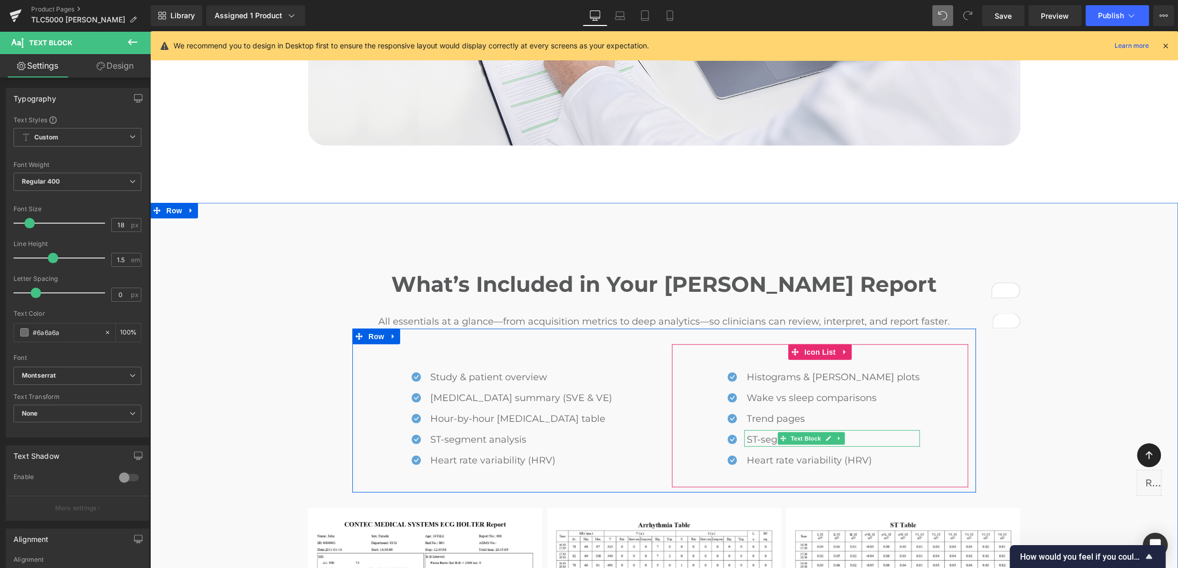
click at [771, 432] on p "ST-segment analysis" at bounding box center [833, 439] width 173 height 14
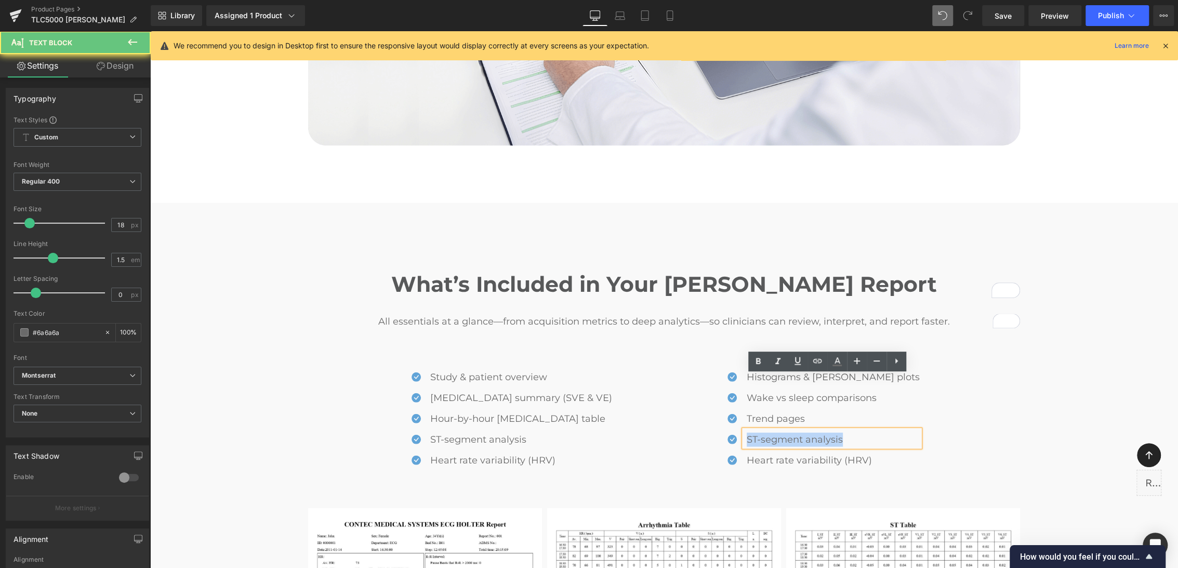
drag, startPoint x: 764, startPoint y: 386, endPoint x: 883, endPoint y: 385, distance: 119.5
click at [884, 432] on p "ST-segment analysis" at bounding box center [833, 439] width 173 height 14
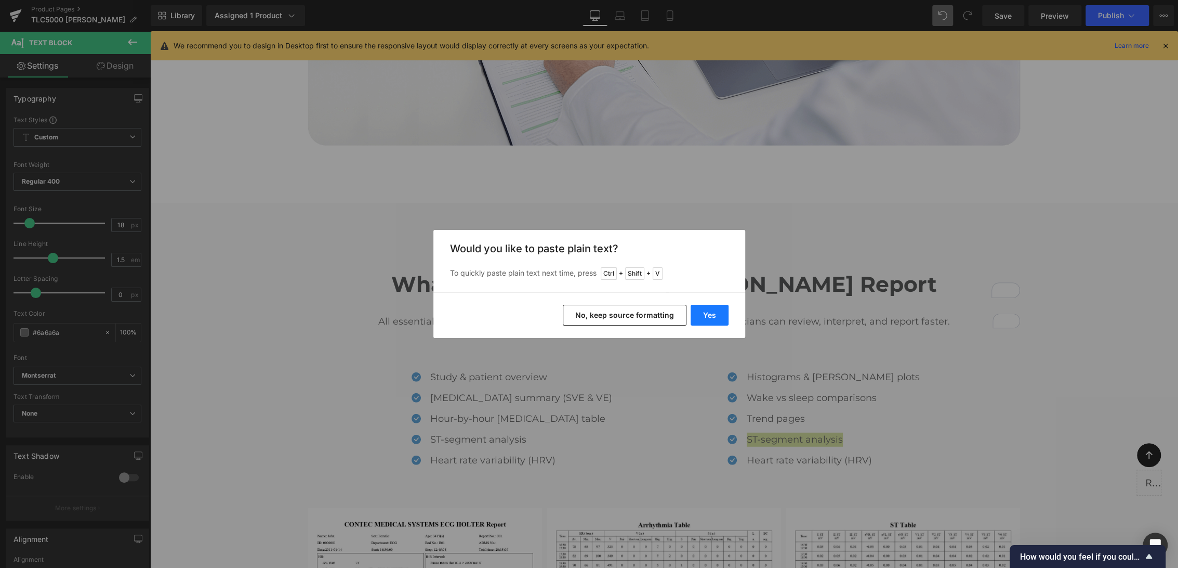
click at [692, 315] on button "Yes" at bounding box center [710, 315] width 38 height 21
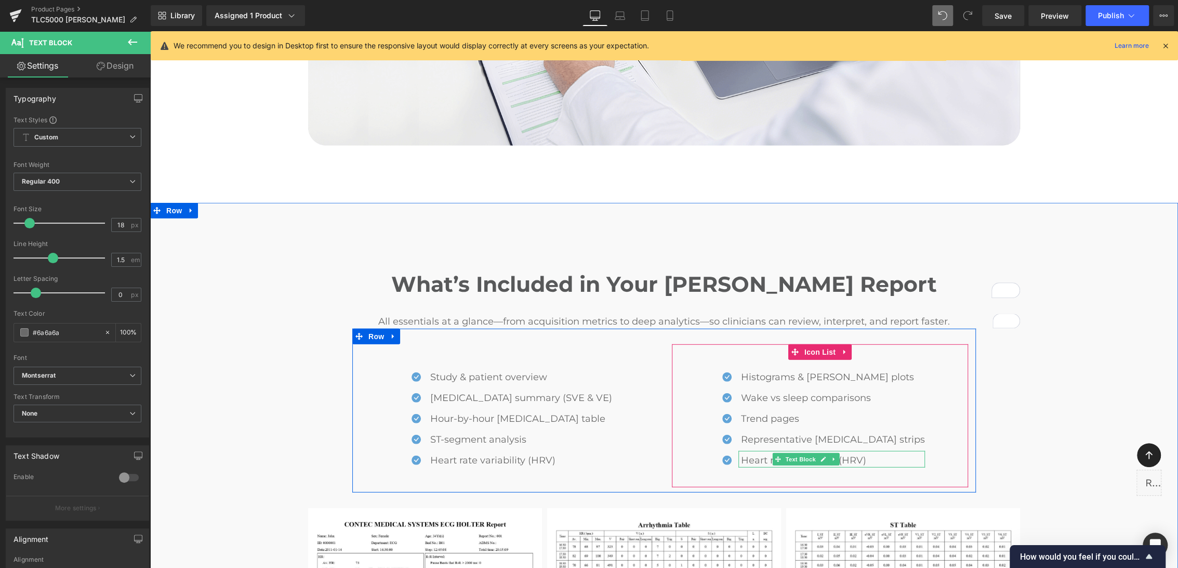
click at [771, 453] on p "Heart rate variability (HRV)" at bounding box center [833, 460] width 184 height 14
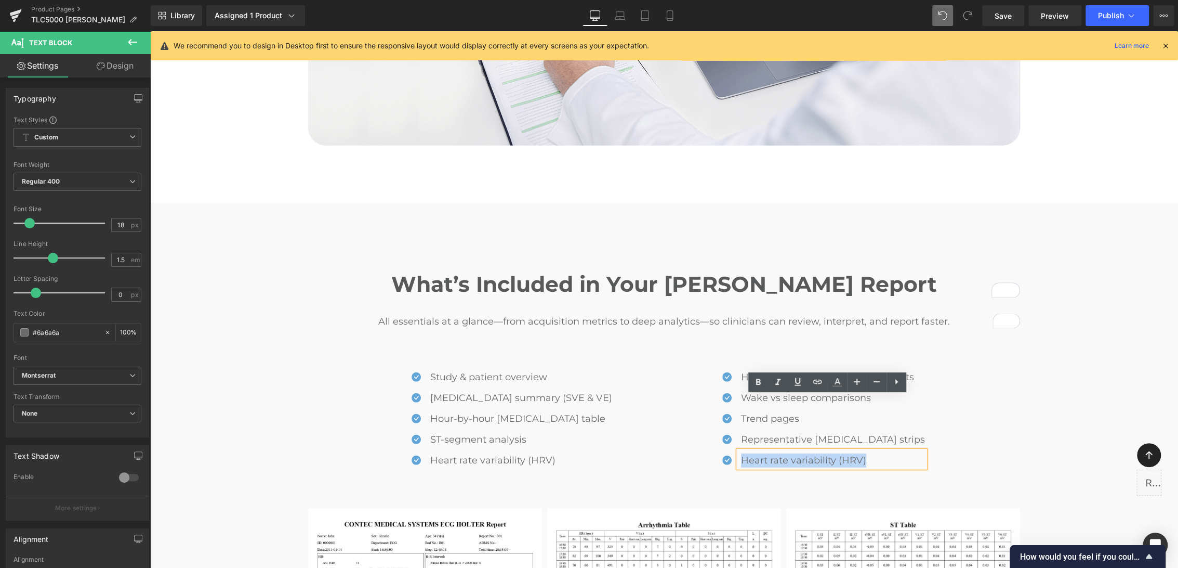
drag, startPoint x: 763, startPoint y: 407, endPoint x: 898, endPoint y: 414, distance: 135.3
click at [898, 414] on div "Icon Histograms & [PERSON_NAME] plots Text Block Icon Wake vs sleep comparisons…" at bounding box center [820, 419] width 296 height 104
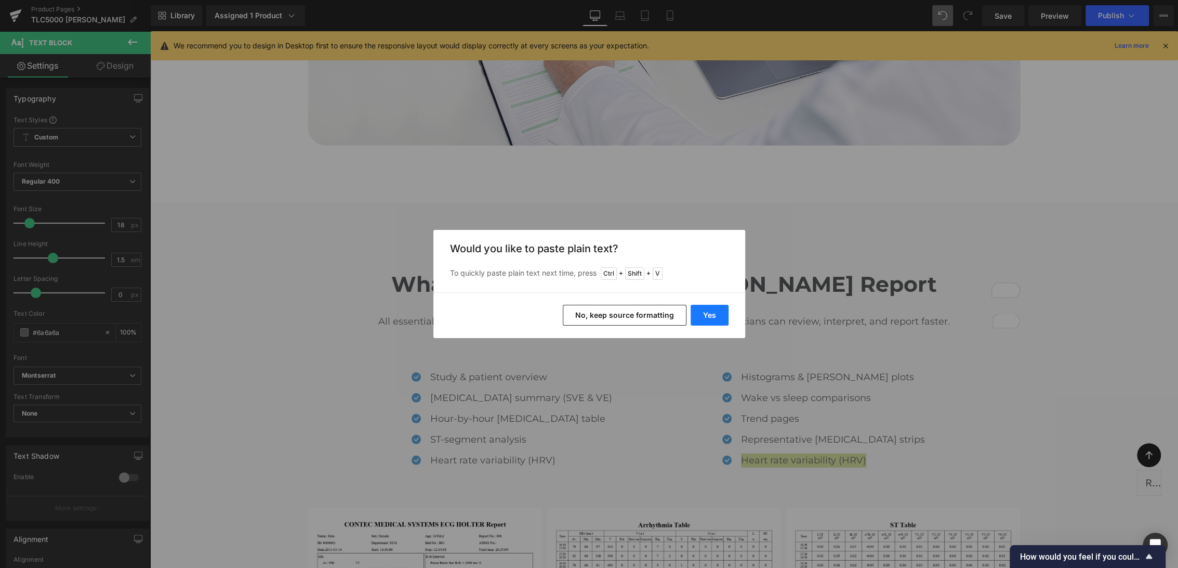
click at [699, 312] on button "Yes" at bounding box center [710, 315] width 38 height 21
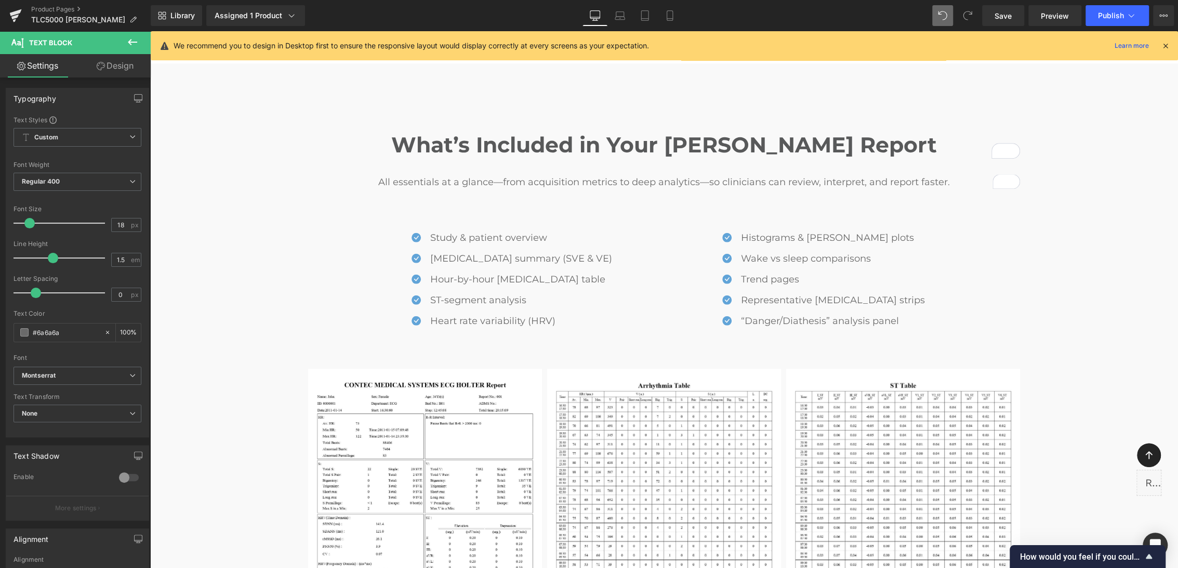
scroll to position [2551, 0]
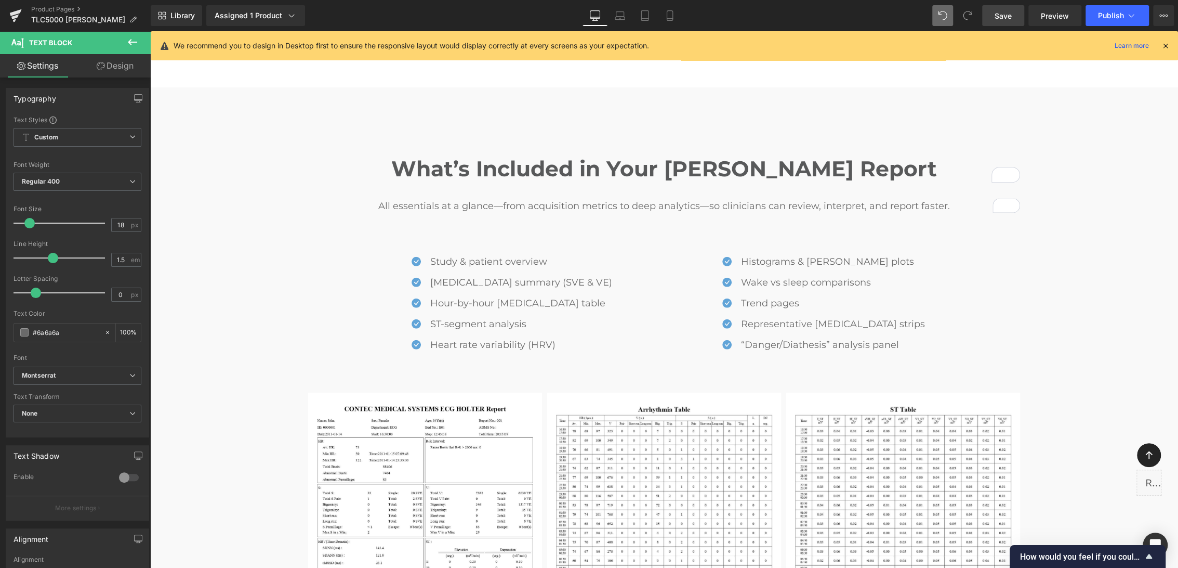
click at [999, 14] on span "Save" at bounding box center [1003, 15] width 17 height 11
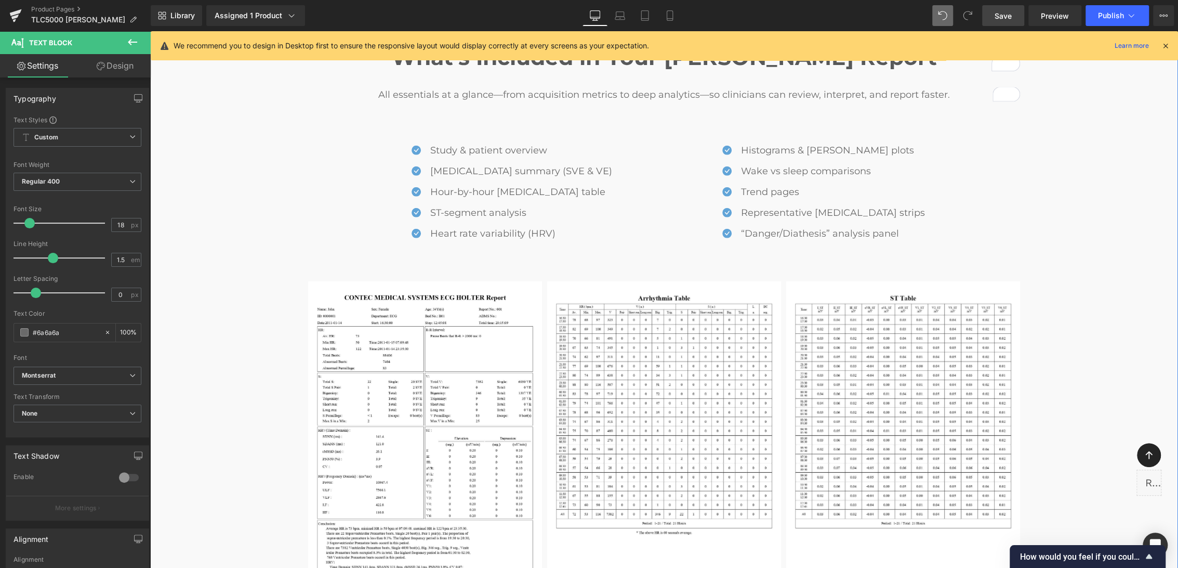
scroll to position [2724, 0]
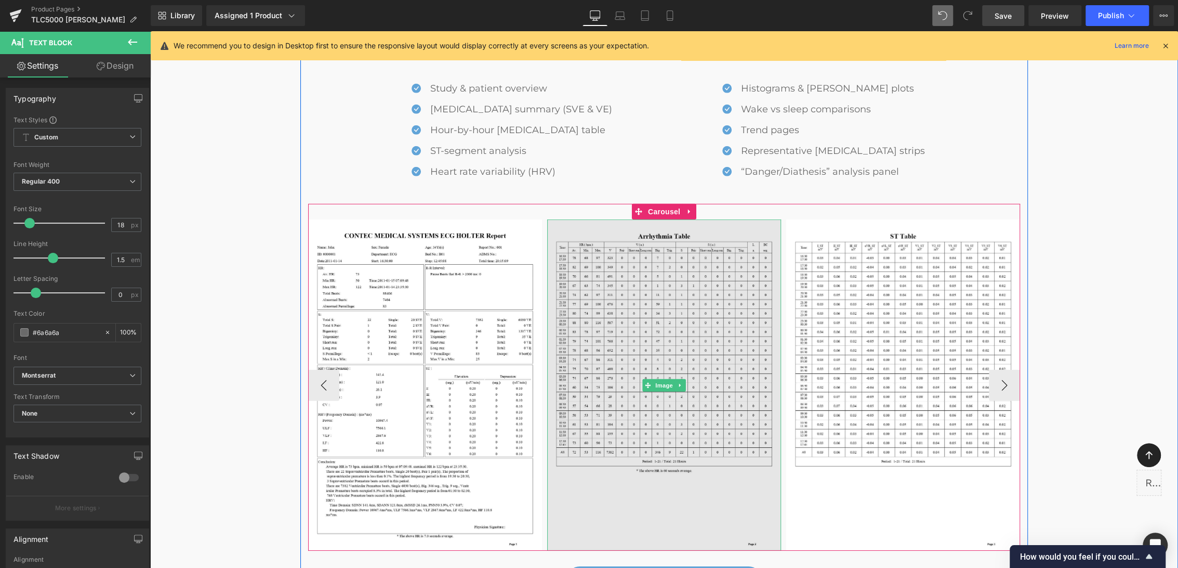
click at [746, 461] on img at bounding box center [664, 384] width 234 height 331
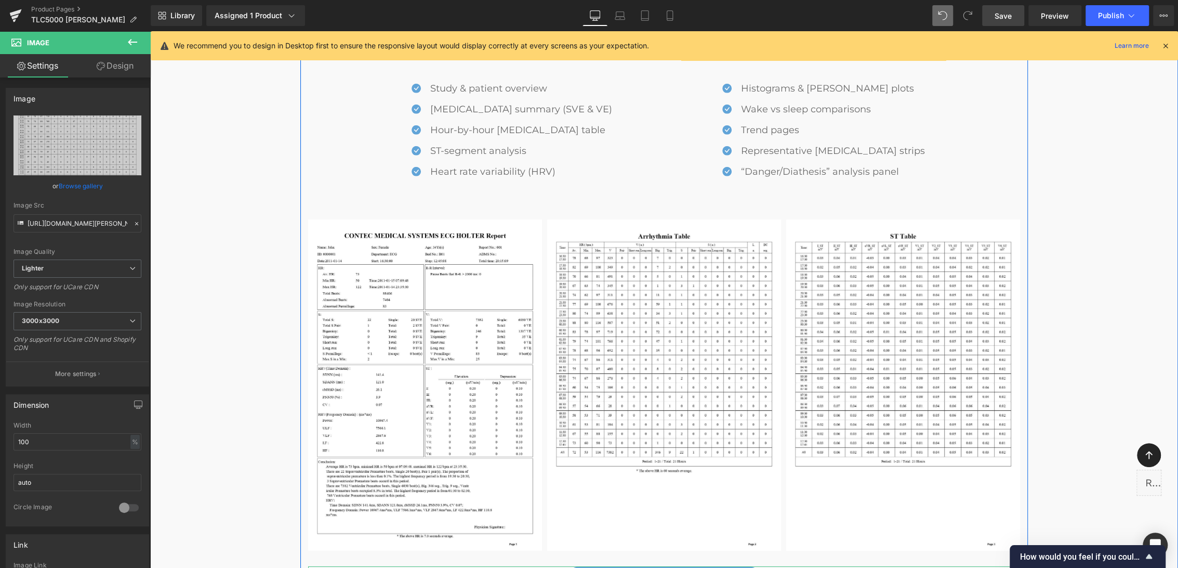
click at [652, 567] on span "Button" at bounding box center [664, 579] width 24 height 12
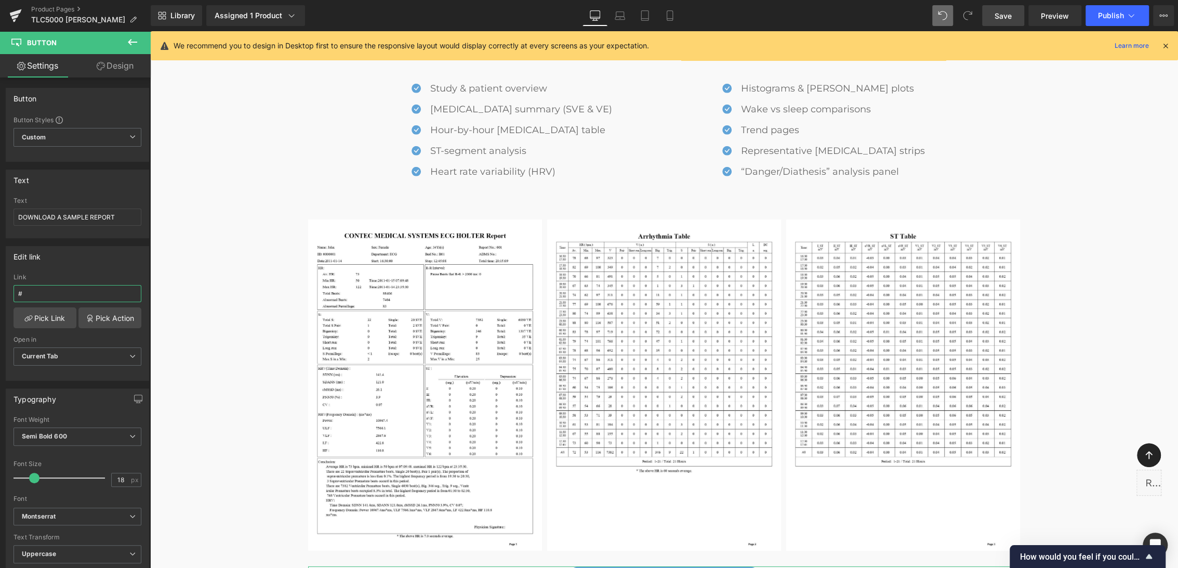
drag, startPoint x: 70, startPoint y: 293, endPoint x: -3, endPoint y: 290, distance: 72.8
click at [0, 290] on html "Button You are previewing how the will restyle your page. You can not edit Elem…" at bounding box center [589, 284] width 1178 height 568
type input "[URL][DOMAIN_NAME]"
click at [77, 269] on div "Edit link [URL][DOMAIN_NAME] Link [URL][DOMAIN_NAME] Pick Link Pick Action Curr…" at bounding box center [77, 313] width 143 height 135
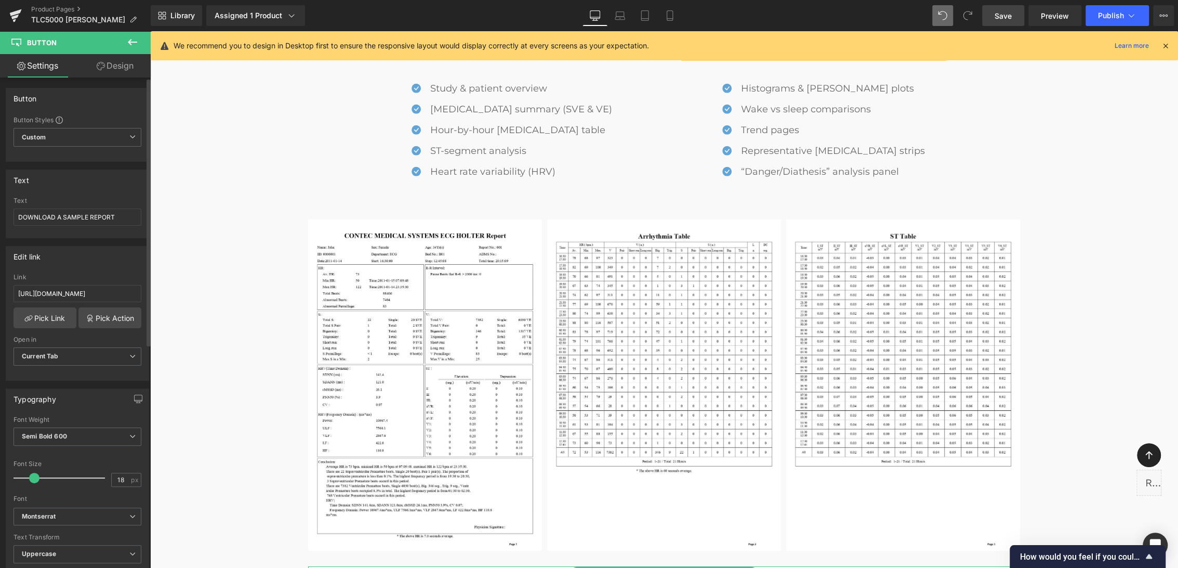
scroll to position [0, 0]
click at [51, 354] on b "Current Tab" at bounding box center [40, 356] width 37 height 8
click at [60, 385] on li "New Tab" at bounding box center [76, 391] width 124 height 16
click at [1008, 18] on span "Save" at bounding box center [1003, 15] width 17 height 11
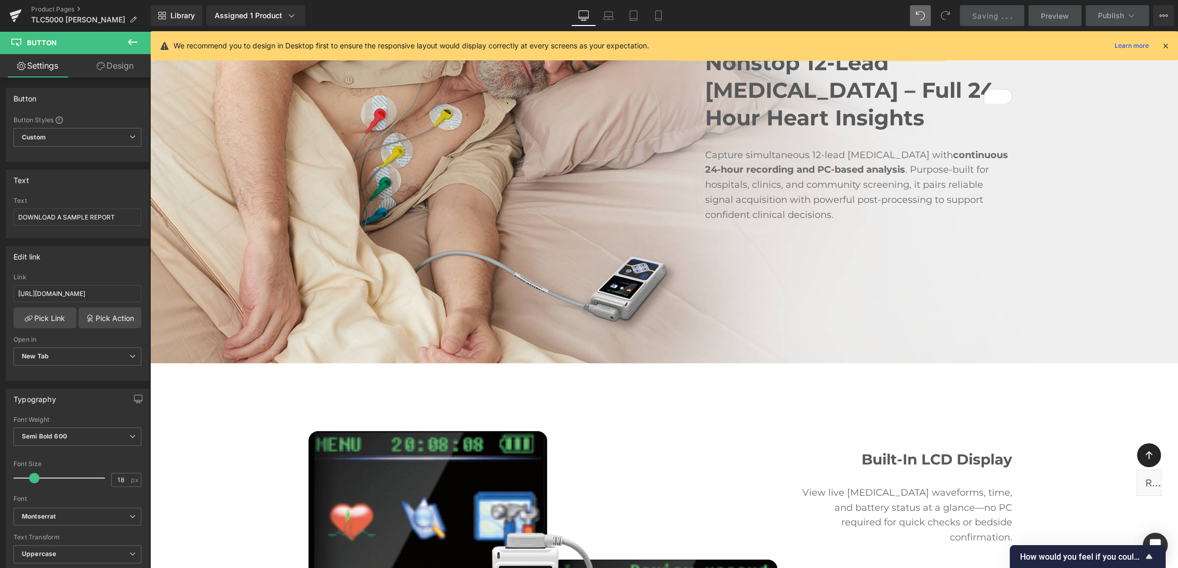
scroll to position [541, 0]
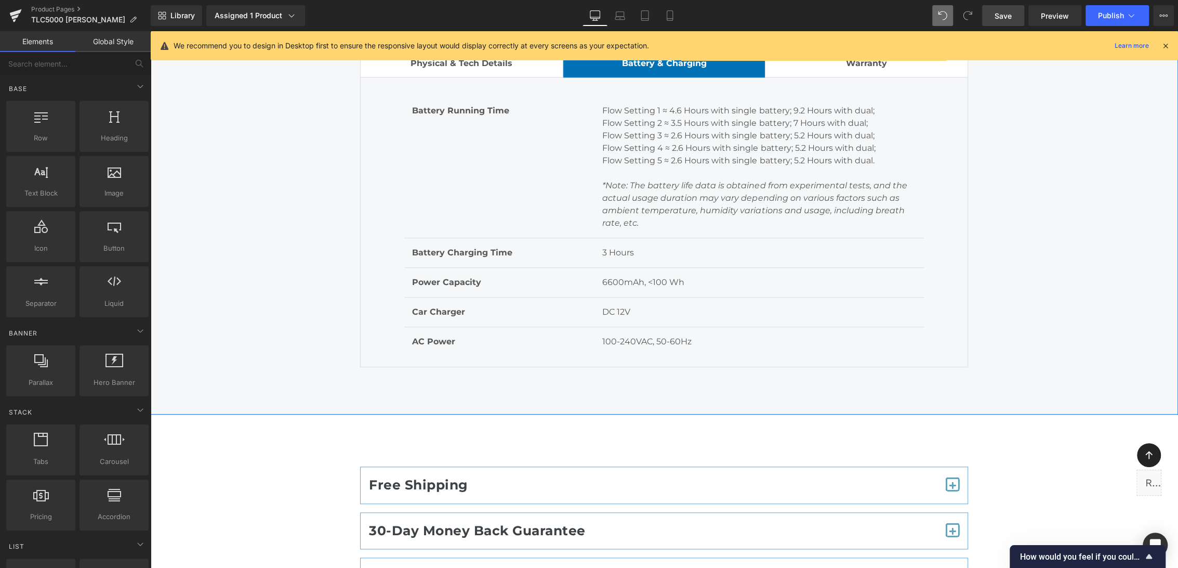
scroll to position [7759, 0]
